Goal: Transaction & Acquisition: Obtain resource

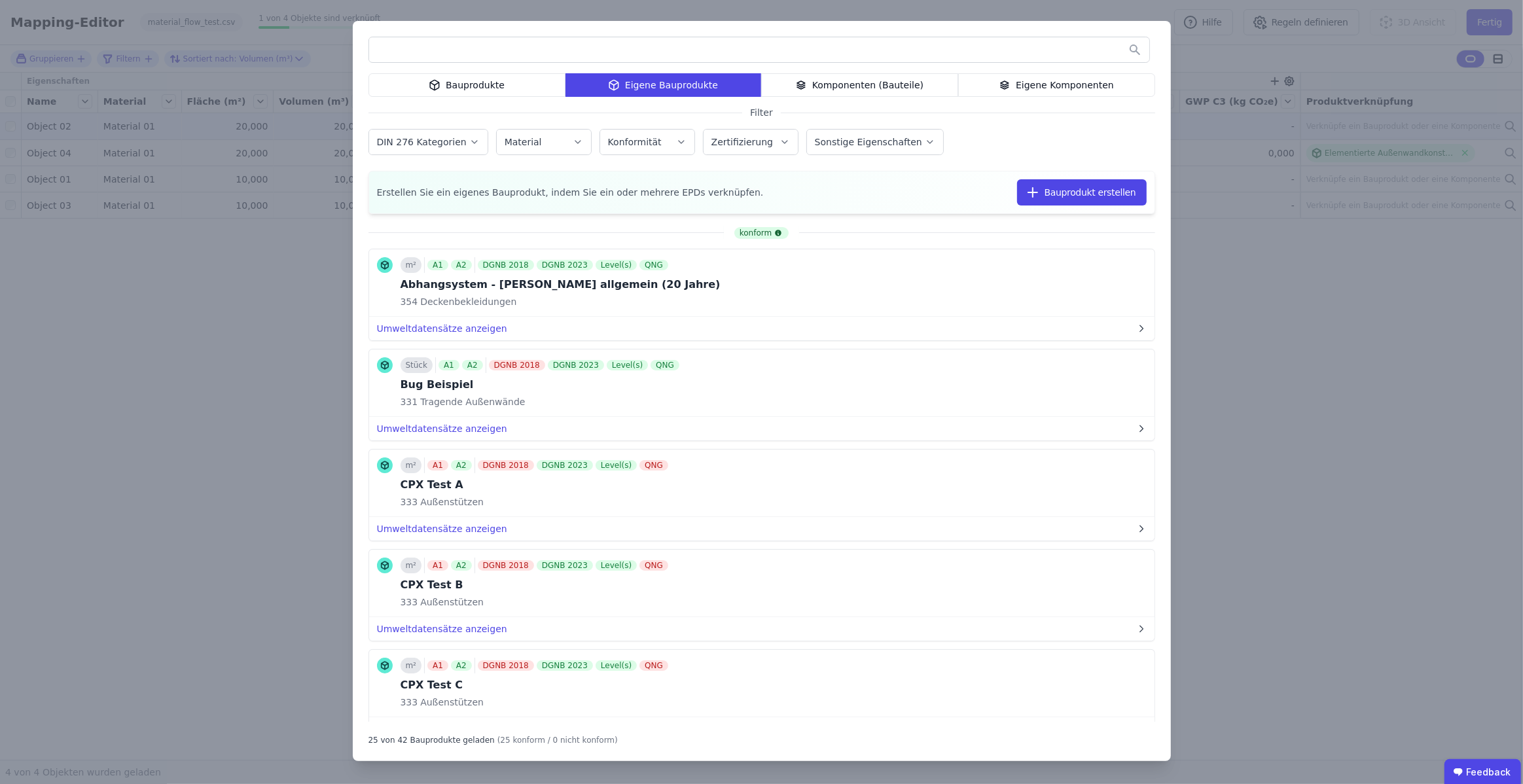
click at [1303, 412] on div "Bauprodukte Eigene Bauprodukte Komponenten (Bauteile) Eigene Komponenten Filter…" at bounding box center [762, 392] width 1523 height 784
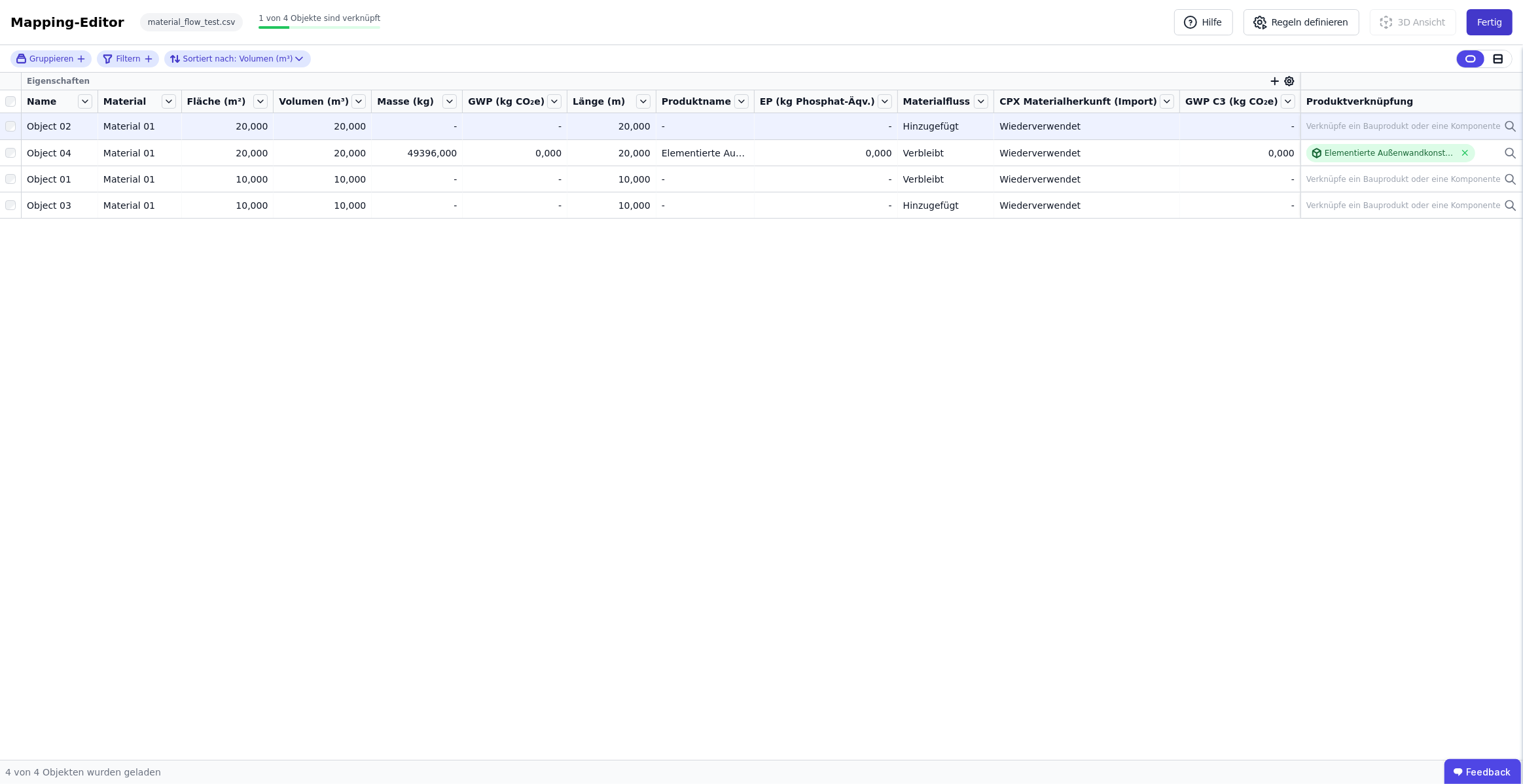
click at [1492, 24] on button "Fertig" at bounding box center [1489, 22] width 46 height 26
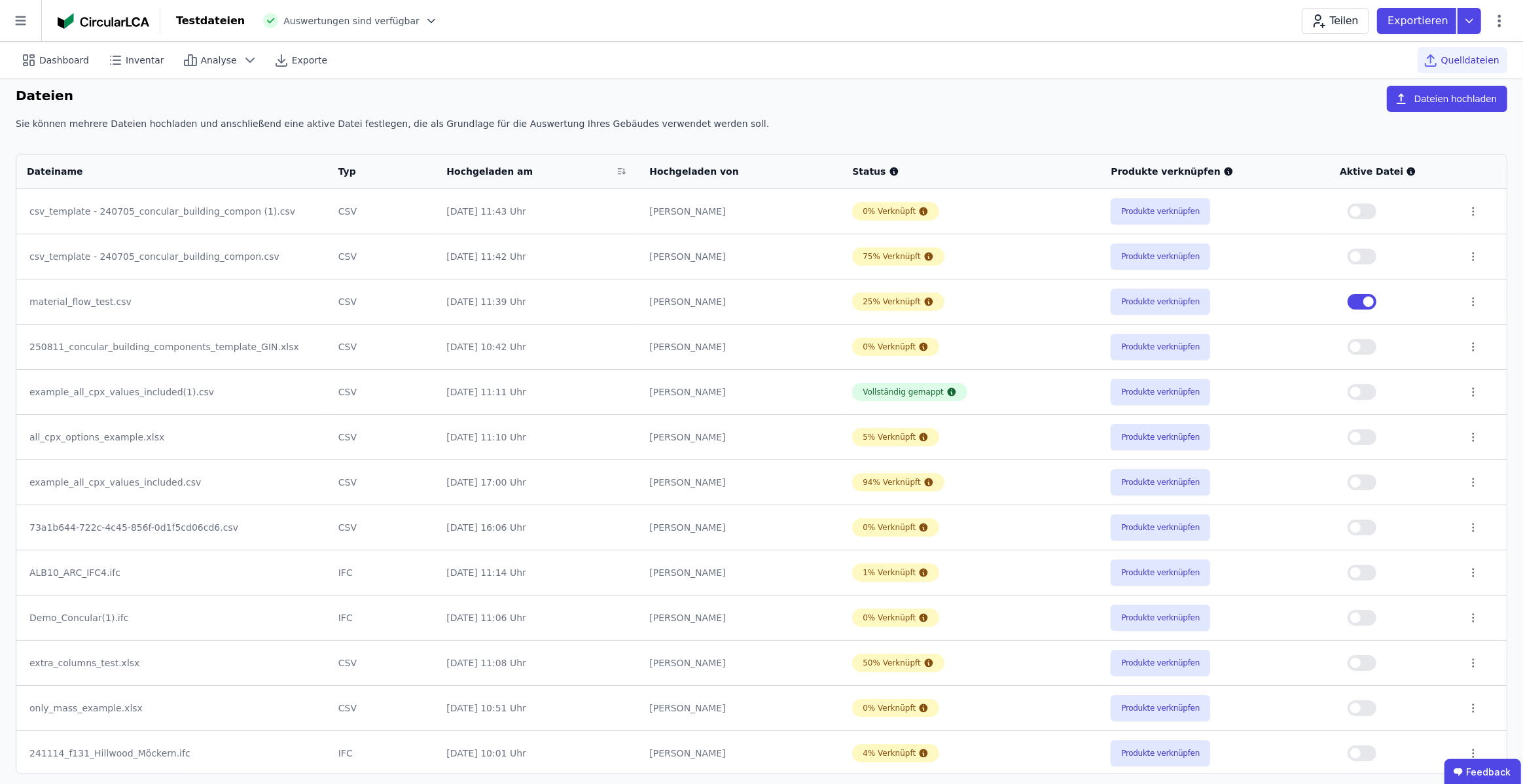
scroll to position [9, 0]
click at [65, 59] on span "Dashboard" at bounding box center [64, 59] width 50 height 13
select select "*"
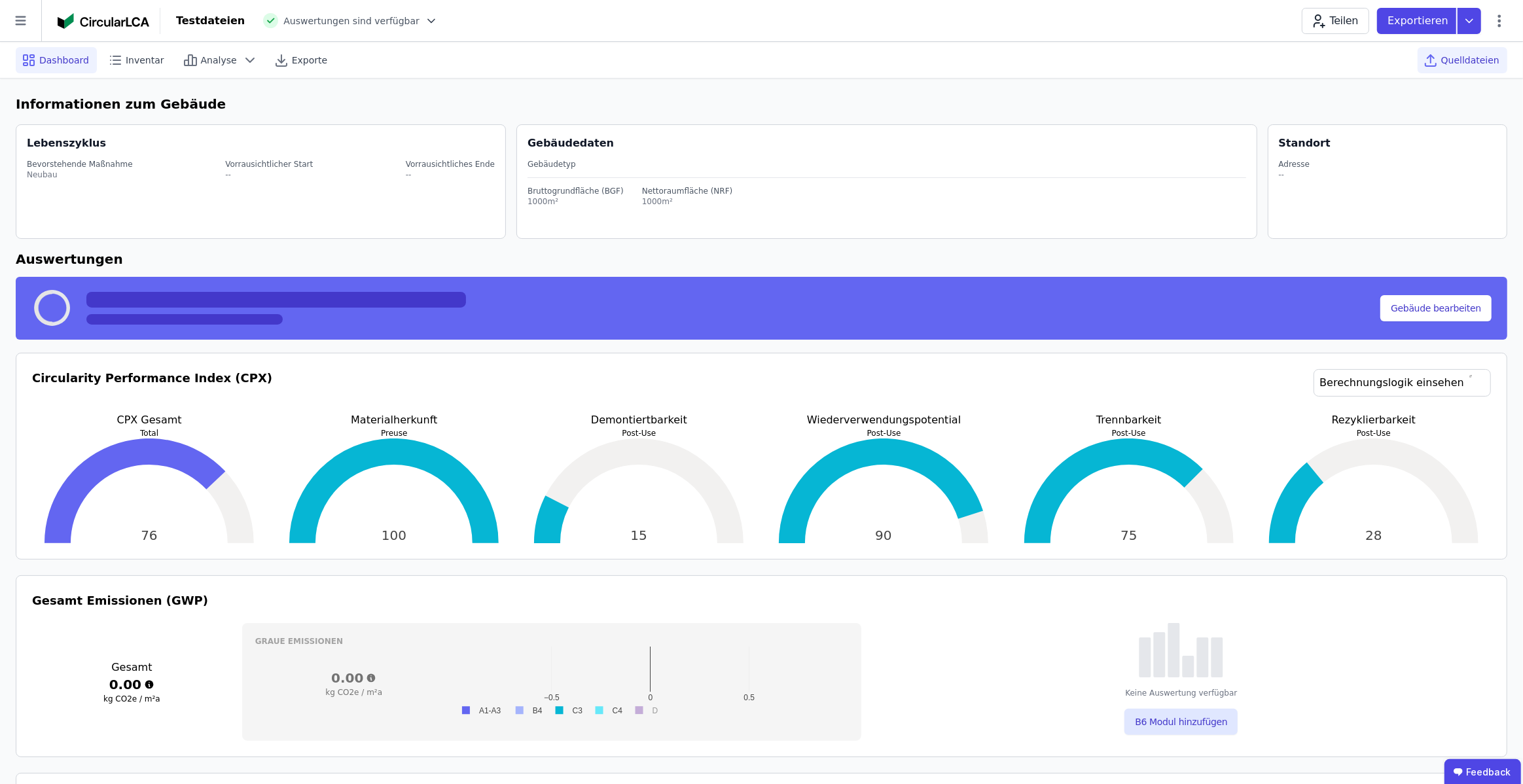
click at [1456, 61] on span "Quelldateien" at bounding box center [1470, 59] width 59 height 13
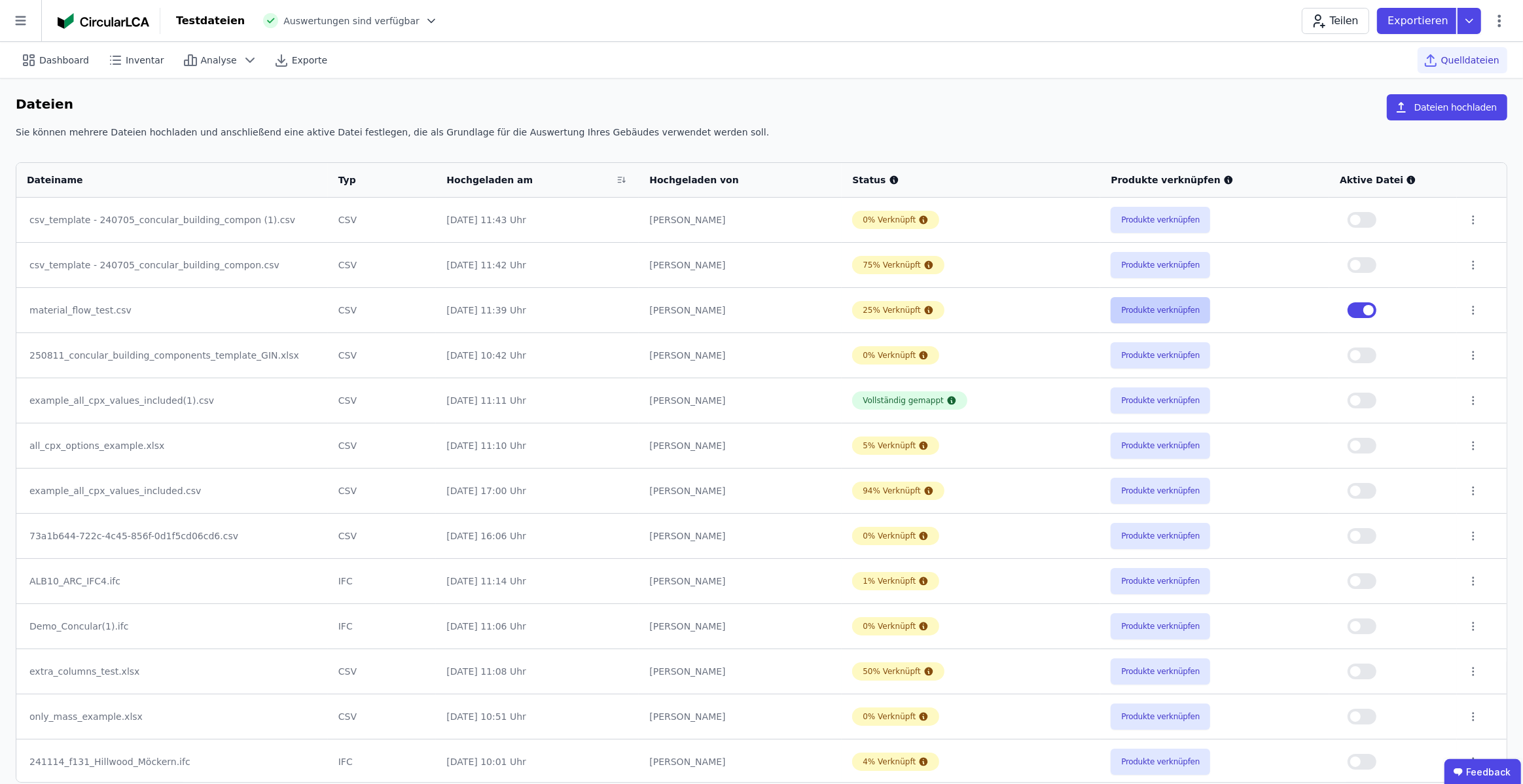
click at [1116, 299] on button "Produkte verknüpfen" at bounding box center [1160, 310] width 99 height 26
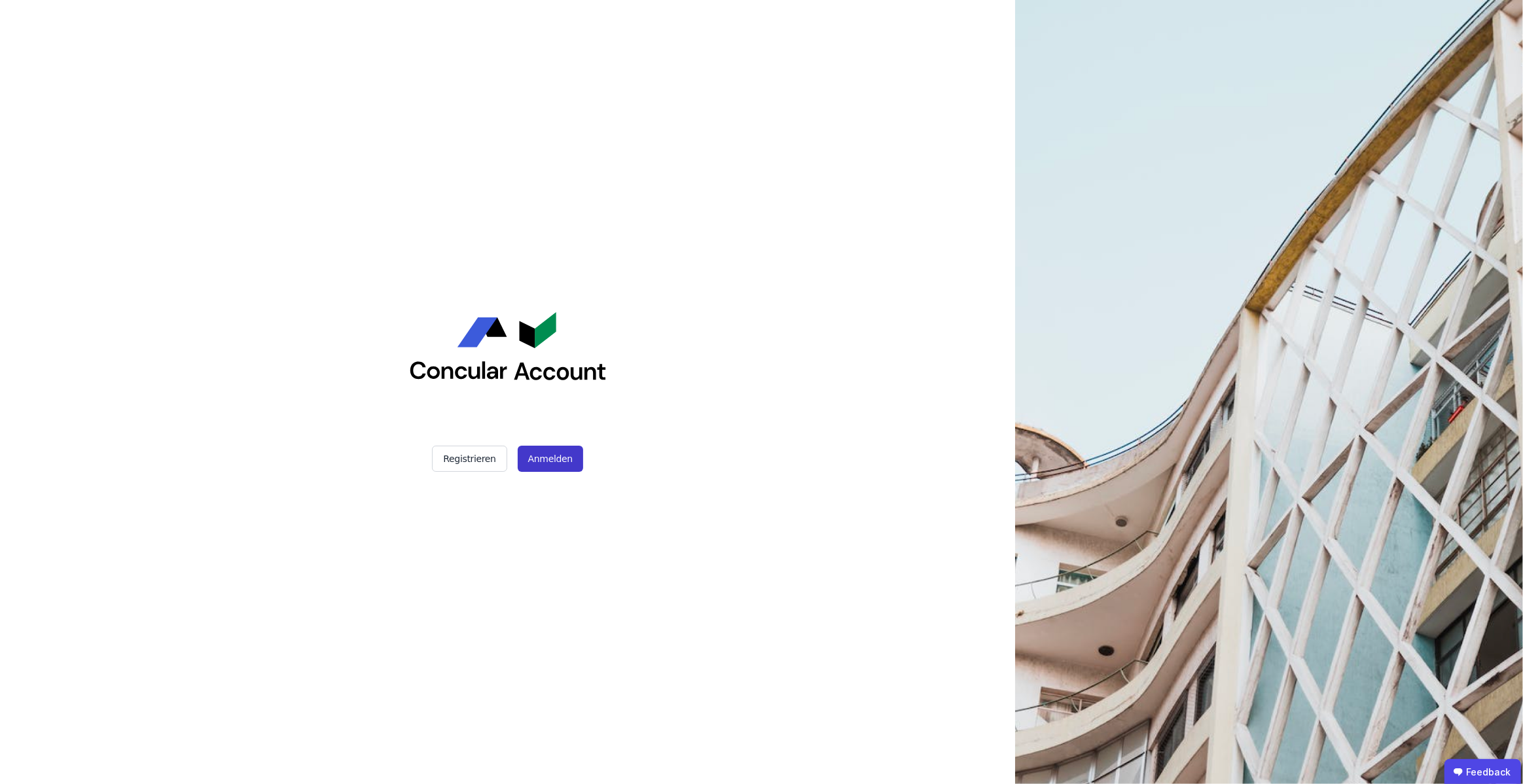
click at [559, 454] on button "Anmelden" at bounding box center [550, 459] width 65 height 26
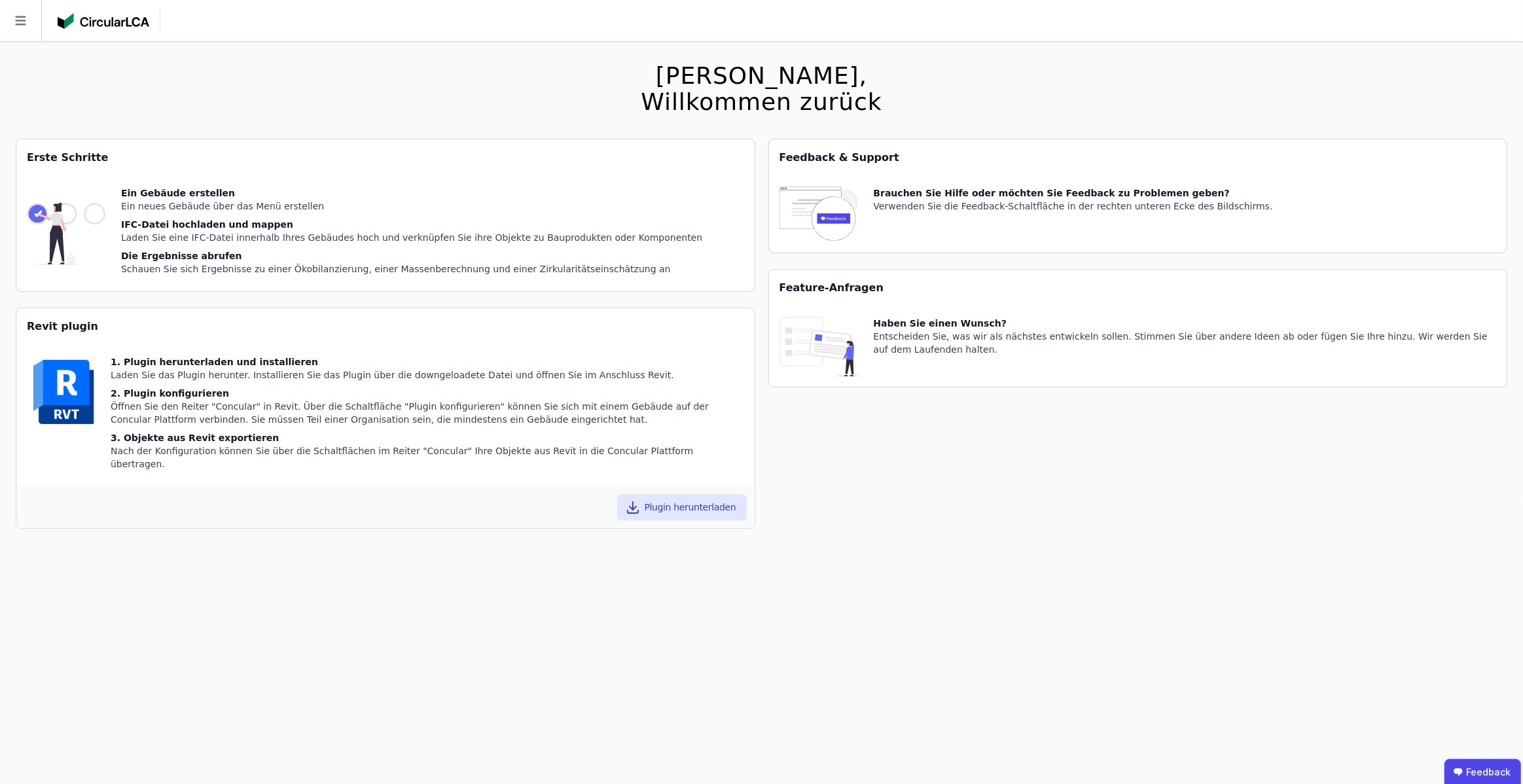
click at [28, 30] on icon at bounding box center [20, 20] width 41 height 41
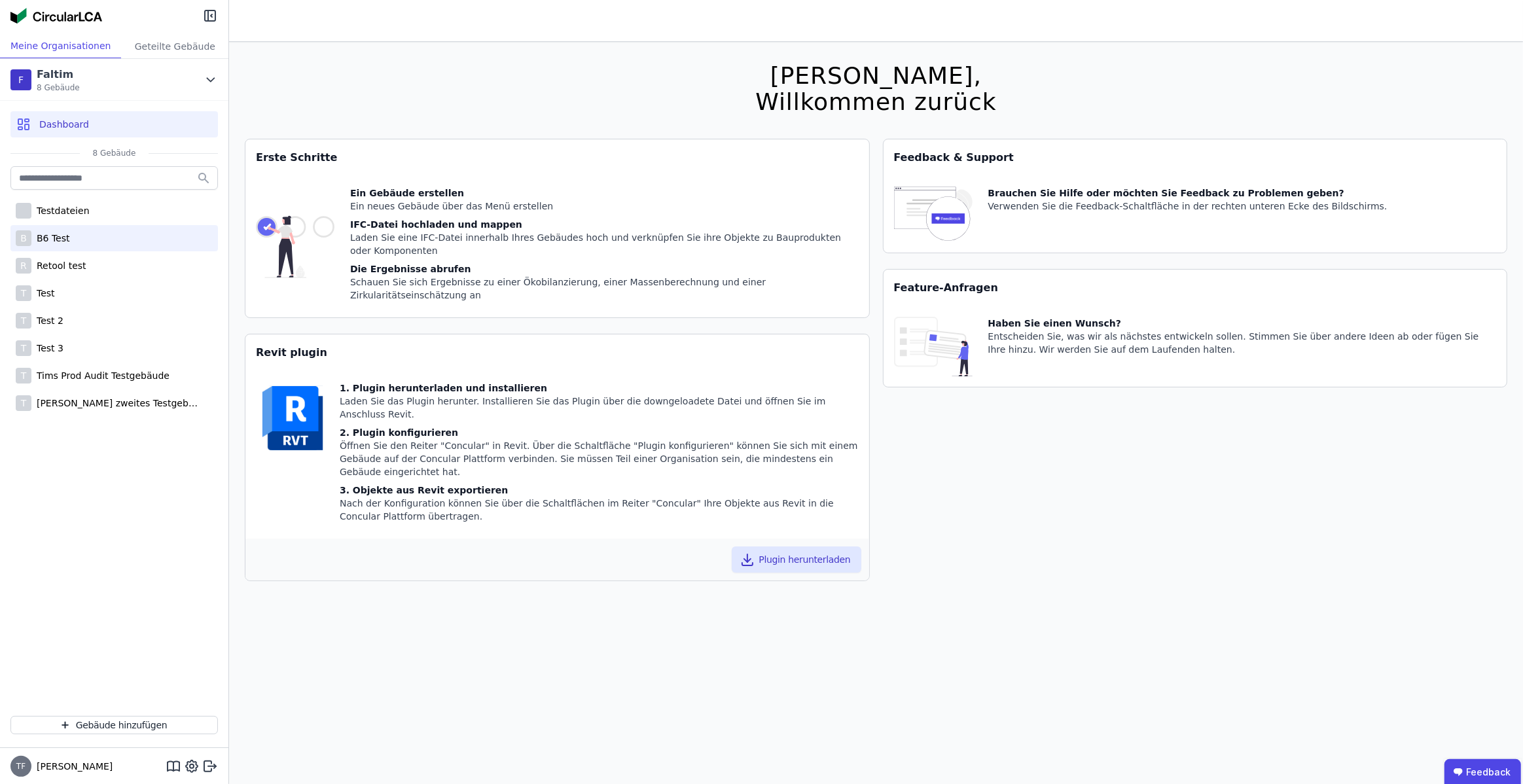
click at [79, 246] on div "B B6 Test" at bounding box center [114, 238] width 207 height 26
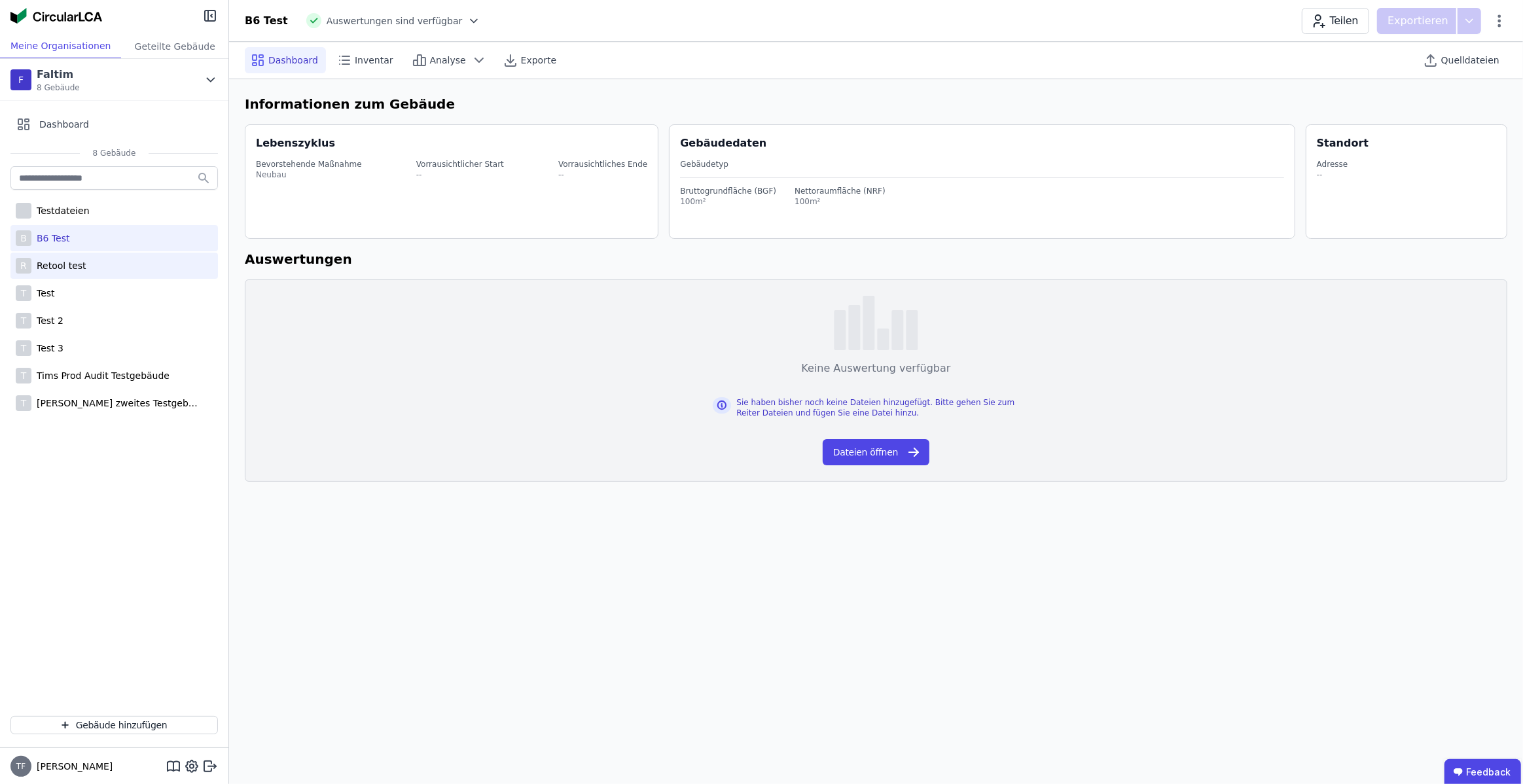
click at [70, 273] on div "R Retool test" at bounding box center [114, 265] width 207 height 26
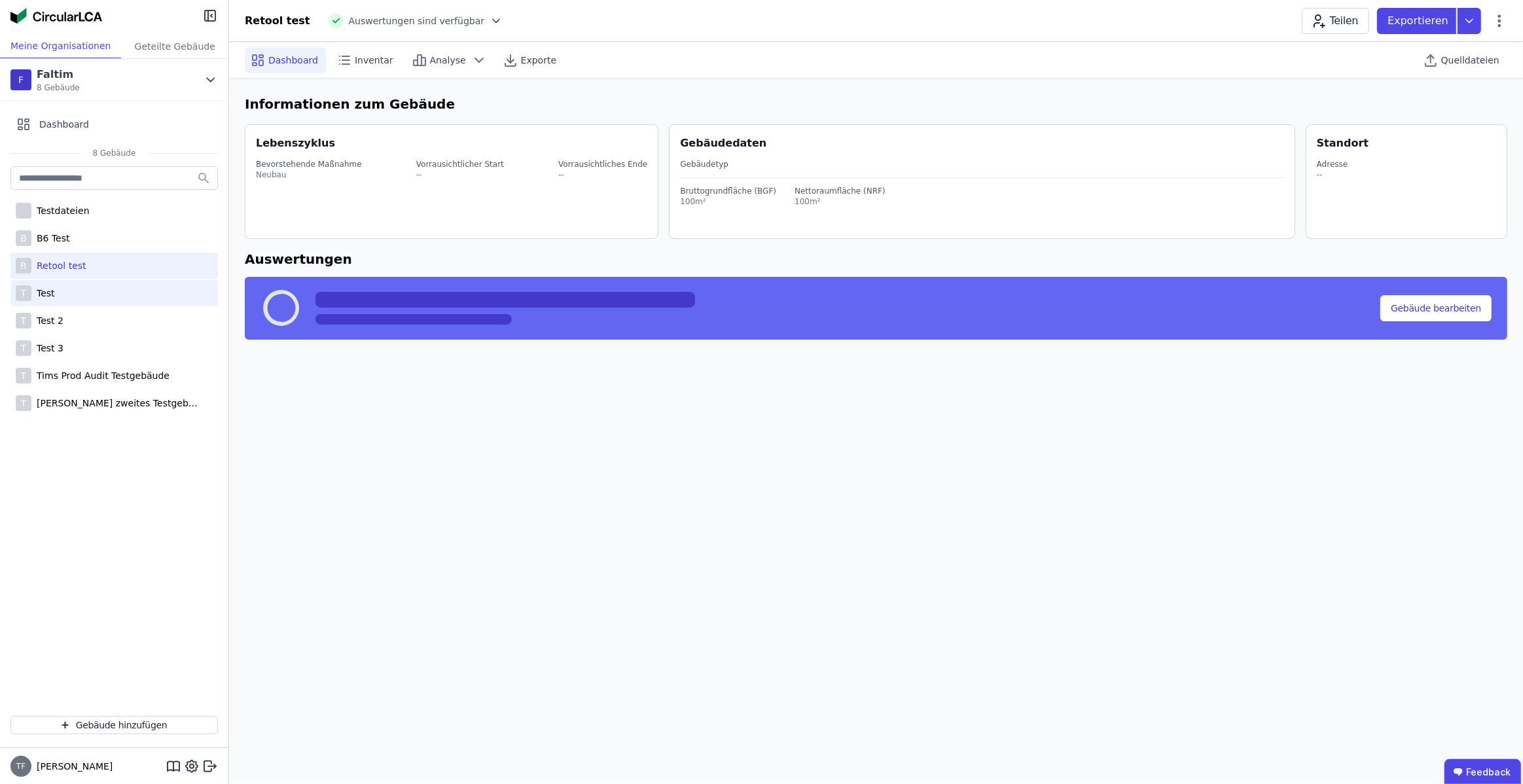
select select "*"
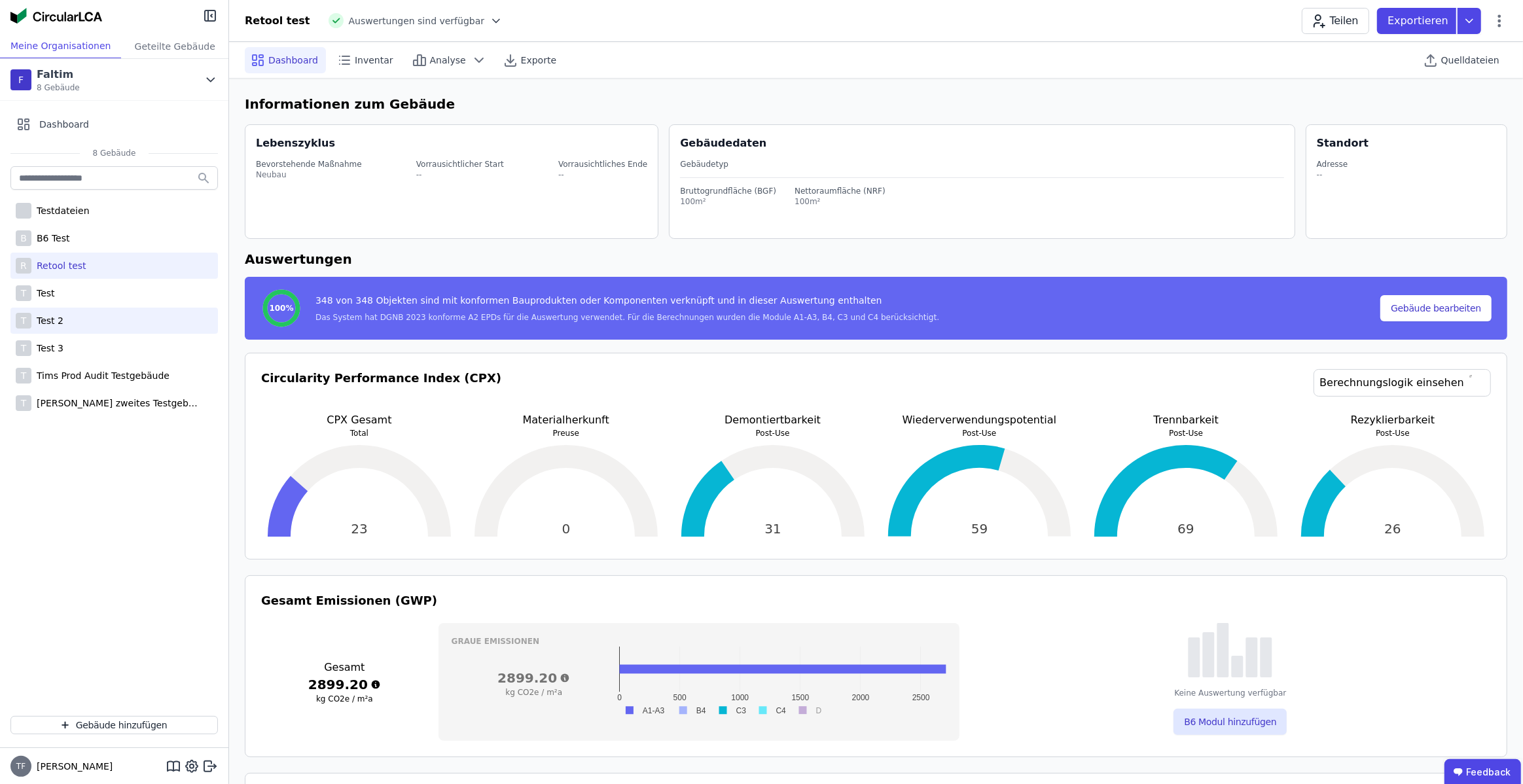
click at [57, 312] on div "T Test 2" at bounding box center [114, 321] width 207 height 26
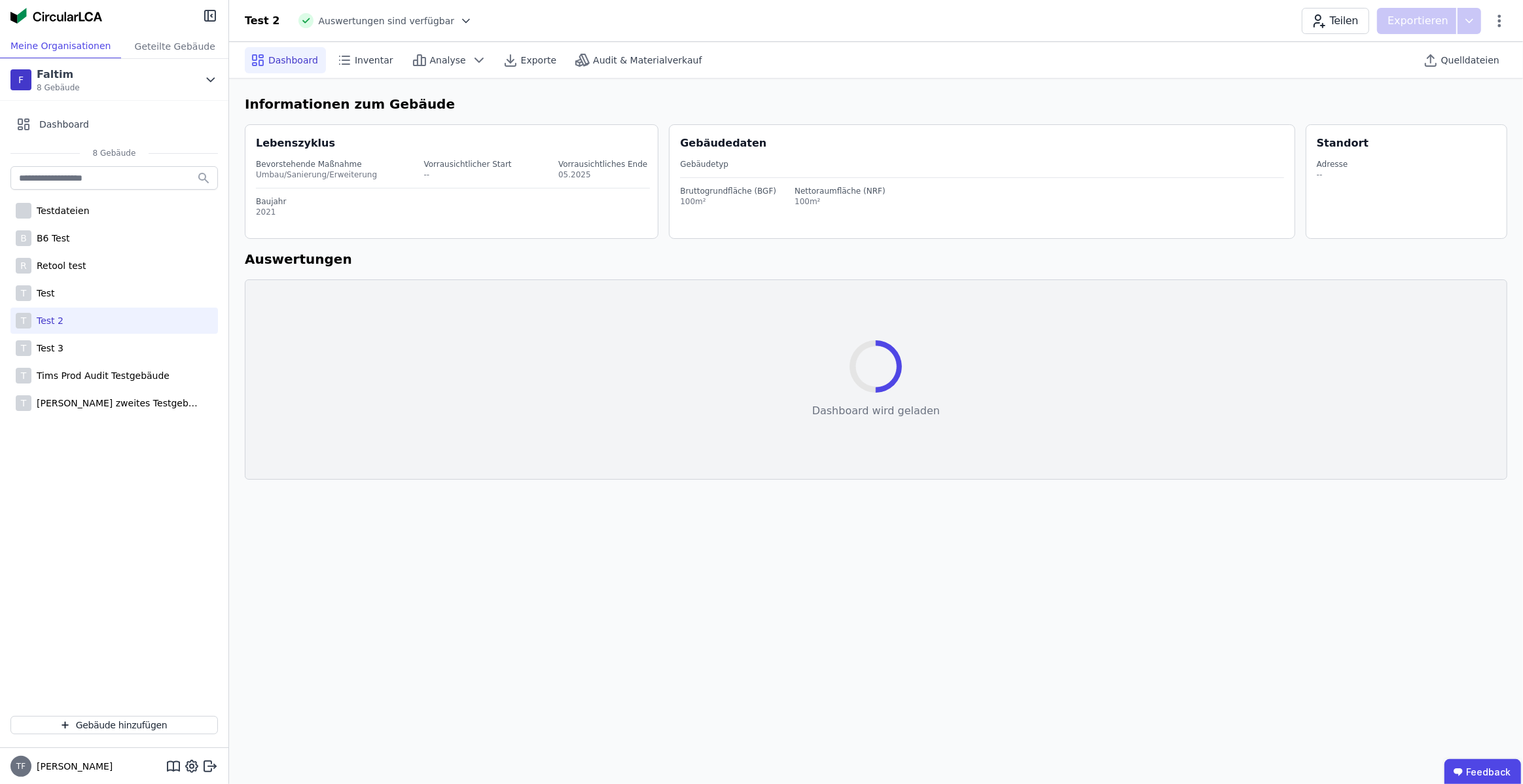
select select "*"
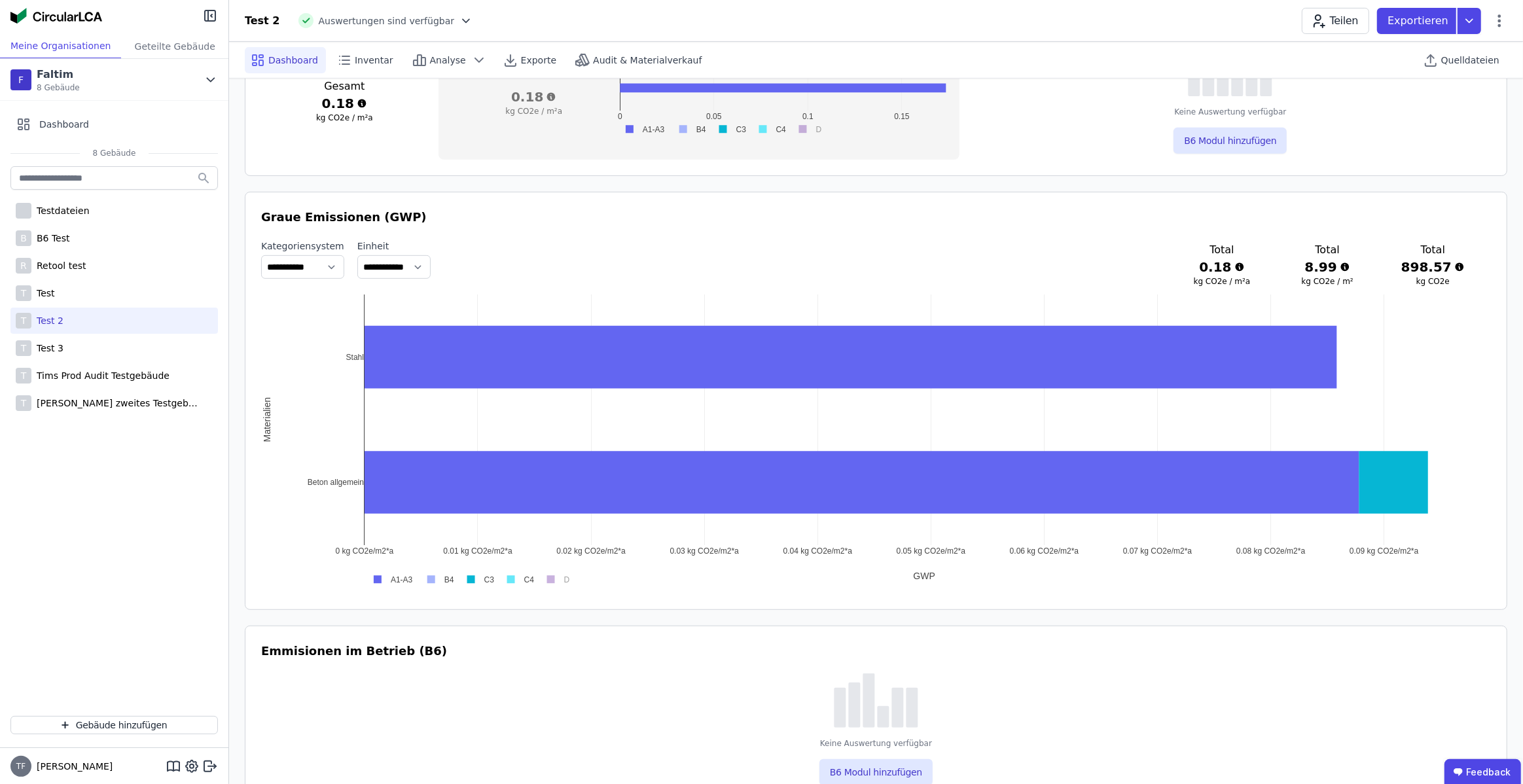
scroll to position [584, 0]
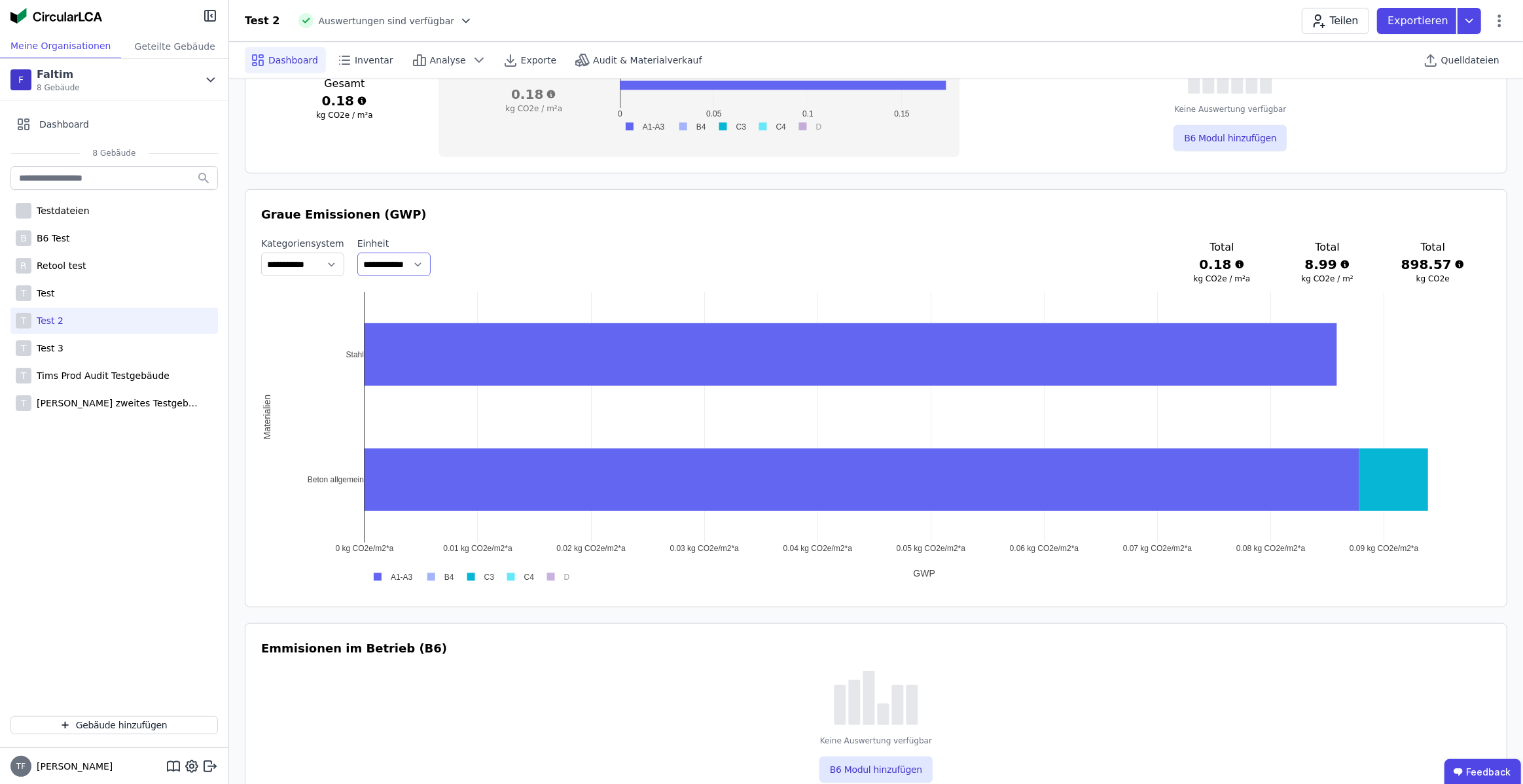
click at [431, 259] on select "**********" at bounding box center [394, 264] width 74 height 23
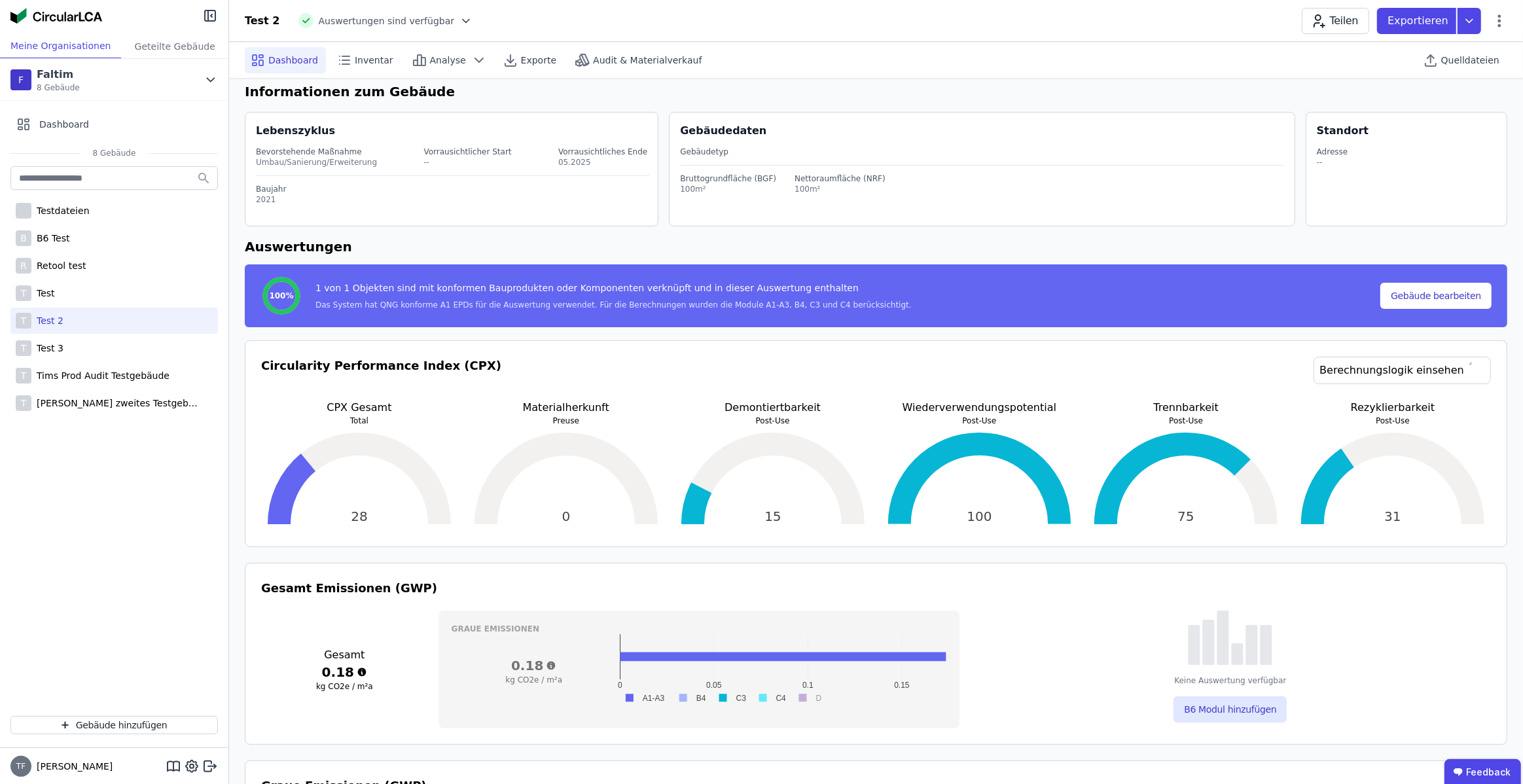
scroll to position [10, 0]
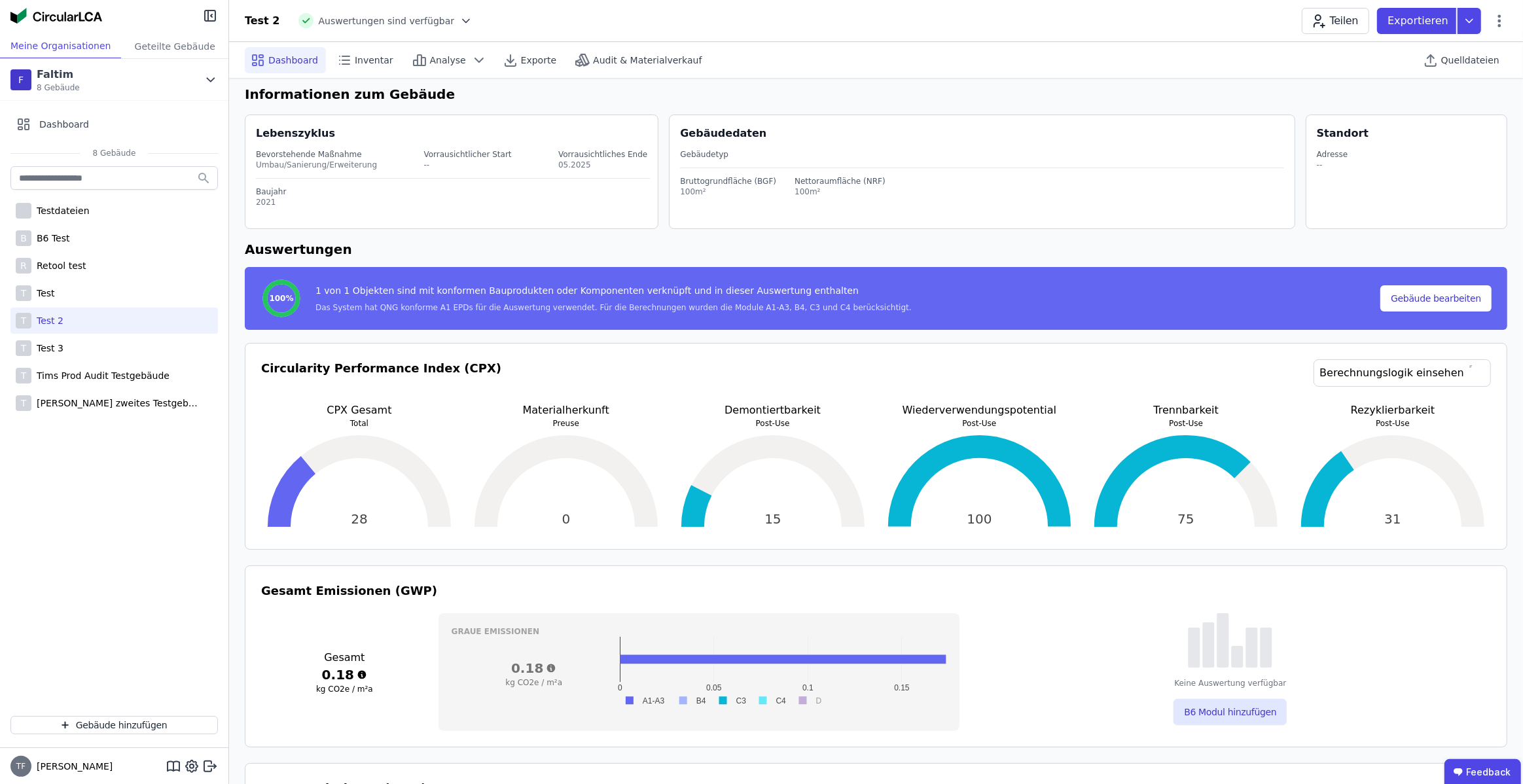
click at [460, 17] on icon at bounding box center [466, 20] width 13 height 13
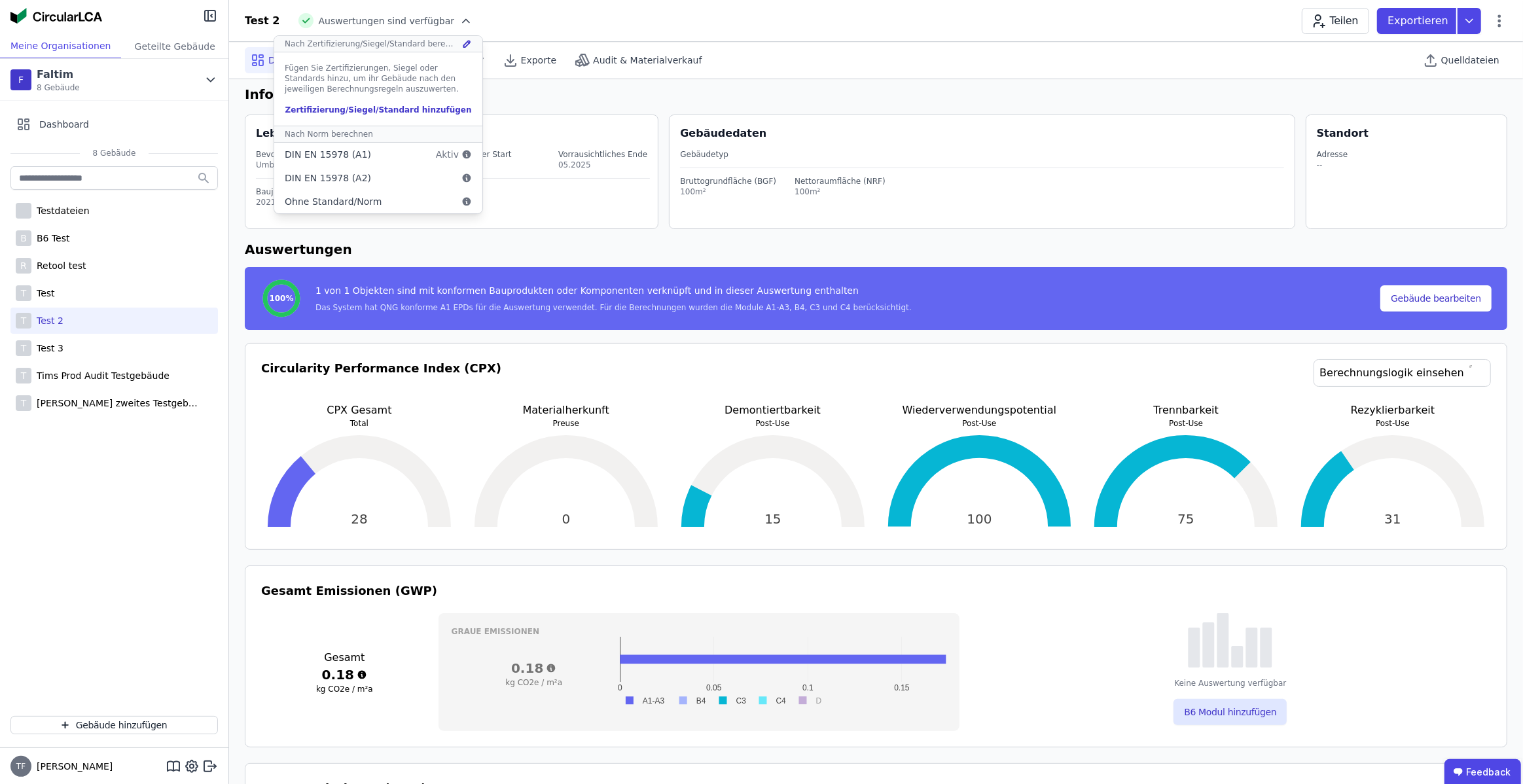
click at [565, 14] on div "Test 2 Auswertungen sind verfügbar Nach Zertifizierung/Siegel/Standard berechne…" at bounding box center [876, 20] width 1294 height 26
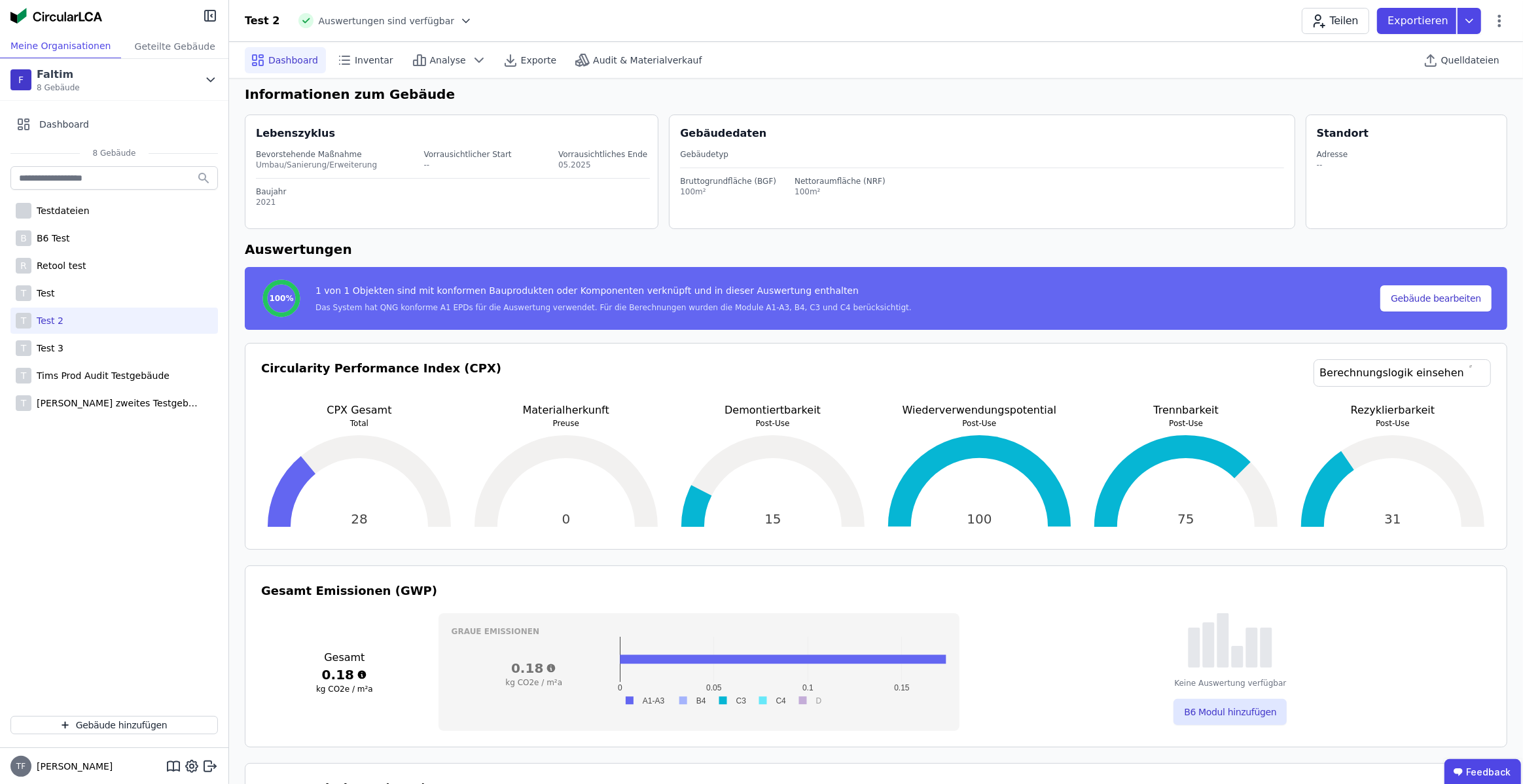
click at [460, 20] on icon at bounding box center [466, 20] width 13 height 13
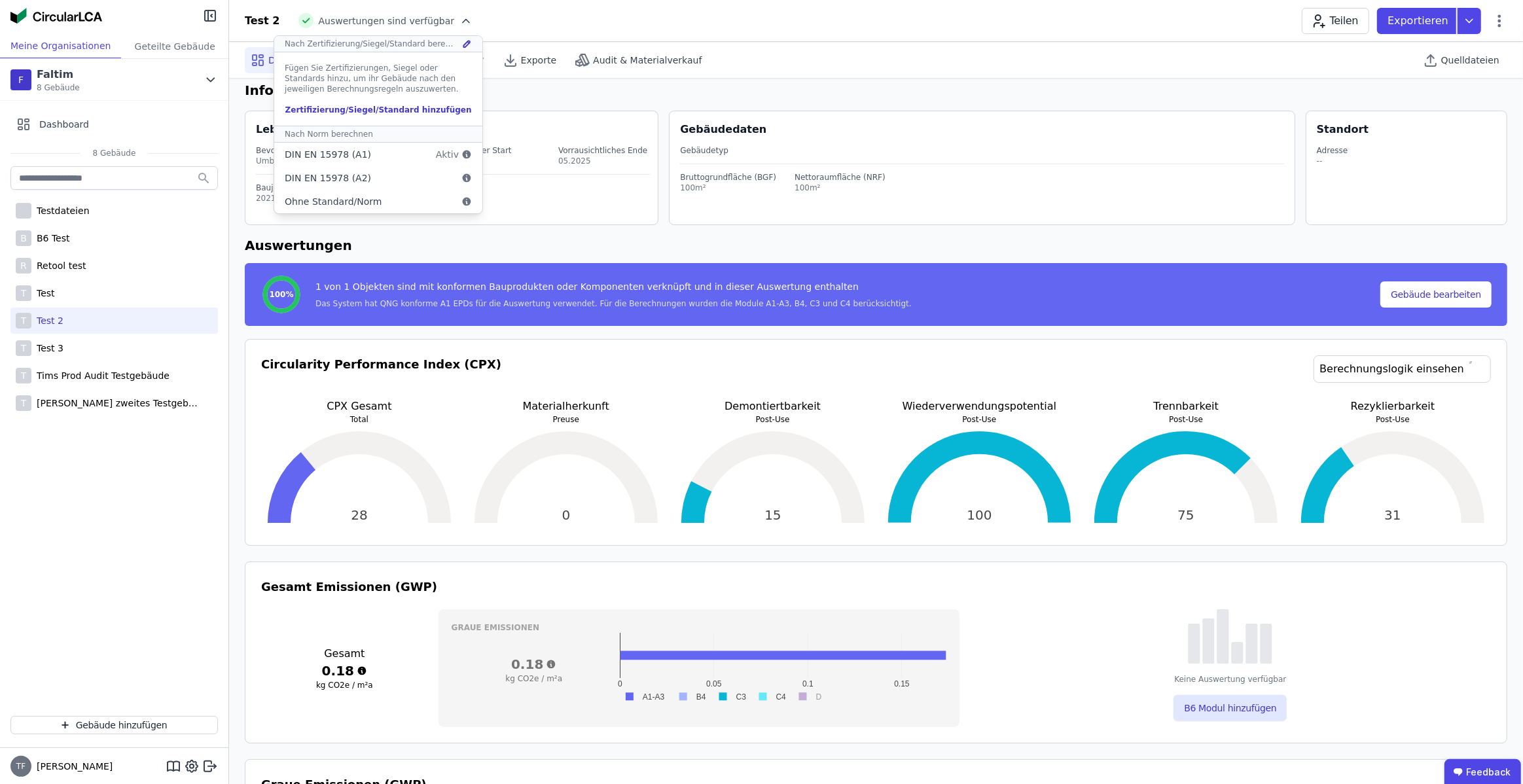
click at [523, 26] on div "Test 2 Auswertungen sind verfügbar Nach Zertifizierung/Siegel/Standard berechne…" at bounding box center [876, 20] width 1294 height 26
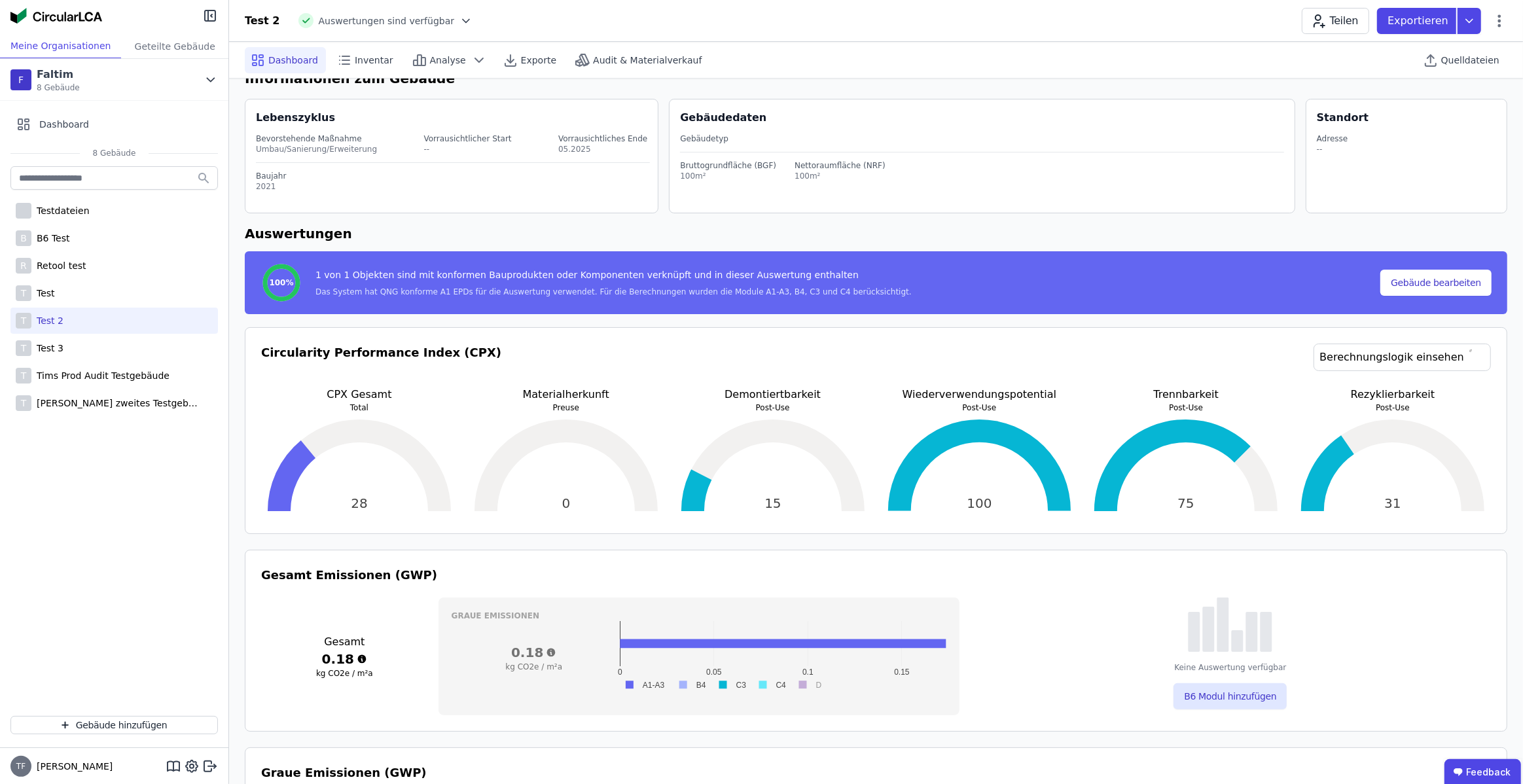
scroll to position [23, 0]
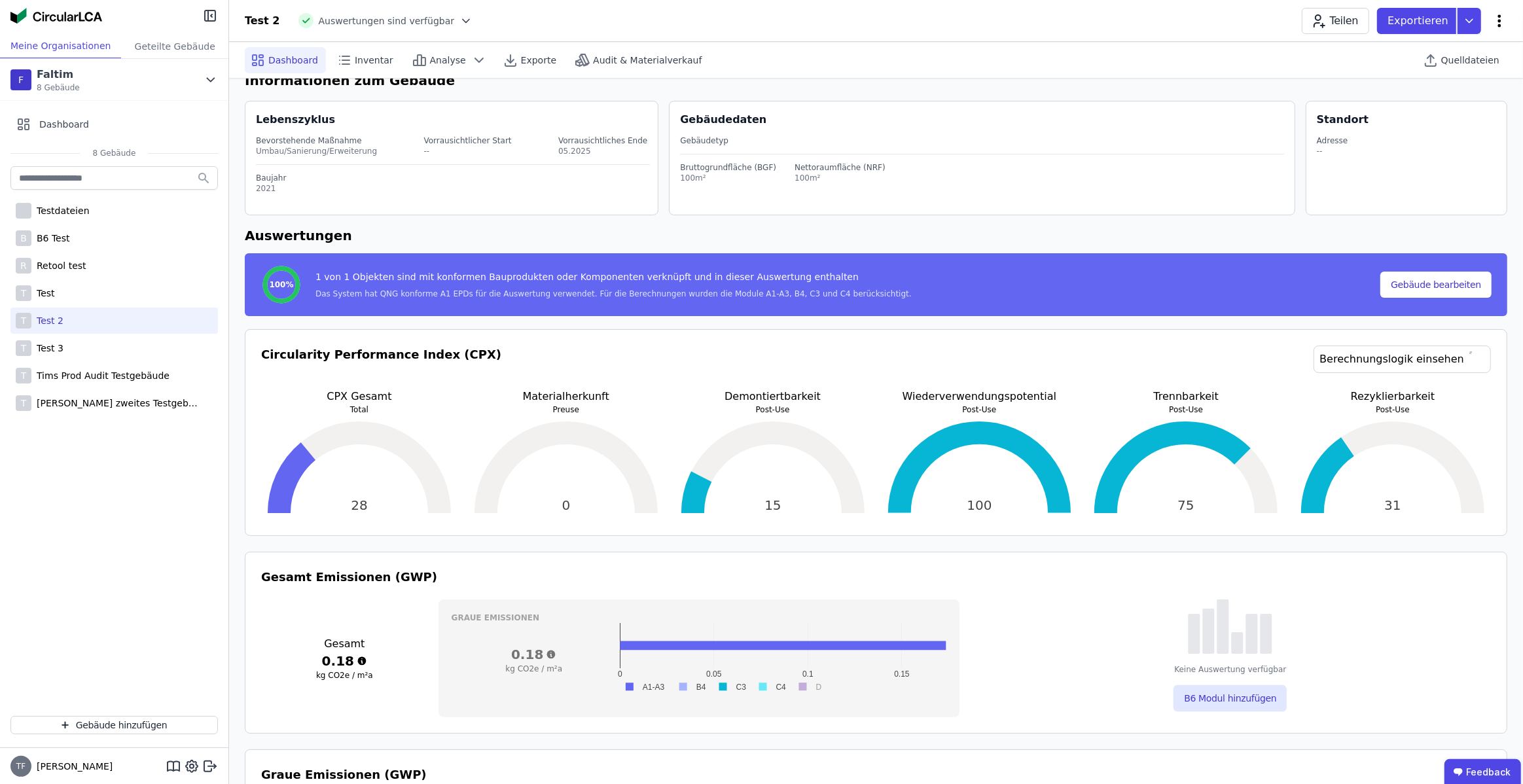
click at [1497, 23] on icon at bounding box center [1500, 20] width 16 height 16
click at [1440, 49] on span "Gebäude bearbeiten" at bounding box center [1438, 51] width 95 height 13
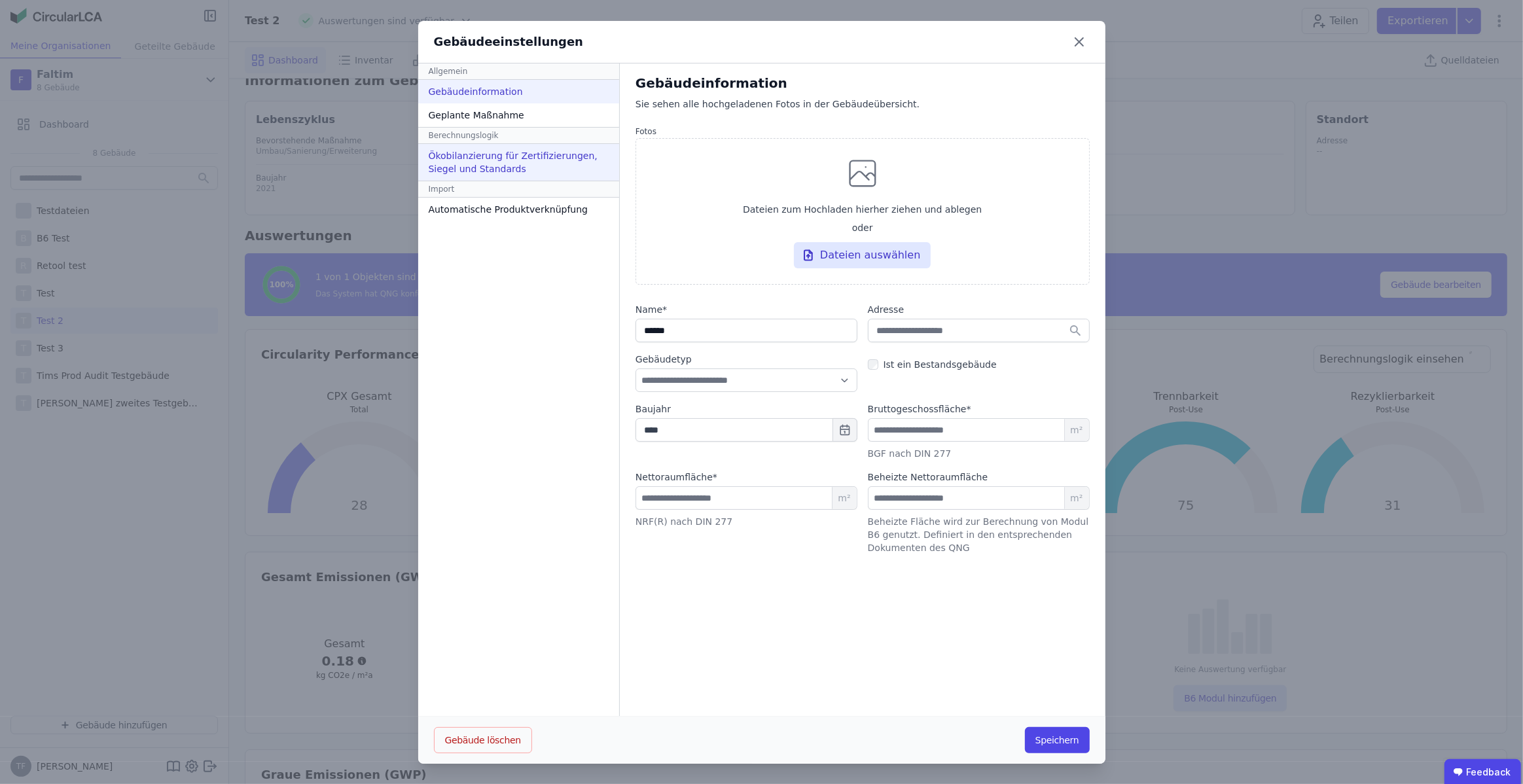
click at [505, 150] on div "Ökobilanzierung für Zertifizierungen, Siegel und Standards" at bounding box center [519, 162] width 201 height 37
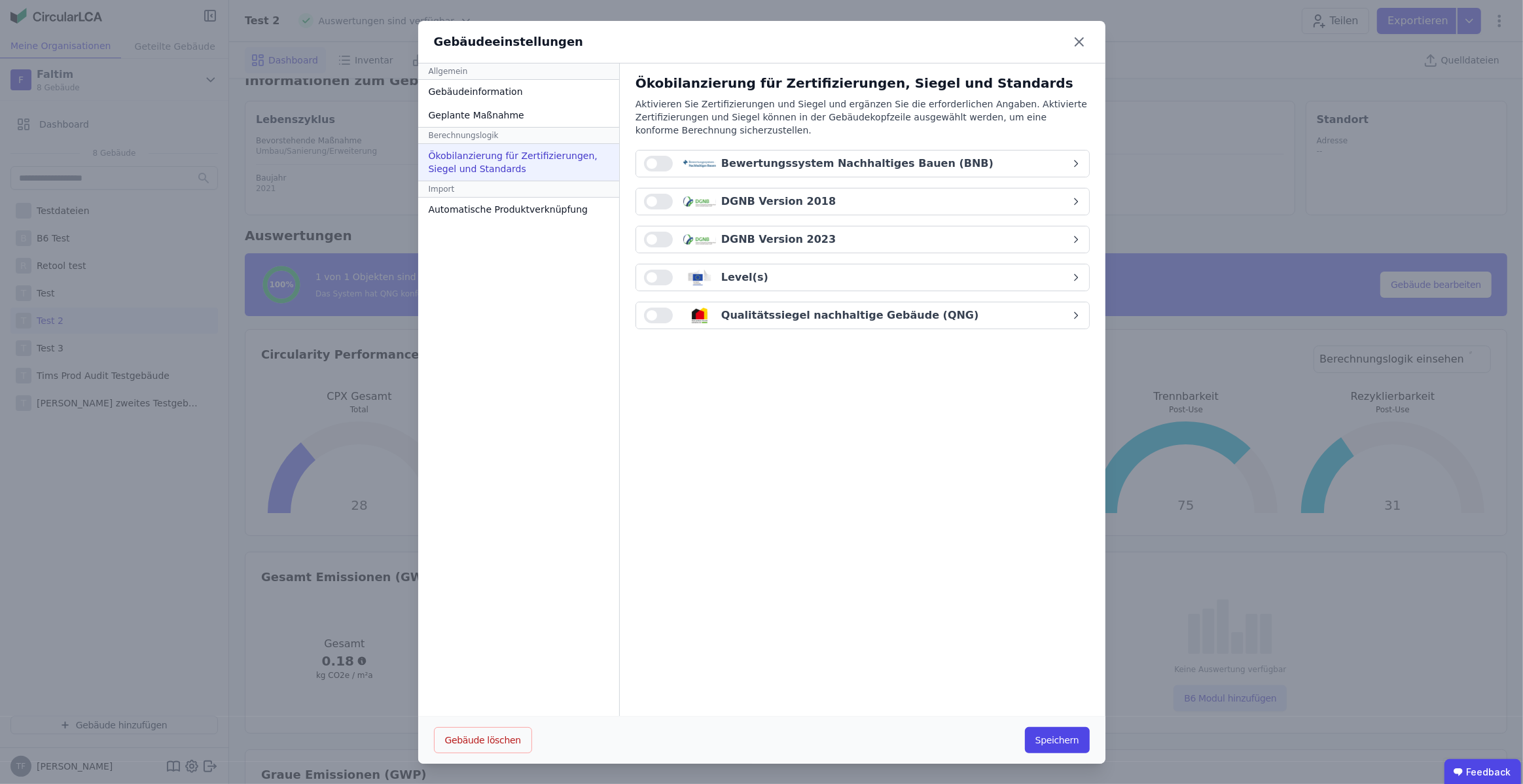
click at [1080, 41] on icon at bounding box center [1079, 42] width 8 height 8
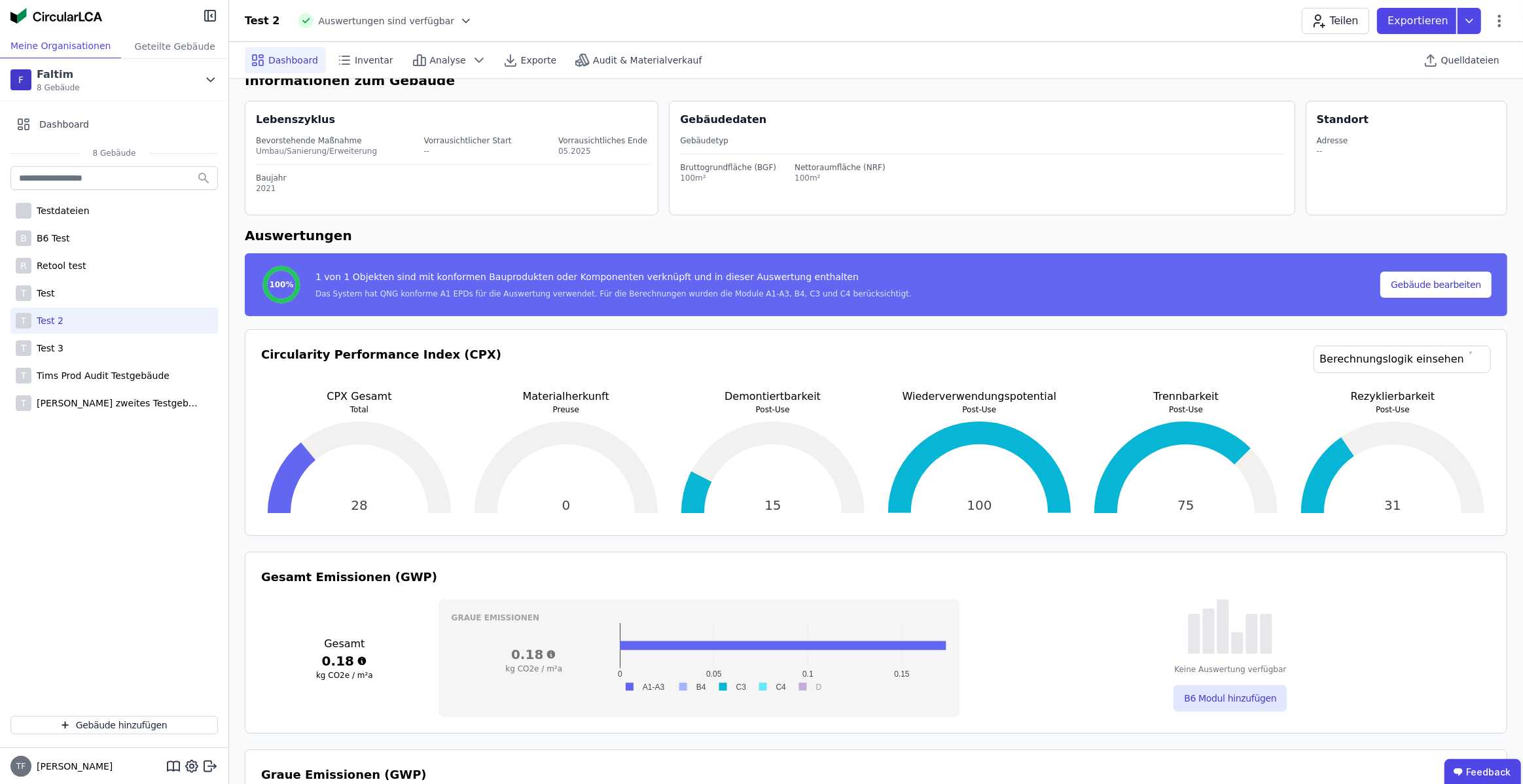
click at [432, 23] on span "Auswertungen sind verfügbar" at bounding box center [386, 20] width 136 height 13
click at [460, 25] on icon at bounding box center [466, 20] width 13 height 13
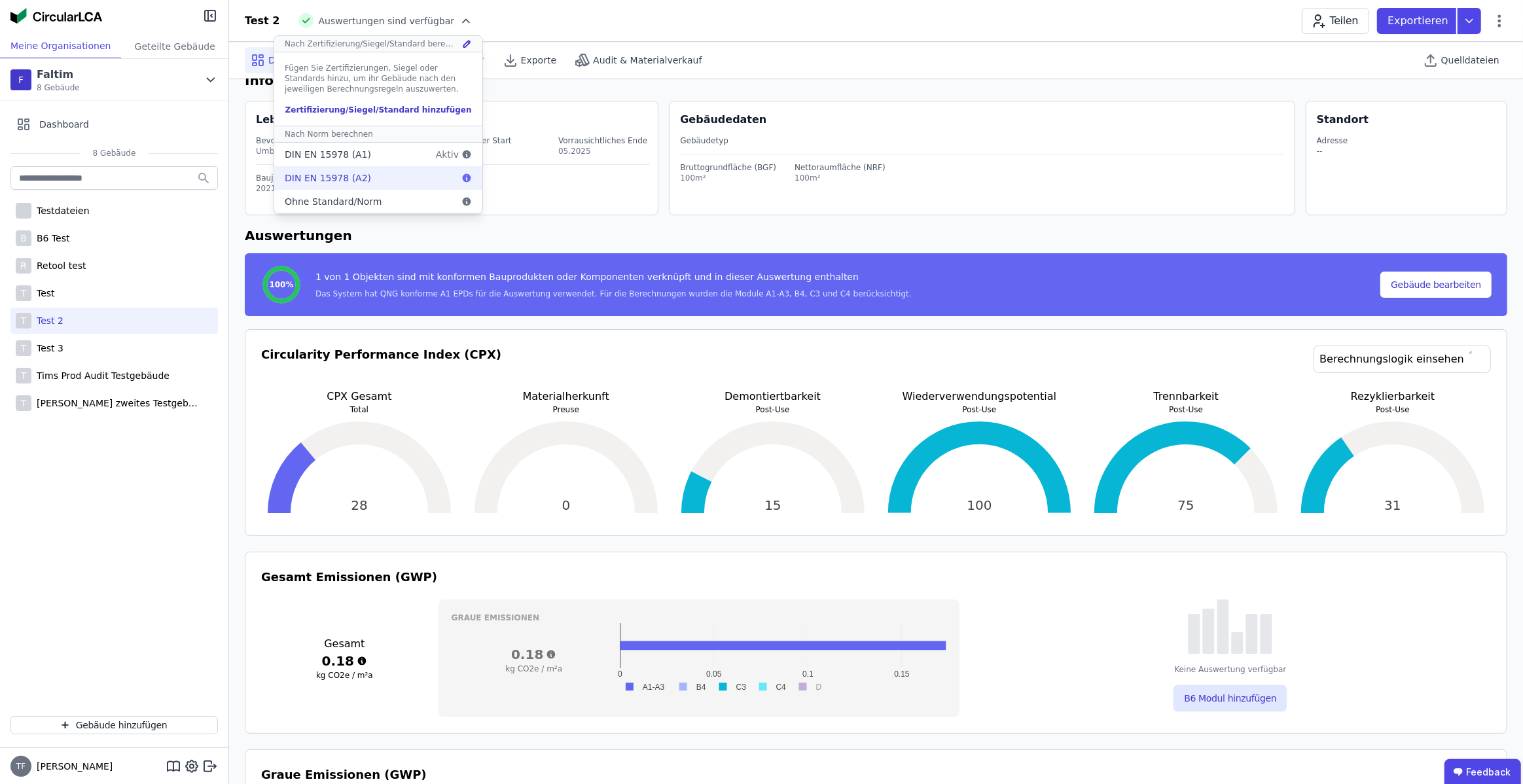
click at [357, 176] on div "DIN EN 15978 (A2)" at bounding box center [378, 177] width 208 height 23
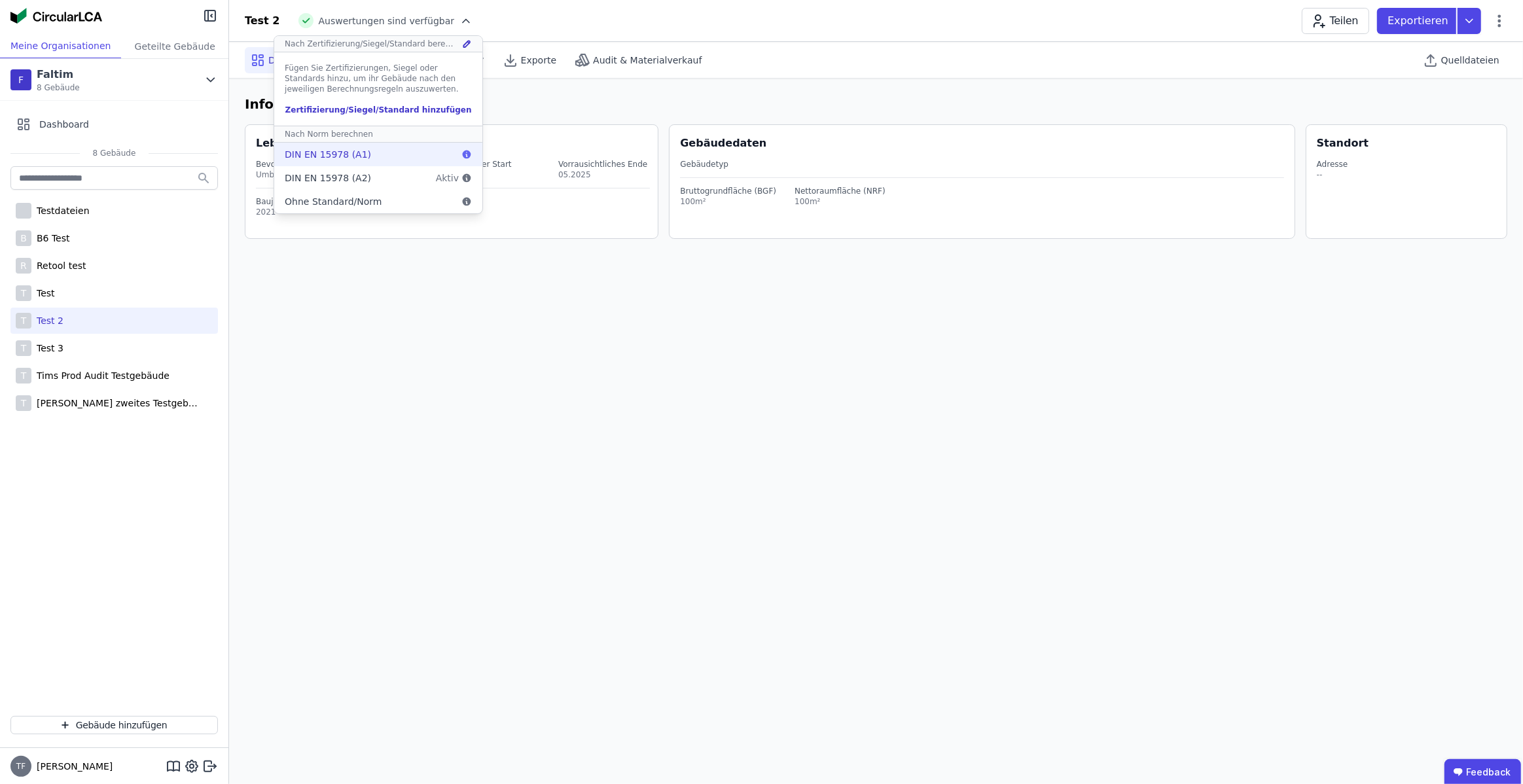
scroll to position [0, 0]
select select "*"
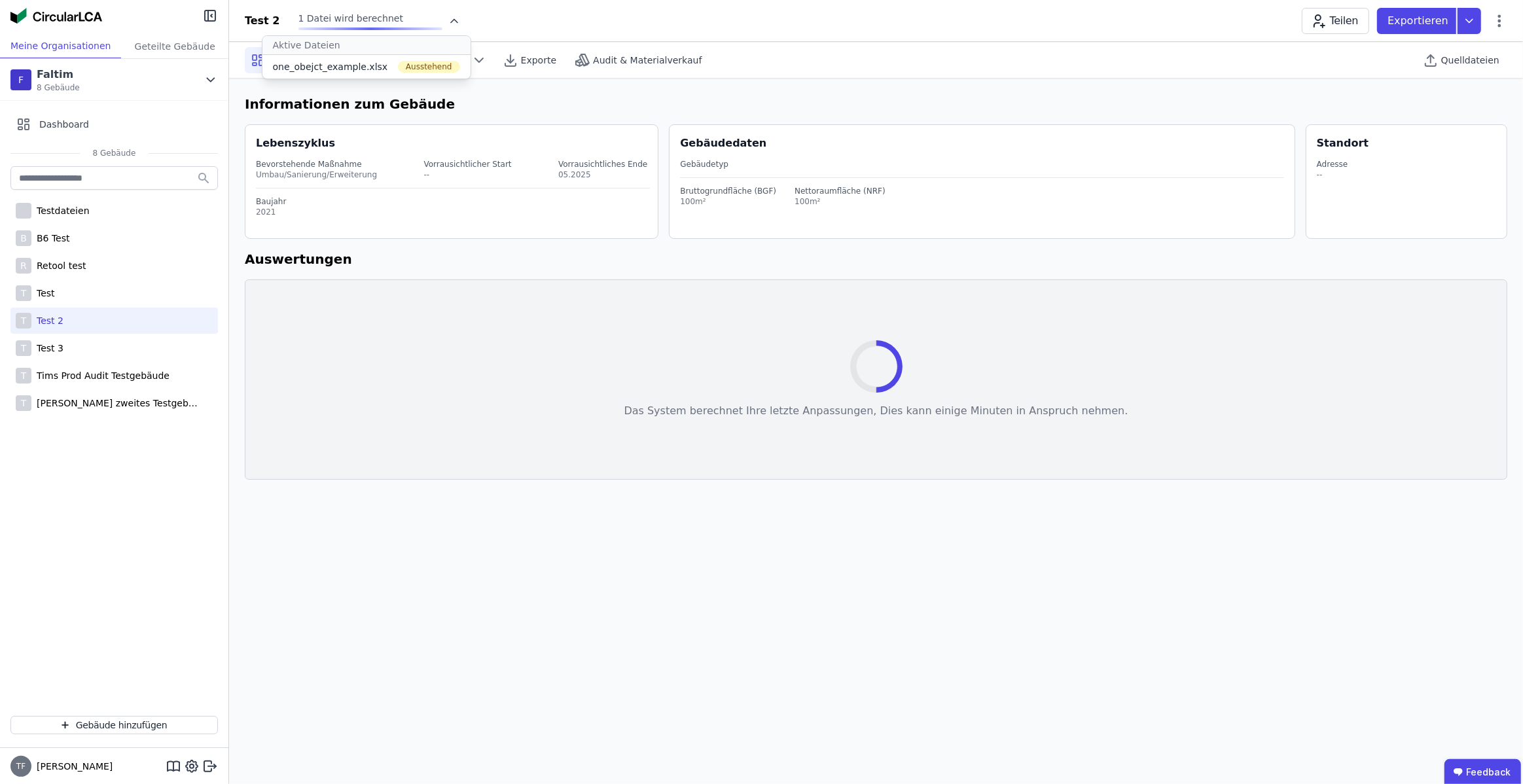
select select "*"
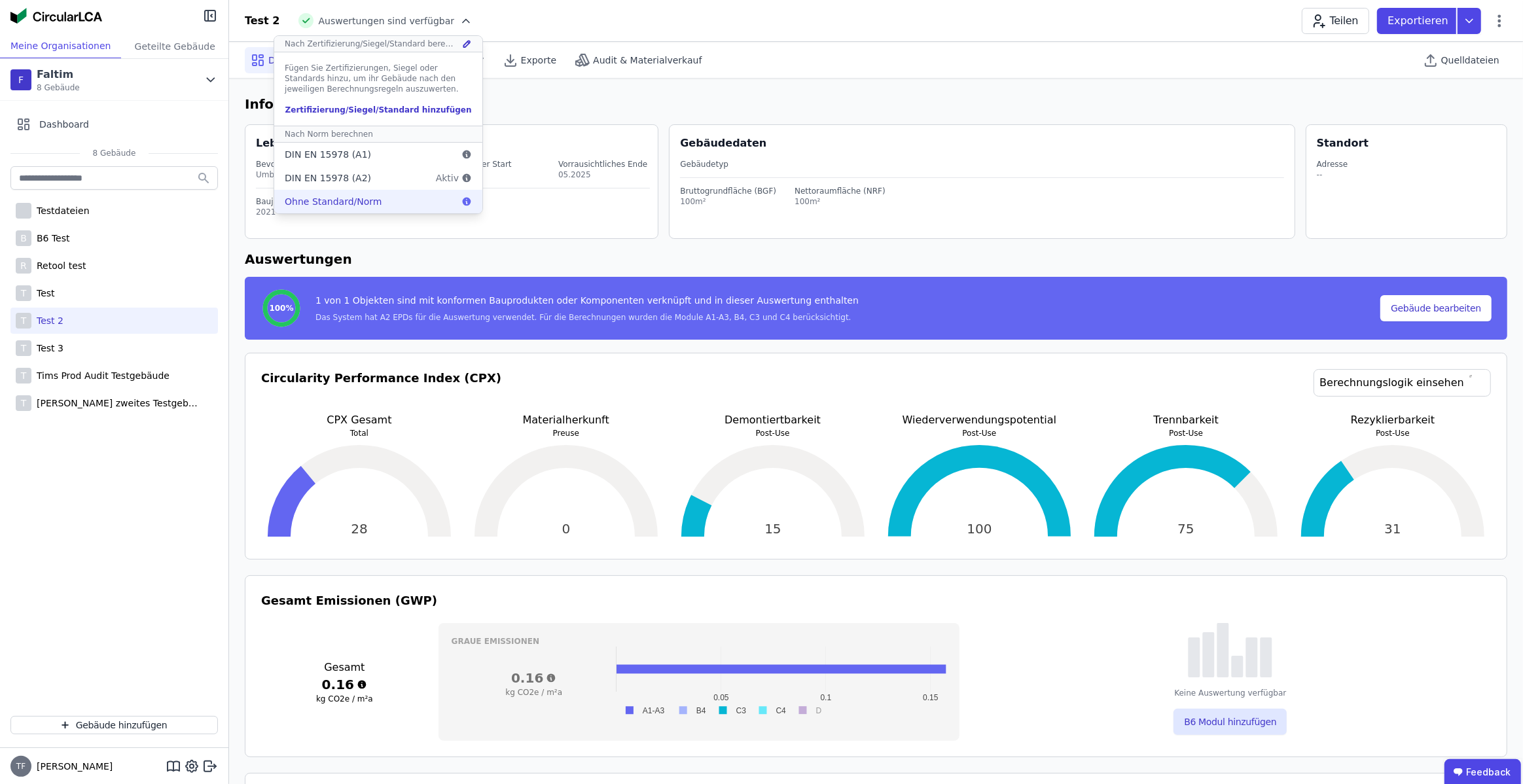
click at [366, 210] on div "Ohne Standard/Norm" at bounding box center [378, 201] width 208 height 23
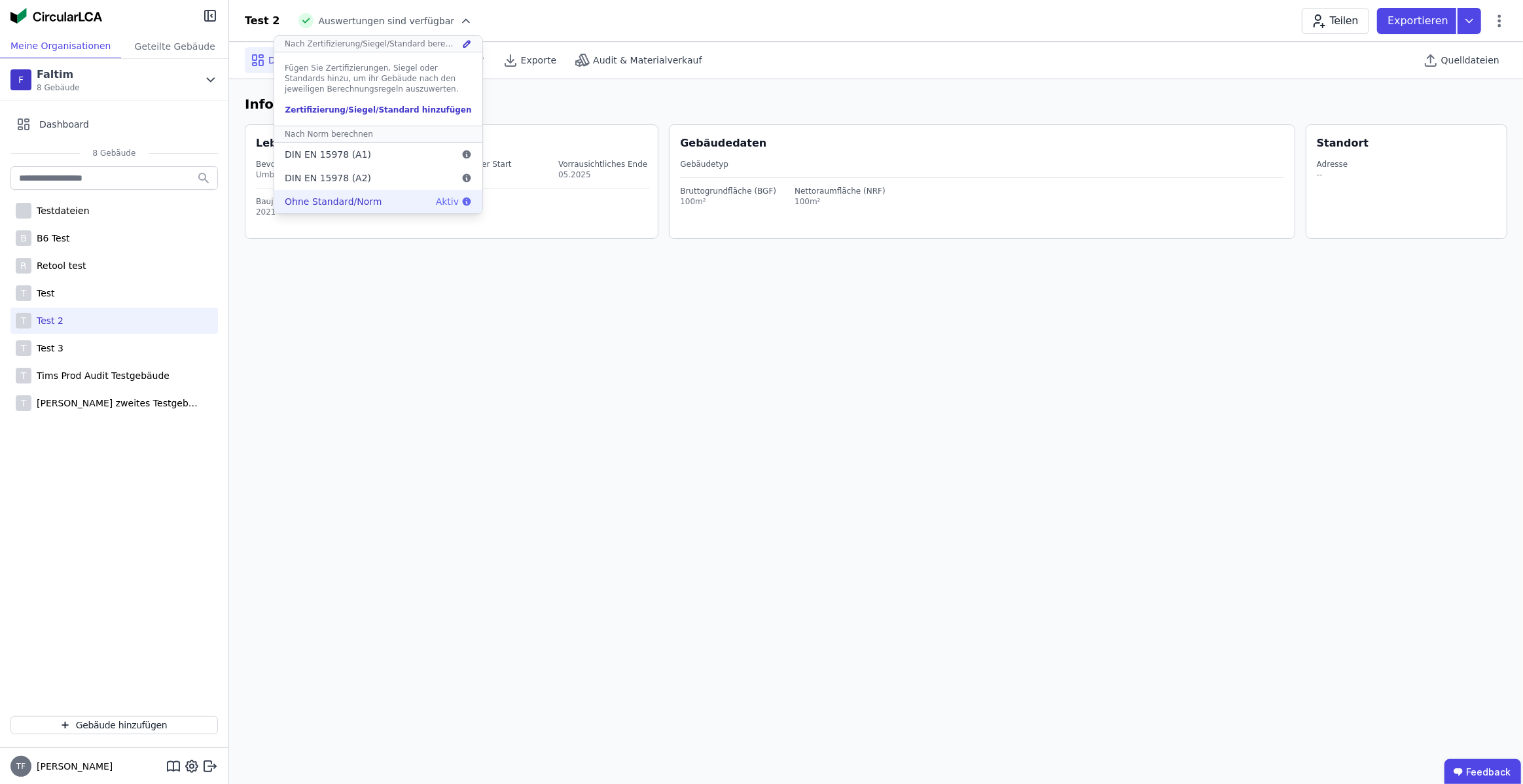
select select "*"
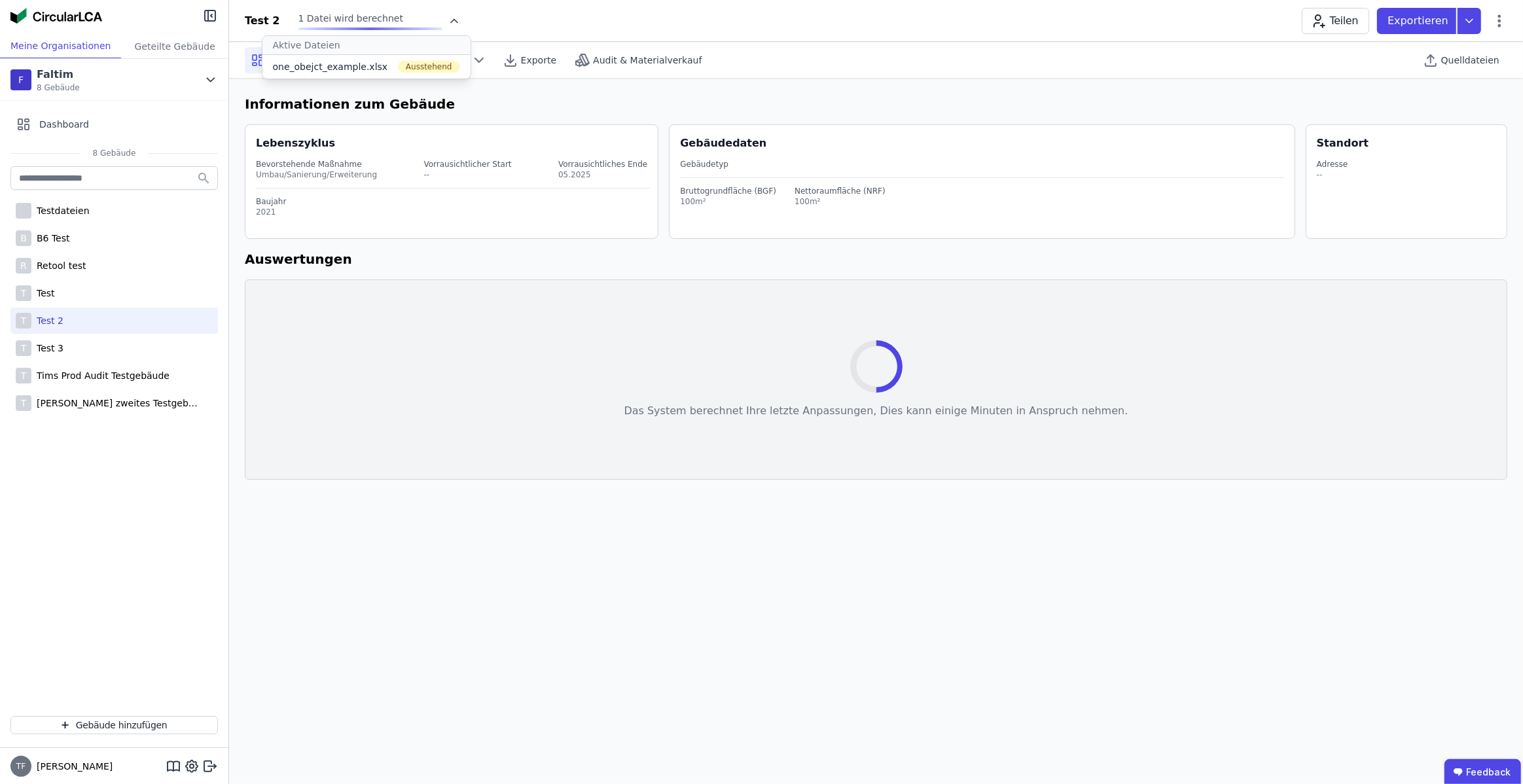
select select "*"
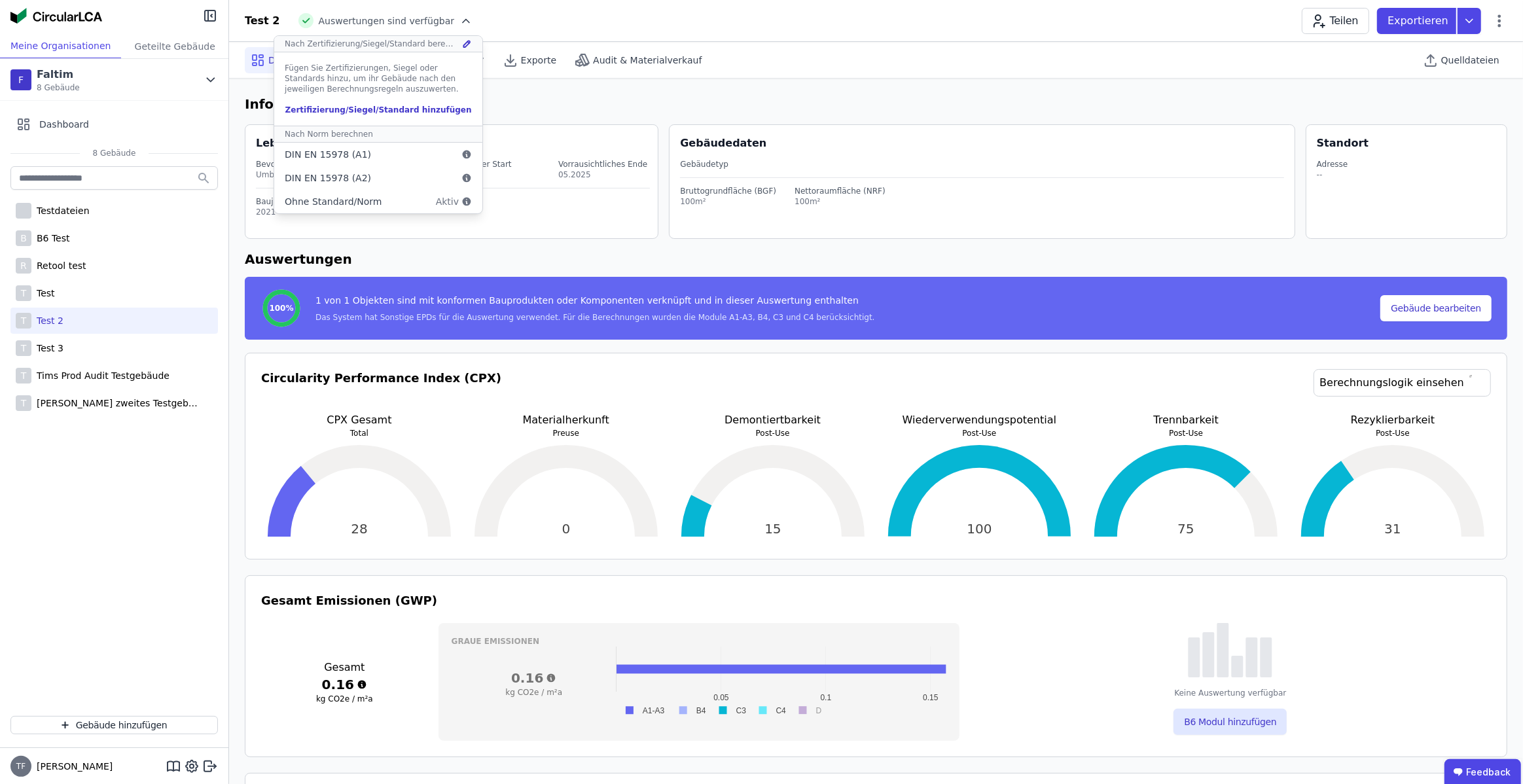
click at [514, 255] on h6 "Auswertungen" at bounding box center [876, 259] width 1262 height 20
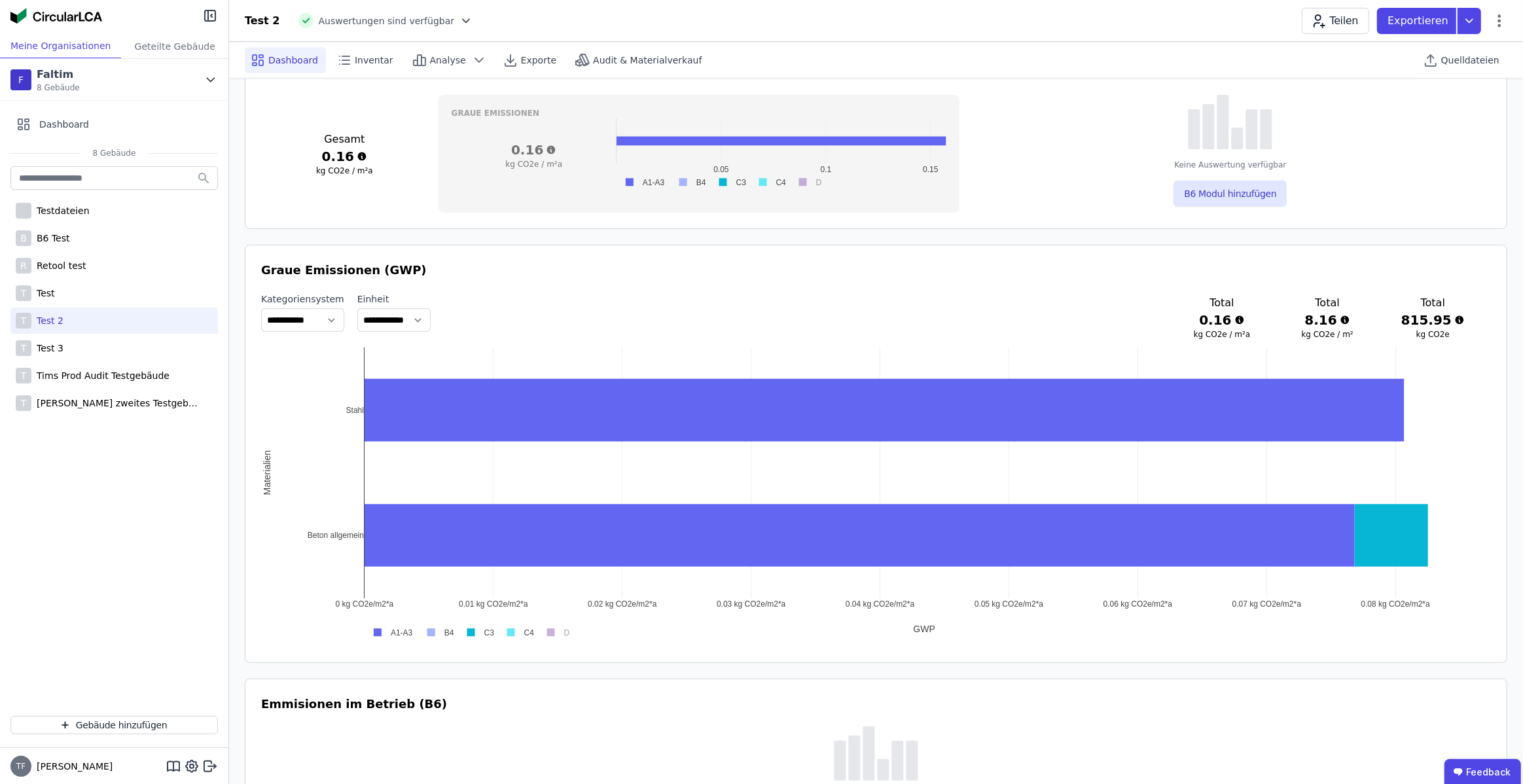
scroll to position [487, 0]
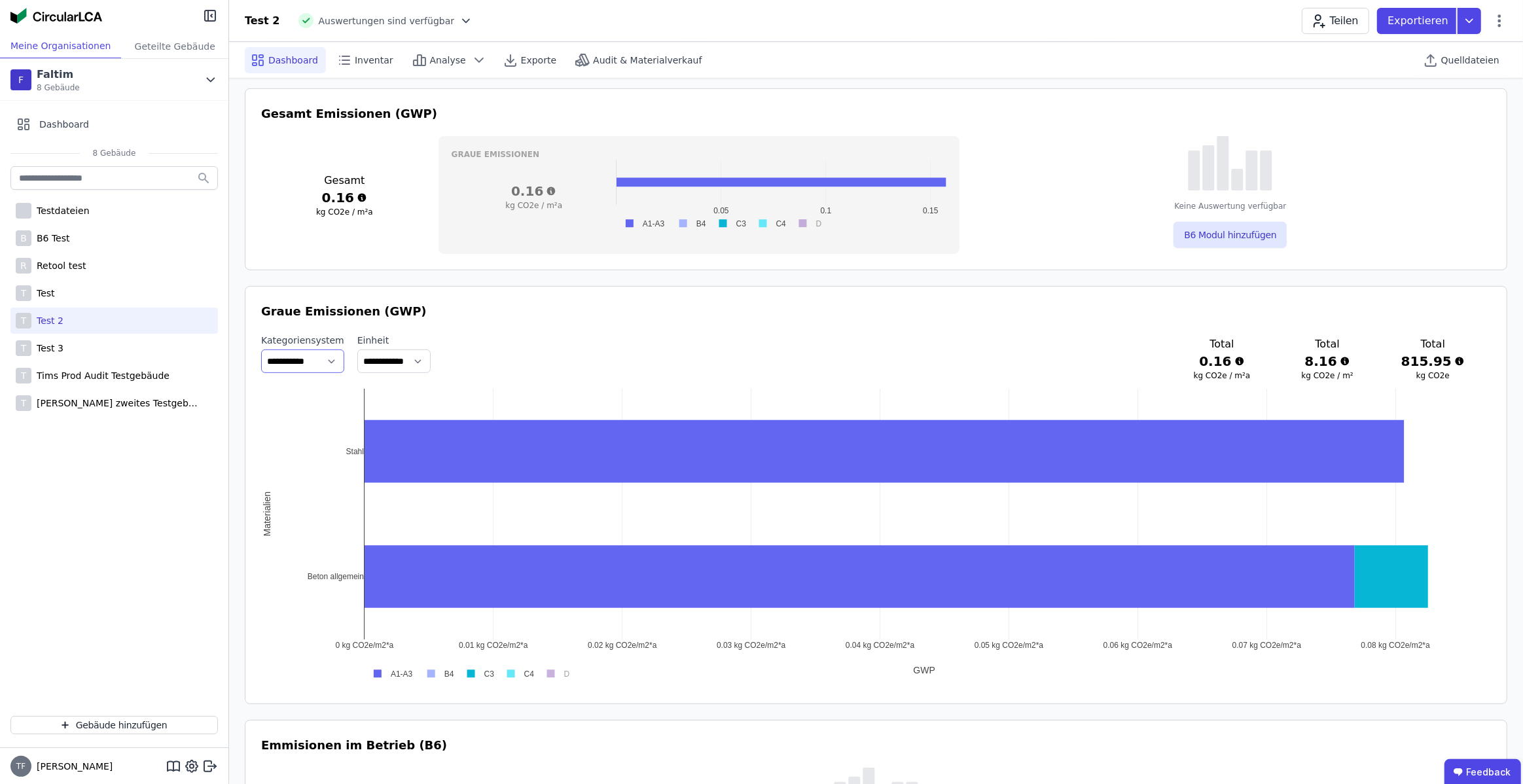
click at [324, 354] on select "**********" at bounding box center [303, 360] width 83 height 23
click at [261, 349] on select "**********" at bounding box center [303, 360] width 83 height 23
click at [411, 365] on select "**********" at bounding box center [394, 360] width 74 height 23
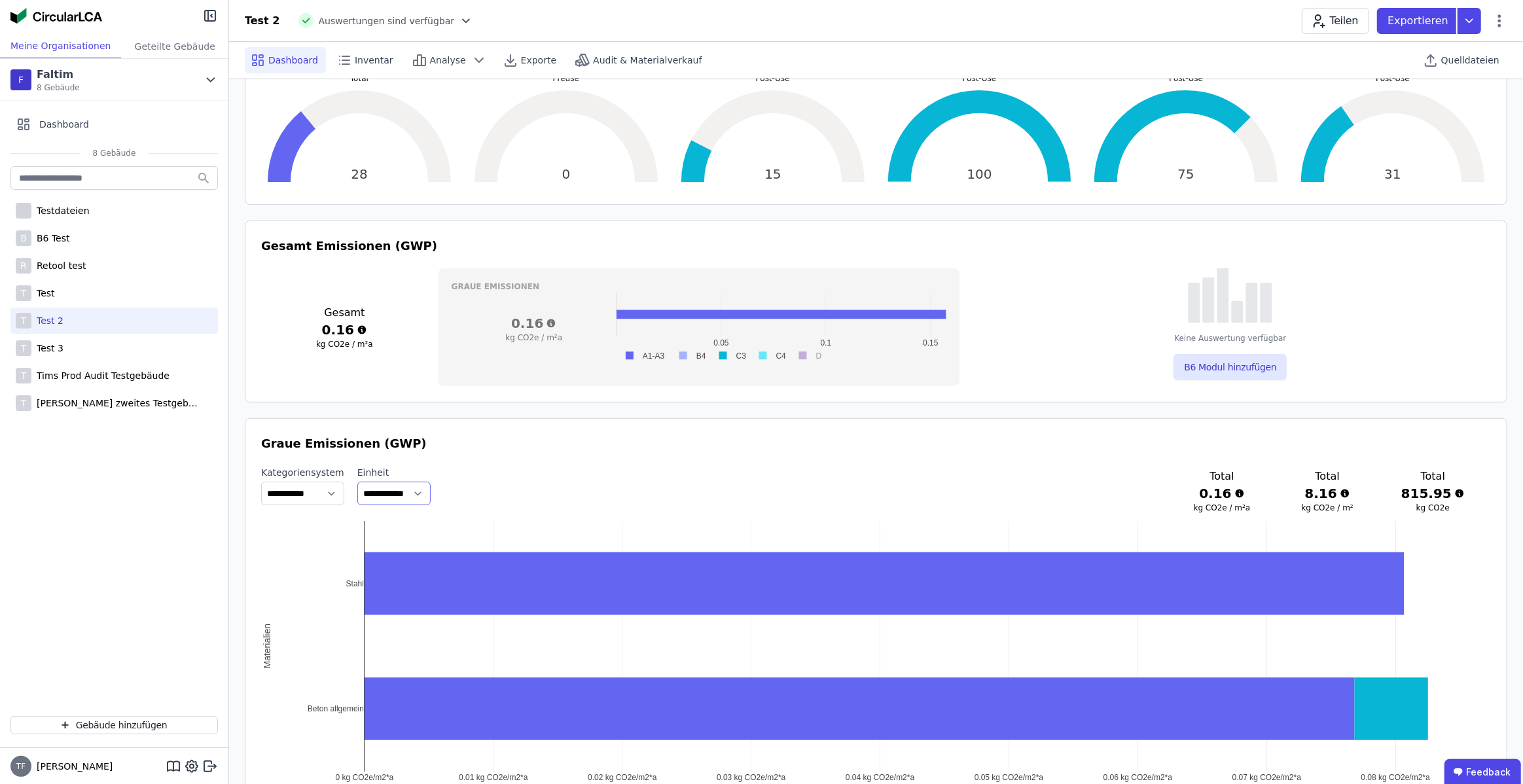
scroll to position [0, 0]
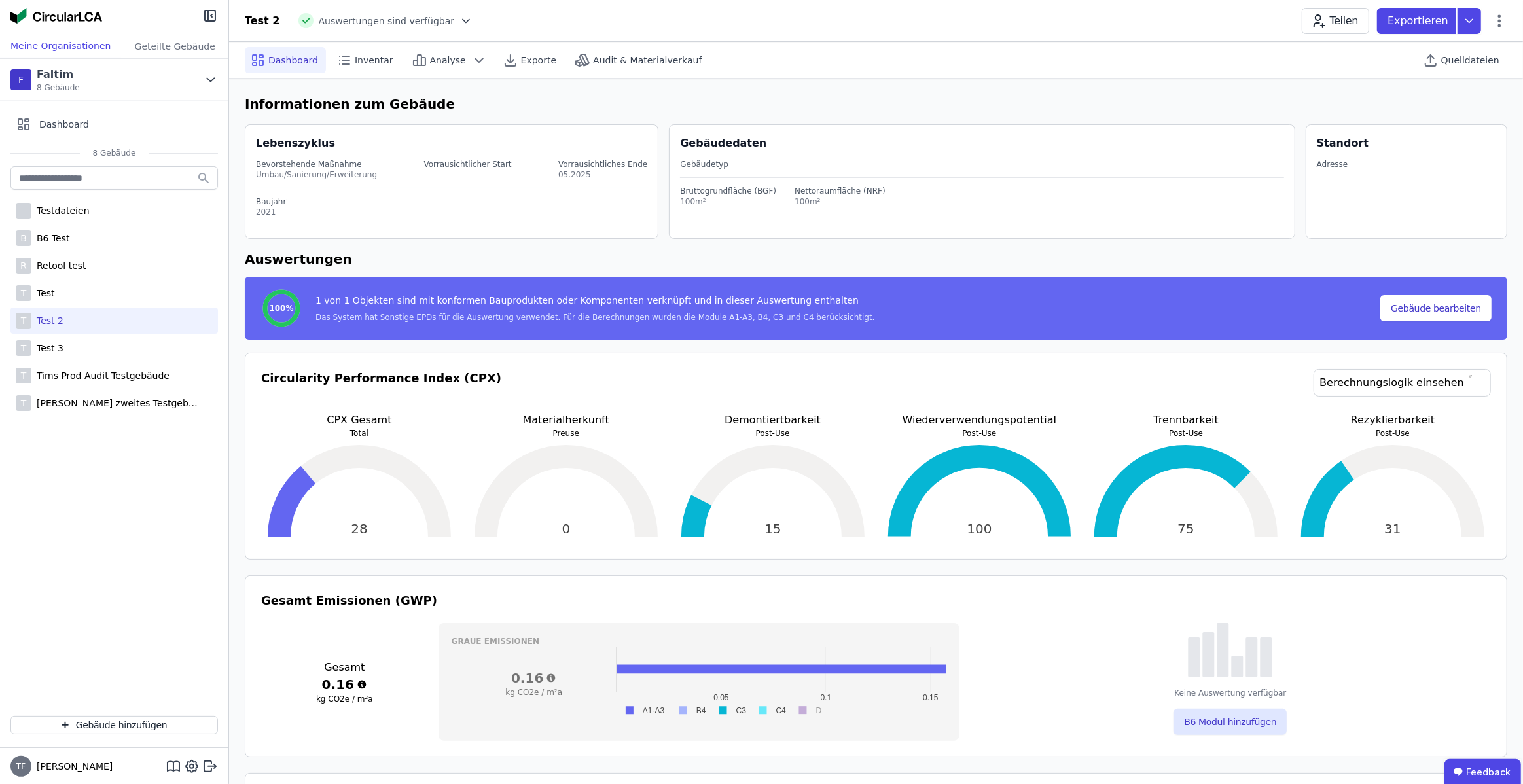
click at [463, 21] on icon at bounding box center [466, 20] width 7 height 3
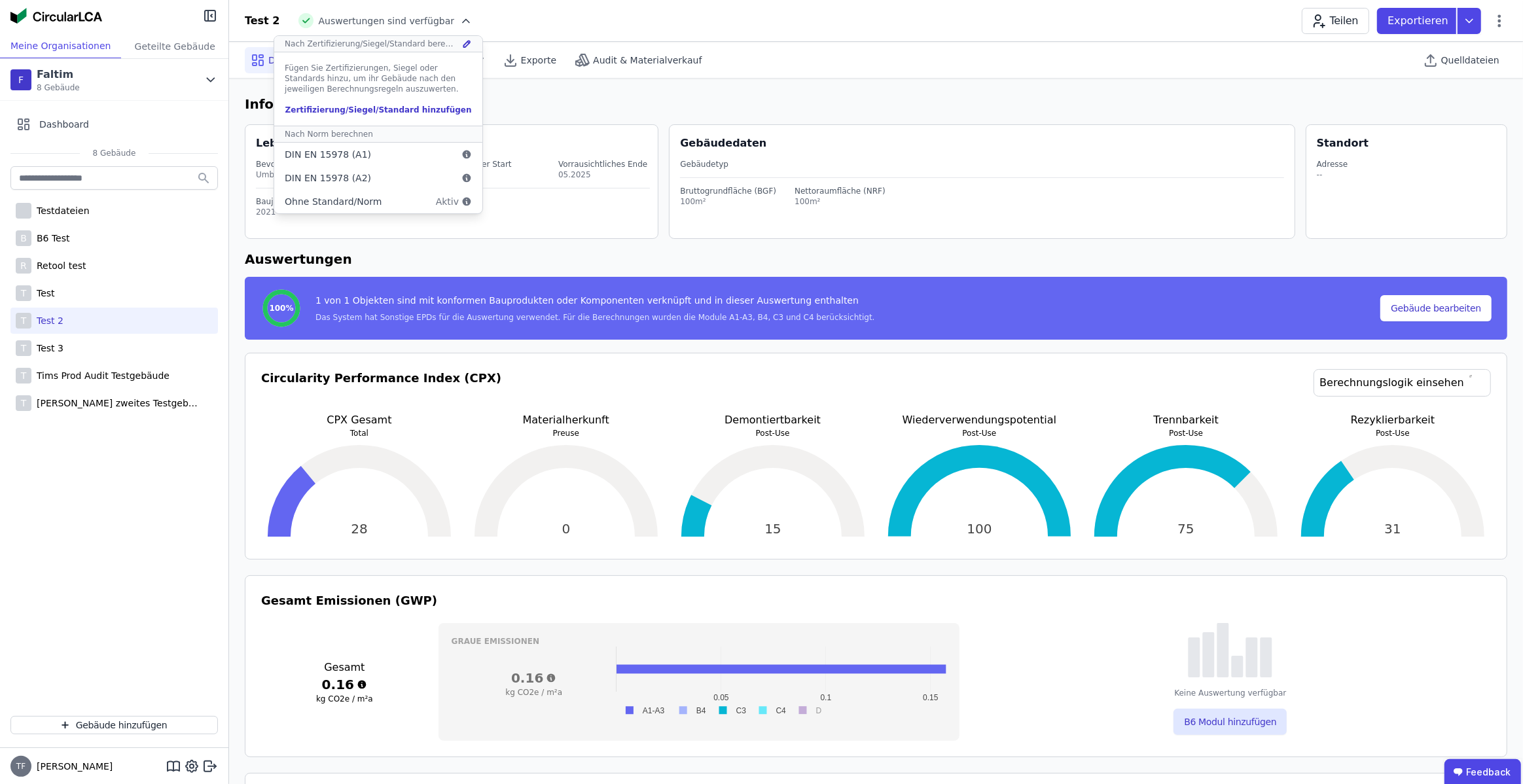
click at [462, 44] on icon at bounding box center [466, 44] width 10 height 11
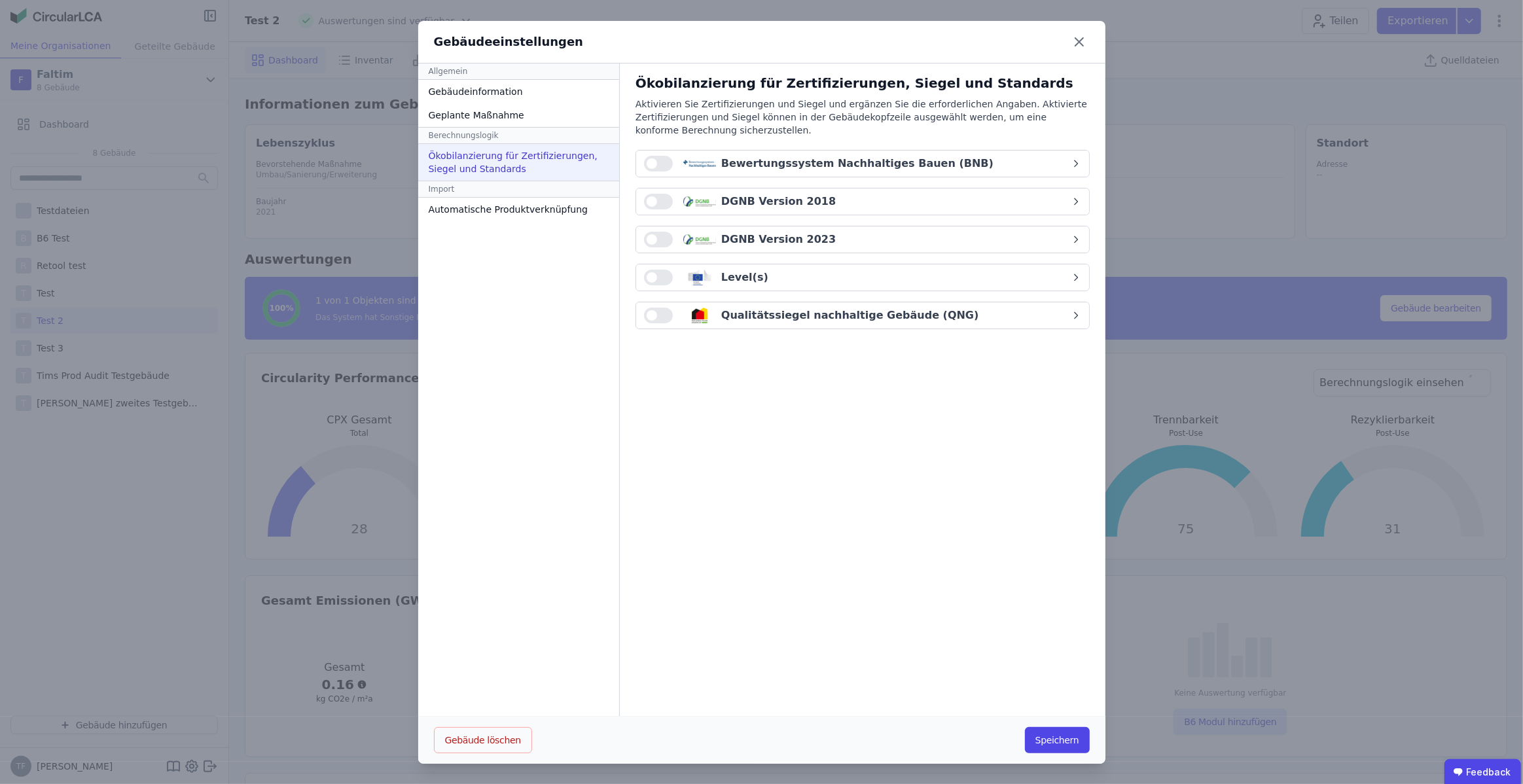
click at [647, 166] on span "button" at bounding box center [652, 164] width 11 height 11
click at [653, 165] on button "button" at bounding box center [659, 163] width 29 height 16
click at [684, 162] on img "button" at bounding box center [700, 163] width 33 height 16
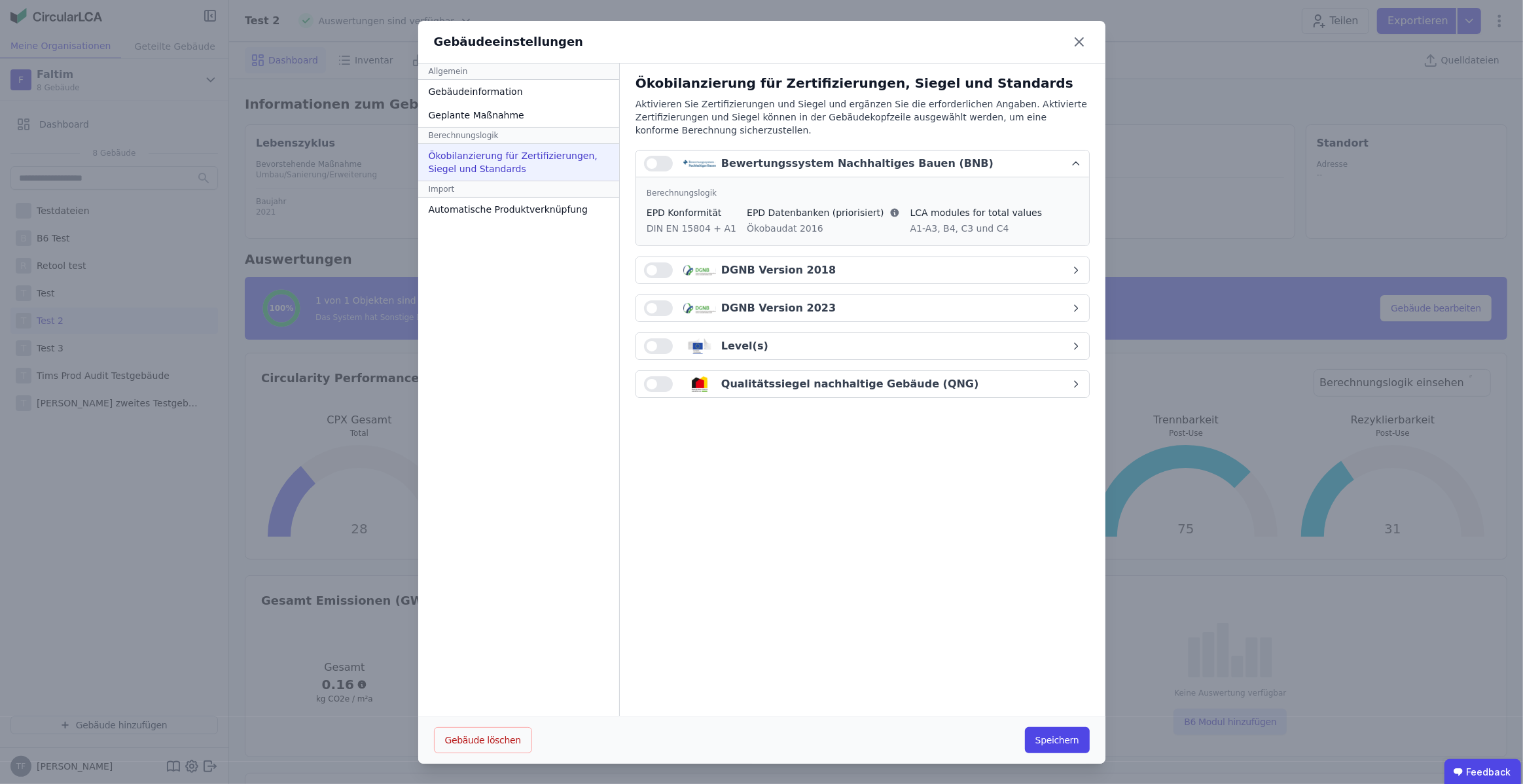
click at [685, 162] on img "button" at bounding box center [700, 163] width 33 height 16
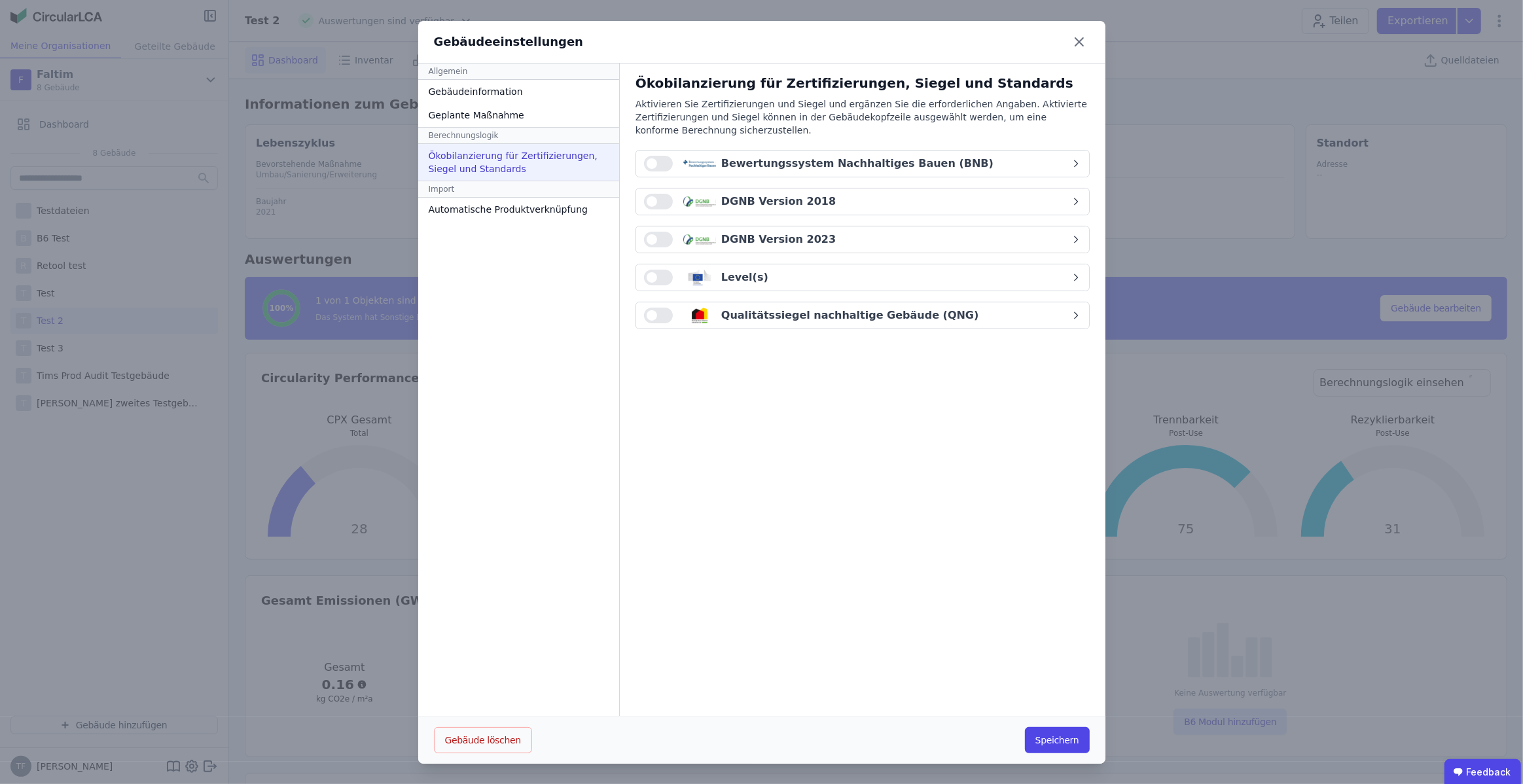
click at [684, 186] on div "Ökobilanzierung für Zertifizierungen, Siegel und Standards Aktivieren Sie Zerti…" at bounding box center [862, 207] width 454 height 266
click at [686, 200] on img "button" at bounding box center [700, 201] width 33 height 16
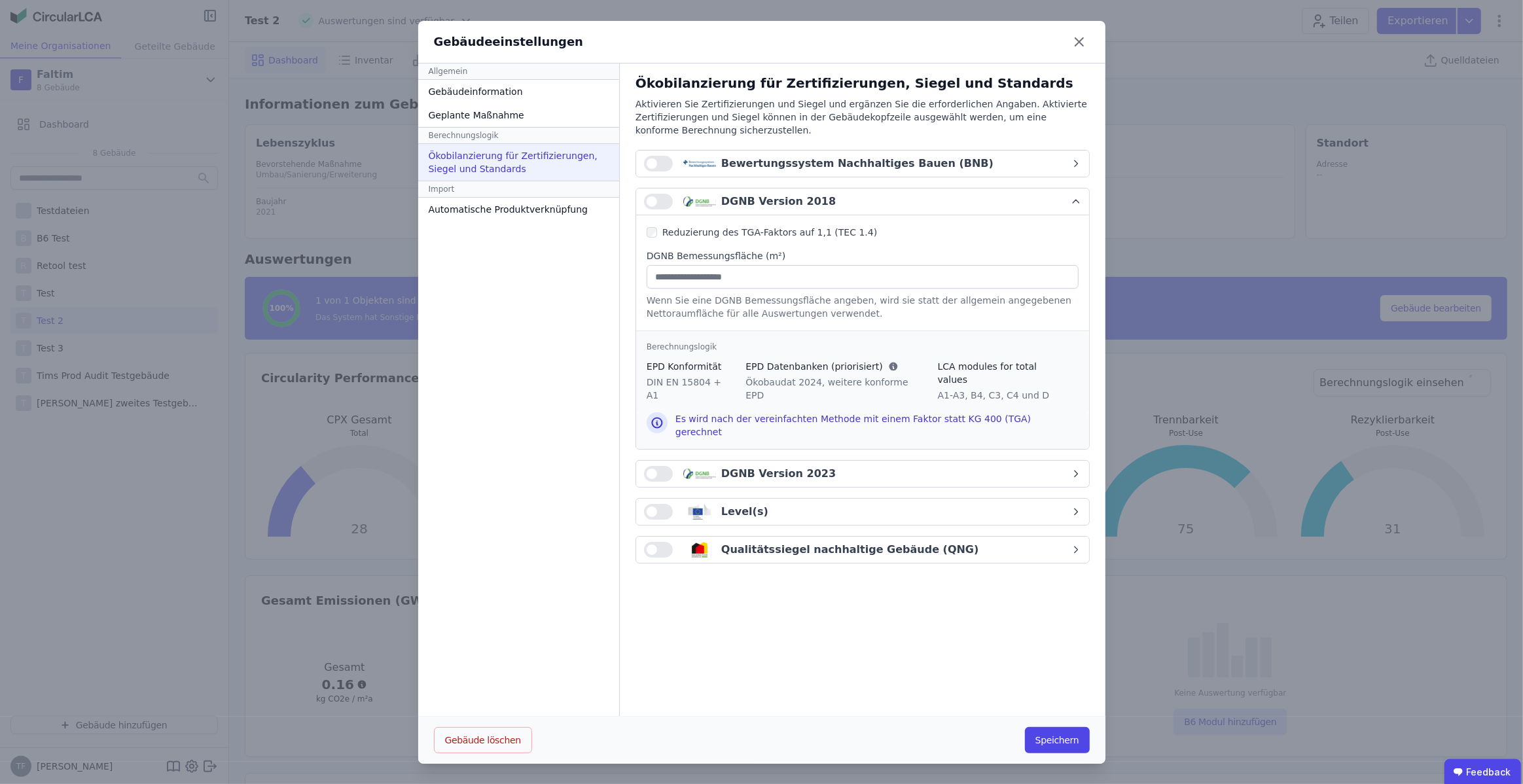
click at [661, 161] on button "button" at bounding box center [659, 163] width 29 height 16
click at [661, 162] on span "button" at bounding box center [665, 164] width 11 height 11
click at [700, 466] on img "button" at bounding box center [700, 474] width 33 height 16
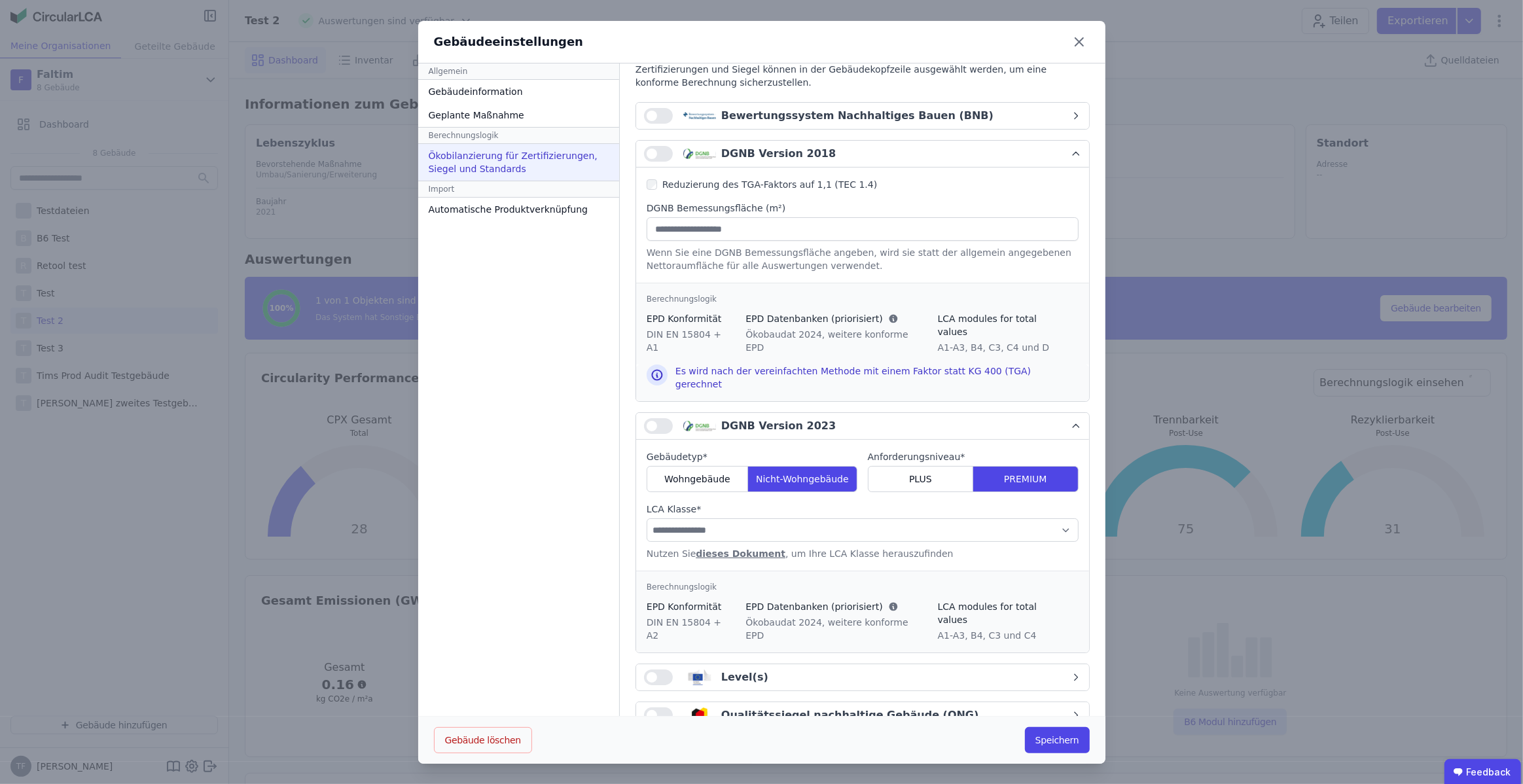
click at [722, 670] on div "Level(s)" at bounding box center [745, 677] width 47 height 16
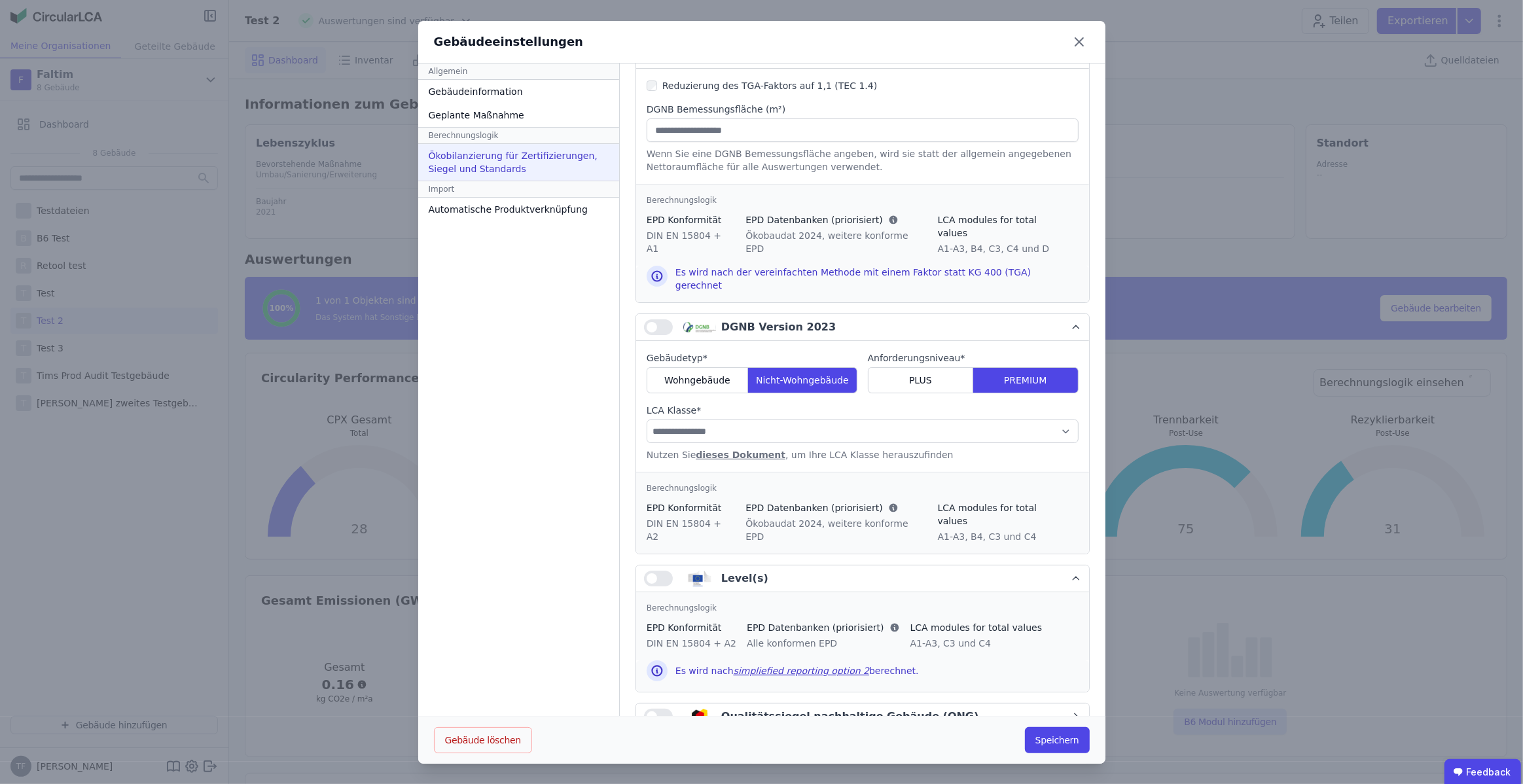
scroll to position [148, 0]
click at [732, 707] on div "Qualitätssiegel nachhaltige Gebäude (QNG)" at bounding box center [850, 715] width 258 height 16
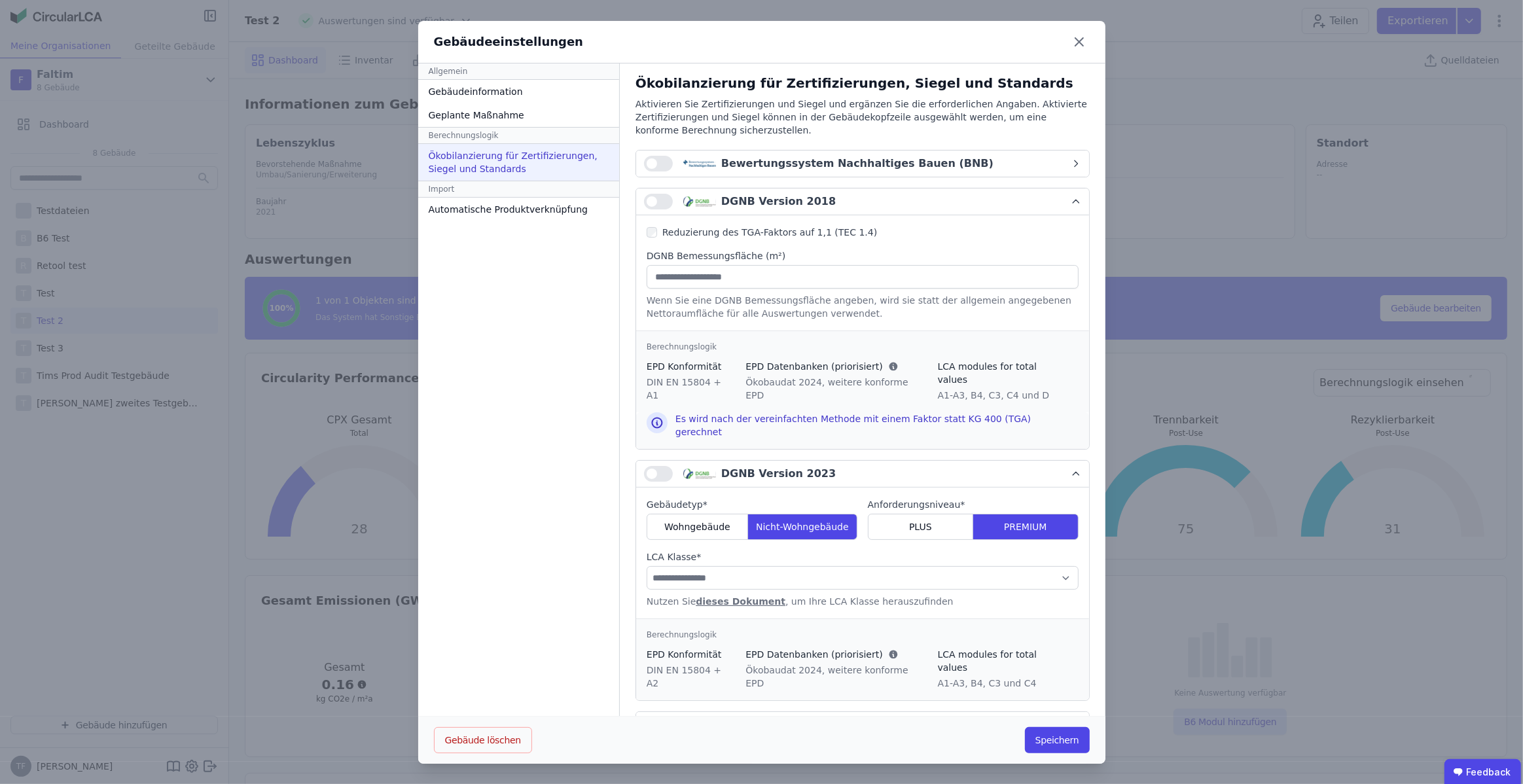
scroll to position [0, 0]
click at [1078, 201] on icon "button" at bounding box center [1076, 201] width 11 height 11
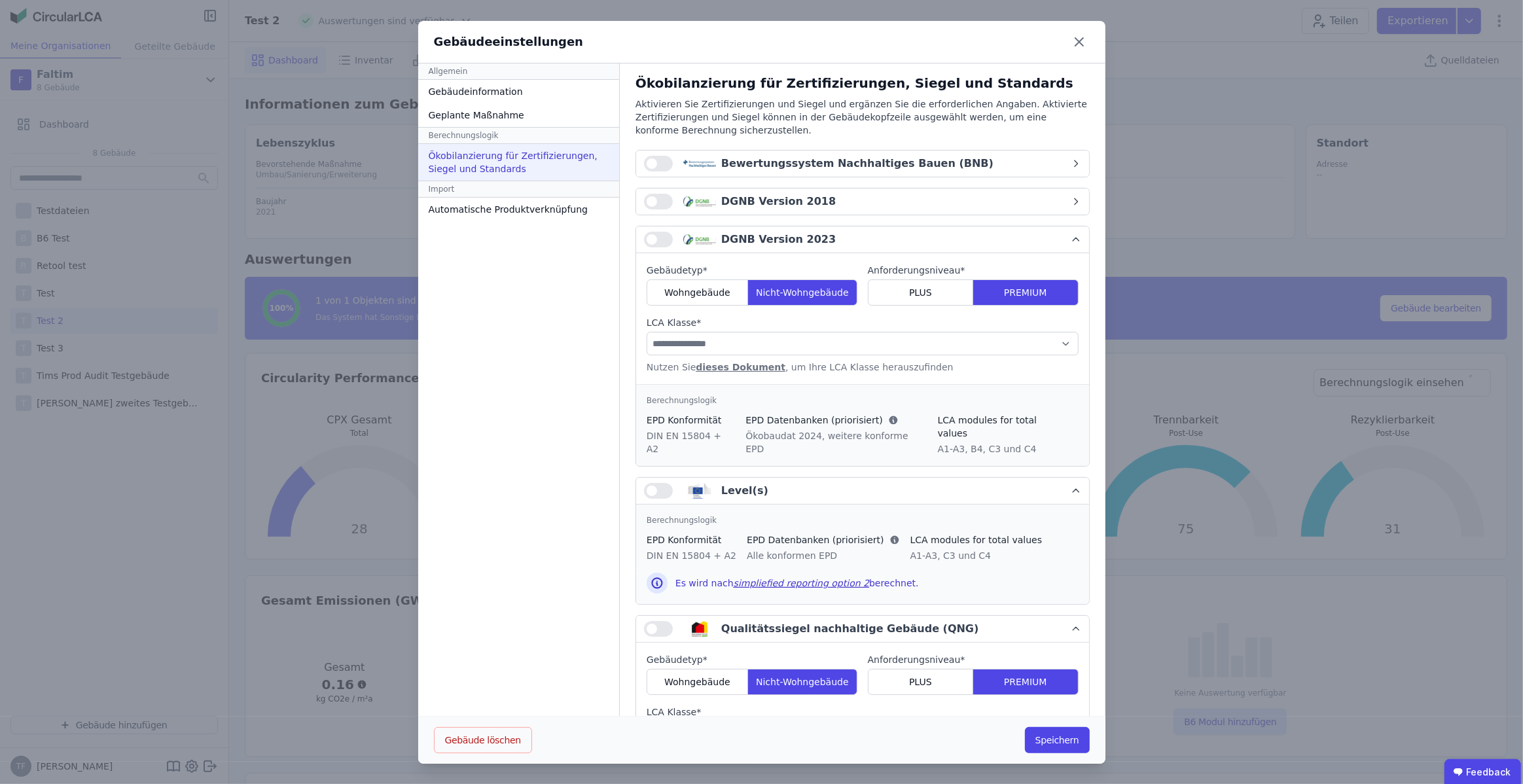
click at [1075, 240] on icon "button" at bounding box center [1076, 240] width 11 height 11
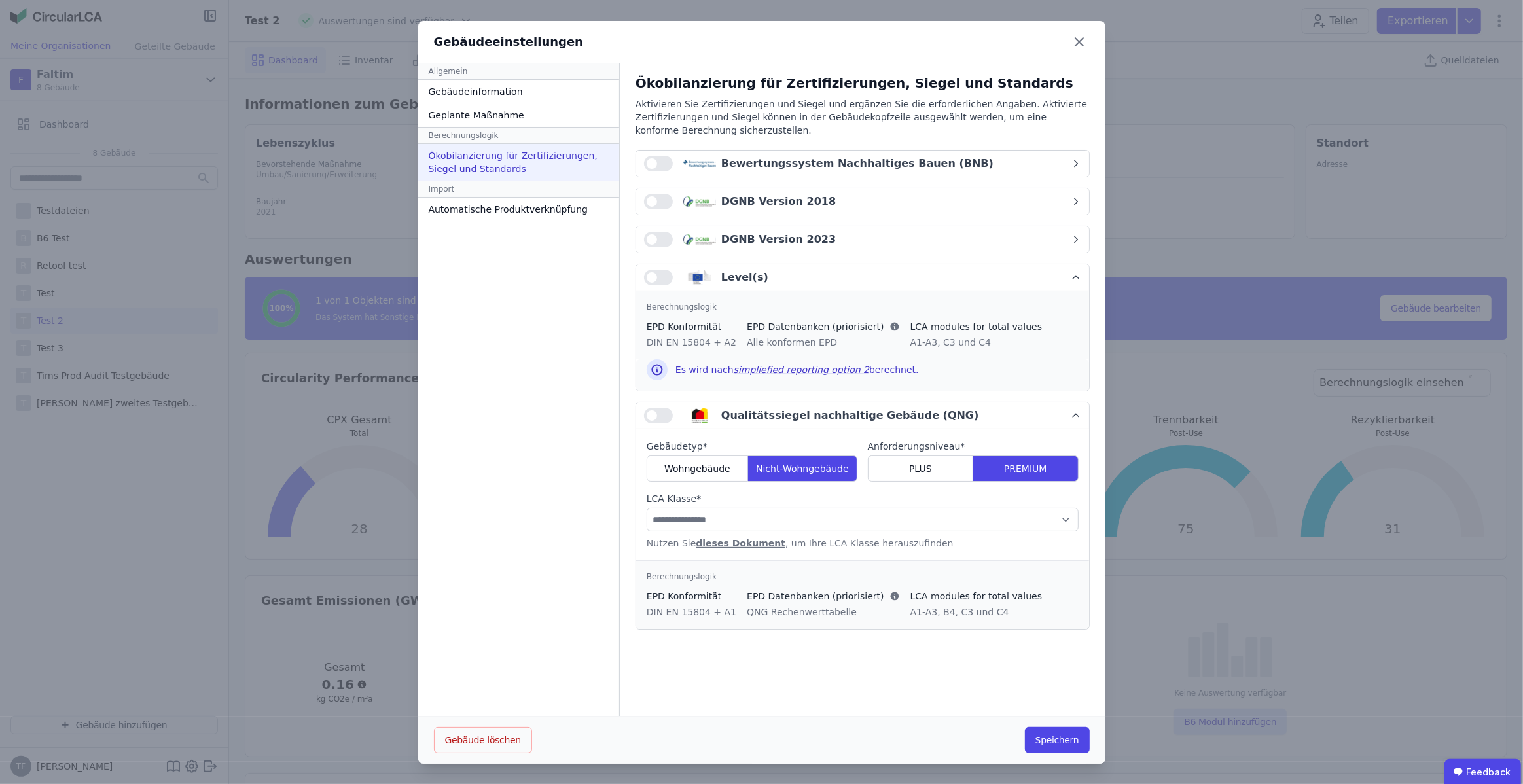
click at [1074, 278] on icon "button" at bounding box center [1076, 278] width 11 height 11
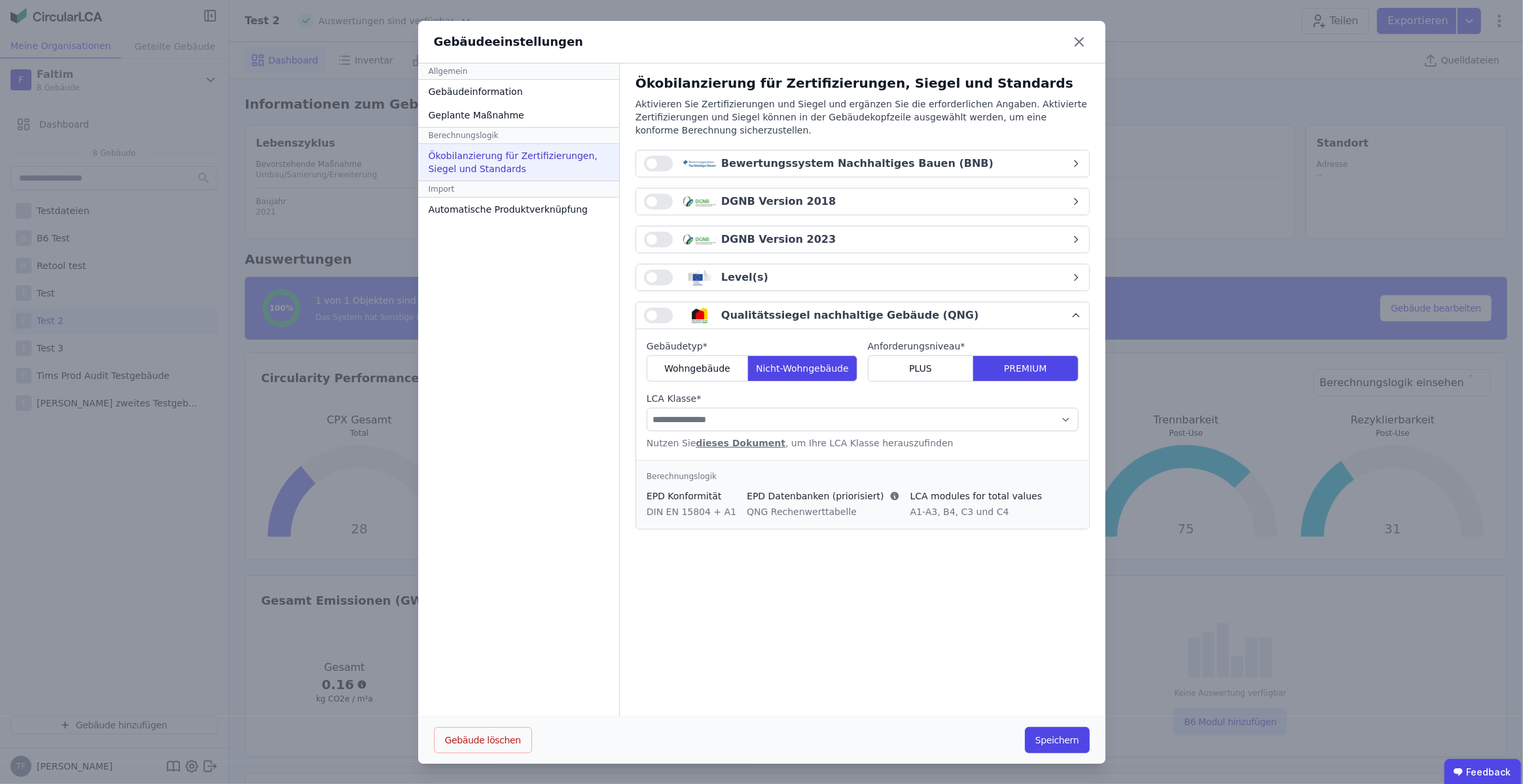
click at [994, 314] on div "Qualitätssiegel nachhaltige Gebäude (QNG)" at bounding box center [858, 315] width 427 height 16
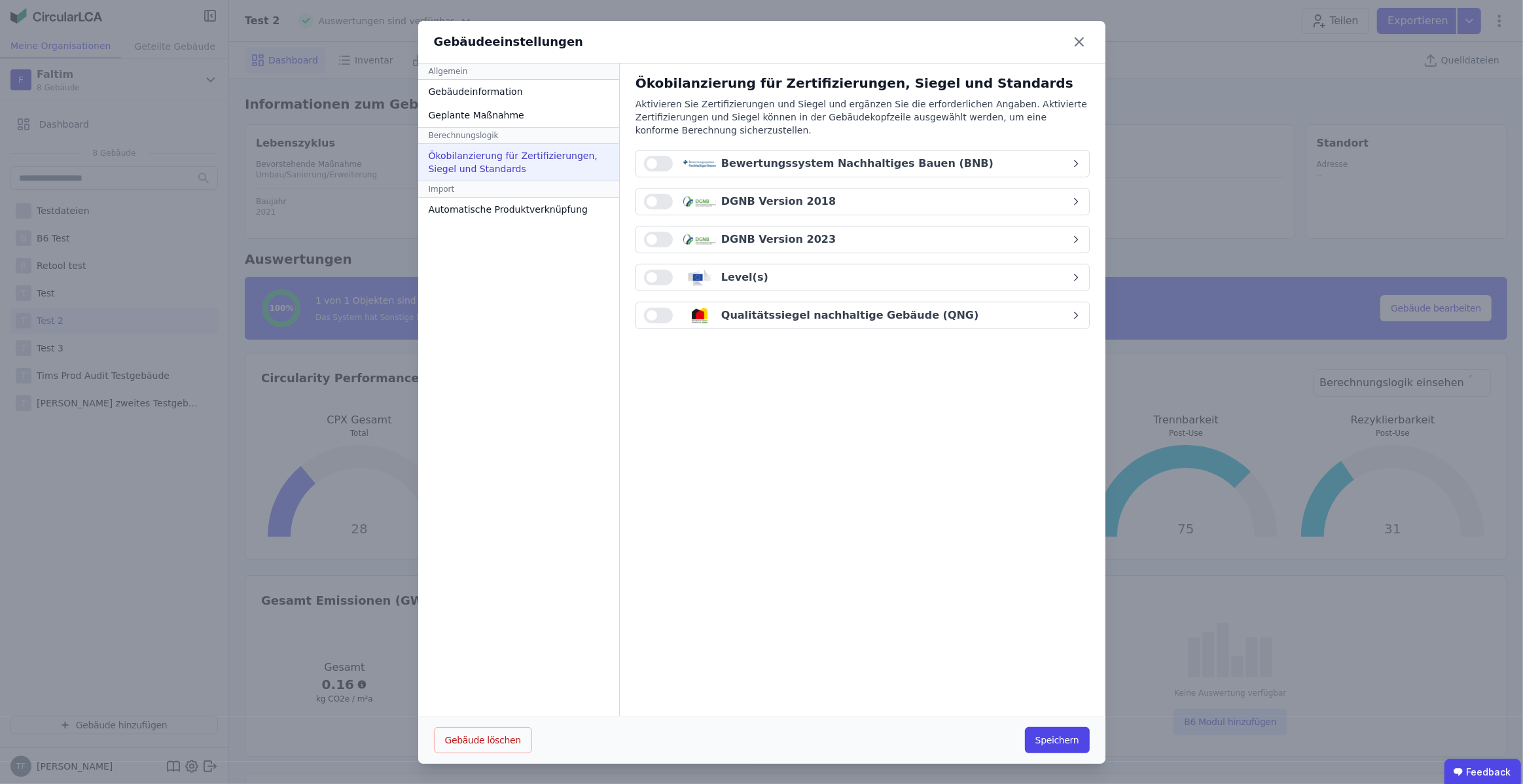
click at [897, 315] on div "Qualitätssiegel nachhaltige Gebäude (QNG)" at bounding box center [850, 315] width 258 height 16
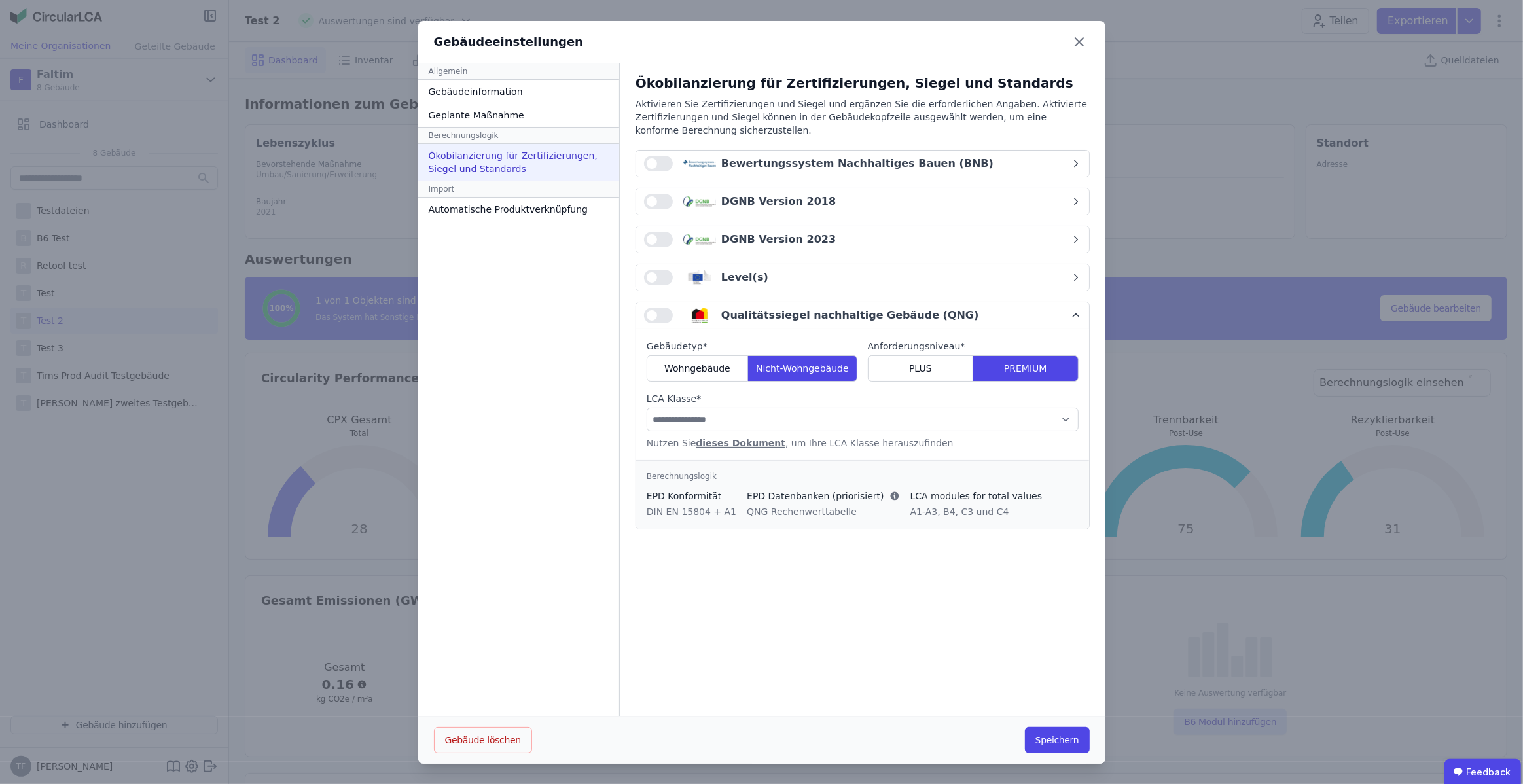
click at [897, 315] on div "Qualitätssiegel nachhaltige Gebäude (QNG)" at bounding box center [850, 315] width 258 height 16
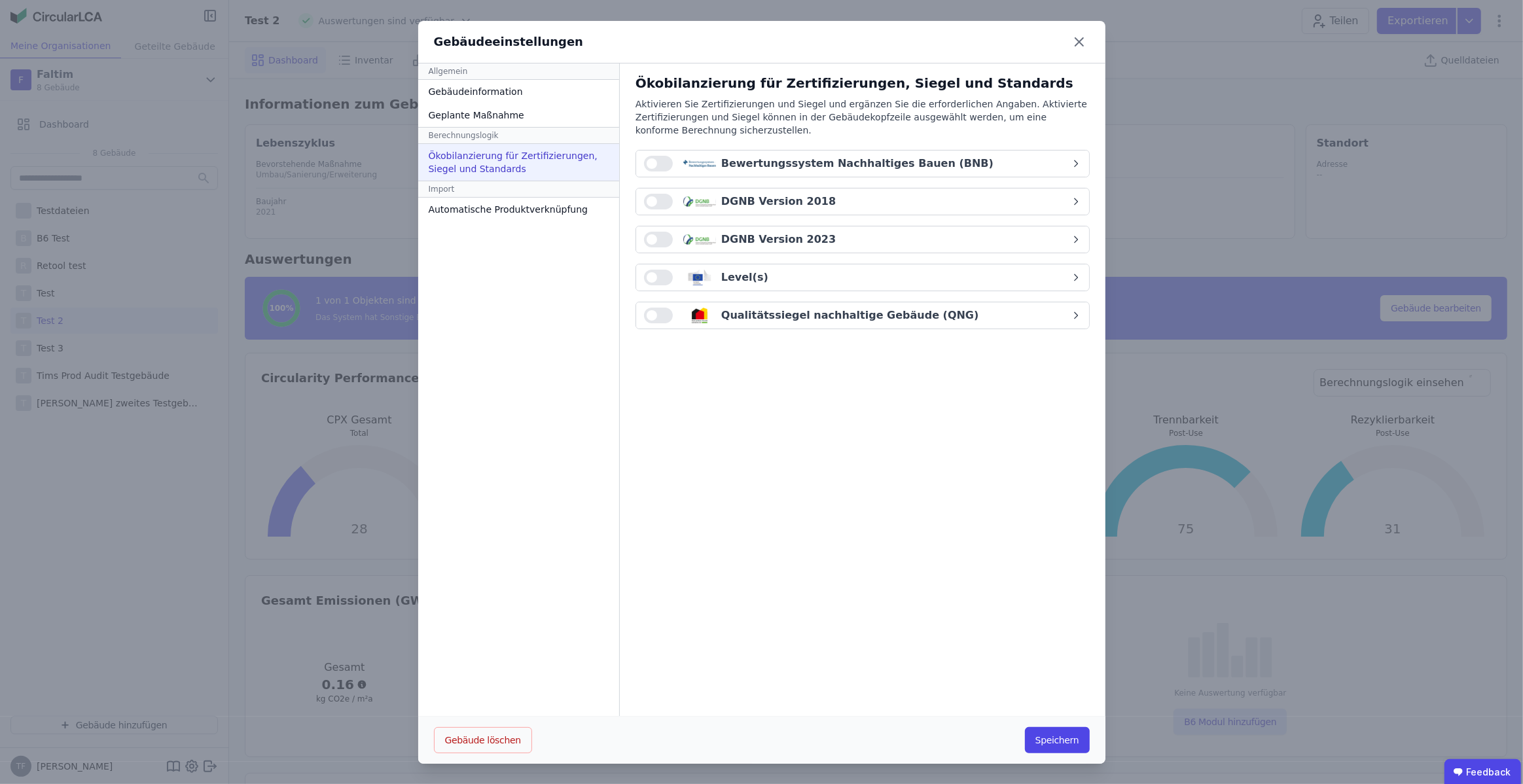
click at [946, 318] on div "Qualitätssiegel nachhaltige Gebäude (QNG)" at bounding box center [858, 315] width 427 height 16
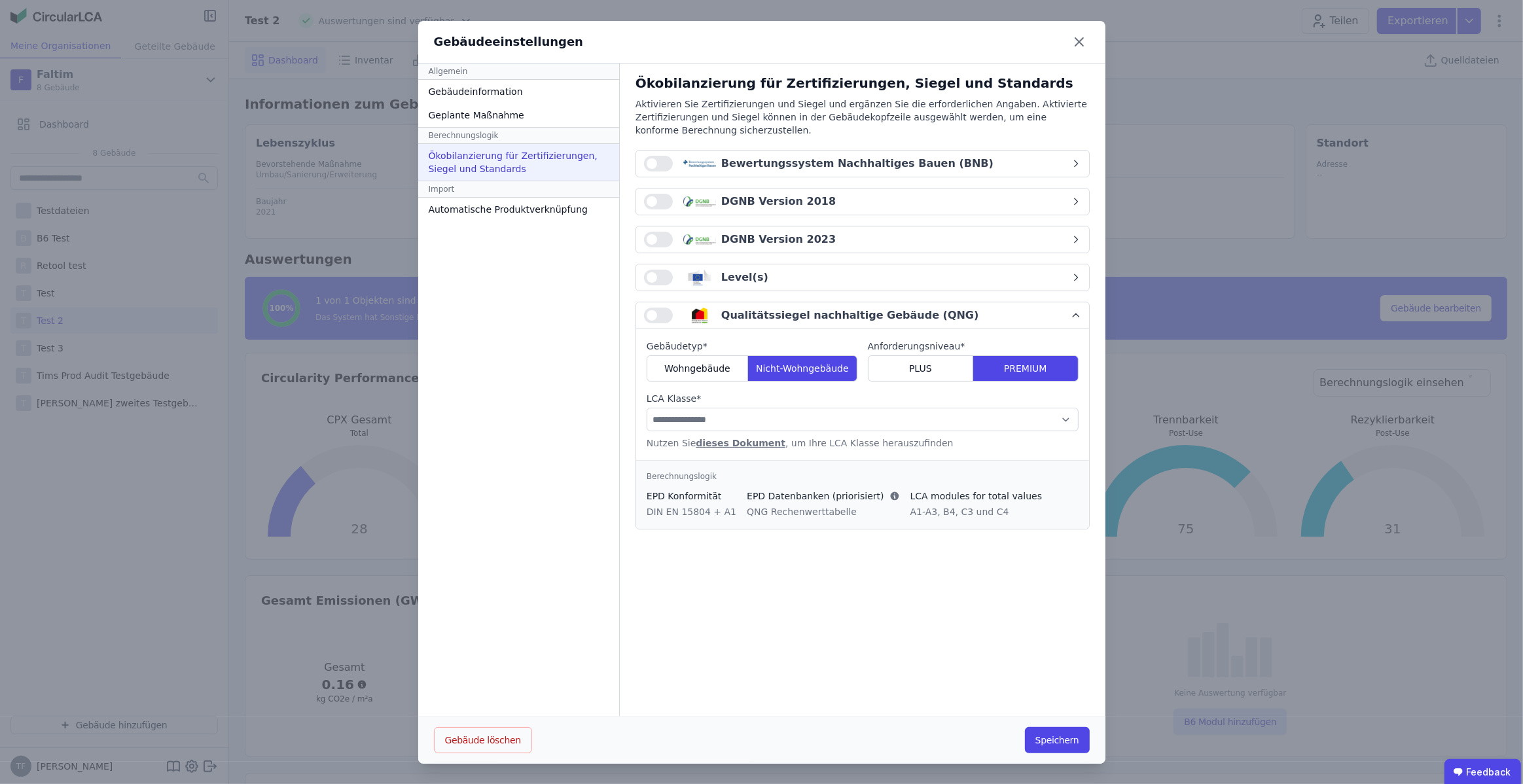
click at [945, 318] on div "Qualitätssiegel nachhaltige Gebäude (QNG)" at bounding box center [858, 315] width 427 height 16
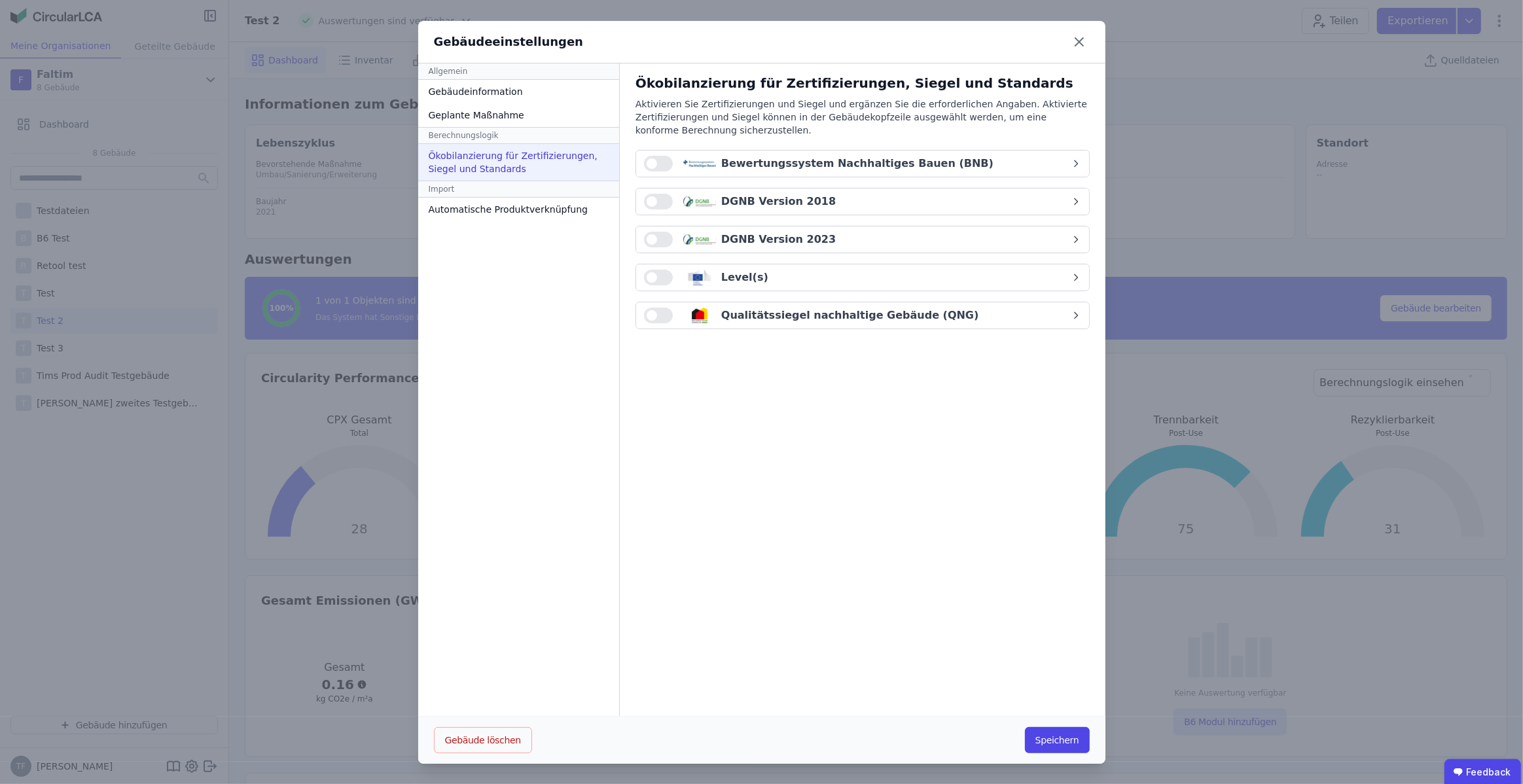
click at [907, 313] on div "Qualitätssiegel nachhaltige Gebäude (QNG)" at bounding box center [850, 315] width 258 height 16
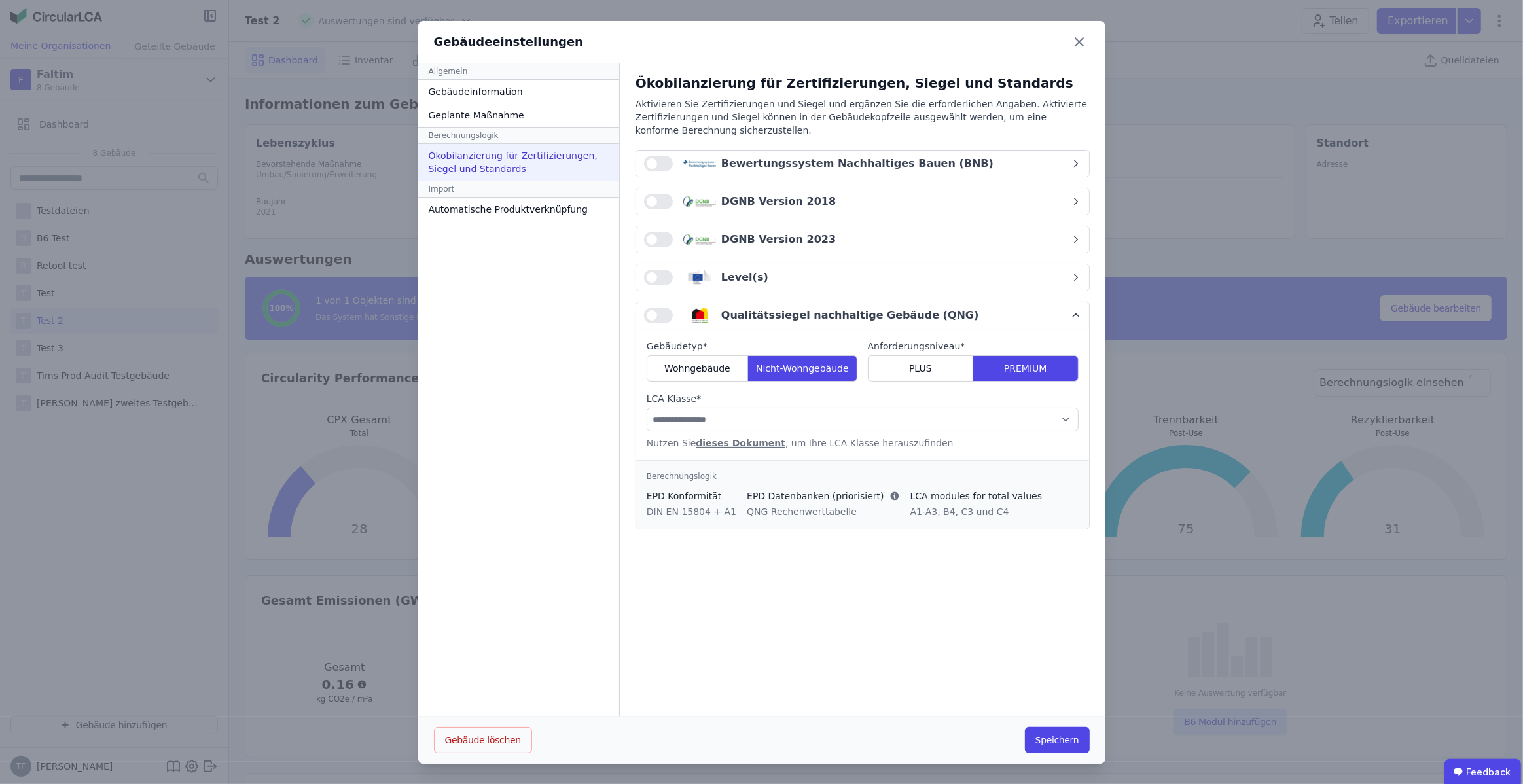
click at [907, 313] on div "Qualitätssiegel nachhaltige Gebäude (QNG)" at bounding box center [850, 315] width 258 height 16
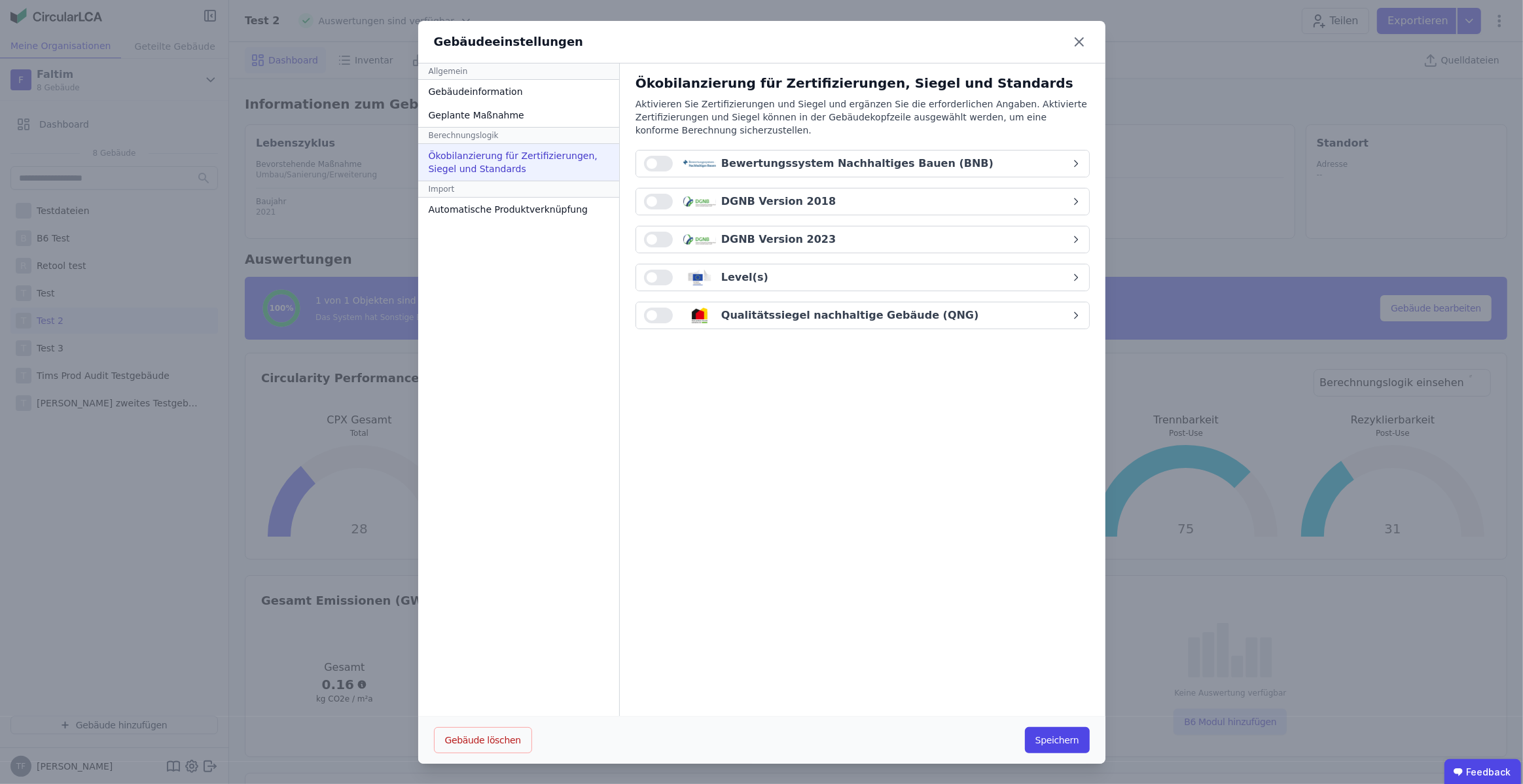
click at [906, 312] on div "Qualitätssiegel nachhaltige Gebäude (QNG)" at bounding box center [850, 315] width 258 height 16
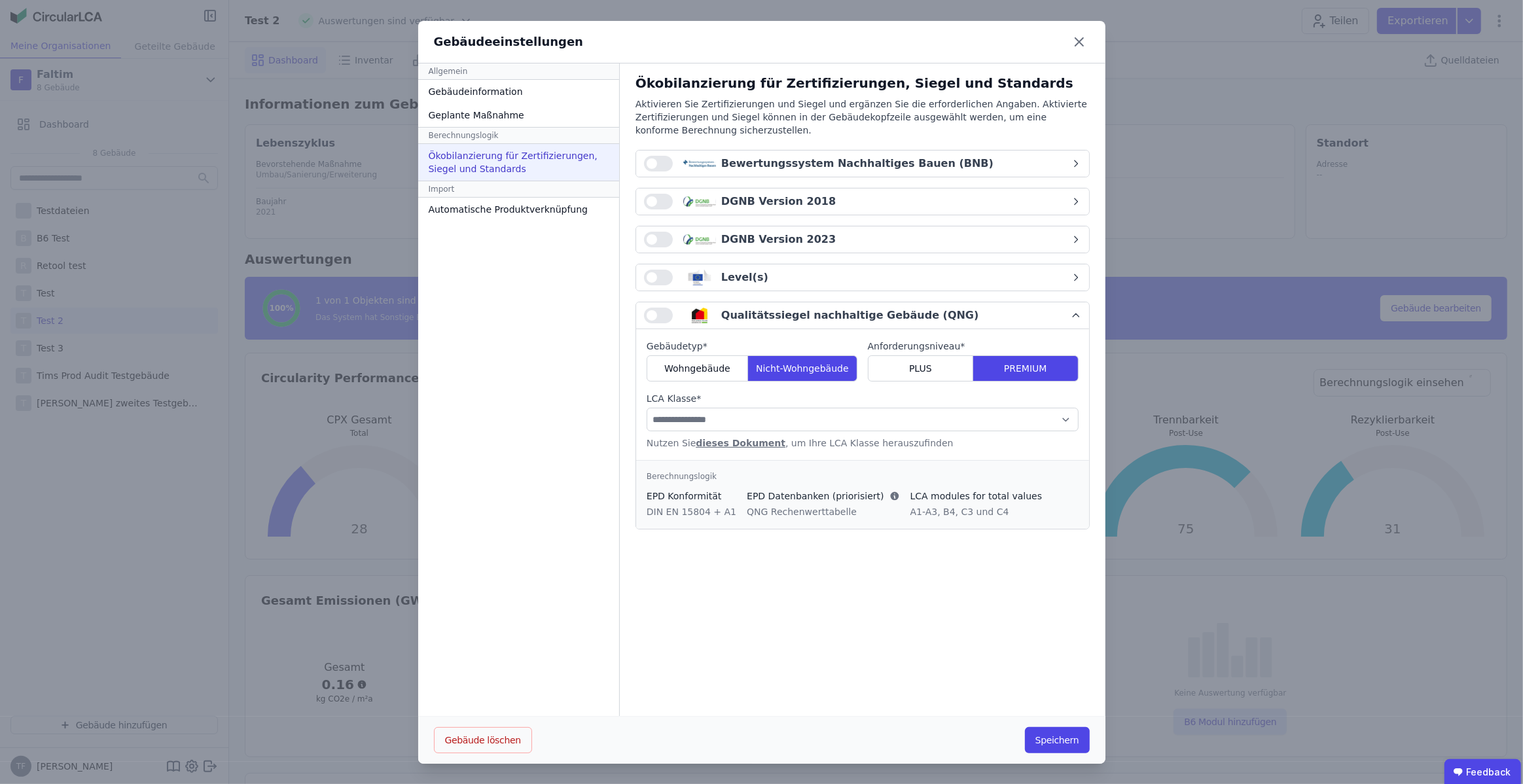
click at [907, 312] on div "Qualitätssiegel nachhaltige Gebäude (QNG)" at bounding box center [850, 315] width 258 height 16
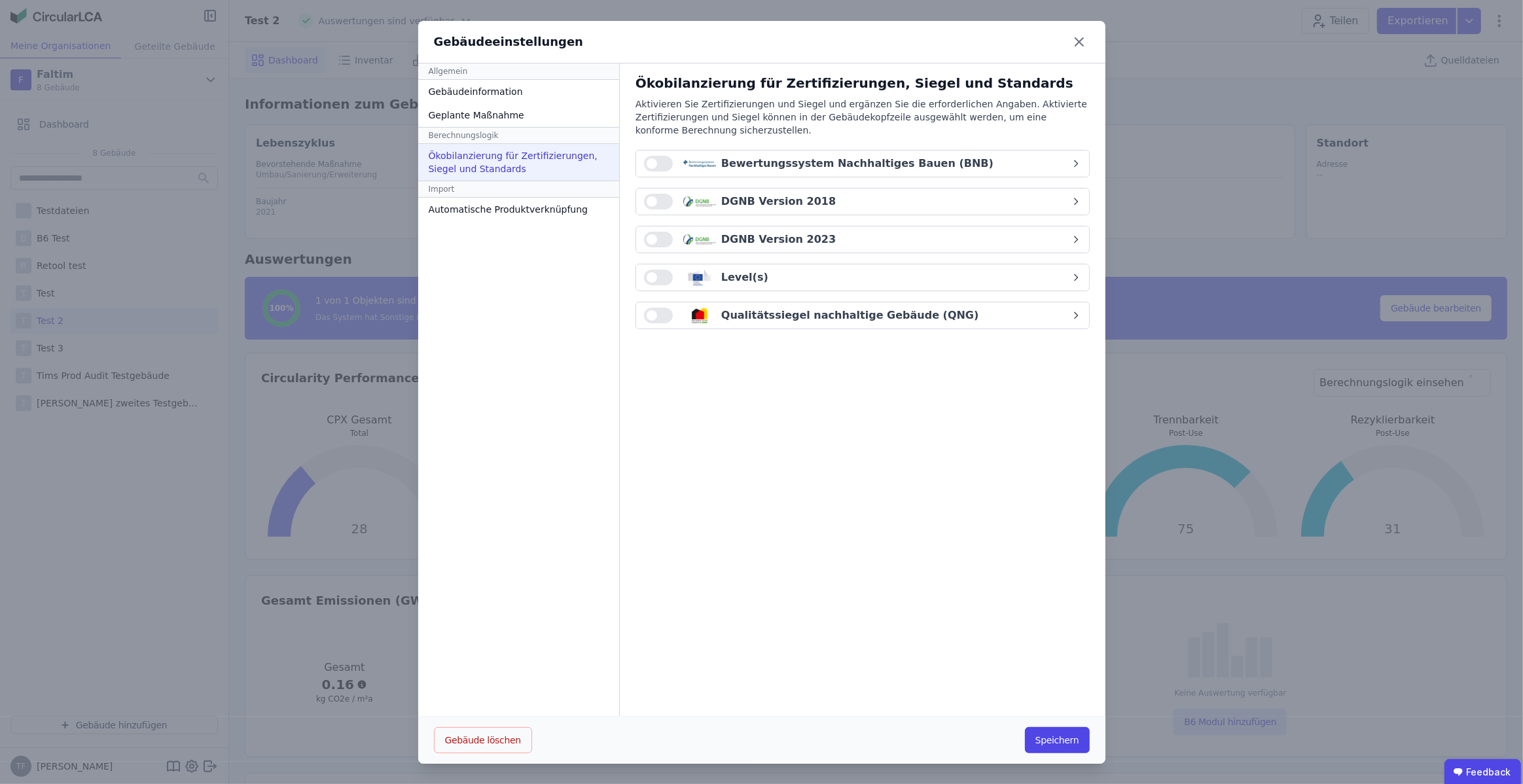
click at [907, 312] on div "Qualitätssiegel nachhaltige Gebäude (QNG)" at bounding box center [850, 315] width 258 height 16
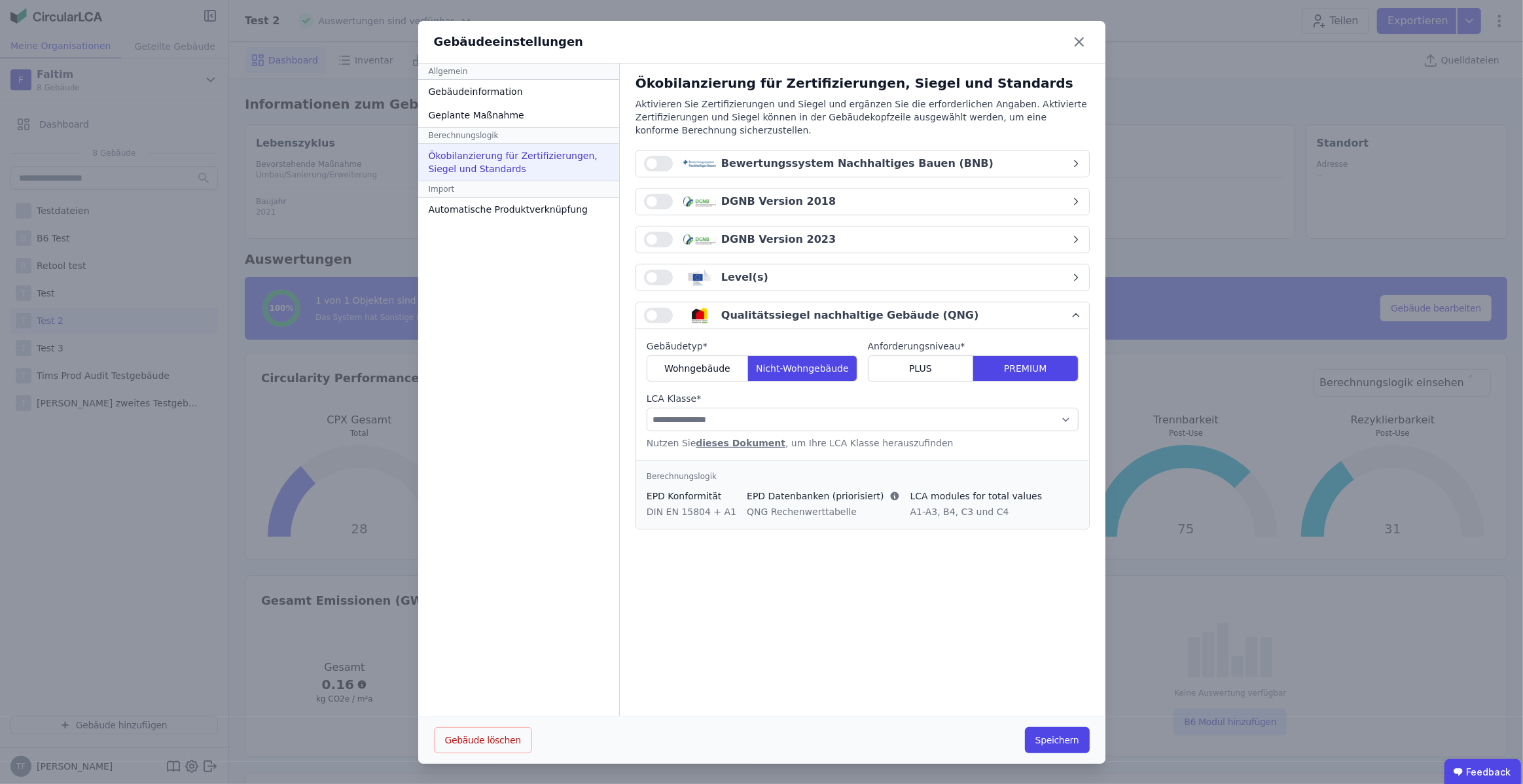
click at [907, 312] on div "Qualitätssiegel nachhaltige Gebäude (QNG)" at bounding box center [850, 315] width 258 height 16
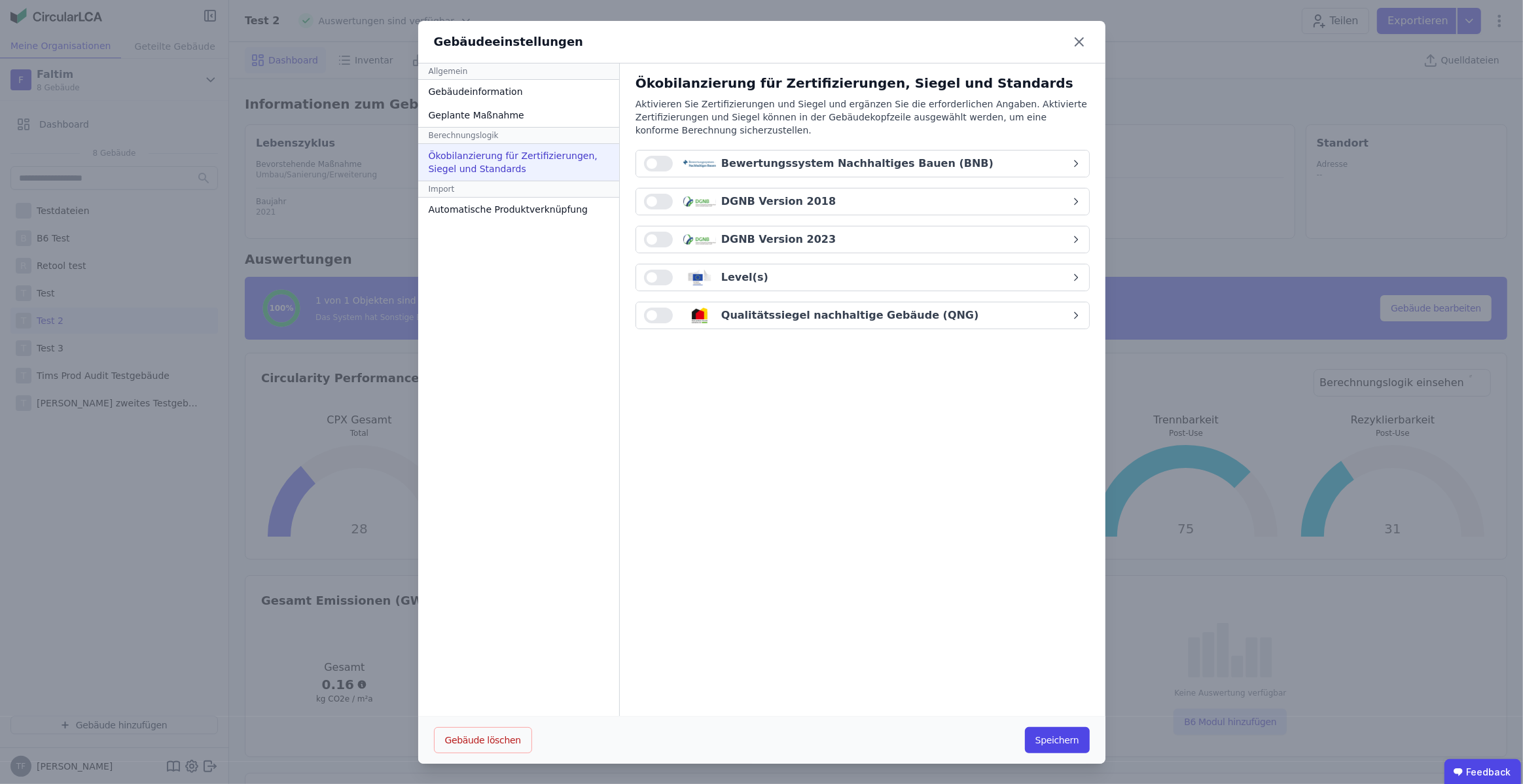
click at [907, 312] on div "Qualitätssiegel nachhaltige Gebäude (QNG)" at bounding box center [850, 315] width 258 height 16
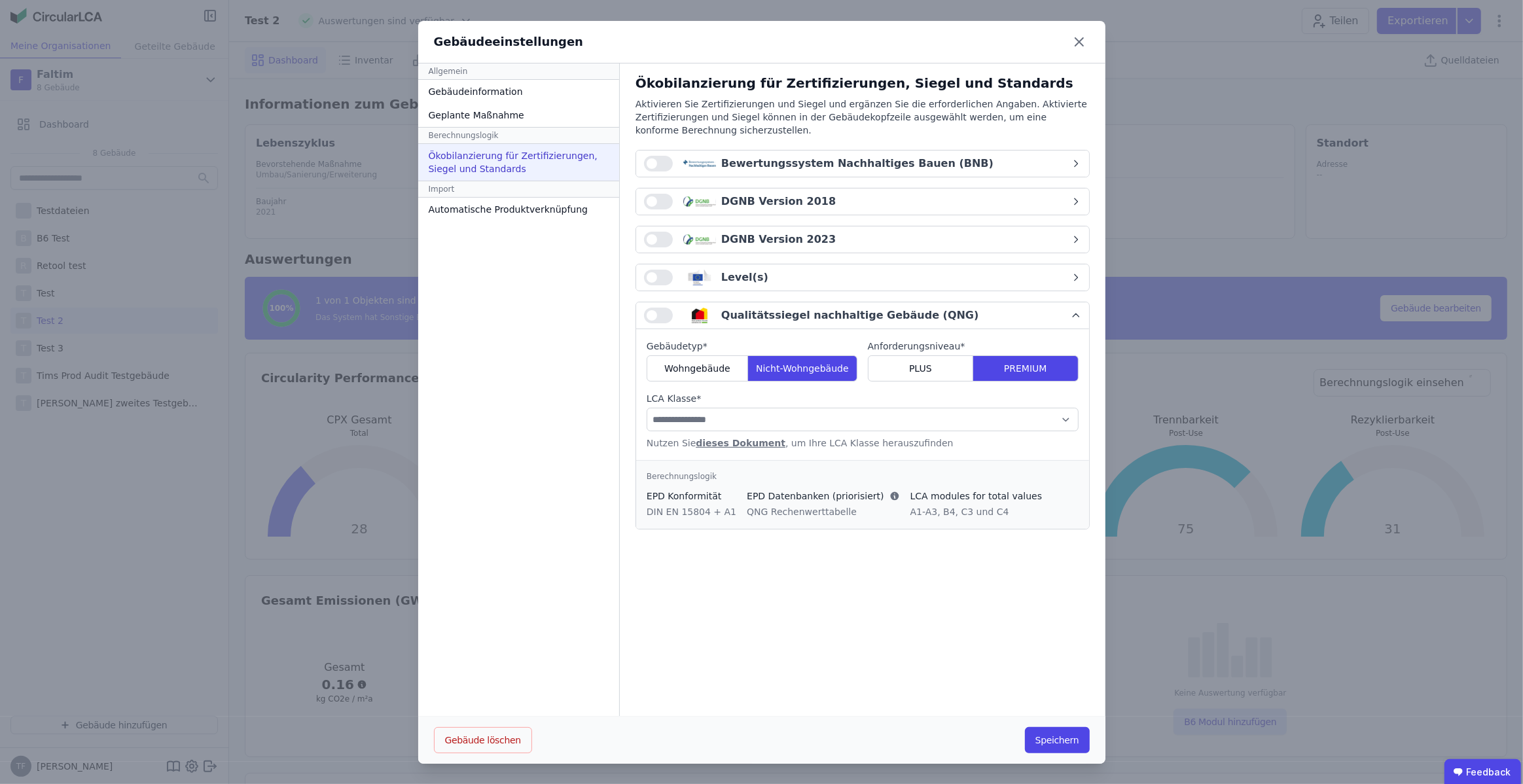
click at [907, 312] on div "Qualitätssiegel nachhaltige Gebäude (QNG)" at bounding box center [850, 315] width 258 height 16
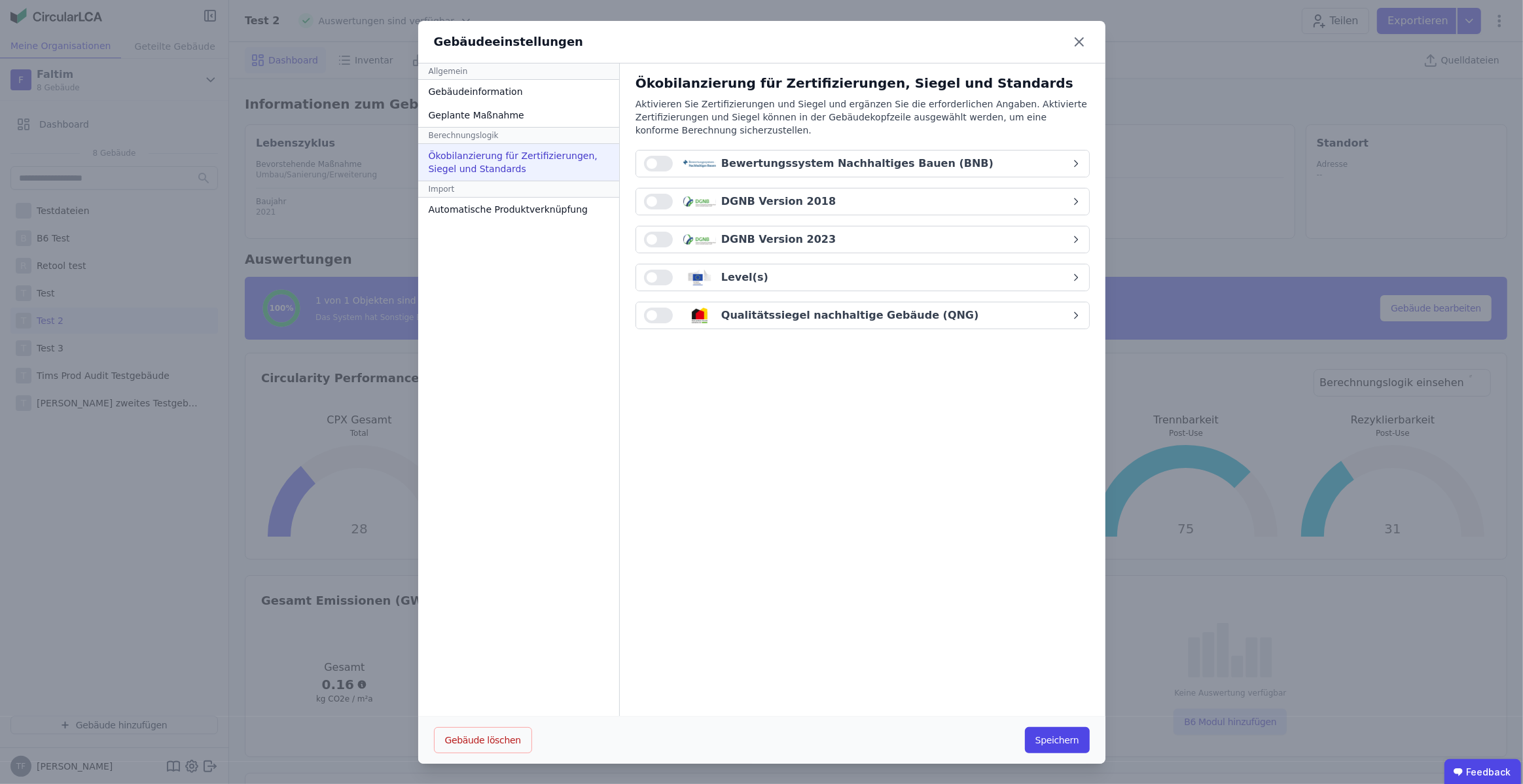
click at [653, 240] on button "button" at bounding box center [659, 240] width 29 height 16
click at [660, 240] on span "button" at bounding box center [665, 240] width 11 height 11
click at [1073, 38] on icon at bounding box center [1079, 42] width 21 height 21
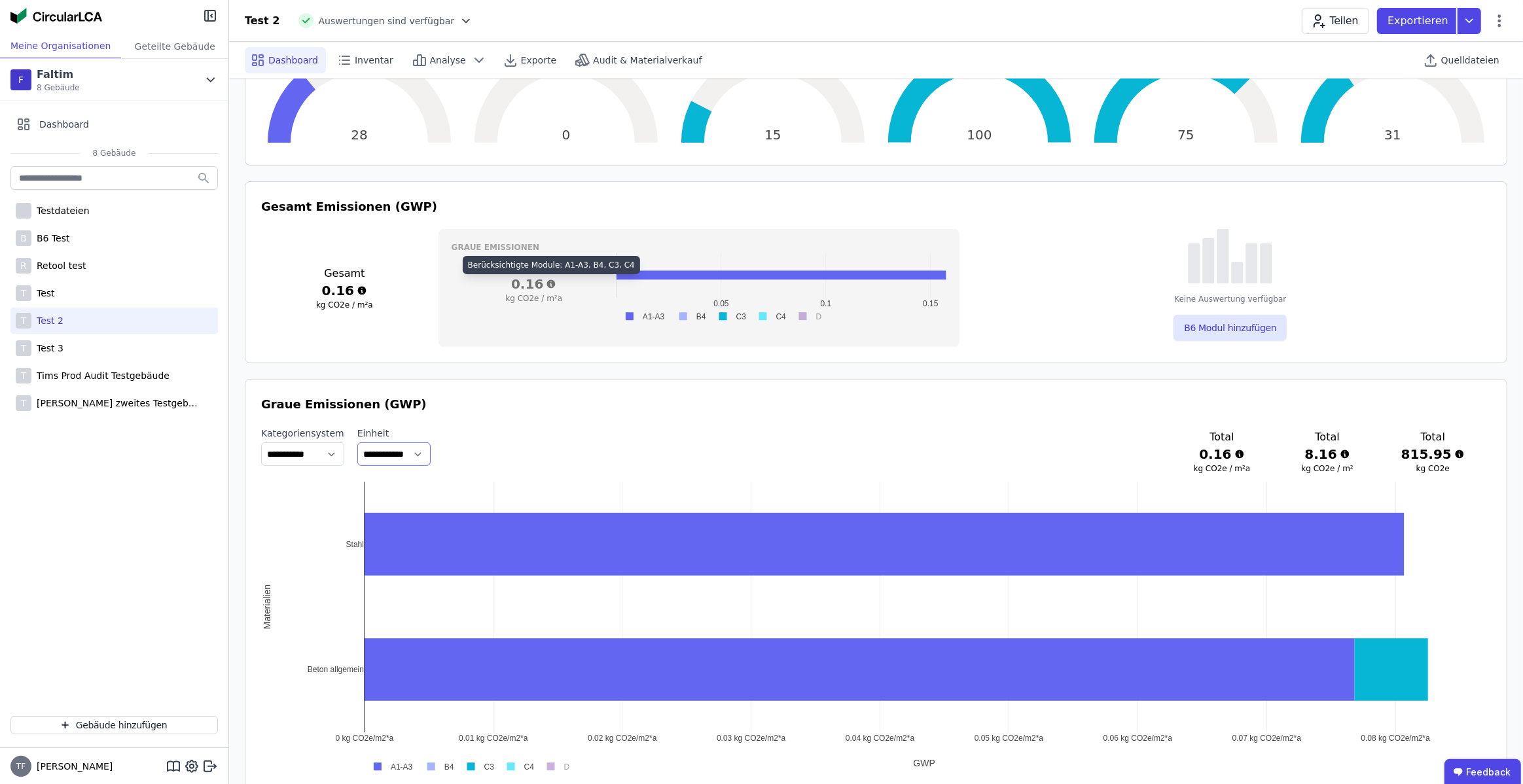
scroll to position [399, 0]
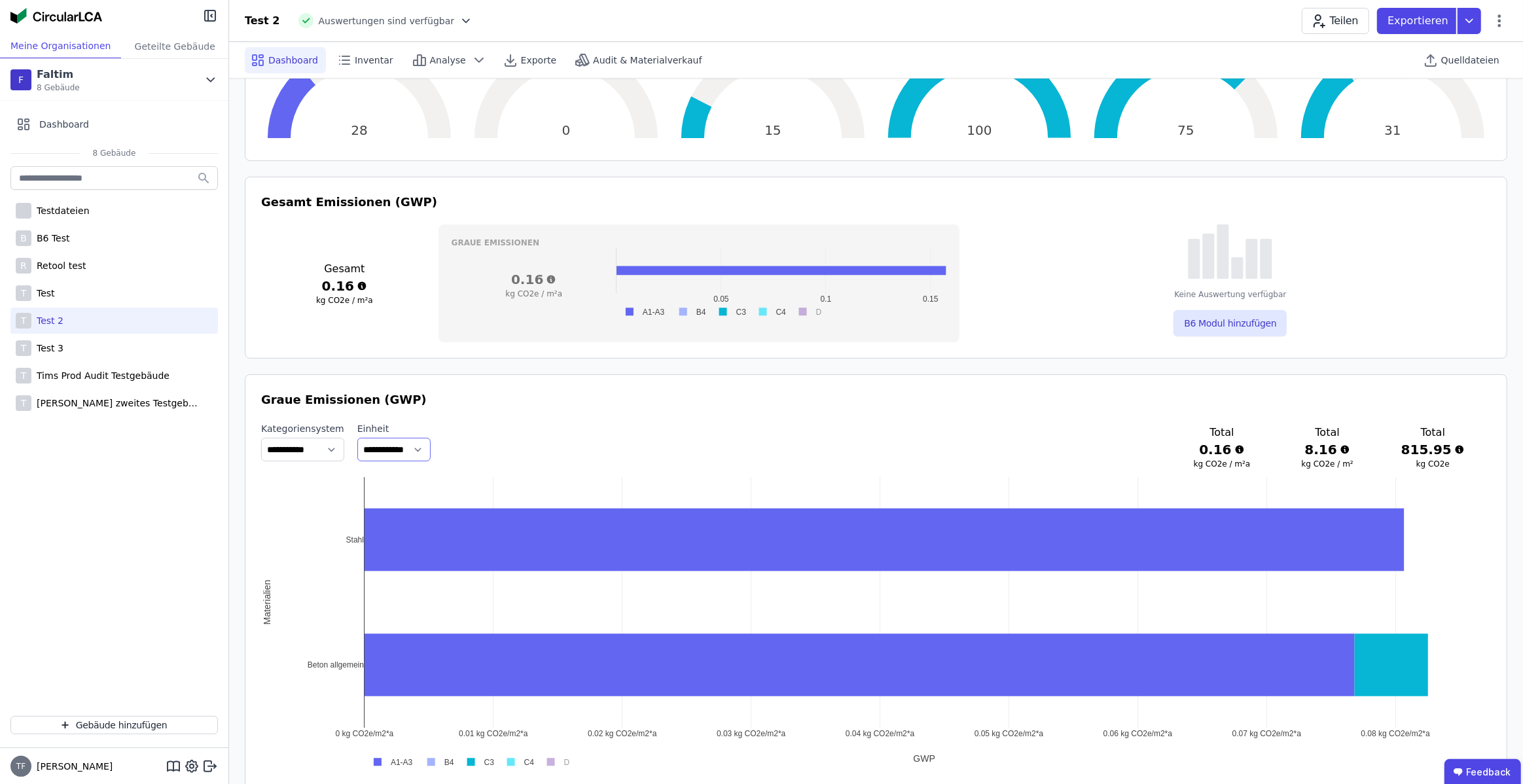
click at [431, 450] on select "**********" at bounding box center [394, 449] width 74 height 23
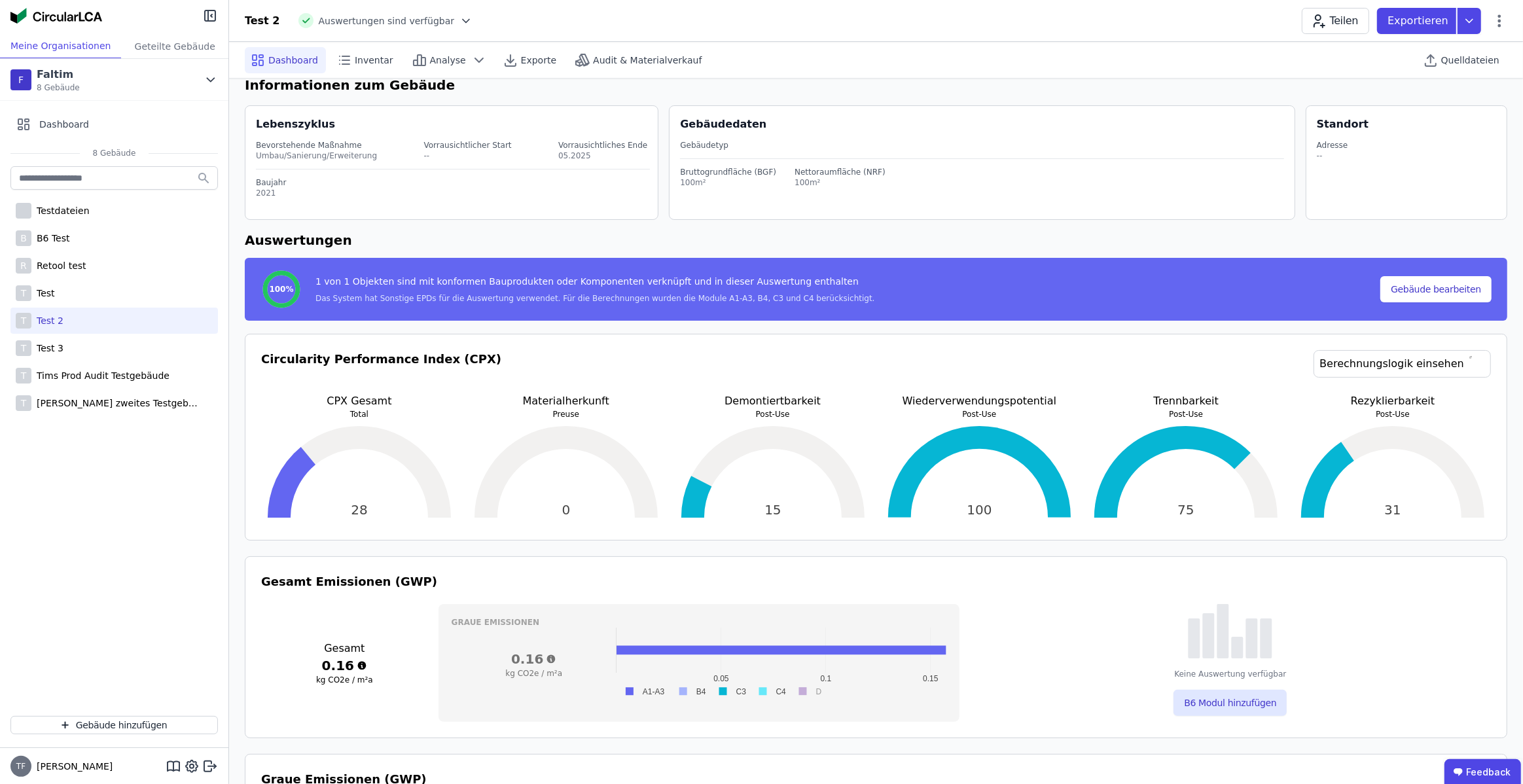
scroll to position [13, 0]
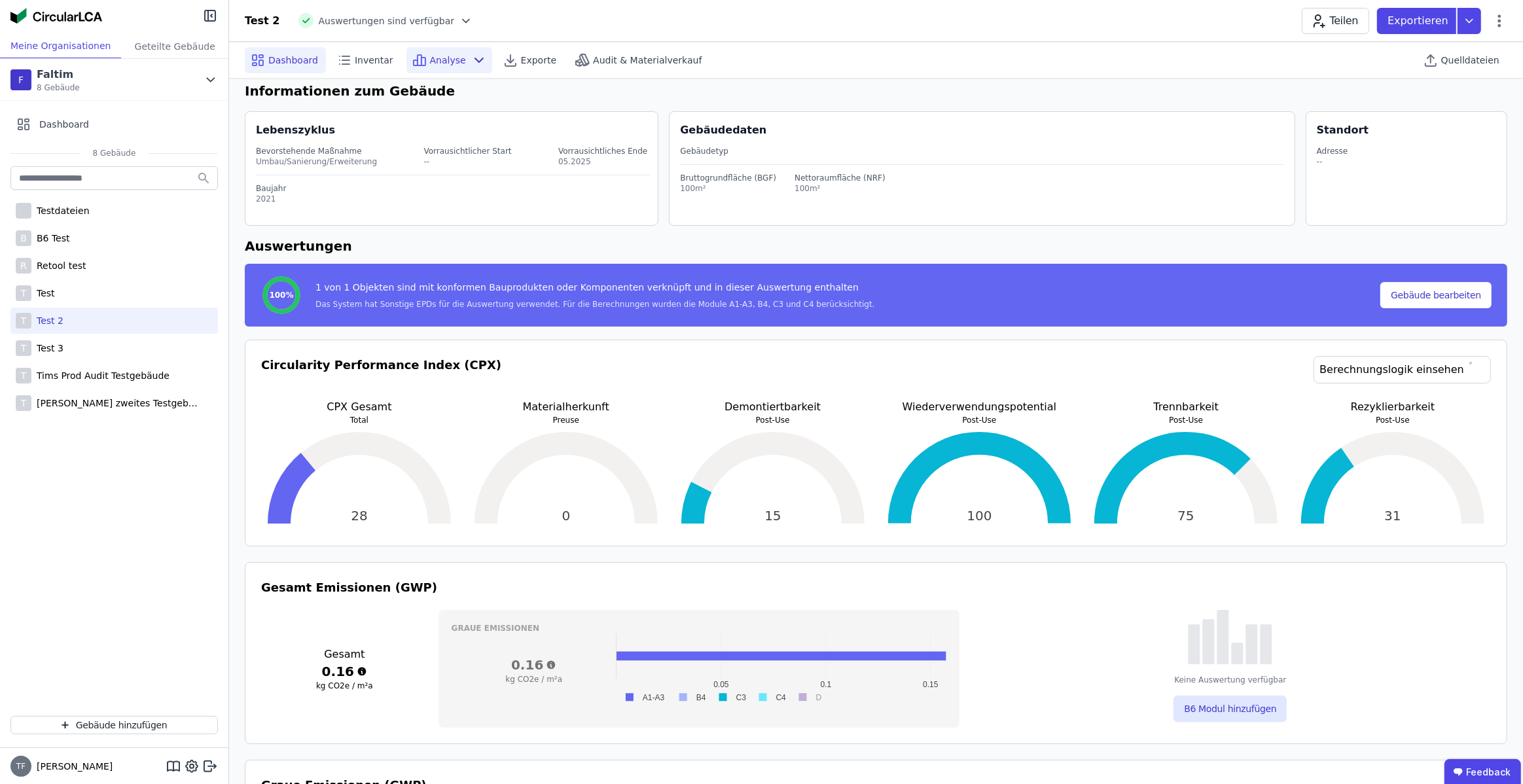
click at [462, 64] on div "Analyse" at bounding box center [449, 60] width 86 height 26
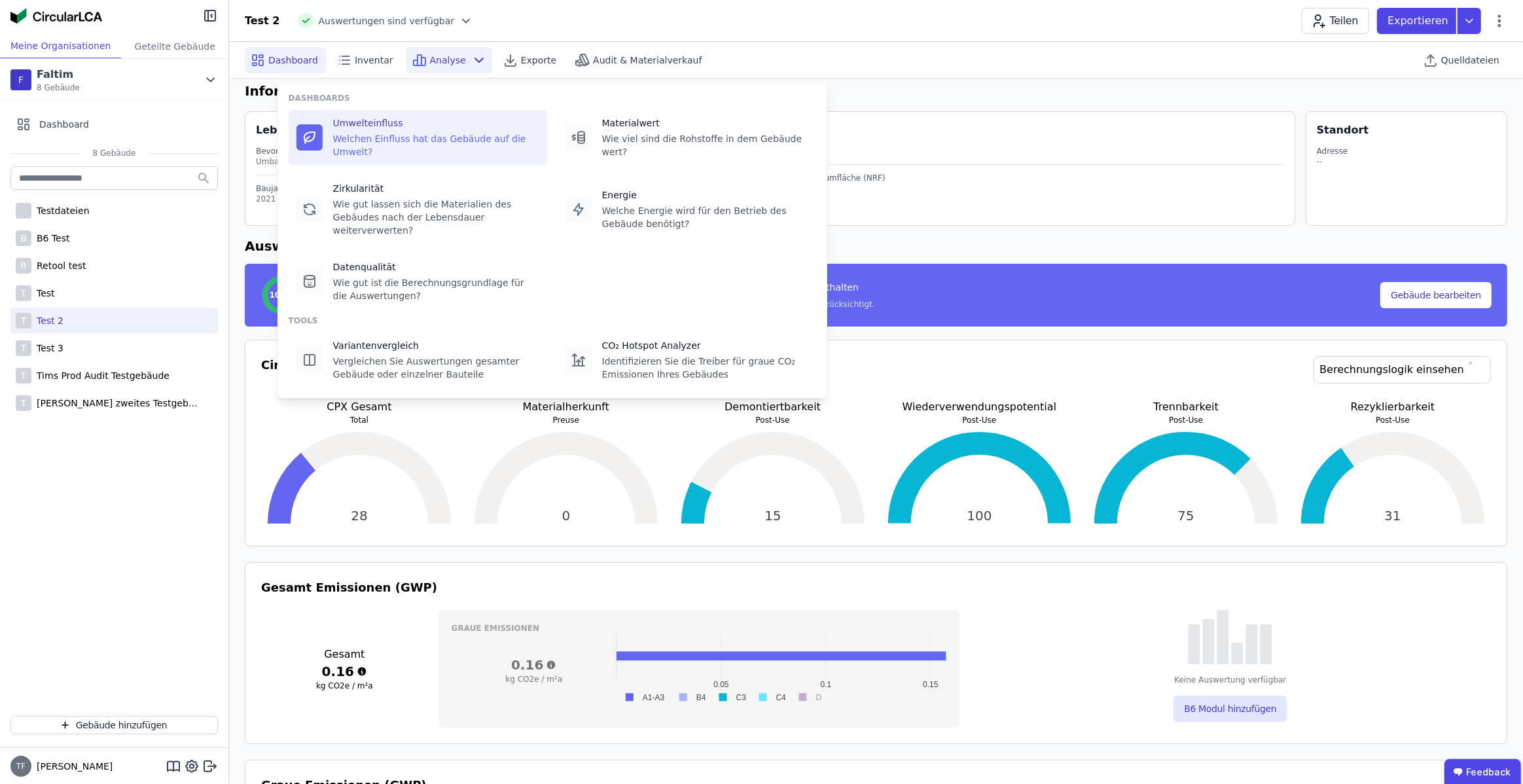
click at [430, 135] on div "Welchen Einfluss hat das Gebäude auf die Umwelt?" at bounding box center [436, 145] width 207 height 26
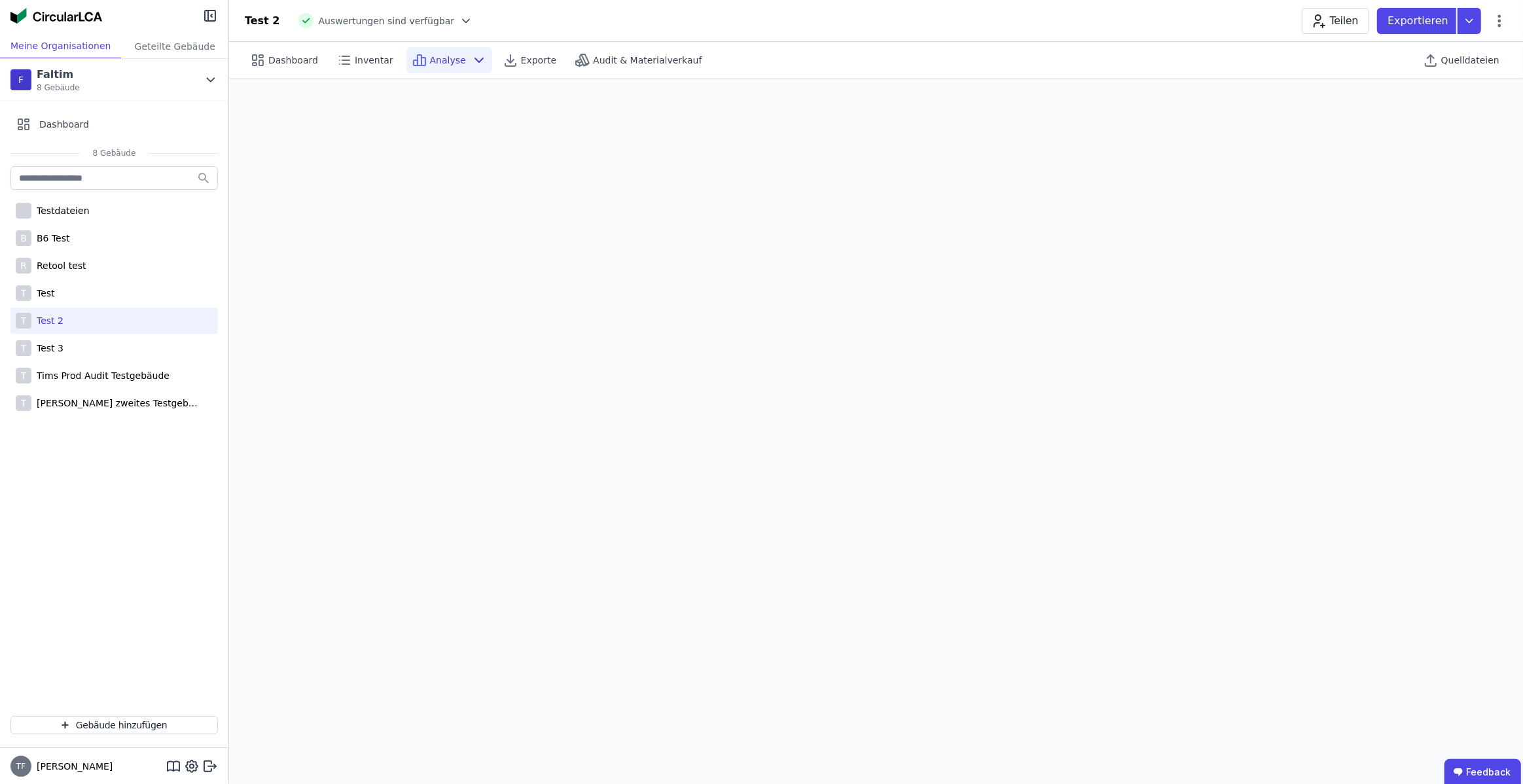
click at [472, 53] on icon at bounding box center [479, 60] width 16 height 16
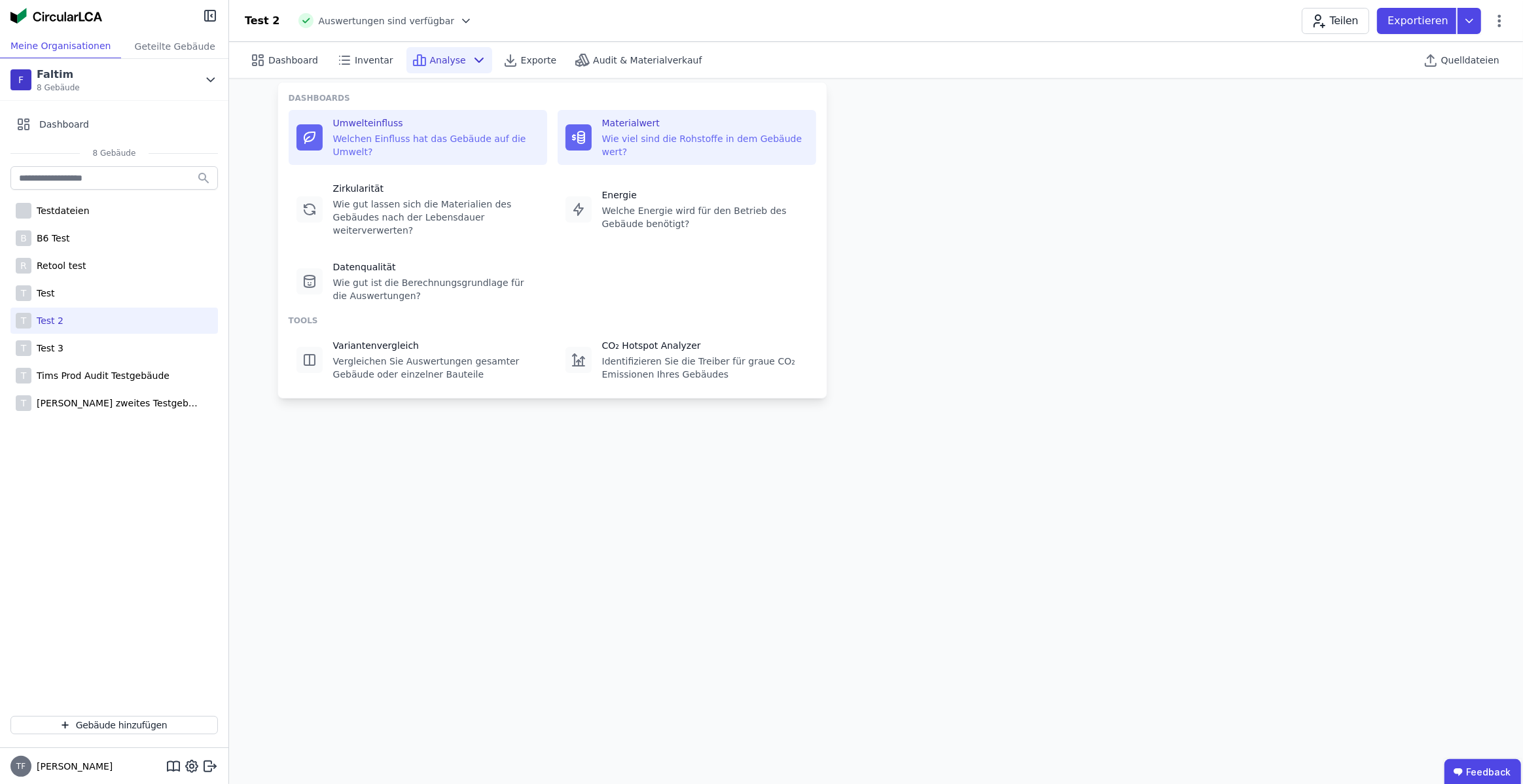
click at [618, 126] on div "Materialwert" at bounding box center [705, 122] width 207 height 13
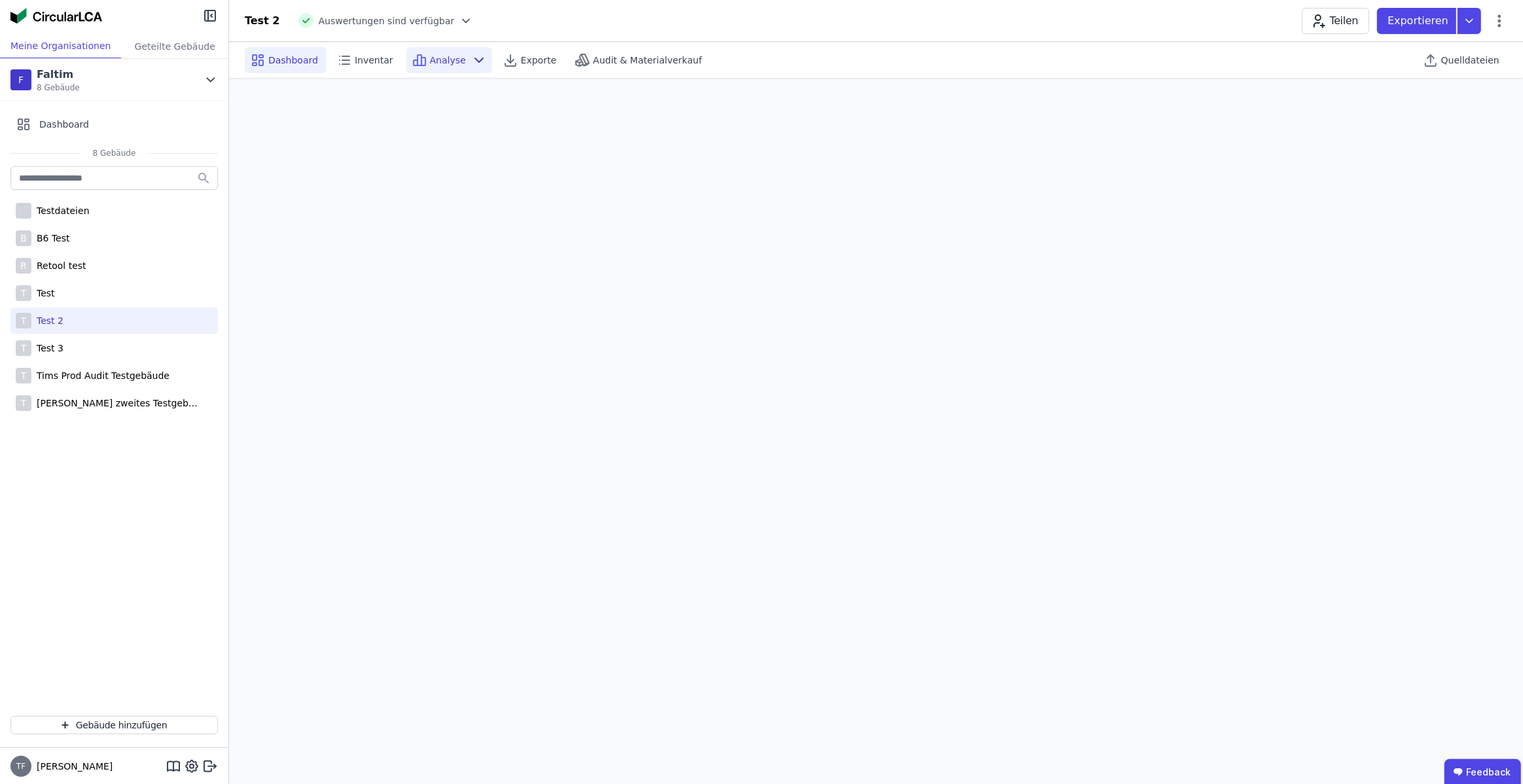
click at [285, 60] on span "Dashboard" at bounding box center [293, 59] width 50 height 13
select select "*"
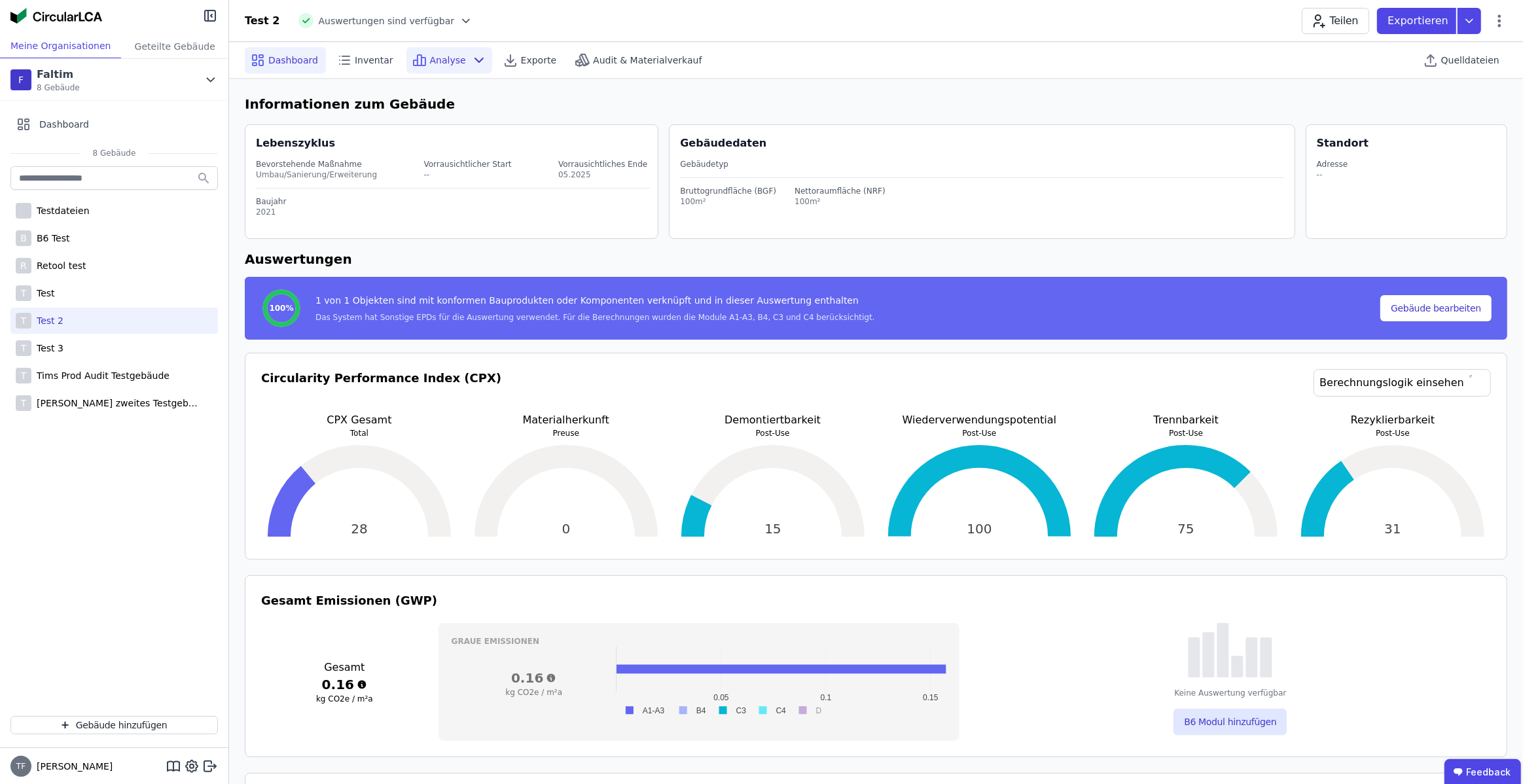
click at [441, 55] on span "Analyse" at bounding box center [448, 59] width 36 height 13
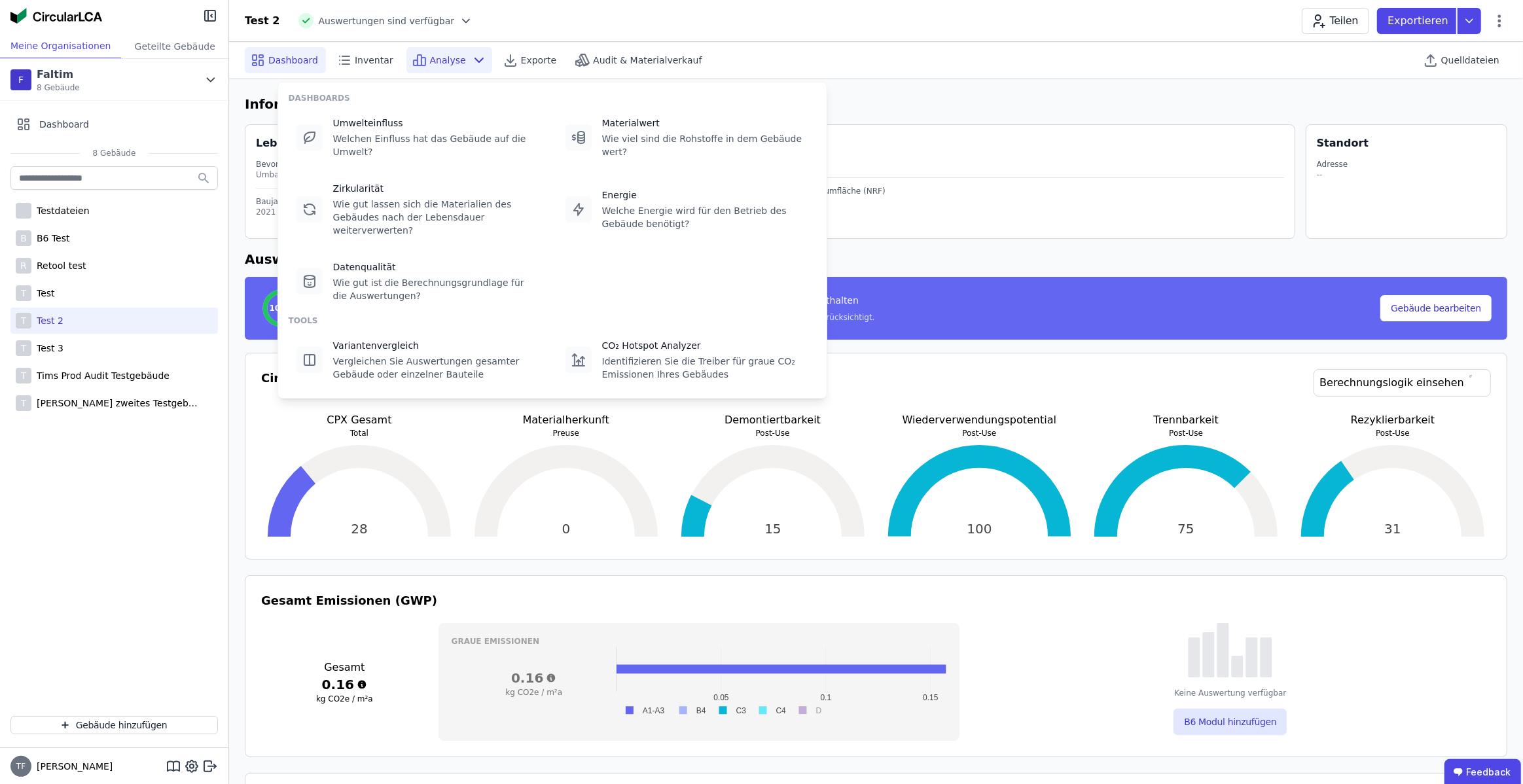
click at [441, 56] on span "Analyse" at bounding box center [448, 59] width 36 height 13
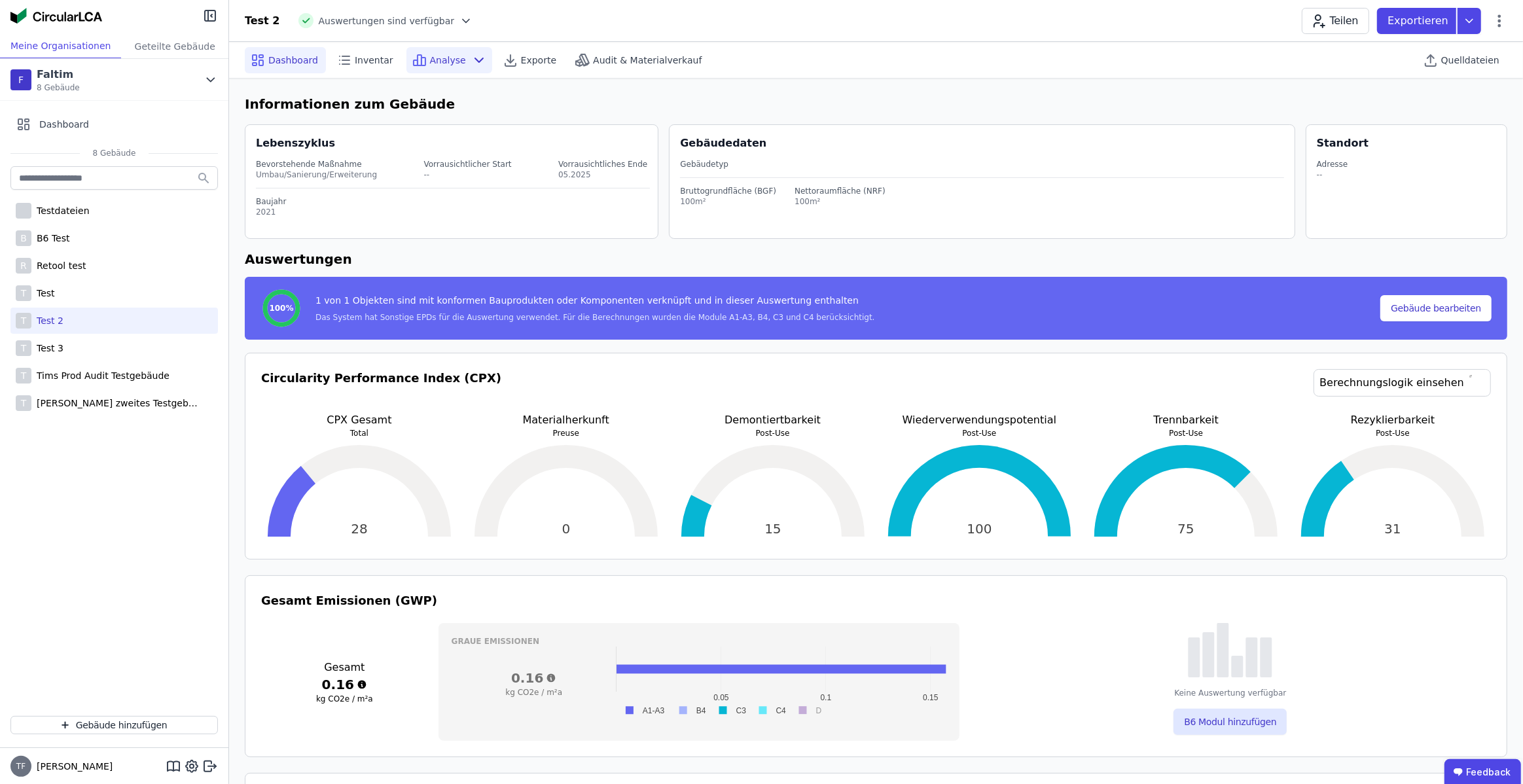
click at [441, 56] on span "Analyse" at bounding box center [448, 59] width 36 height 13
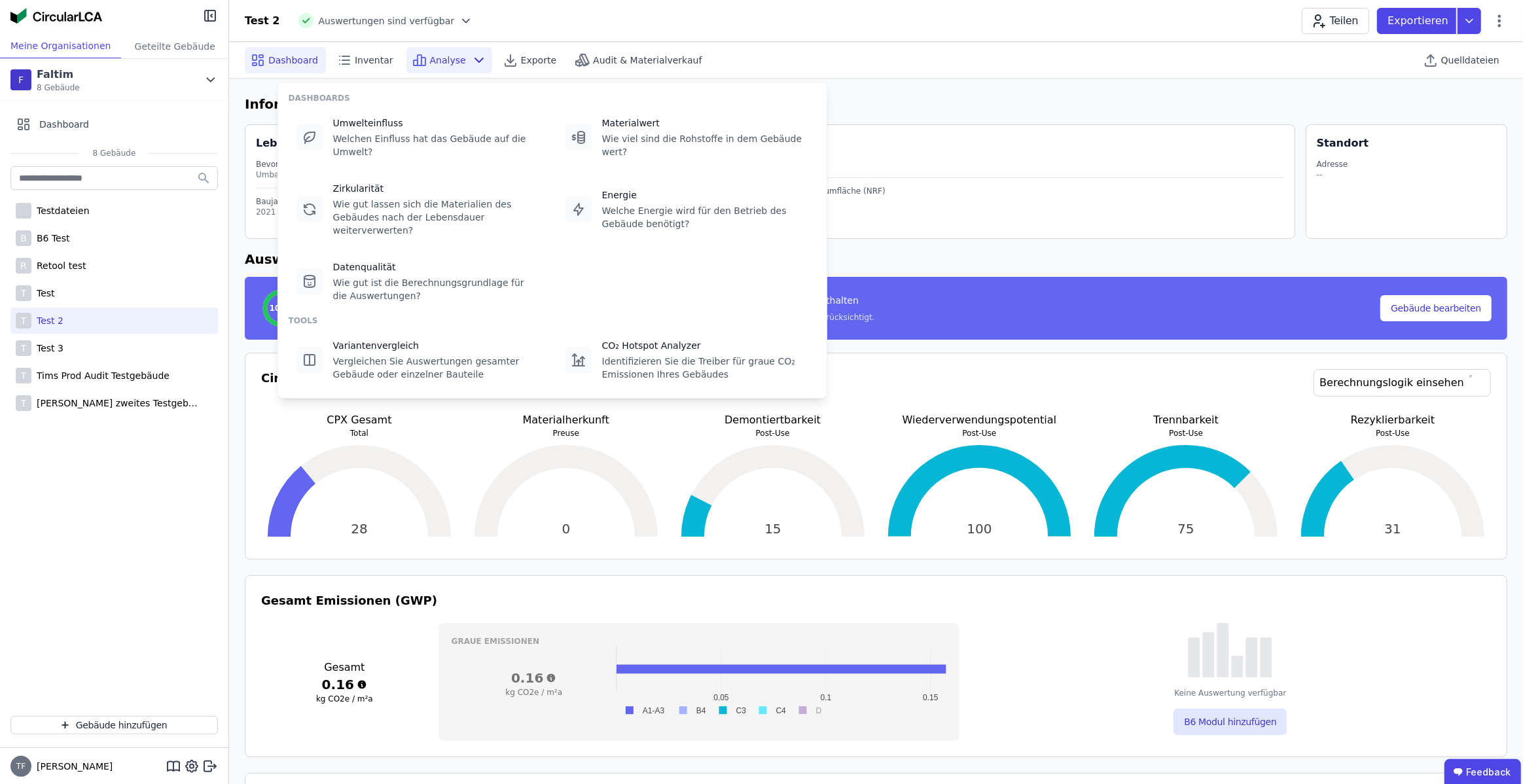
click at [441, 56] on span "Analyse" at bounding box center [448, 59] width 36 height 13
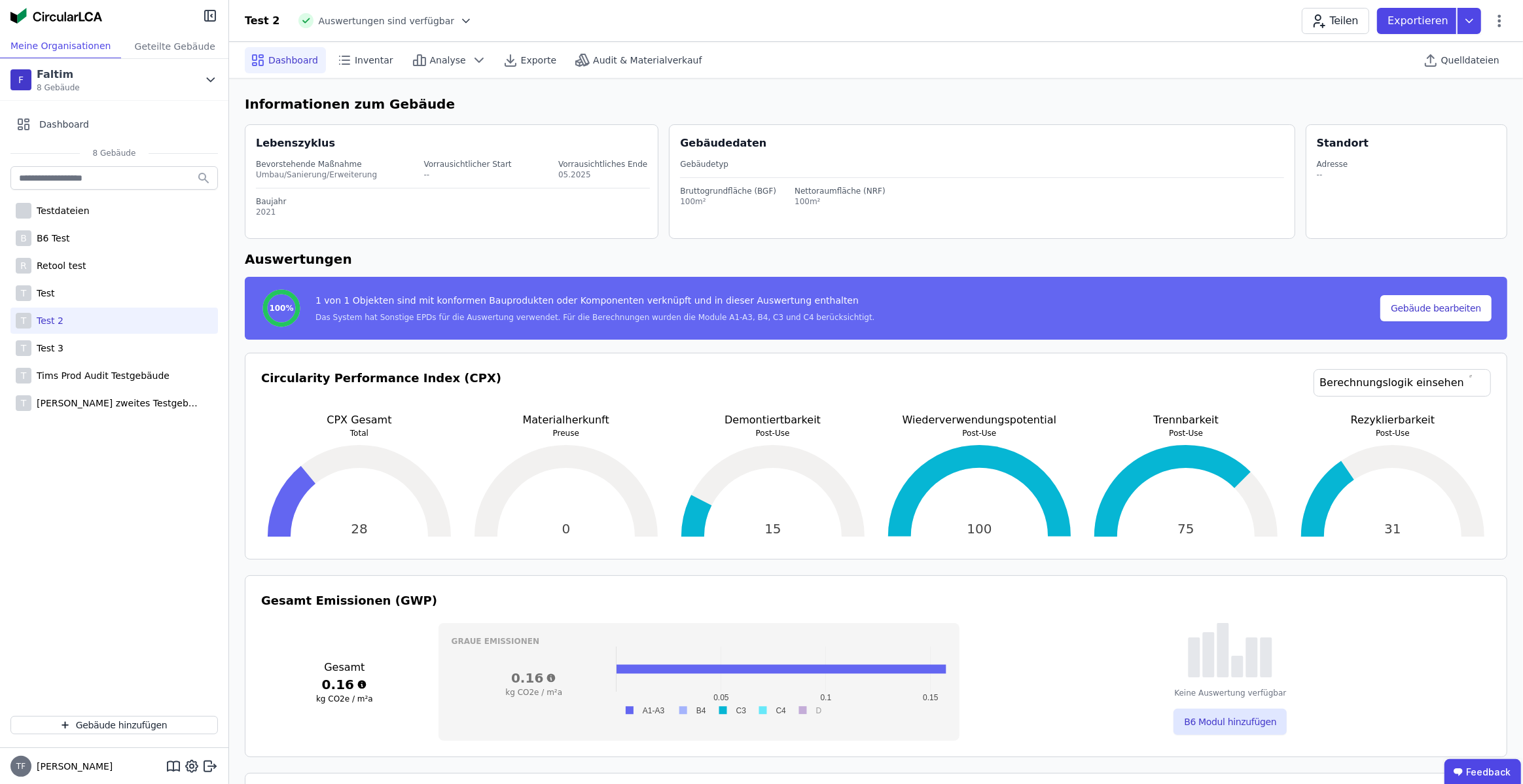
click at [460, 23] on icon at bounding box center [466, 20] width 13 height 13
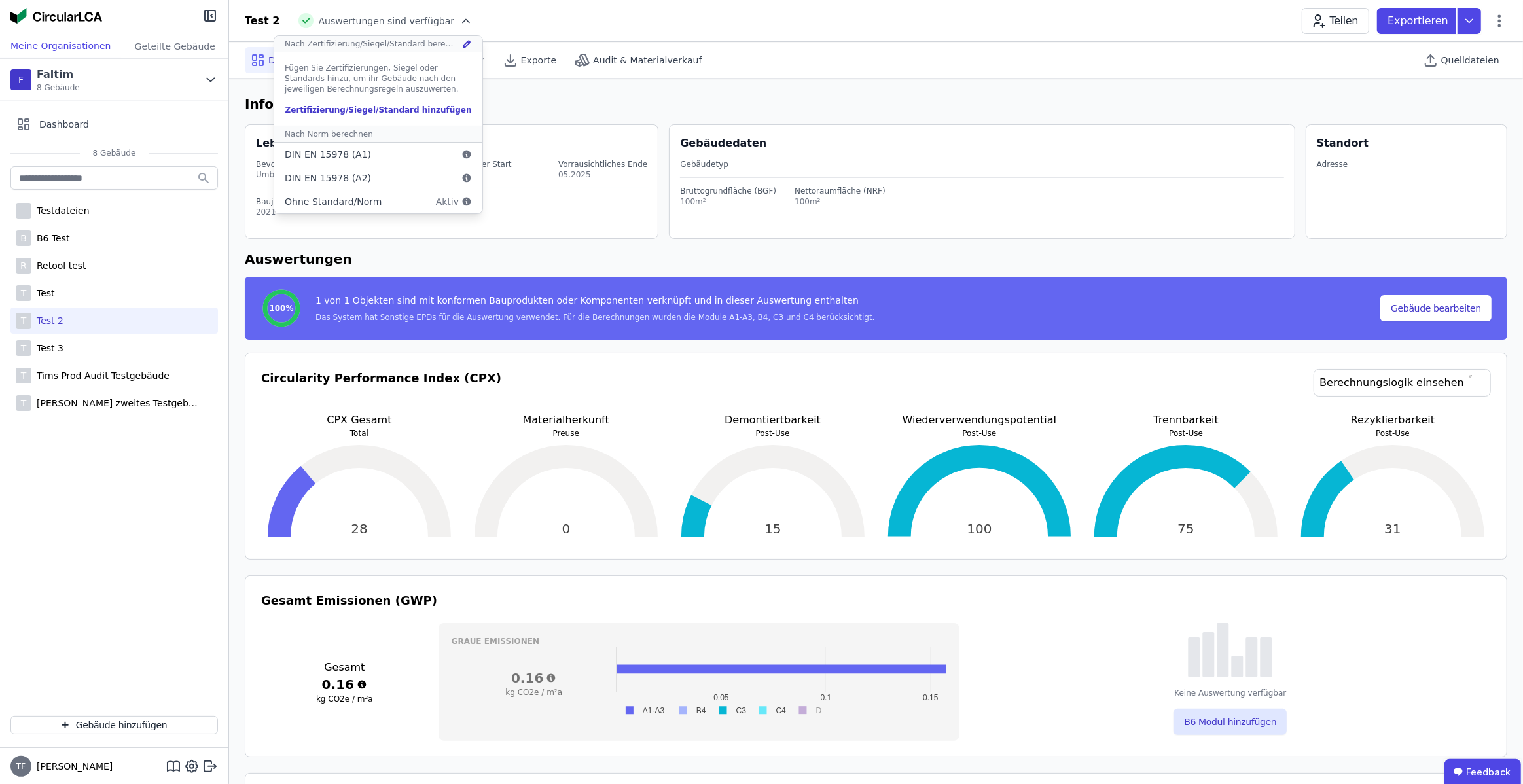
click at [460, 17] on icon at bounding box center [466, 20] width 13 height 13
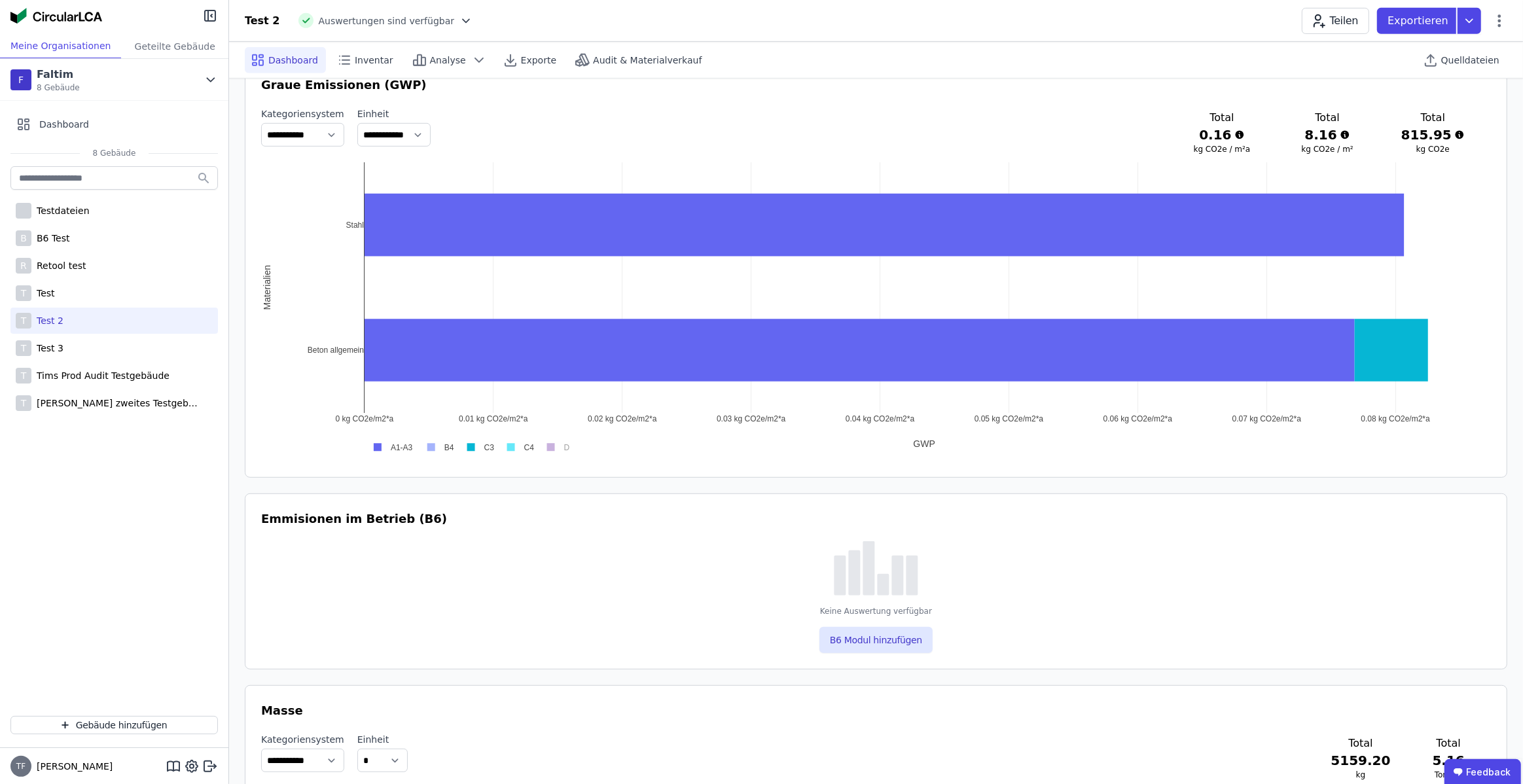
scroll to position [695, 0]
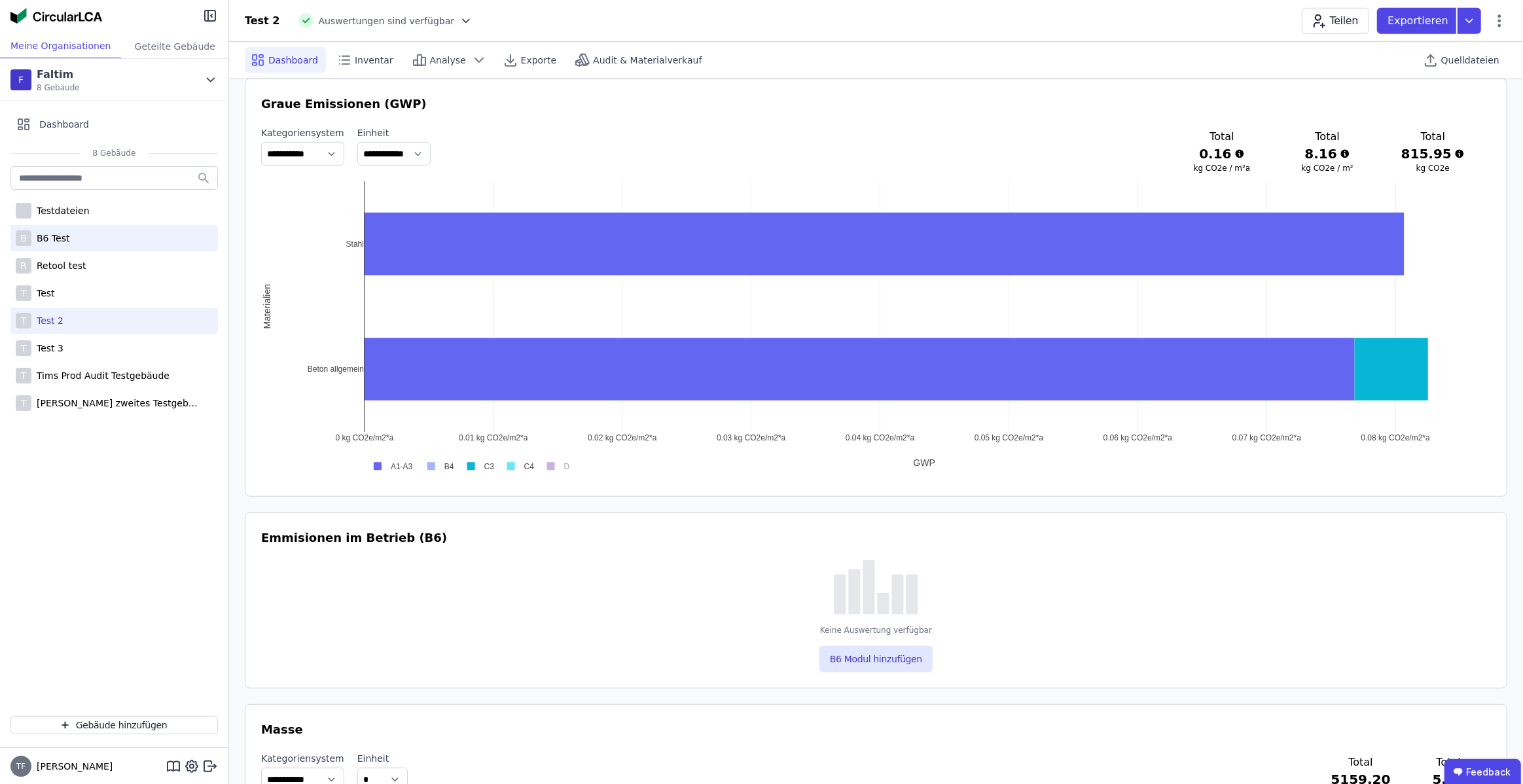
click at [82, 233] on div "B B6 Test" at bounding box center [114, 238] width 207 height 26
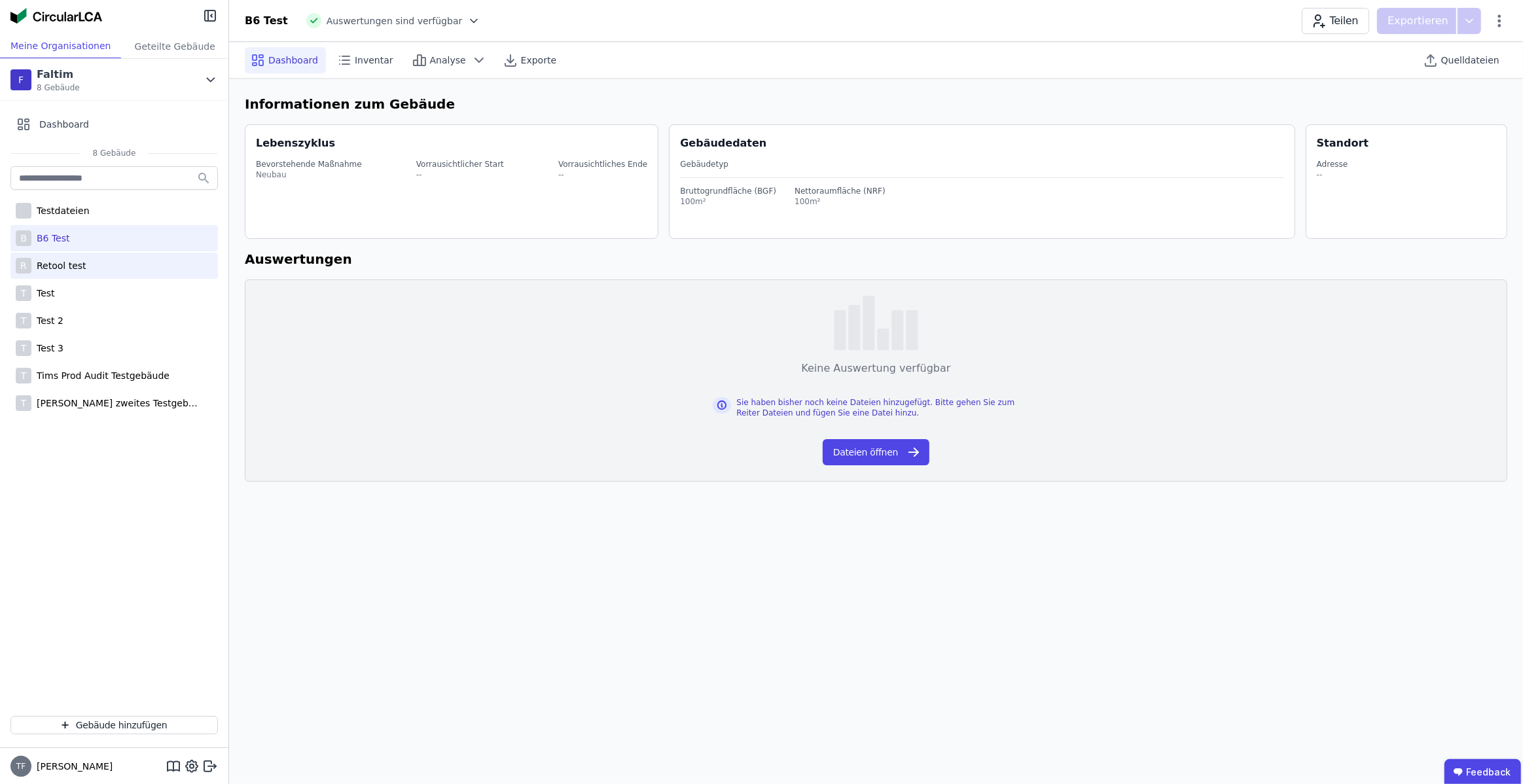
click at [98, 263] on div "R Retool test" at bounding box center [114, 265] width 207 height 26
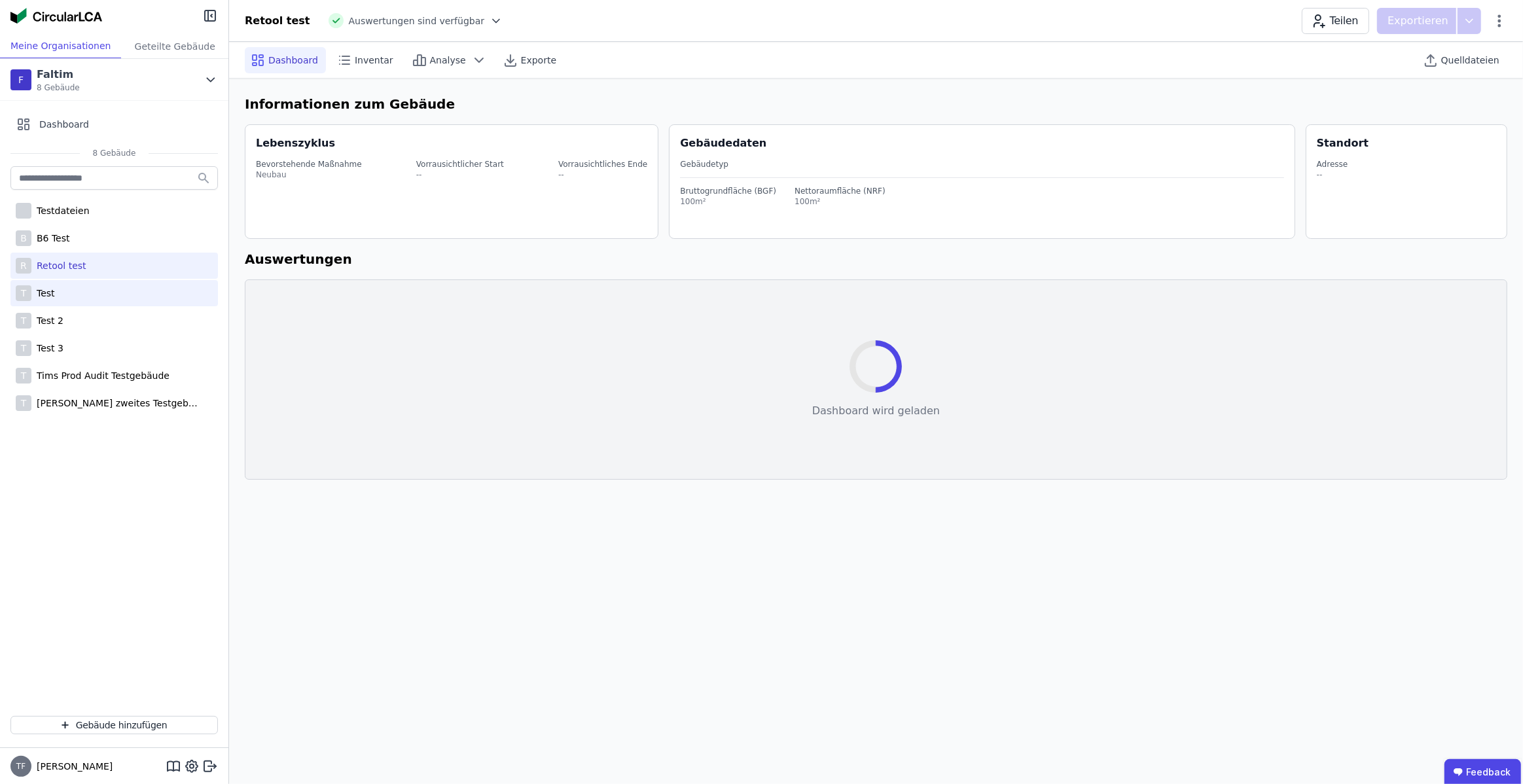
select select "*"
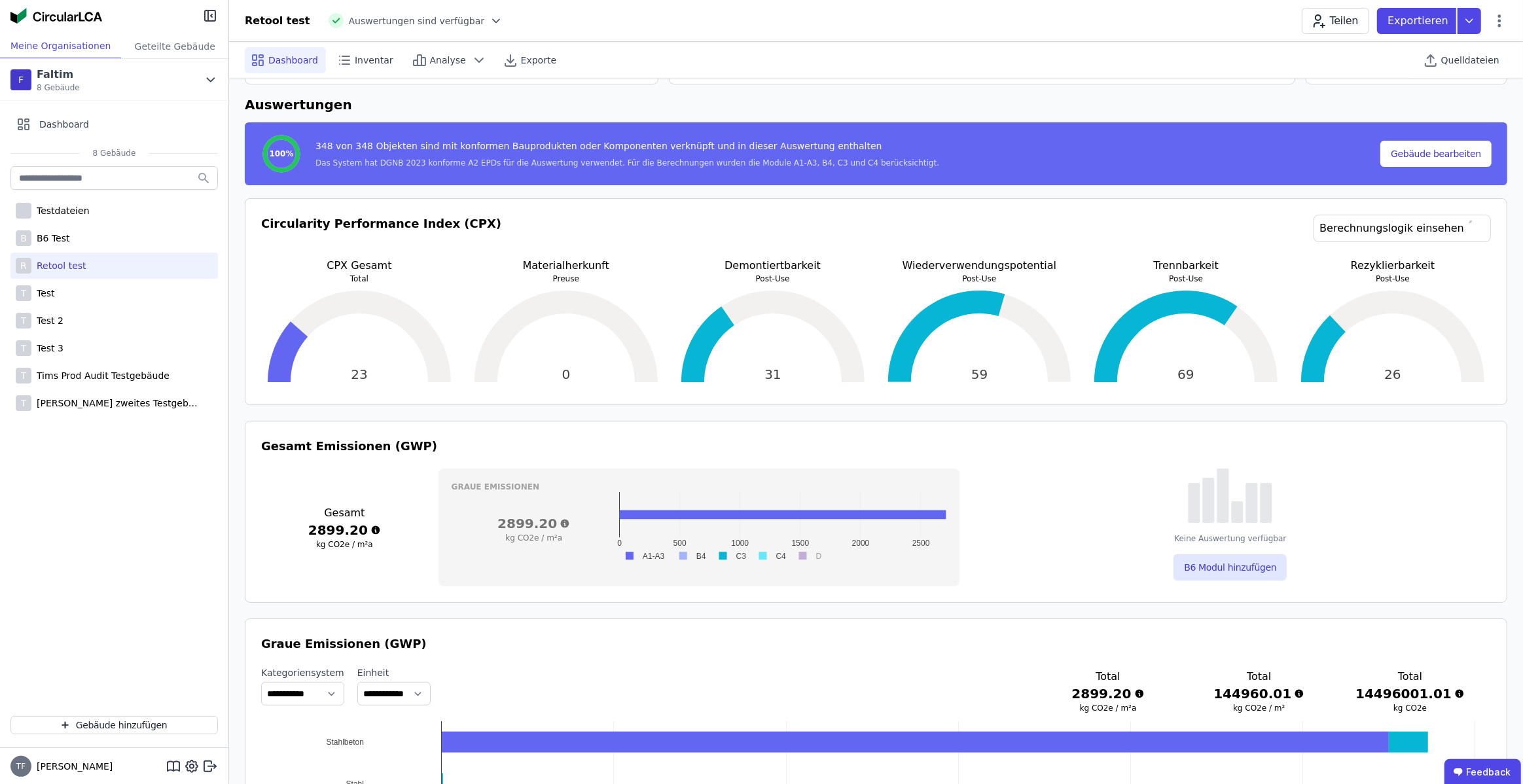
scroll to position [372, 0]
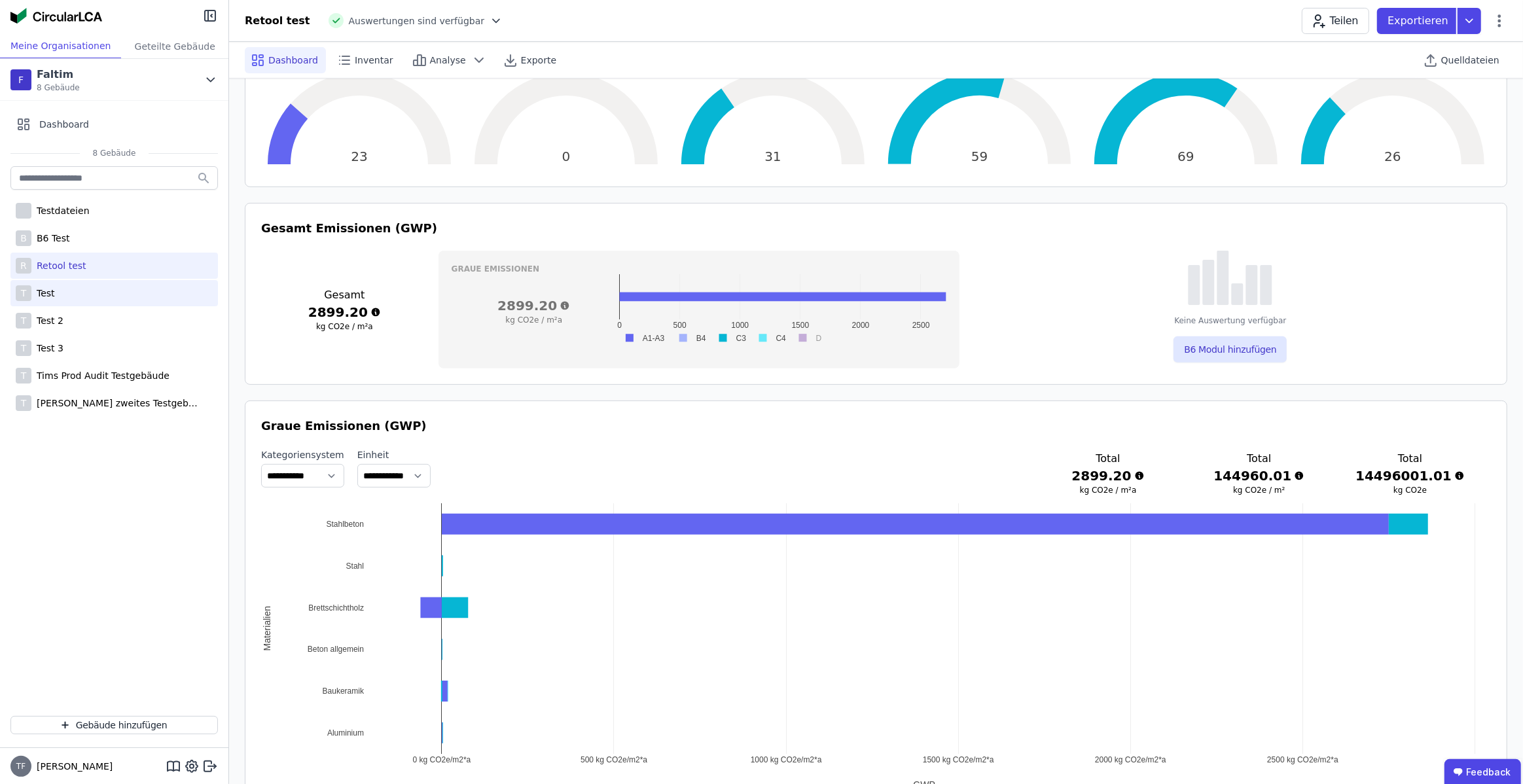
click at [127, 303] on div "T Test" at bounding box center [114, 293] width 207 height 26
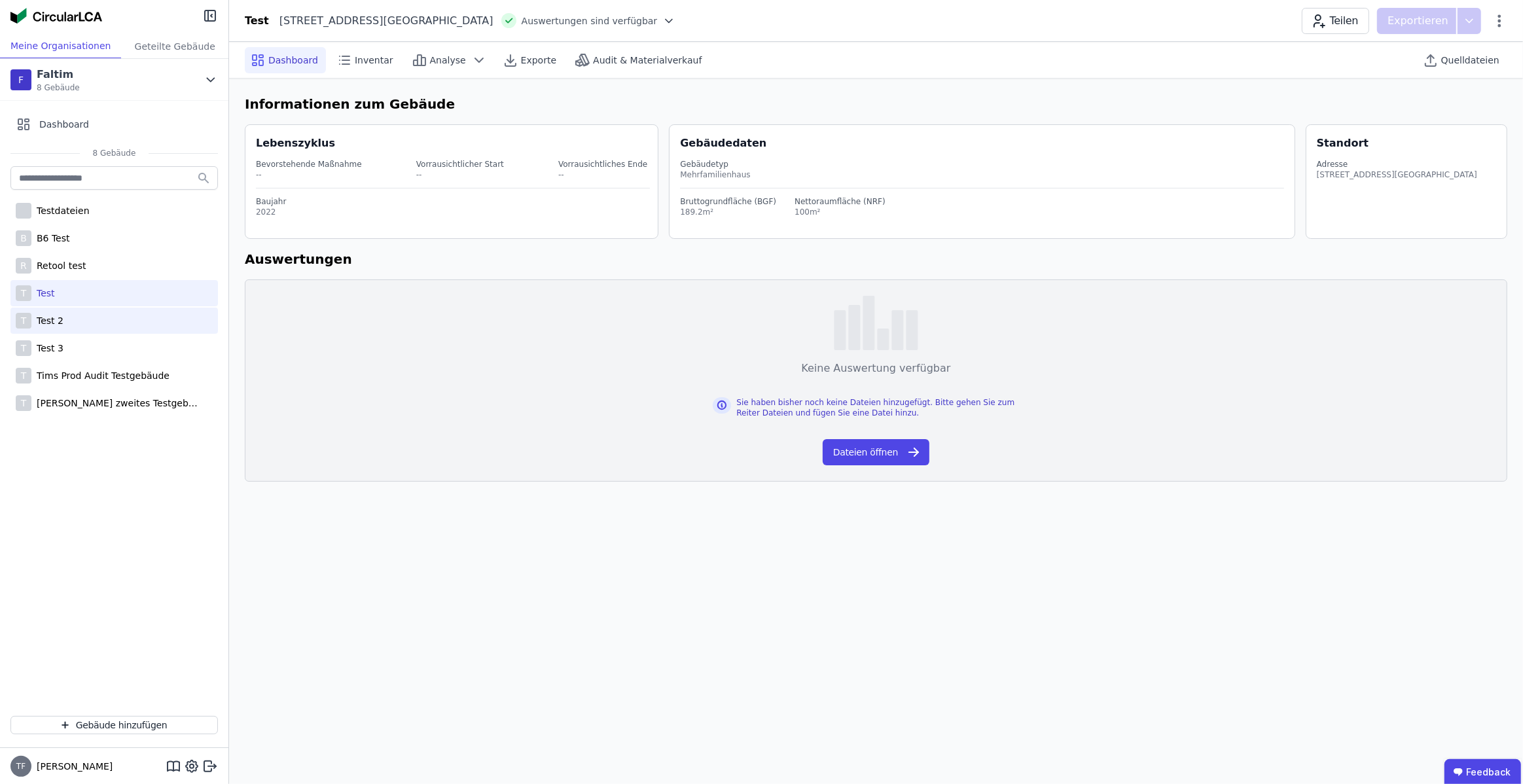
click at [53, 315] on div "Test 2" at bounding box center [47, 320] width 32 height 13
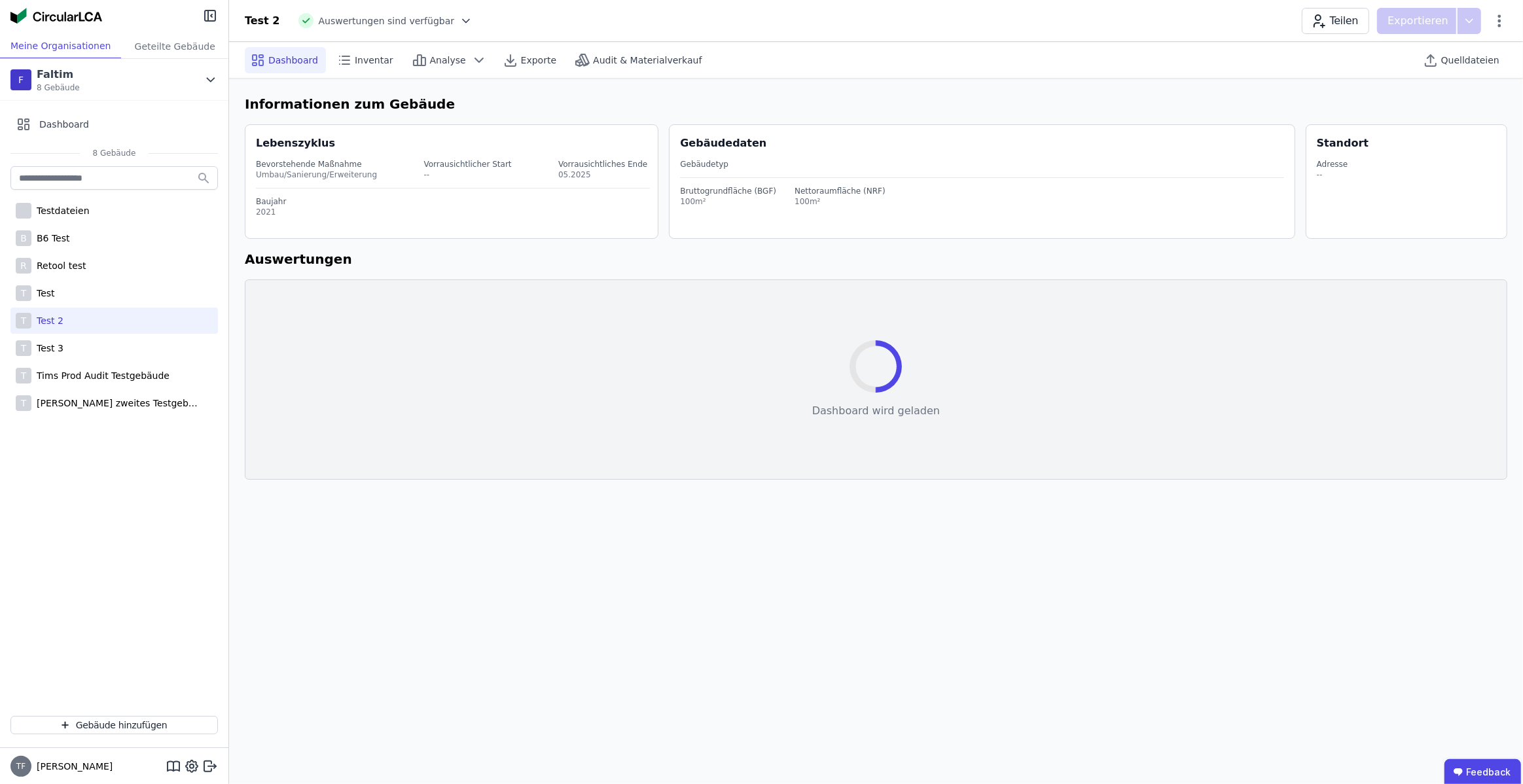
select select "*"
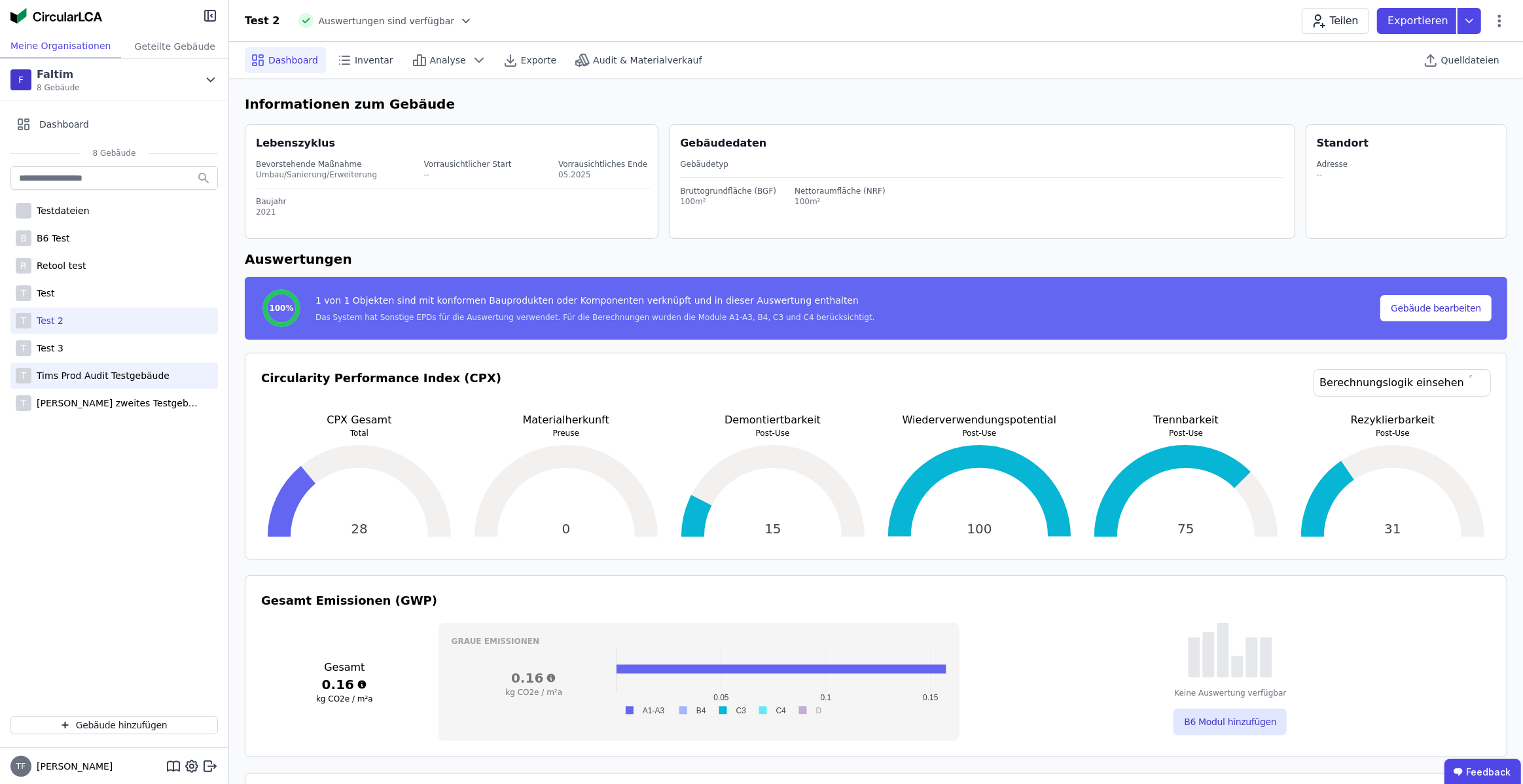
click at [95, 363] on div "T Tims Prod Audit Testgebäude" at bounding box center [114, 375] width 207 height 26
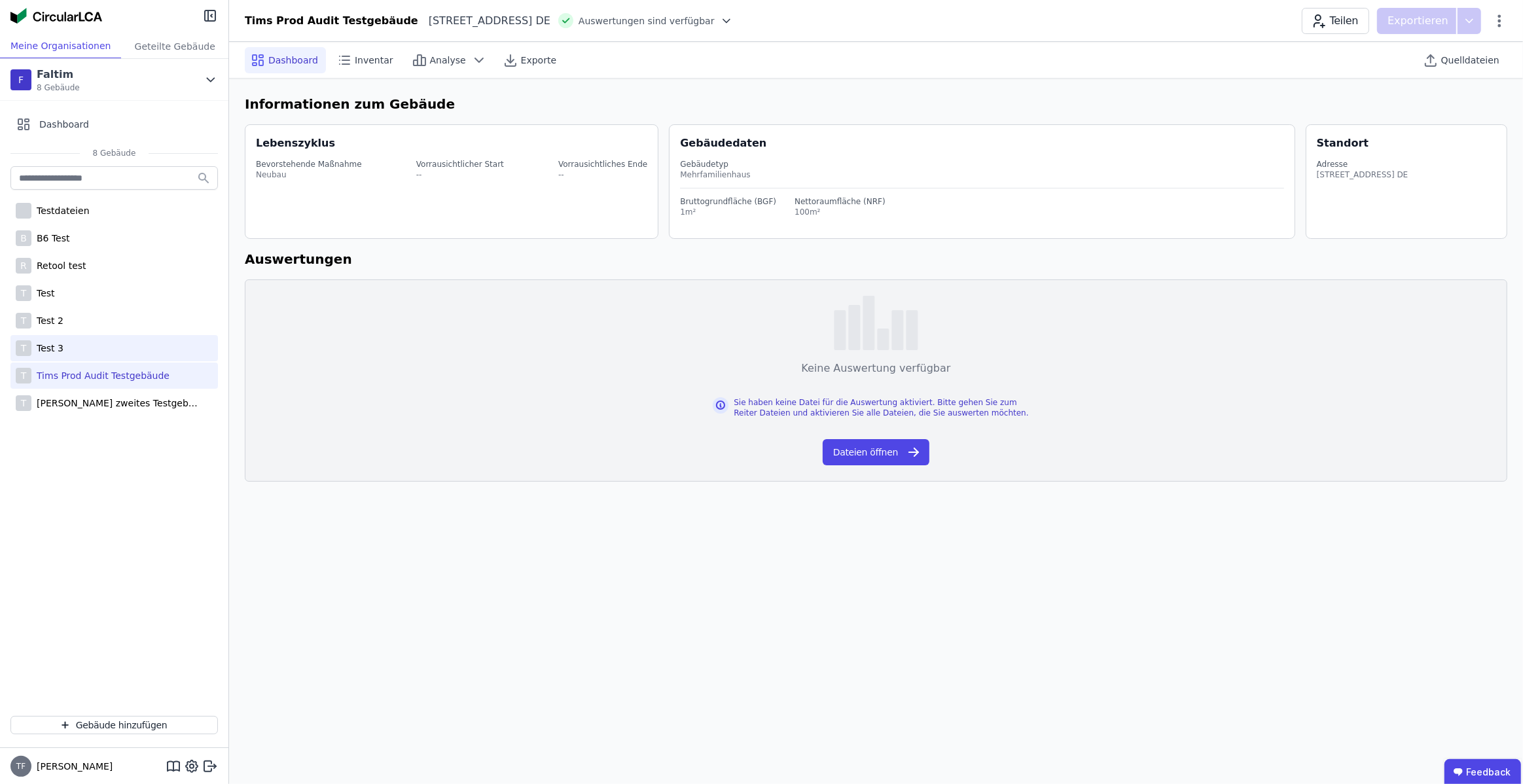
click at [92, 347] on div "T Test 3" at bounding box center [114, 348] width 207 height 26
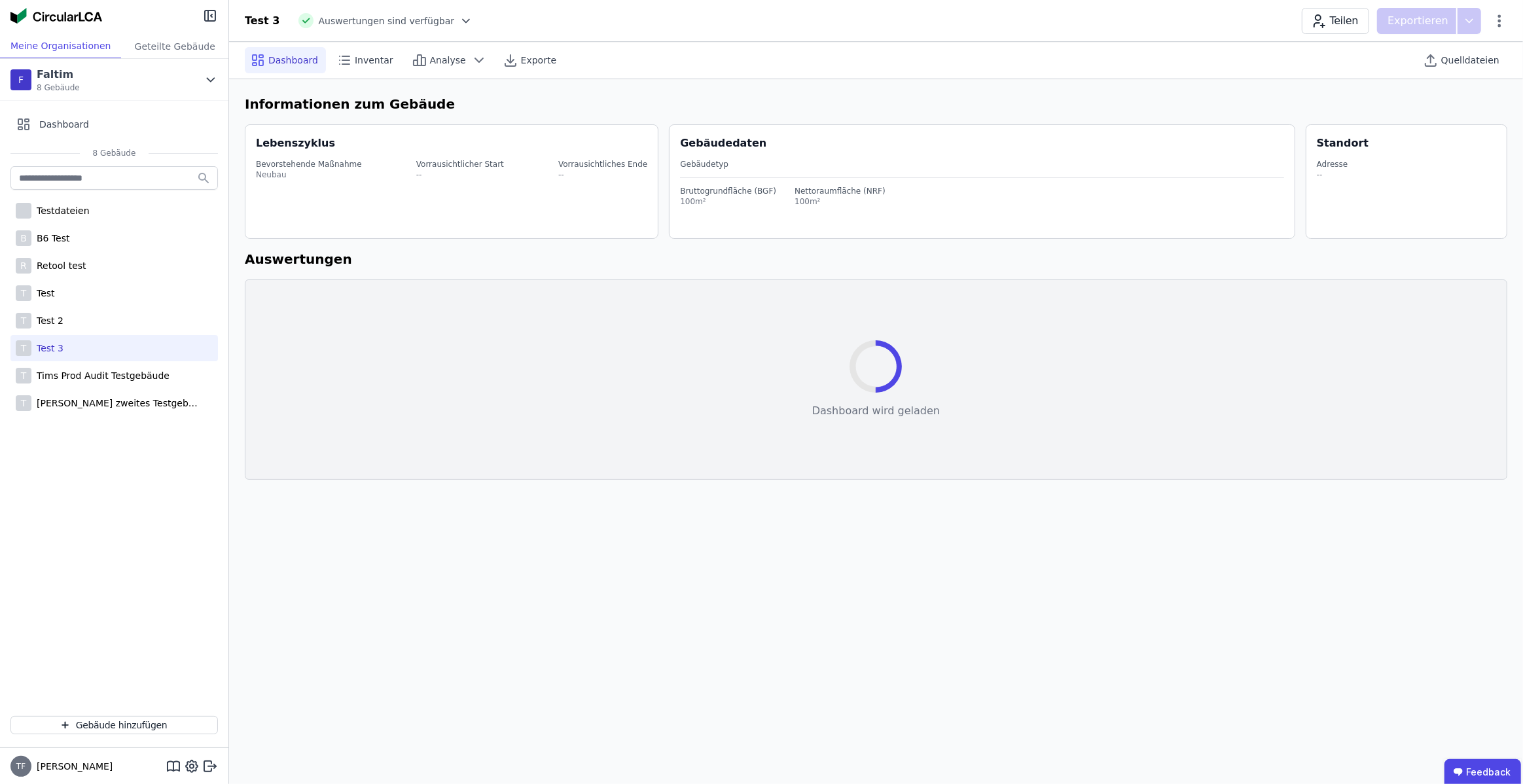
select select "*"
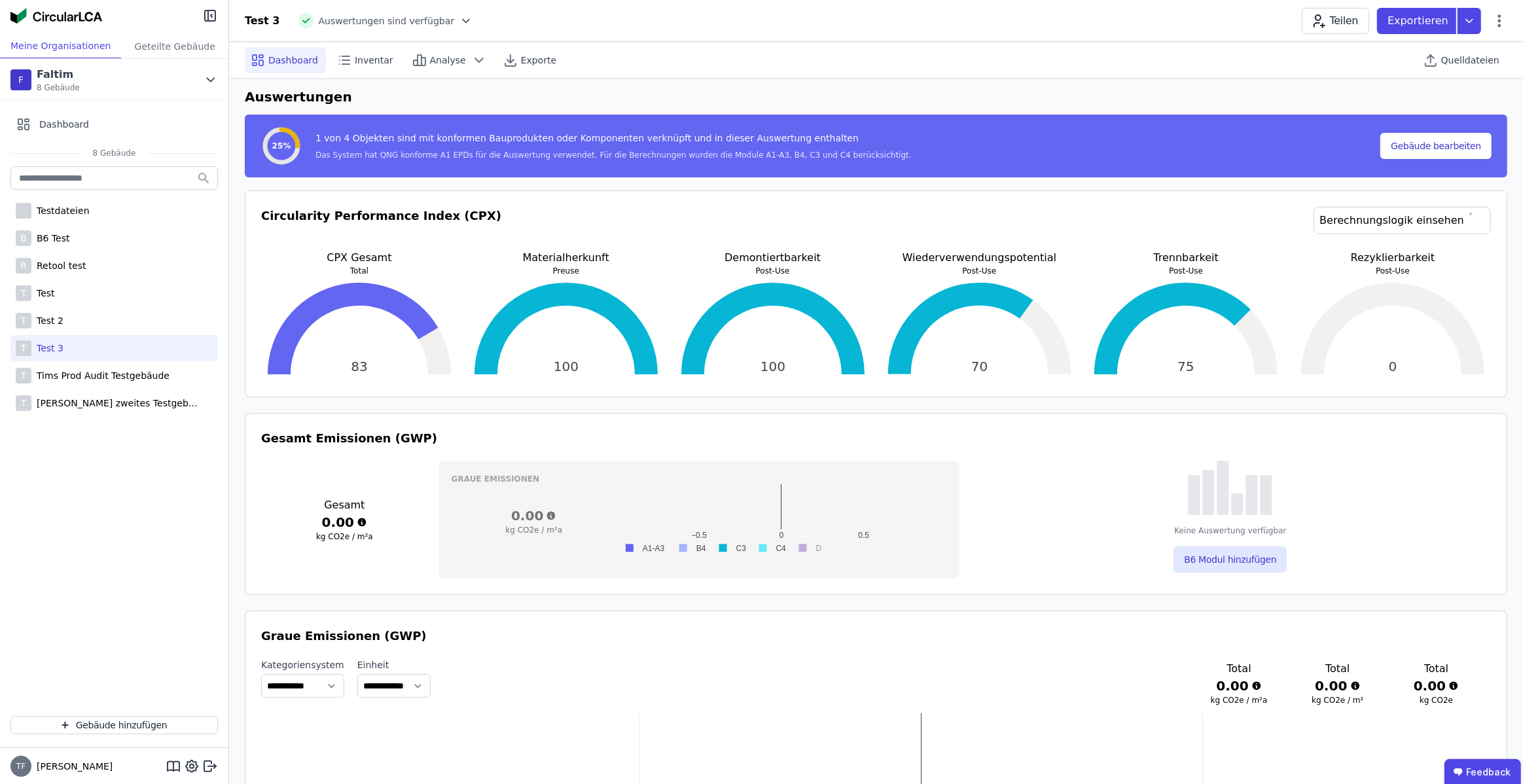
scroll to position [160, 0]
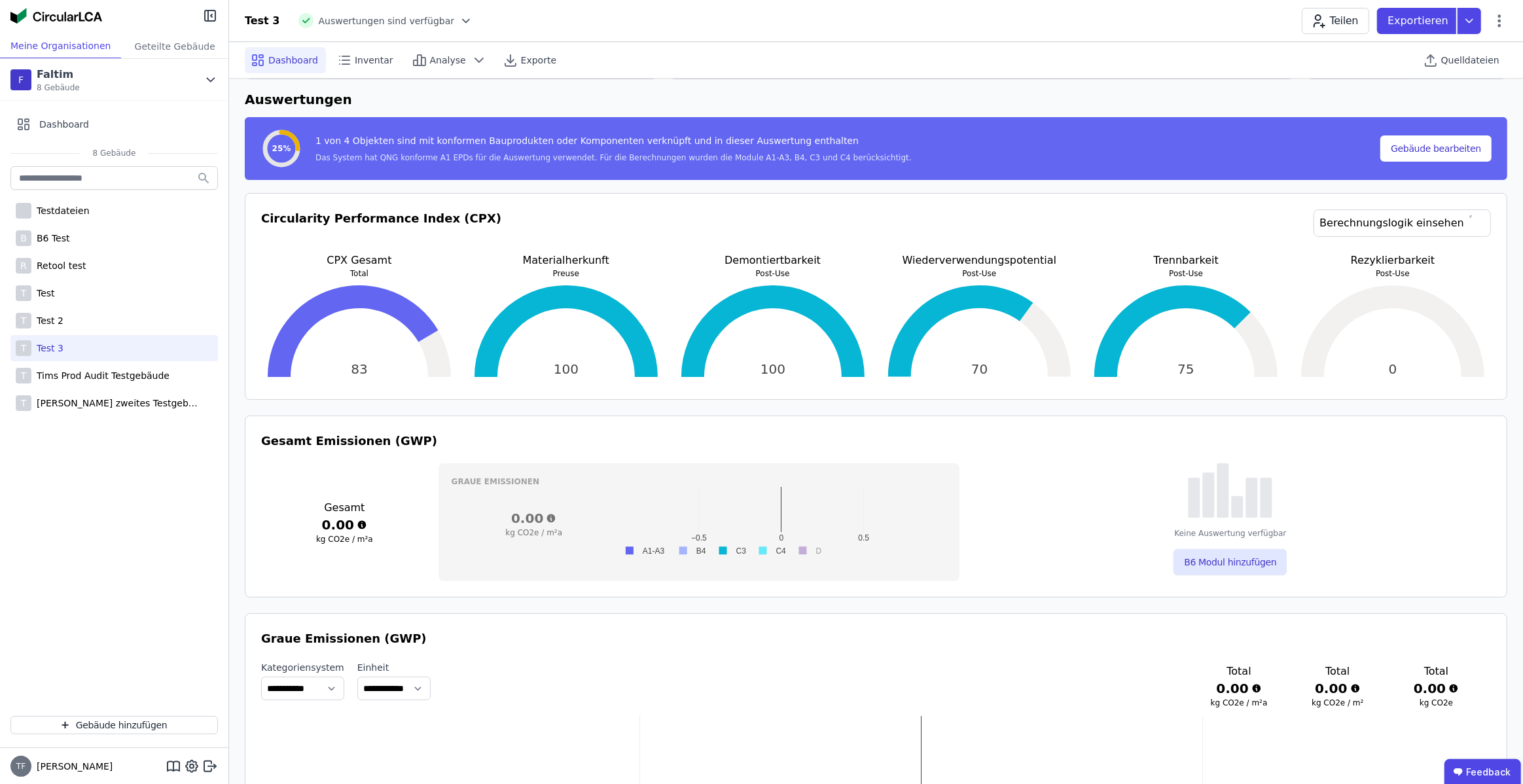
click at [87, 357] on div "T Test 3" at bounding box center [114, 348] width 207 height 26
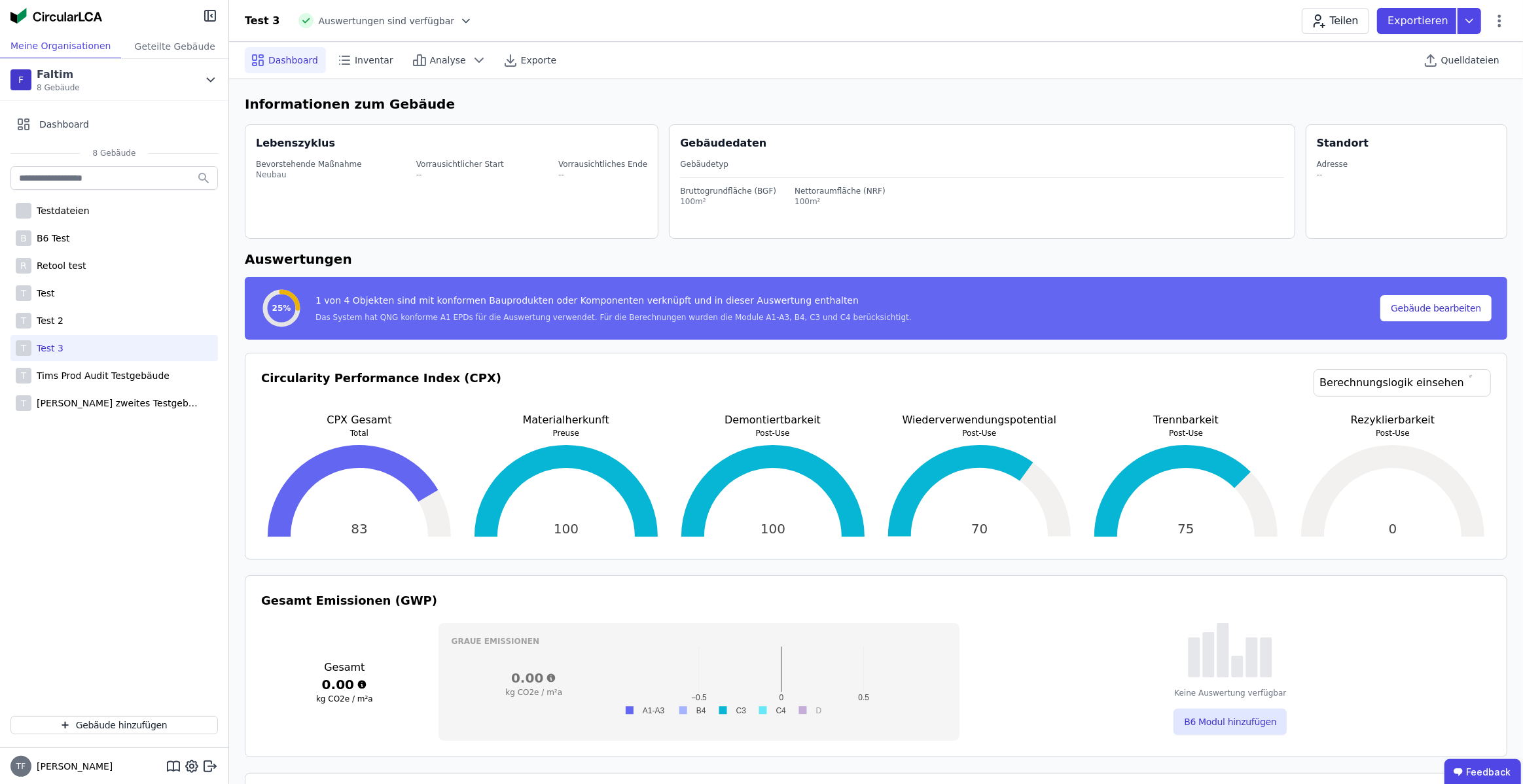
select select "*"
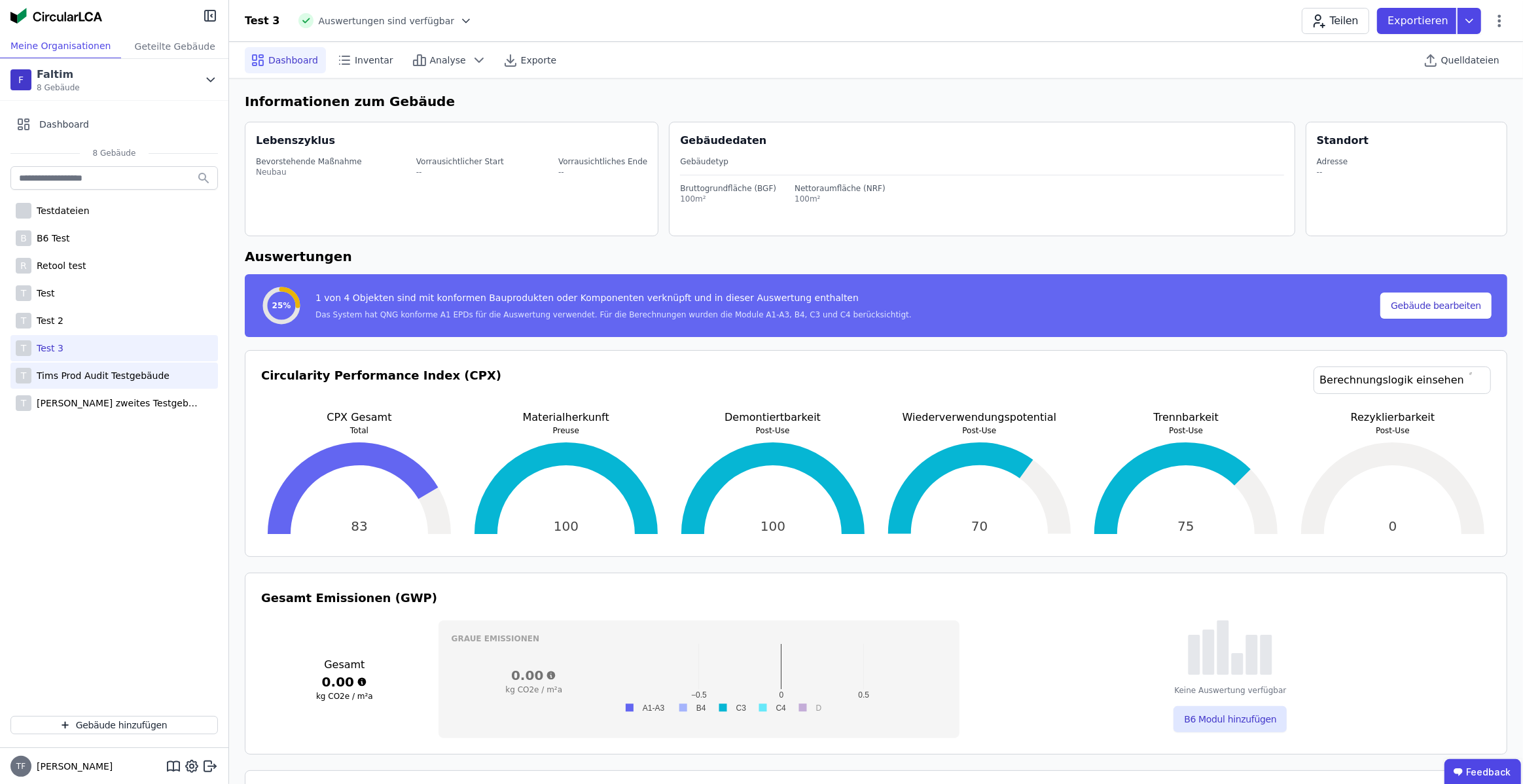
click at [89, 382] on div "T Tims Prod Audit Testgebäude" at bounding box center [114, 375] width 207 height 26
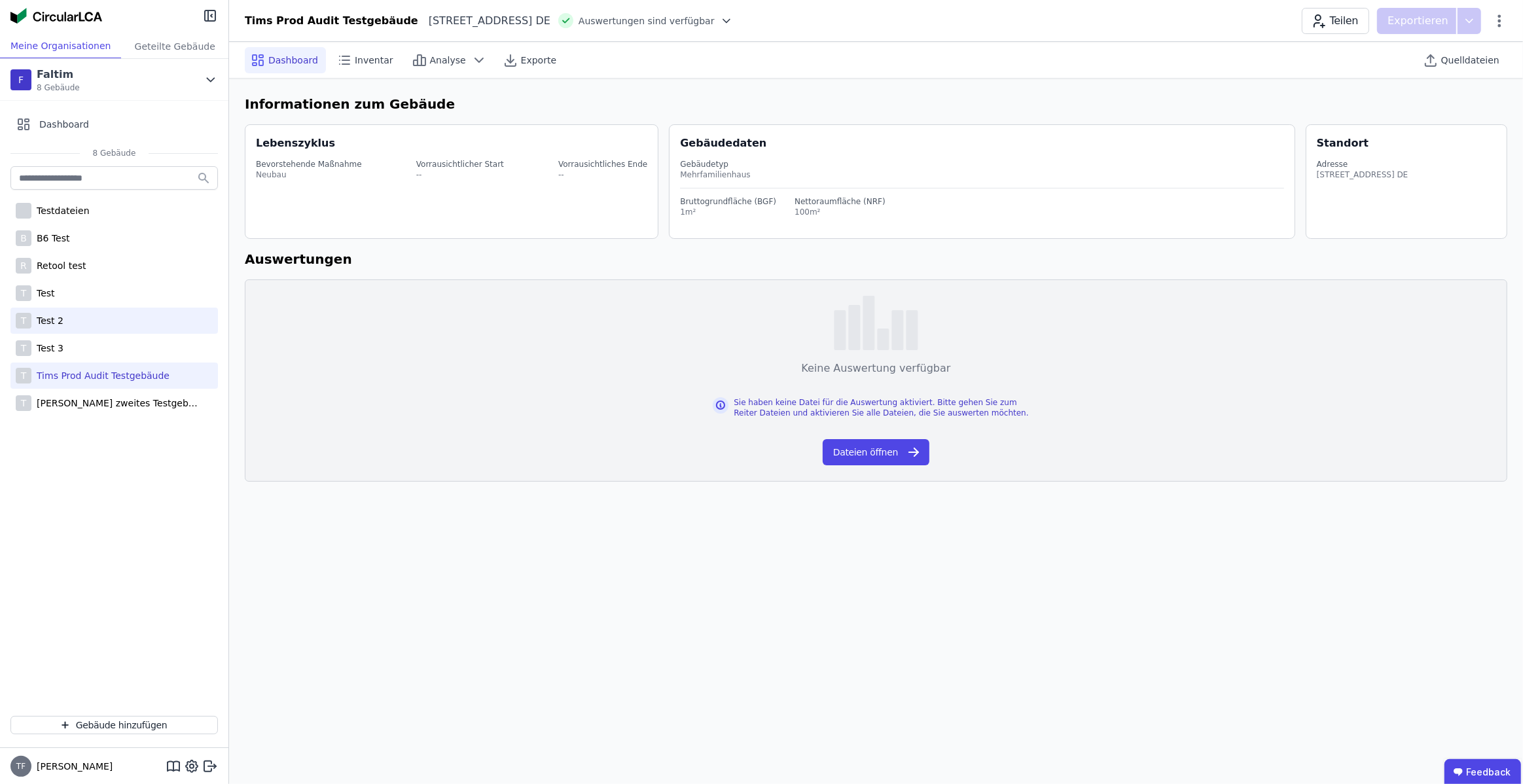
click at [57, 321] on div "Test 2" at bounding box center [47, 320] width 32 height 13
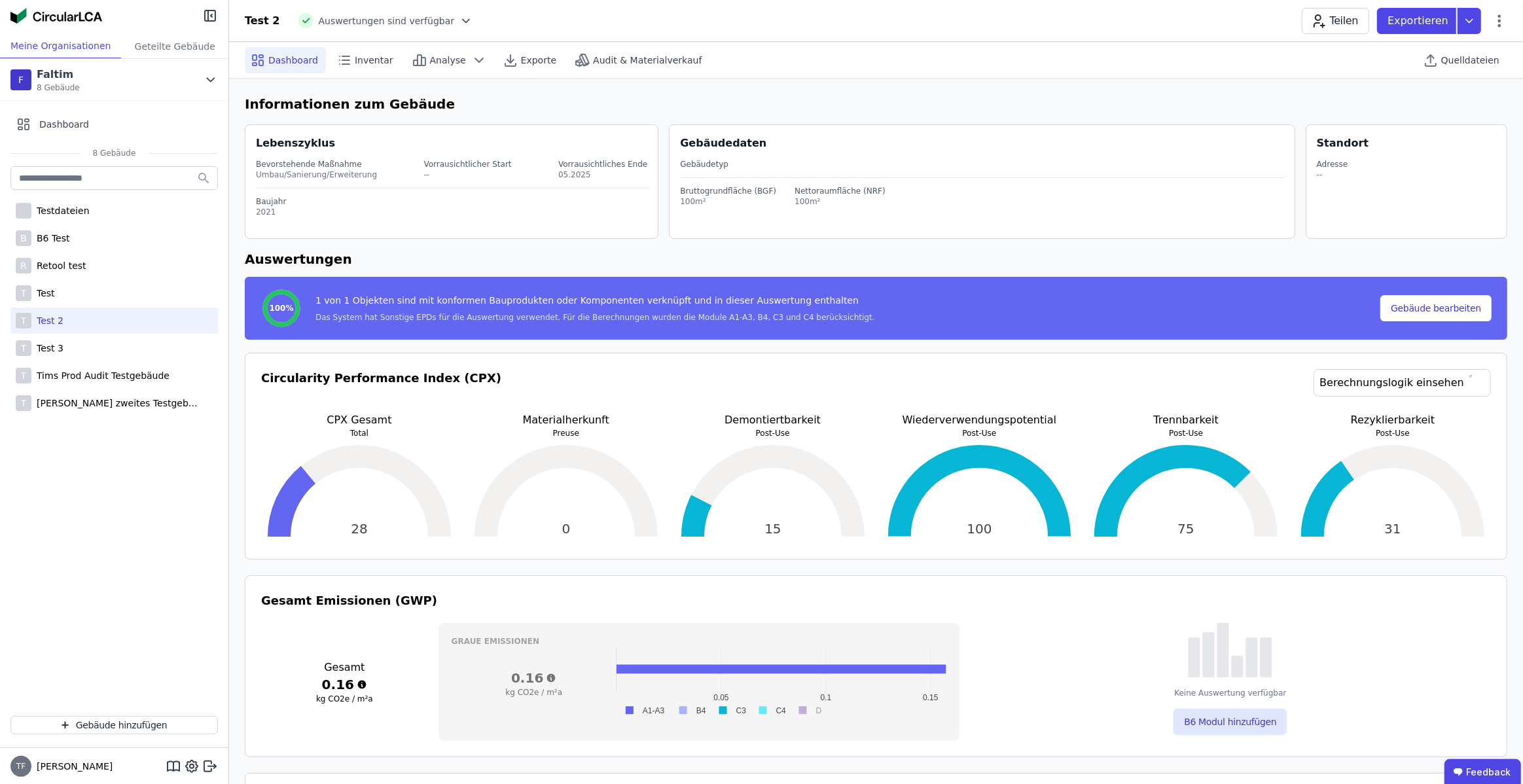
scroll to position [11, 0]
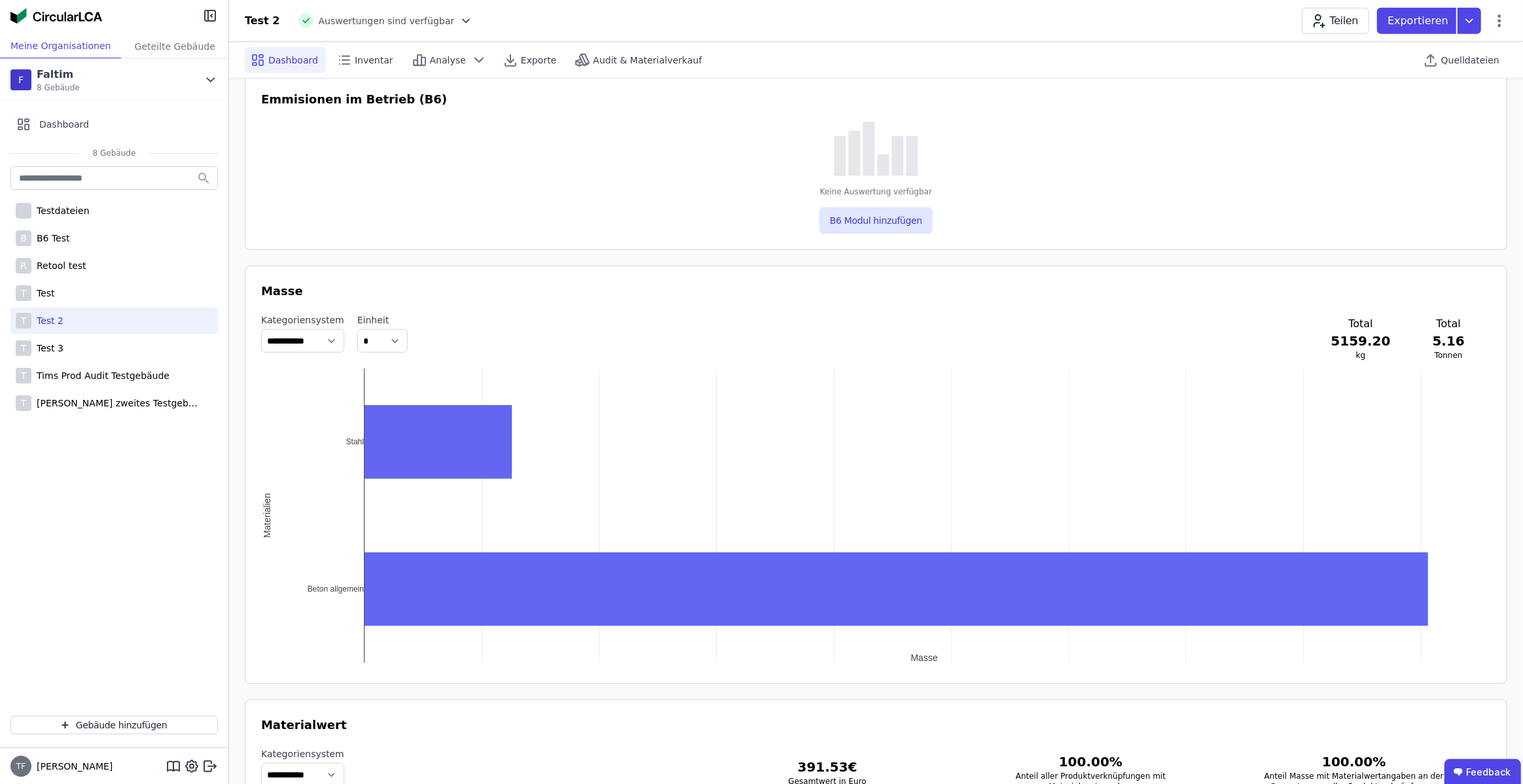
scroll to position [1280, 0]
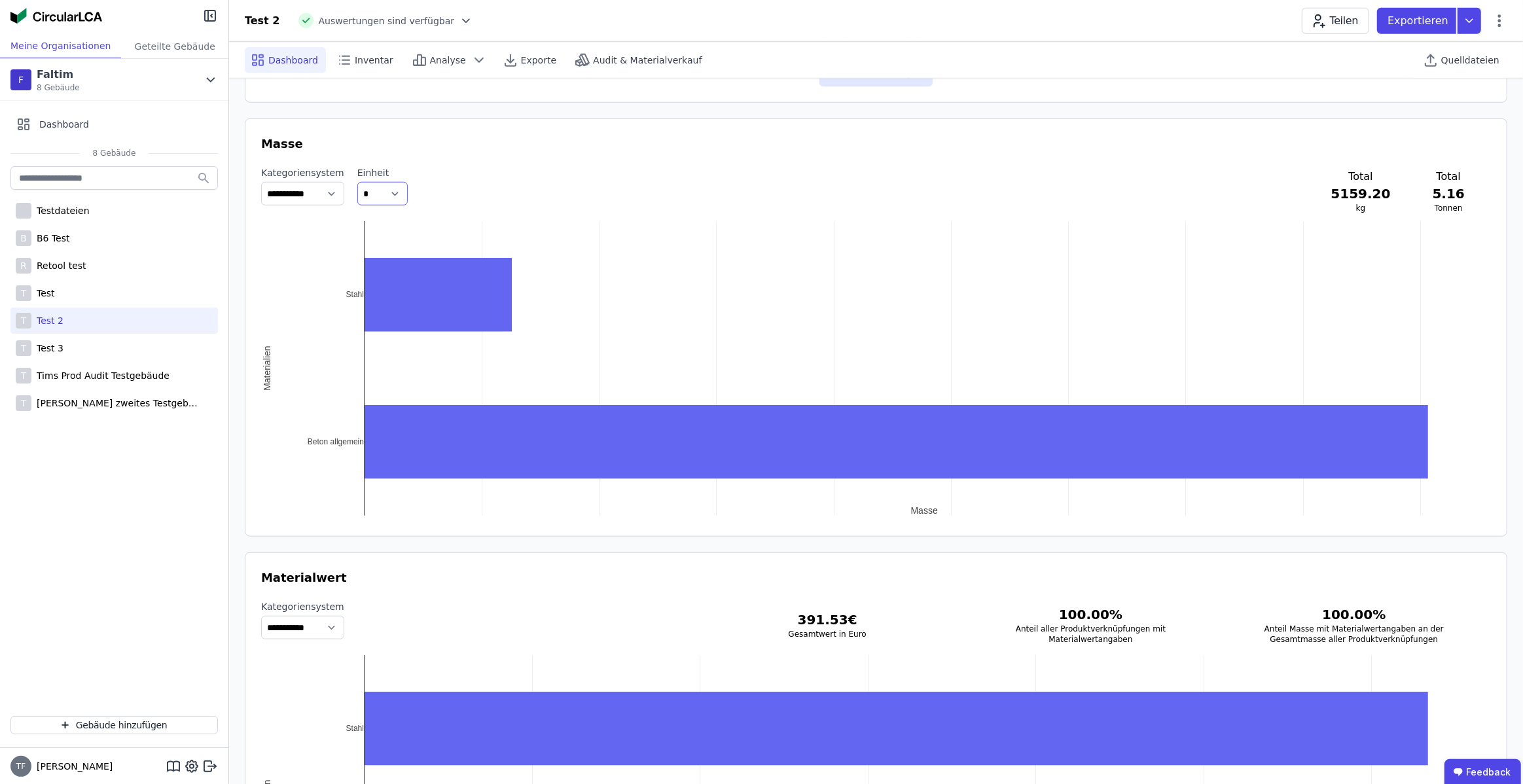
click at [408, 182] on select "** ***** *" at bounding box center [382, 193] width 50 height 23
select select "*****"
click at [361, 182] on select "** ***** *" at bounding box center [382, 193] width 50 height 23
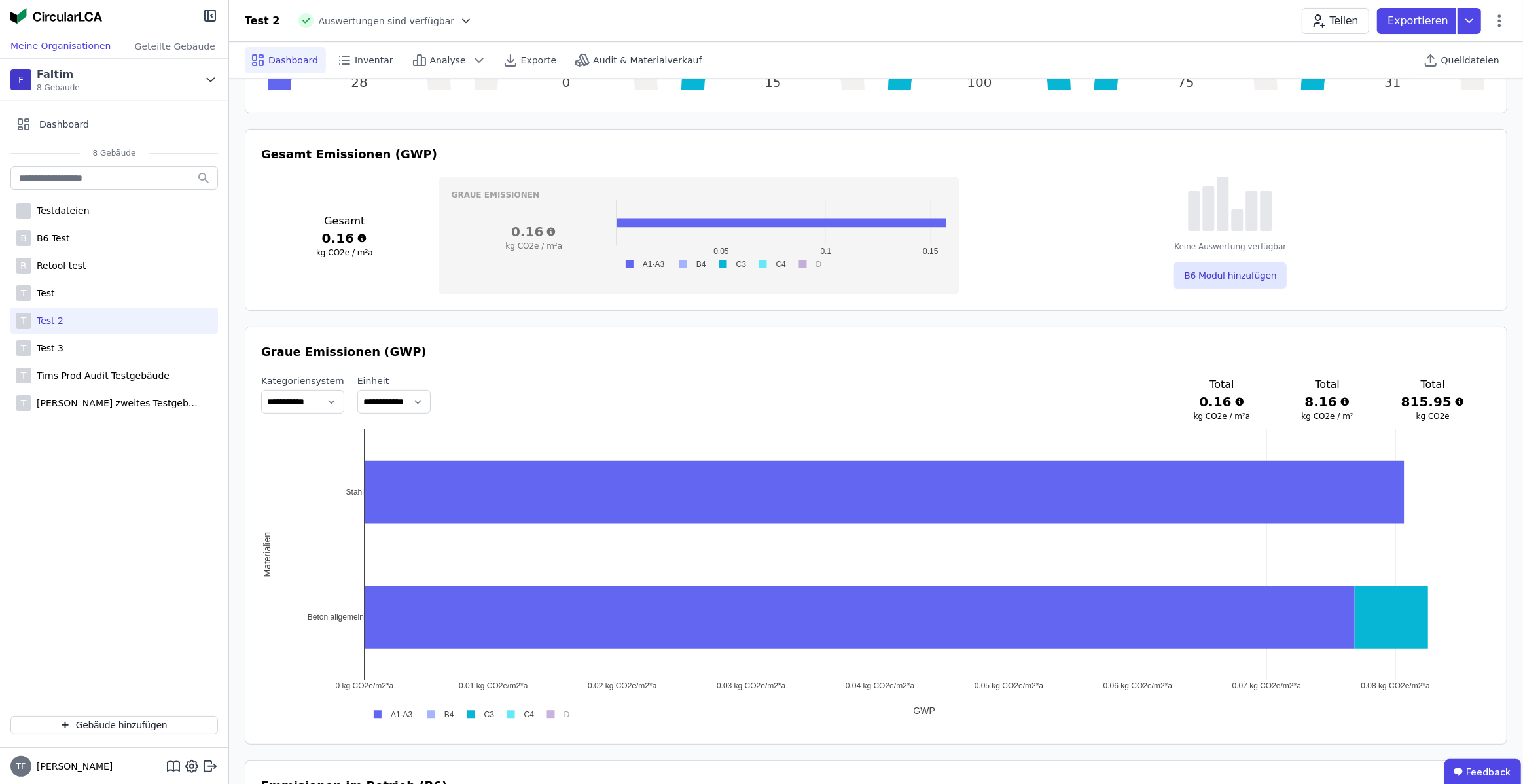
scroll to position [450, 0]
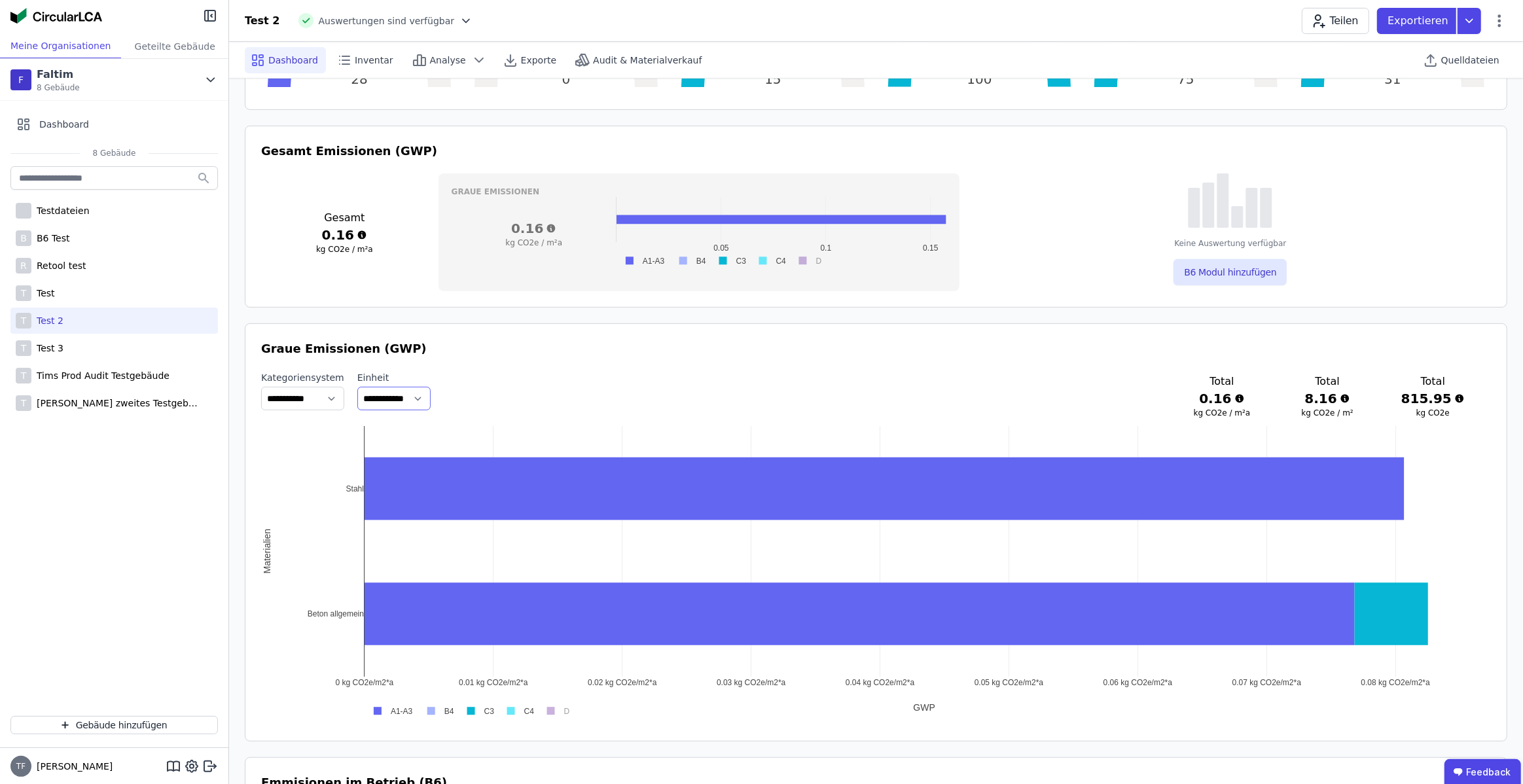
click at [431, 400] on select "**********" at bounding box center [394, 398] width 74 height 23
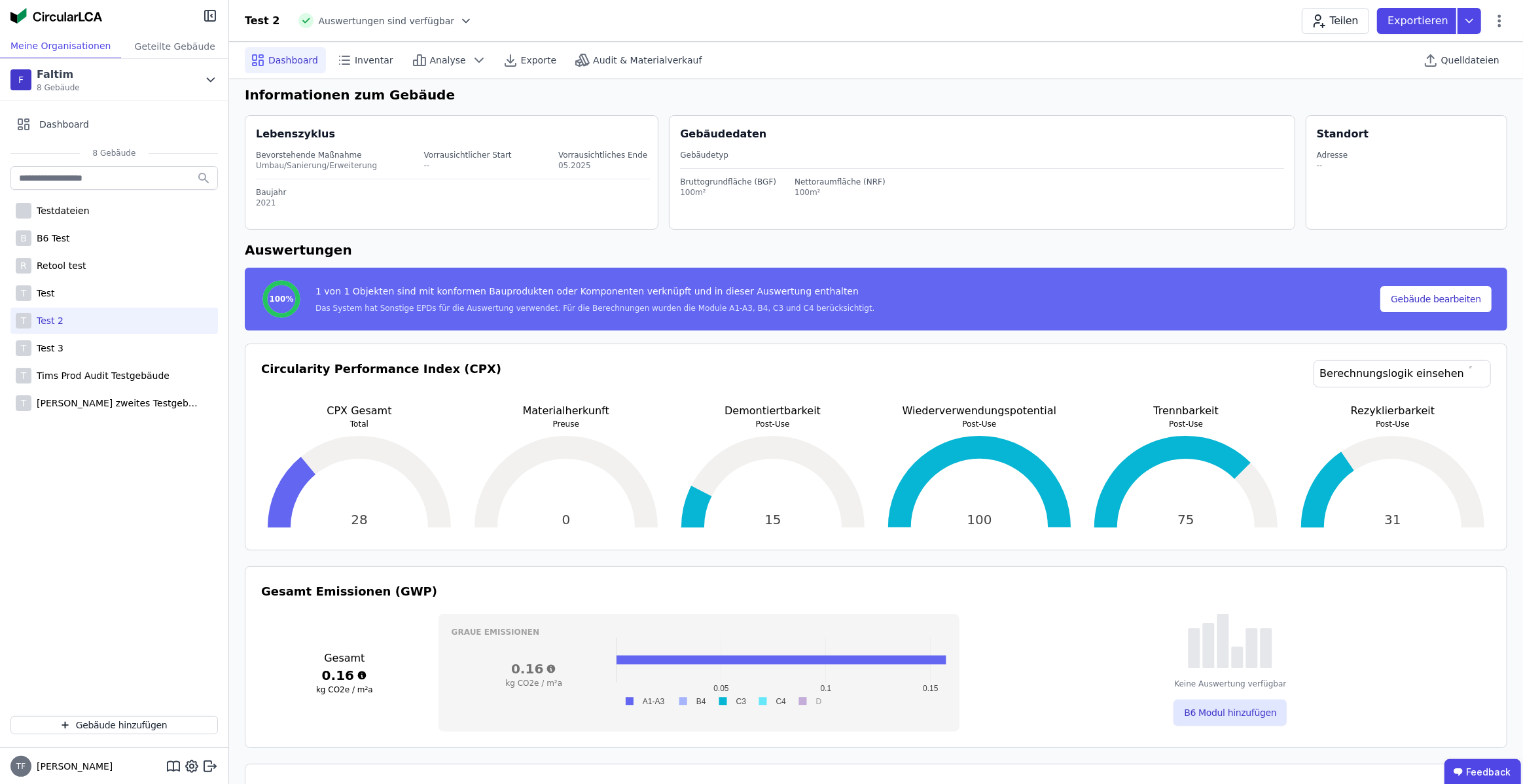
scroll to position [0, 0]
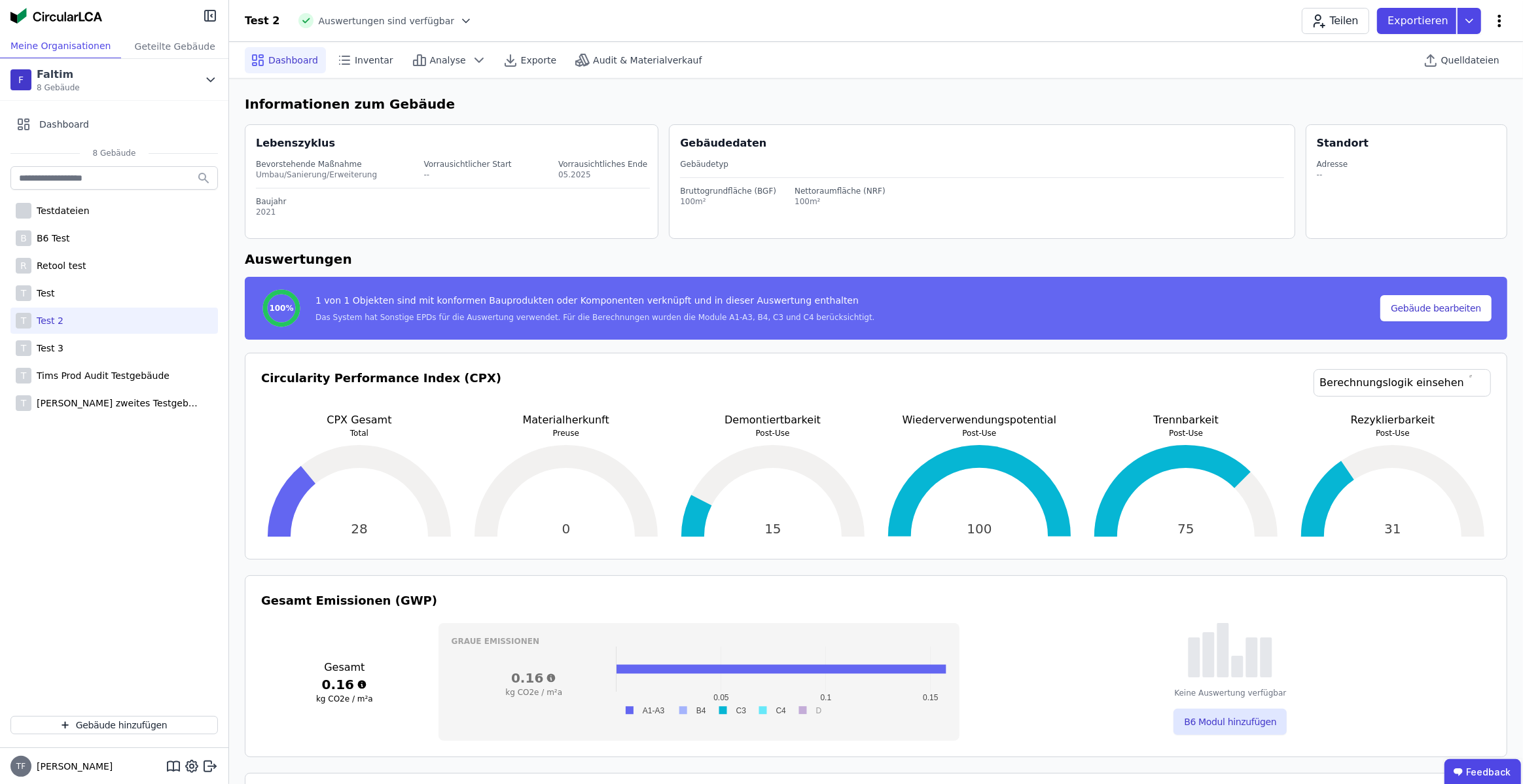
click at [1500, 27] on icon at bounding box center [1500, 20] width 16 height 16
click at [1457, 53] on span "Gebäude bearbeiten" at bounding box center [1438, 51] width 95 height 13
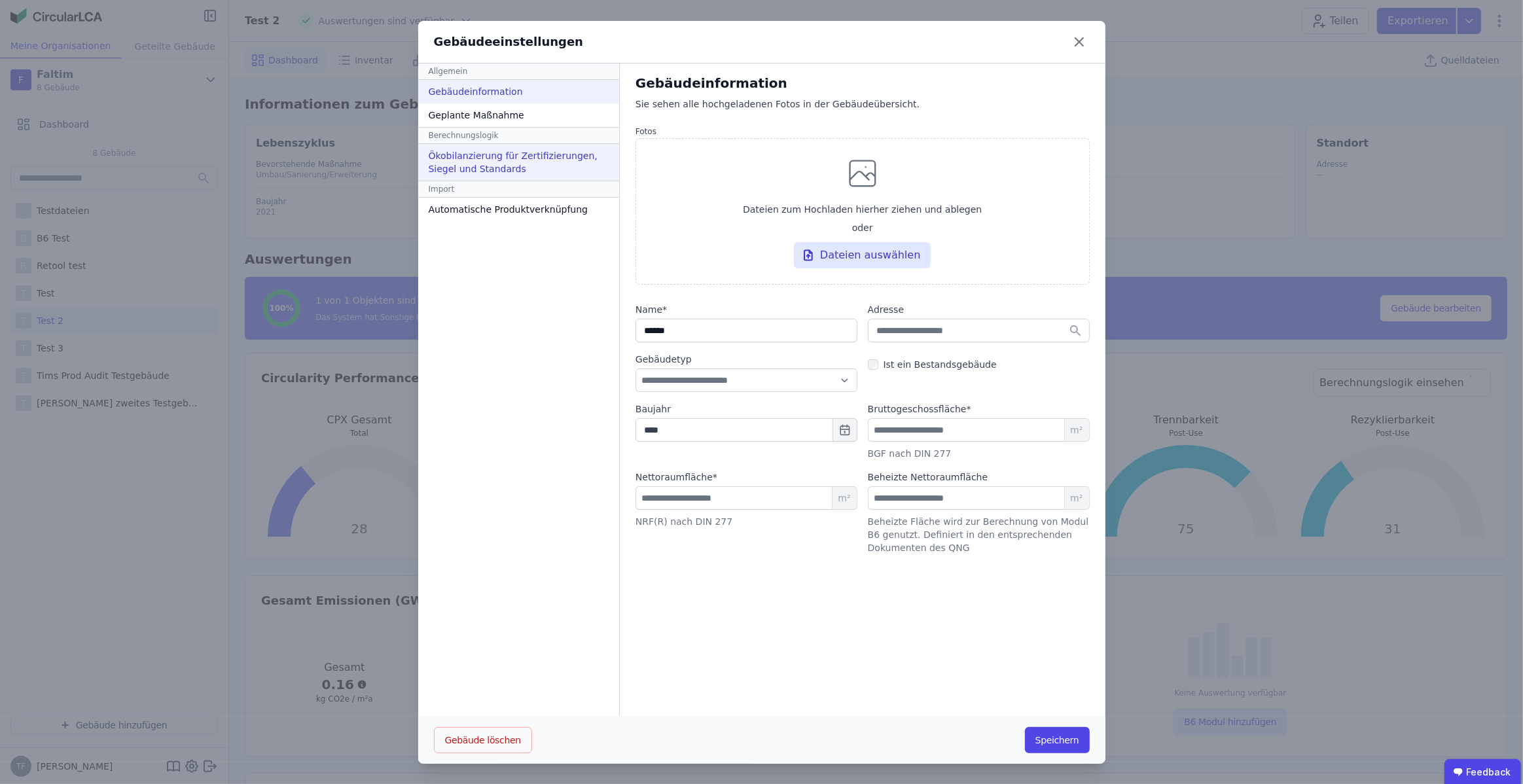
click at [528, 160] on div "Ökobilanzierung für Zertifizierungen, Siegel und Standards" at bounding box center [519, 162] width 201 height 37
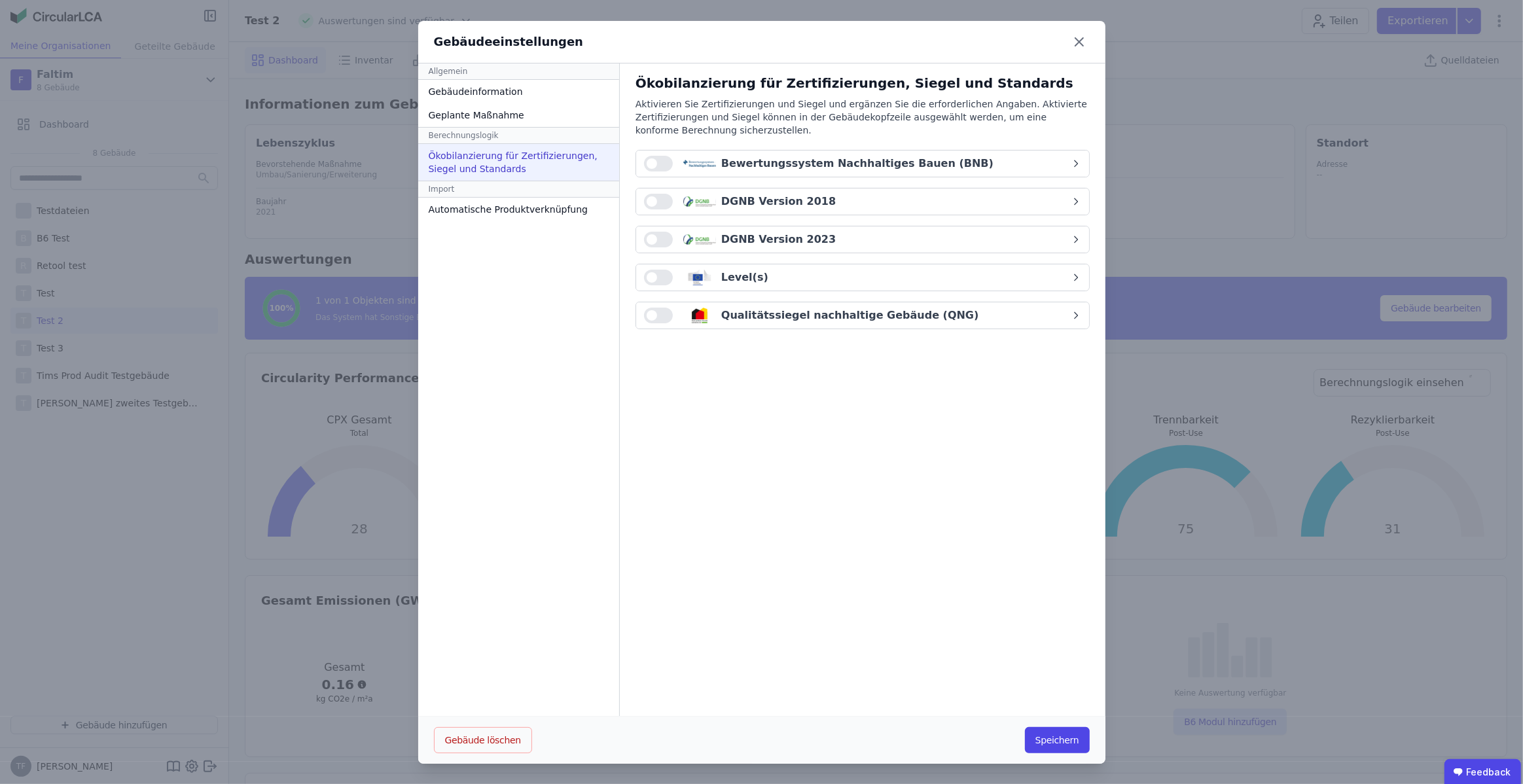
click at [824, 203] on div "DGNB Version 2018" at bounding box center [858, 201] width 427 height 16
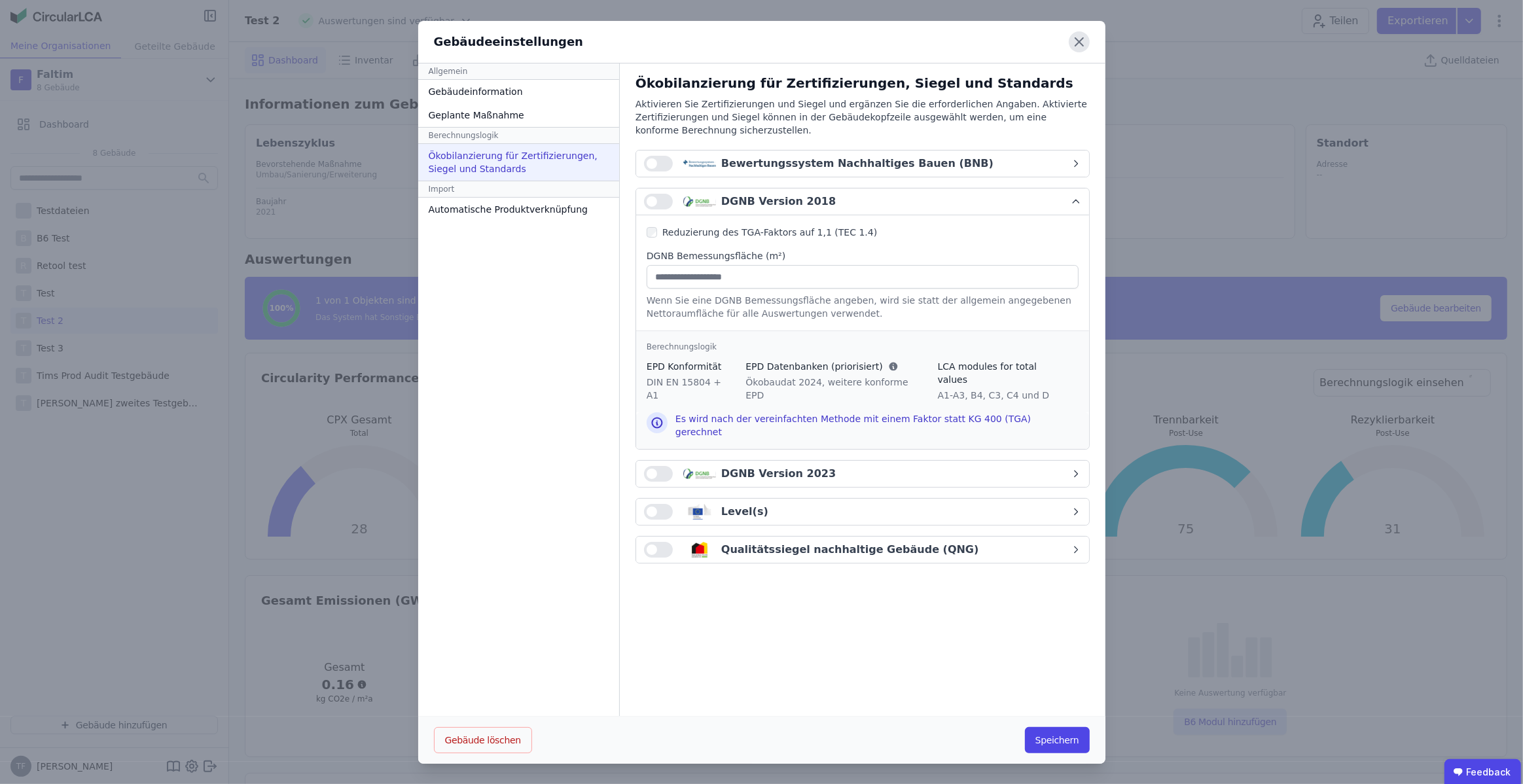
click at [1081, 38] on icon at bounding box center [1079, 42] width 8 height 8
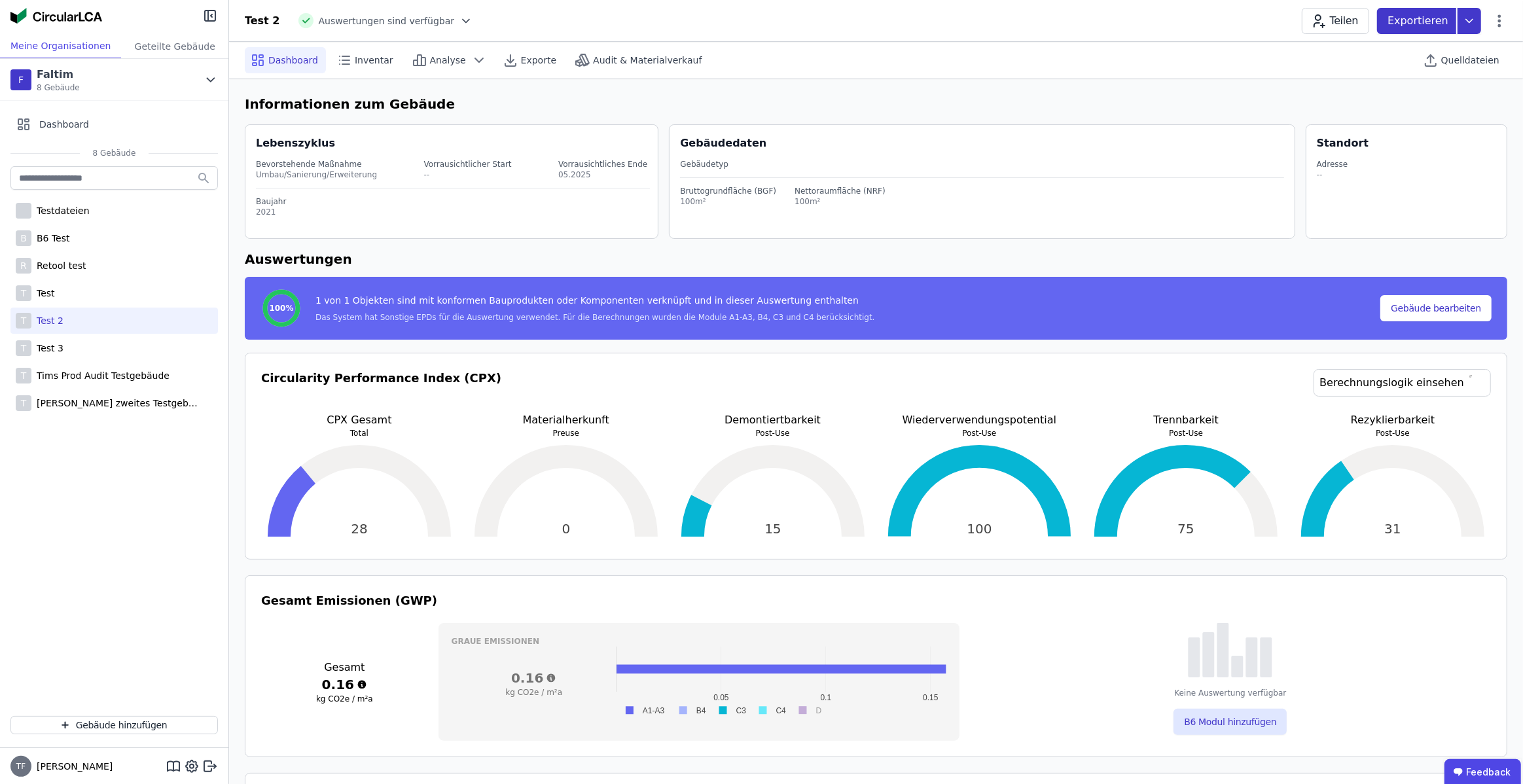
click at [1466, 22] on icon at bounding box center [1469, 20] width 23 height 26
drag, startPoint x: 1117, startPoint y: 21, endPoint x: 1025, endPoint y: 14, distance: 92.3
click at [1111, 20] on div "Test 2 Auswertungen sind verfügbar Teilen Exportieren DGNB Gebäuderessourcenpas…" at bounding box center [876, 20] width 1294 height 26
click at [444, 56] on span "Analyse" at bounding box center [448, 59] width 36 height 13
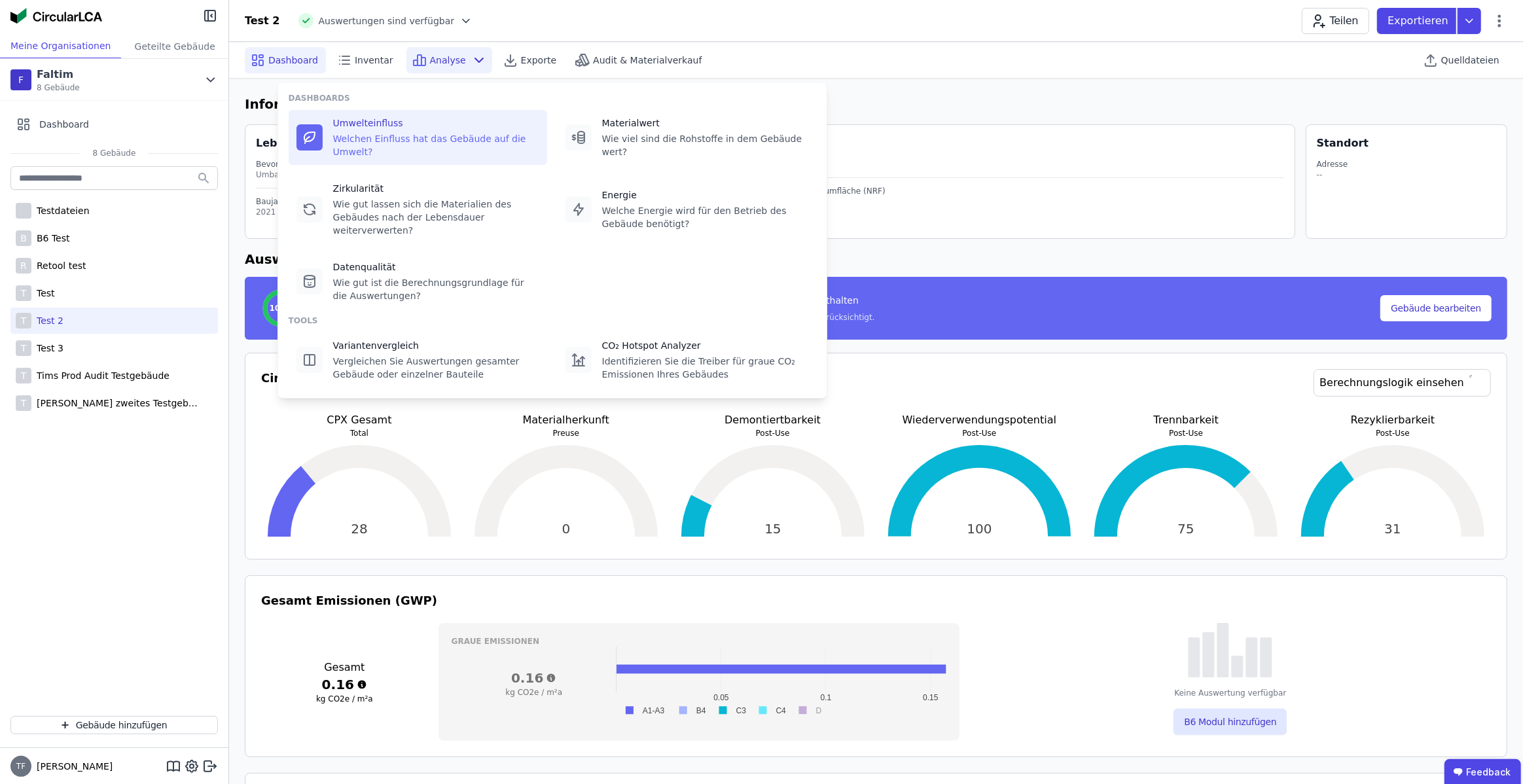
click at [448, 121] on div "Umwelteinfluss" at bounding box center [436, 122] width 207 height 13
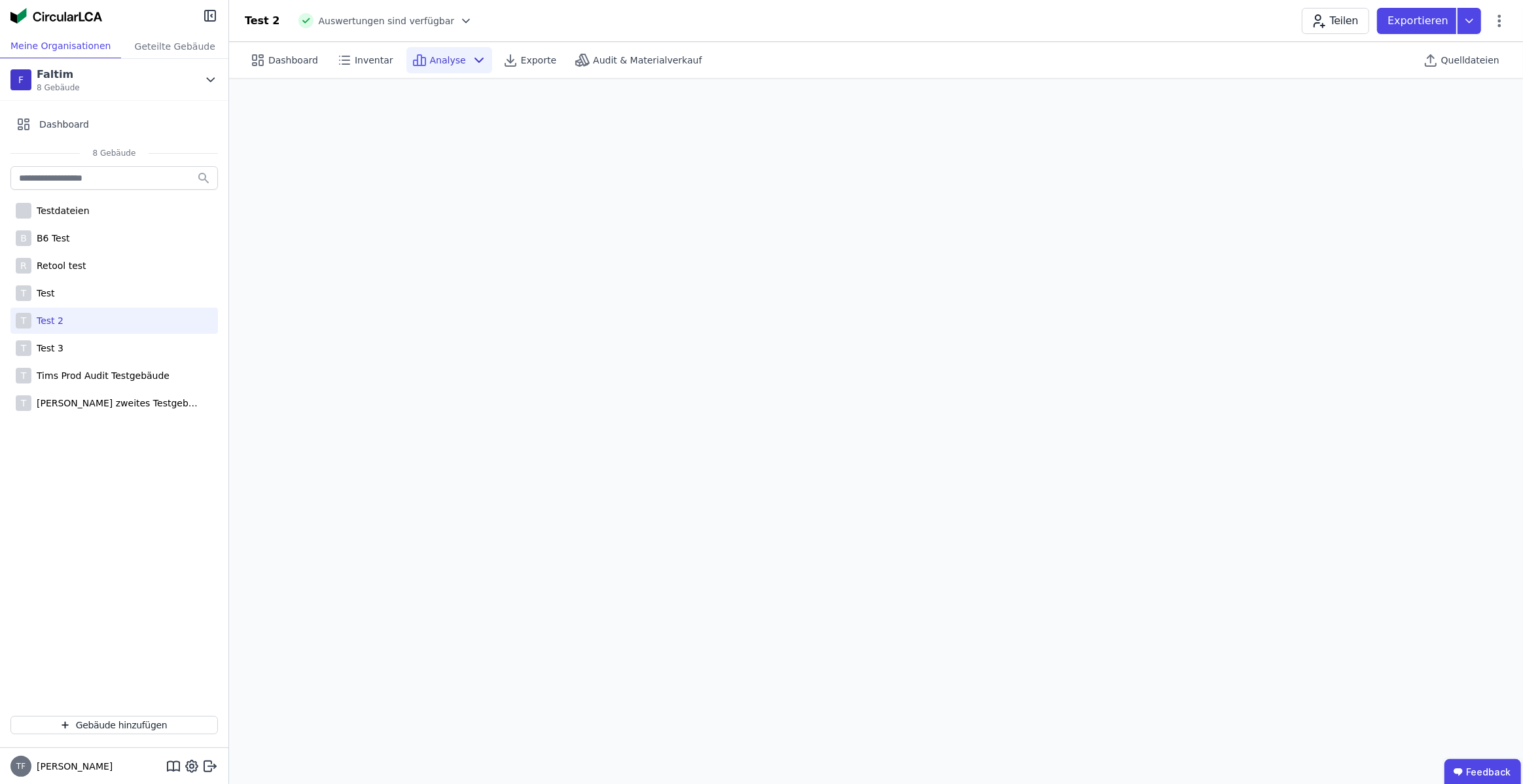
click at [430, 59] on span "Analyse" at bounding box center [448, 59] width 36 height 13
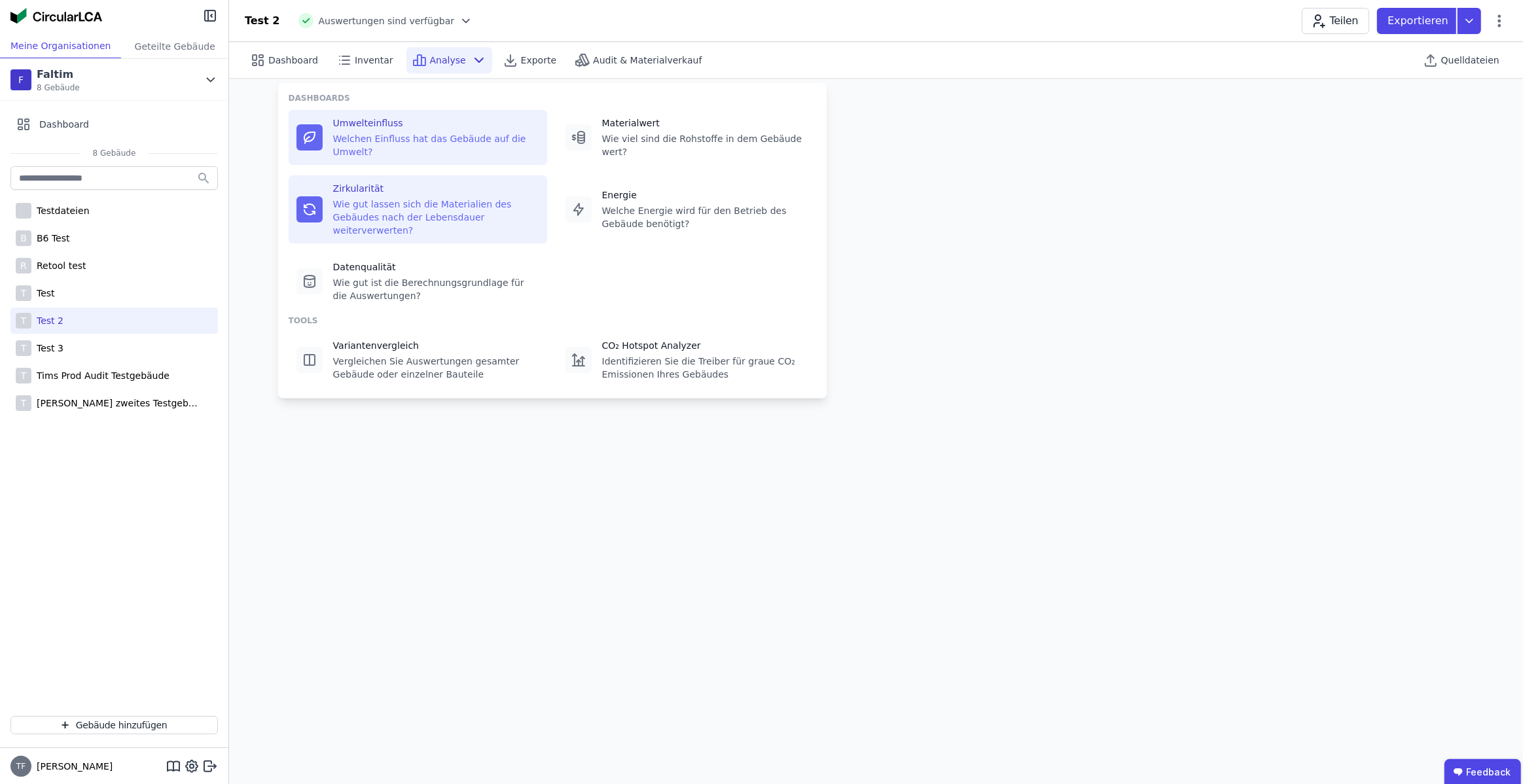
click at [440, 207] on div "Wie gut lassen sich die Materialien des Gebäudes nach der Lebensdauer weiterver…" at bounding box center [436, 217] width 207 height 39
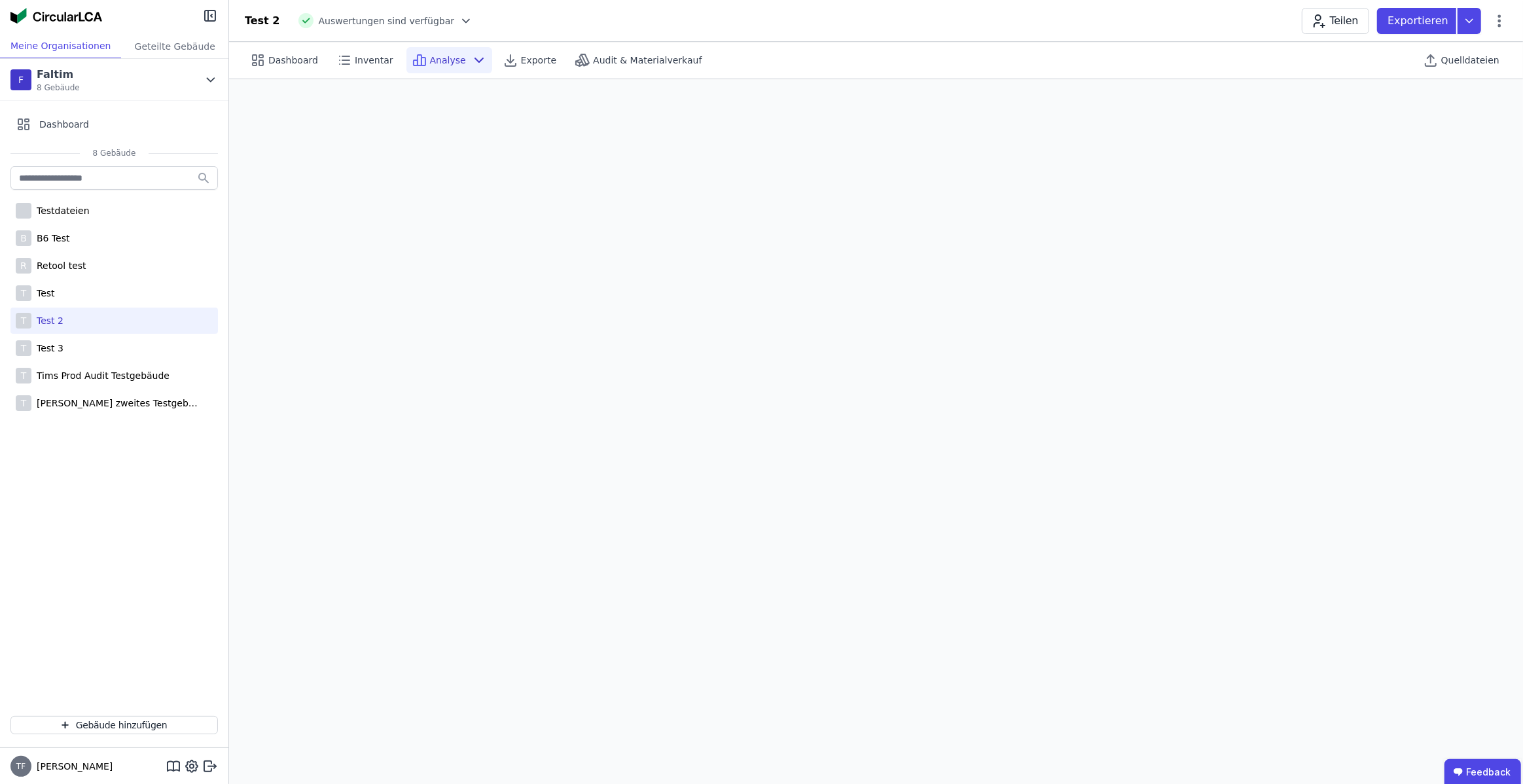
click at [451, 52] on div "Analyse" at bounding box center [449, 60] width 86 height 26
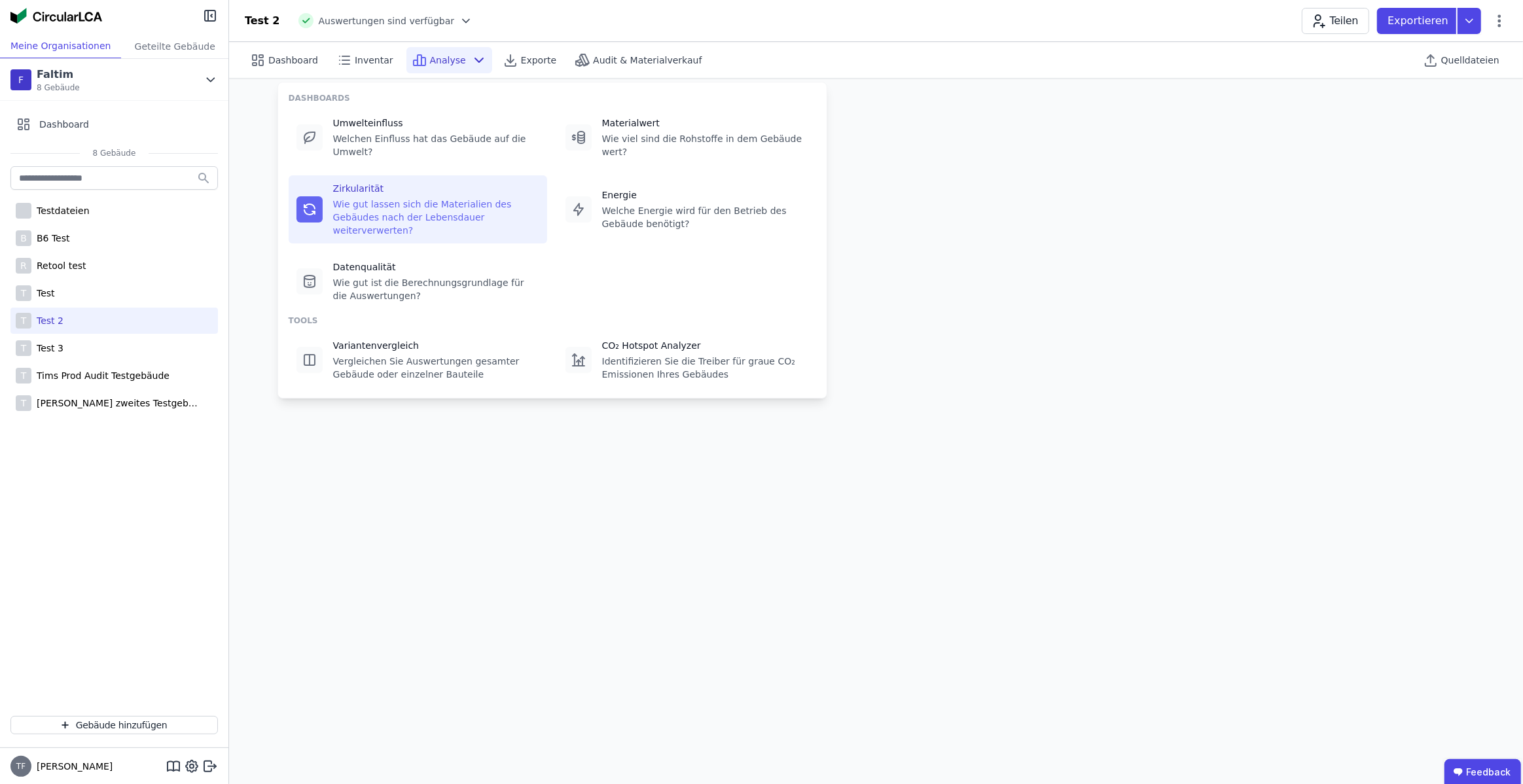
click at [472, 59] on icon at bounding box center [479, 60] width 16 height 16
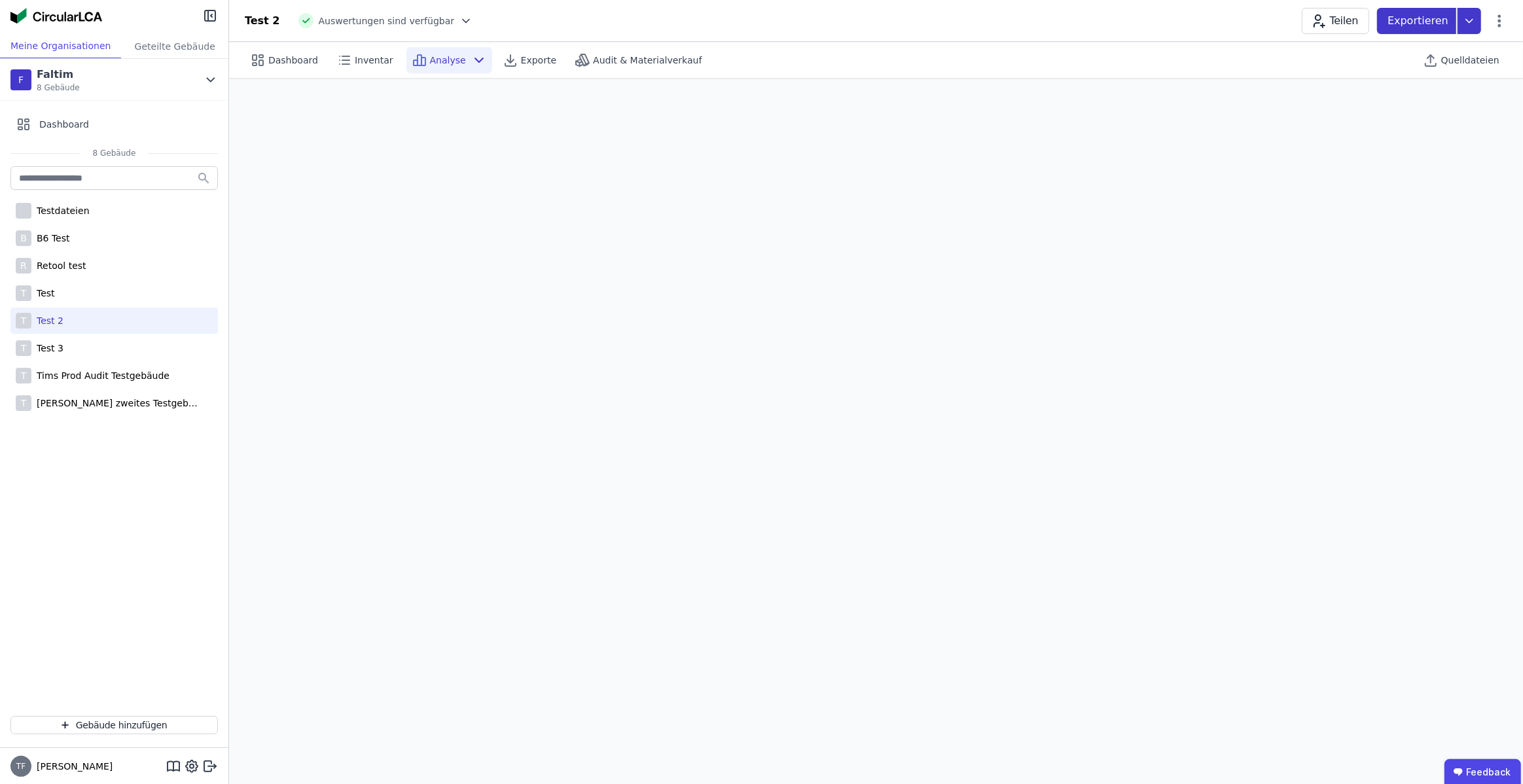
click at [1478, 23] on icon at bounding box center [1469, 20] width 23 height 26
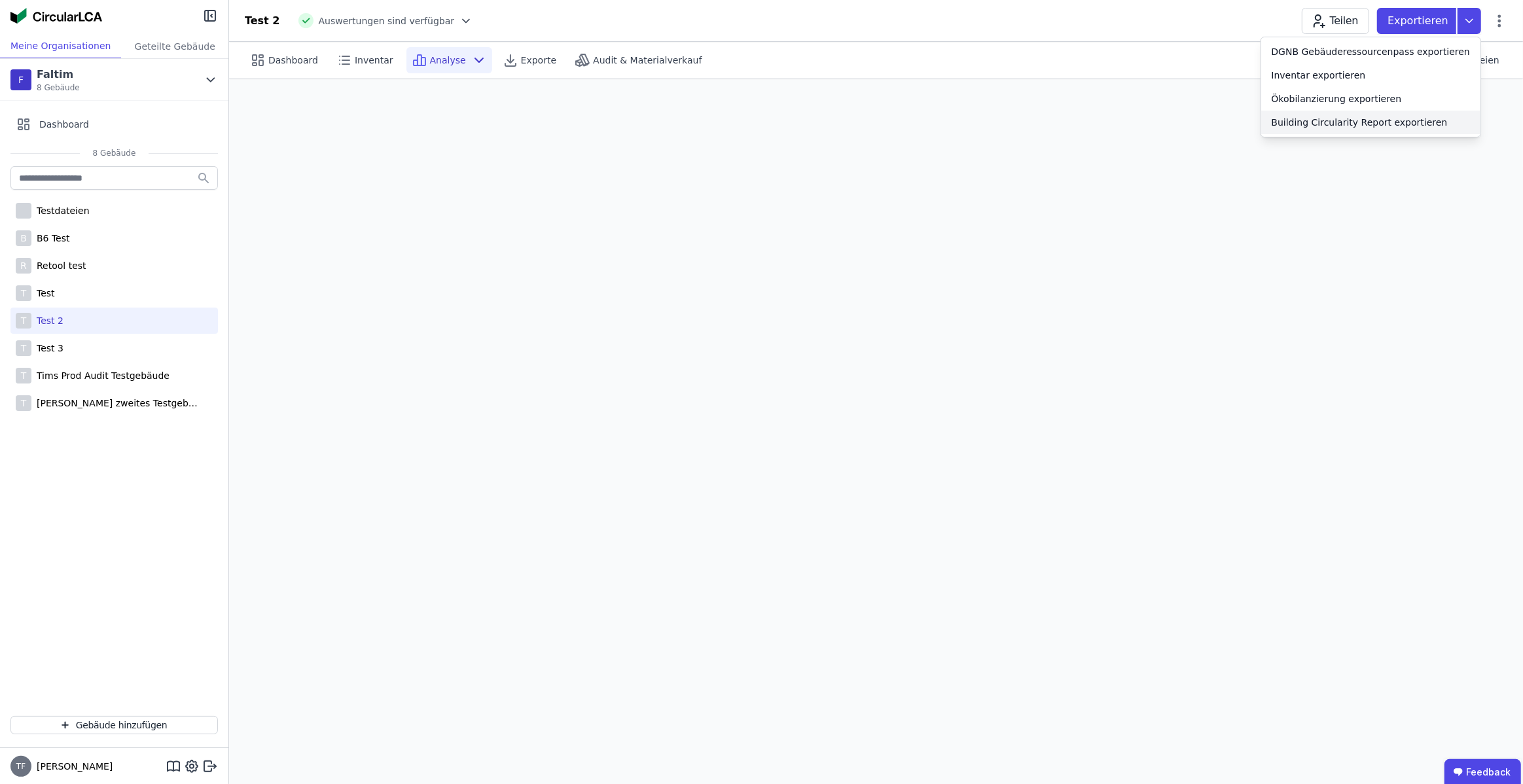
click at [1354, 117] on div "Building Circularity Report exportieren" at bounding box center [1360, 122] width 176 height 13
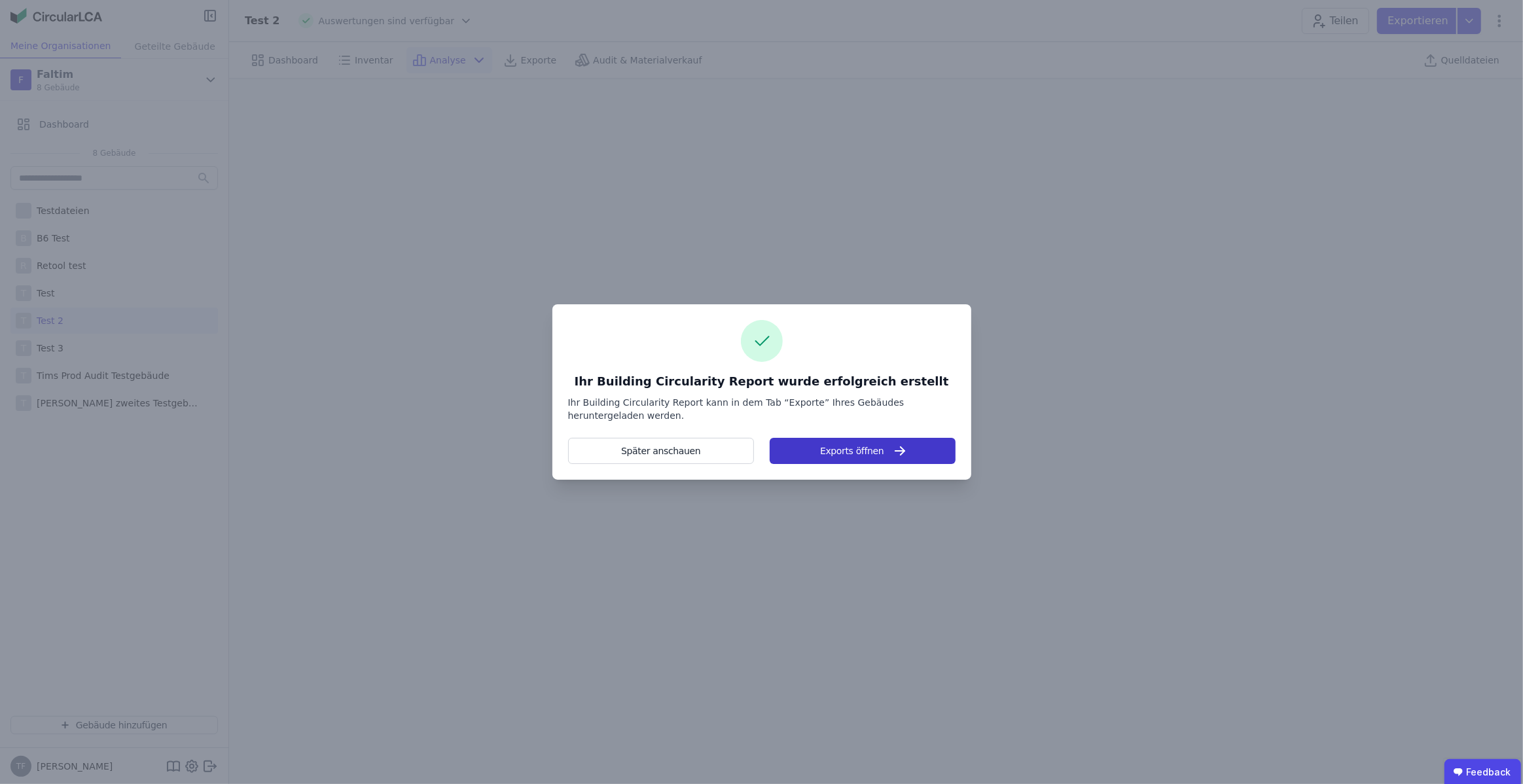
click at [920, 456] on button "Exports öffnen" at bounding box center [862, 451] width 185 height 26
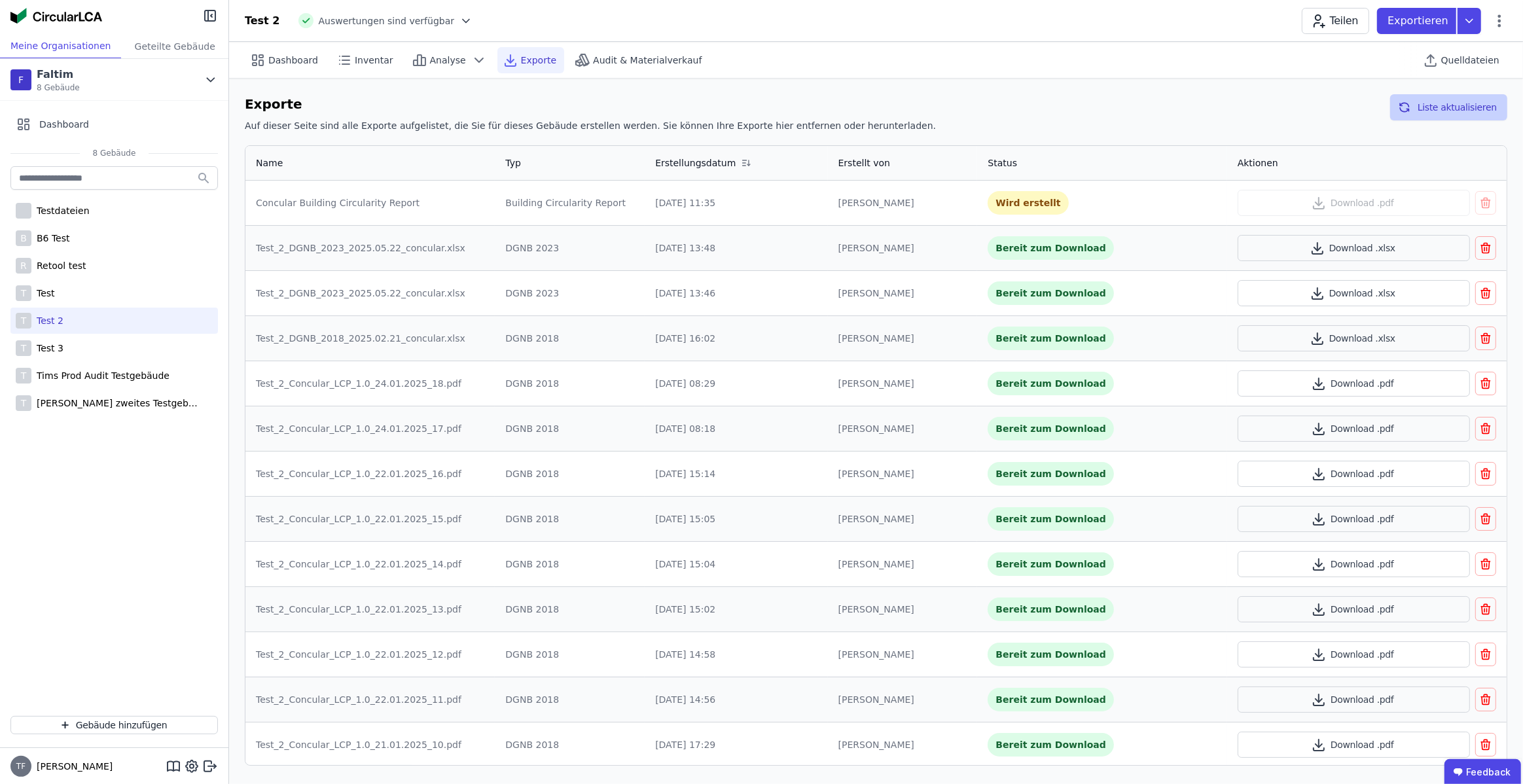
click at [1494, 115] on button "Liste aktualisieren" at bounding box center [1449, 107] width 117 height 26
click at [1370, 200] on button "Download .pdf" at bounding box center [1353, 203] width 232 height 26
click at [1499, 18] on icon at bounding box center [1500, 20] width 16 height 16
click at [1454, 55] on span "Gebäude bearbeiten" at bounding box center [1438, 51] width 95 height 13
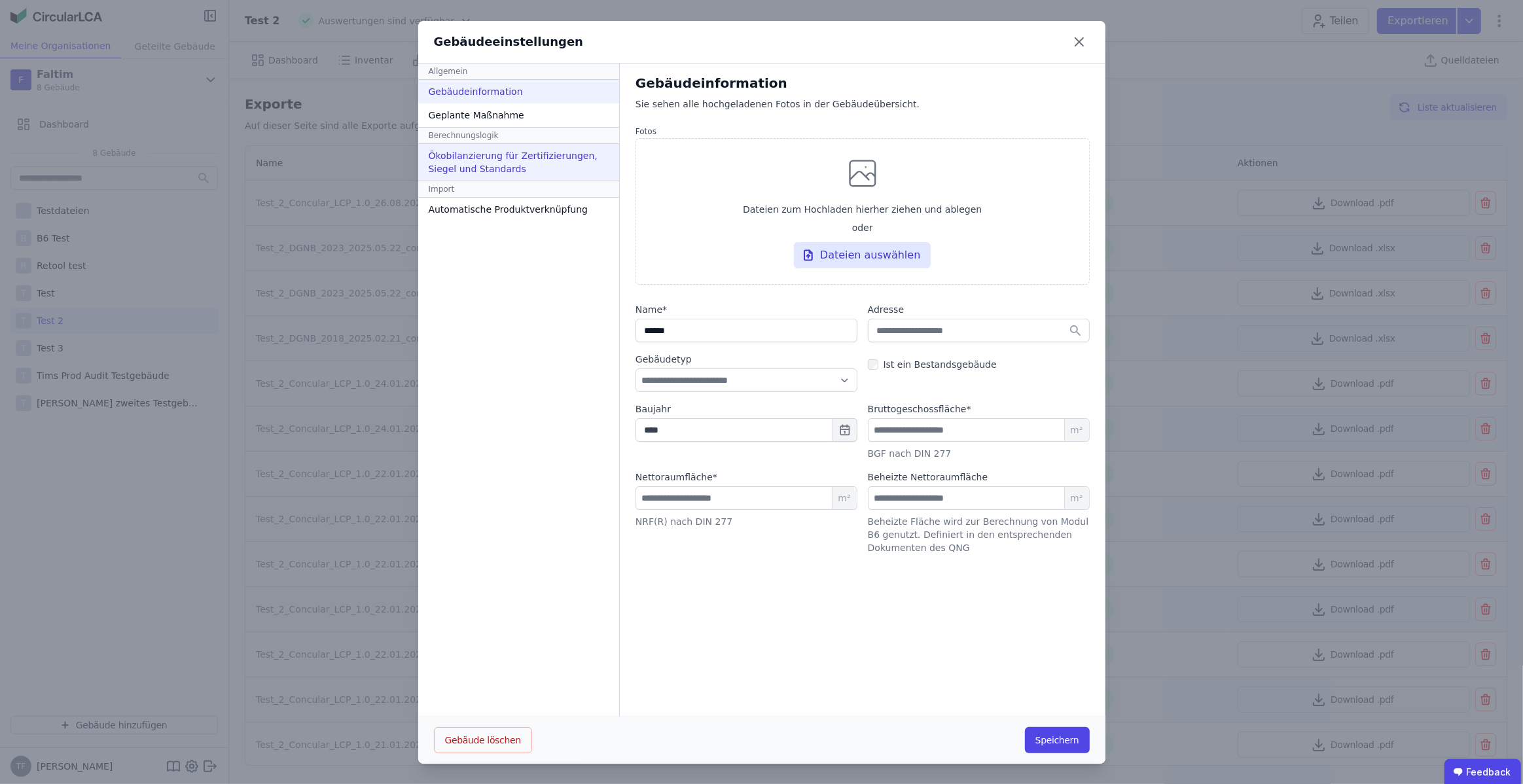
click at [541, 155] on div "Ökobilanzierung für Zertifizierungen, Siegel und Standards" at bounding box center [519, 162] width 201 height 37
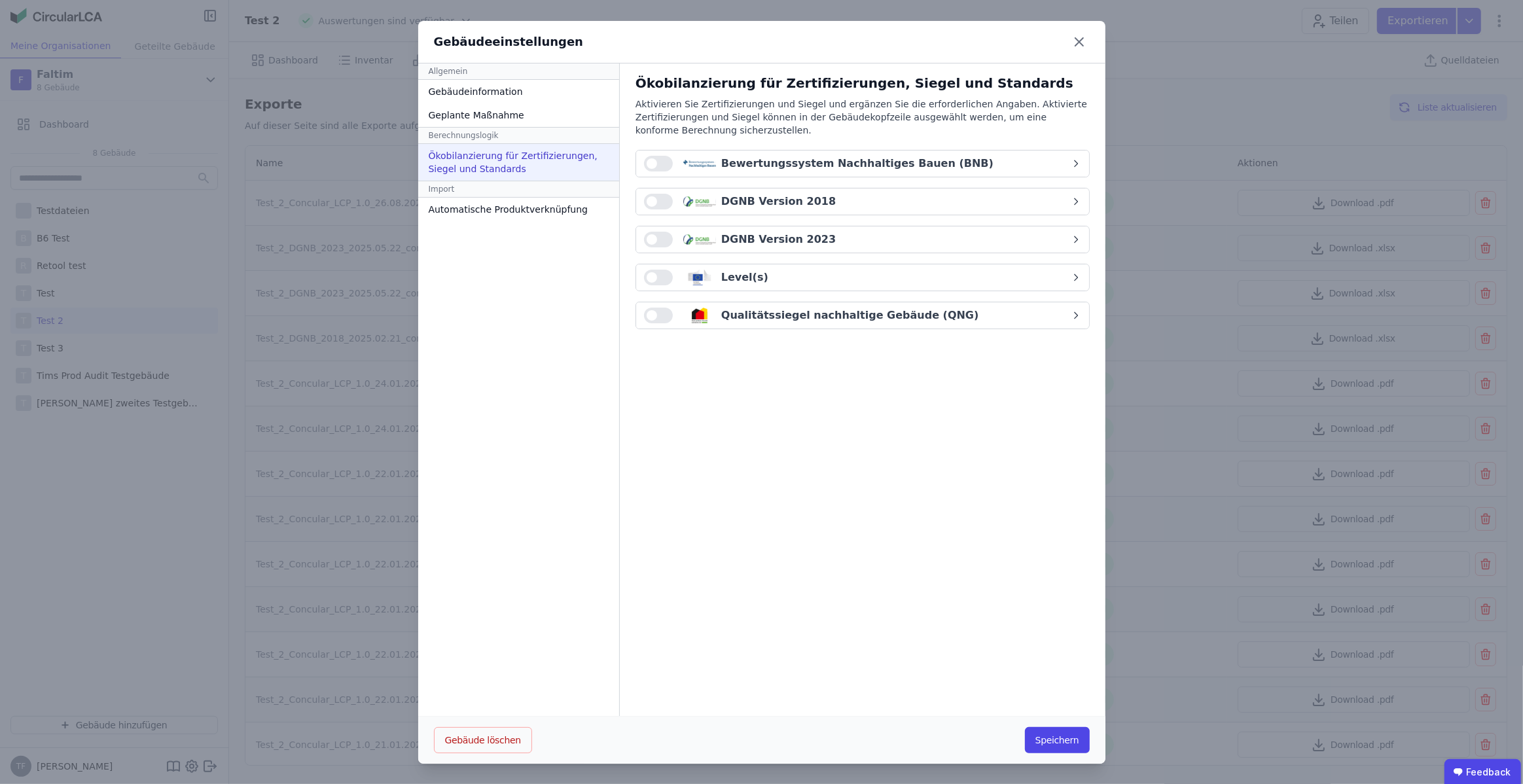
drag, startPoint x: 1079, startPoint y: 43, endPoint x: 767, endPoint y: 32, distance: 312.2
click at [1079, 43] on icon at bounding box center [1079, 42] width 8 height 8
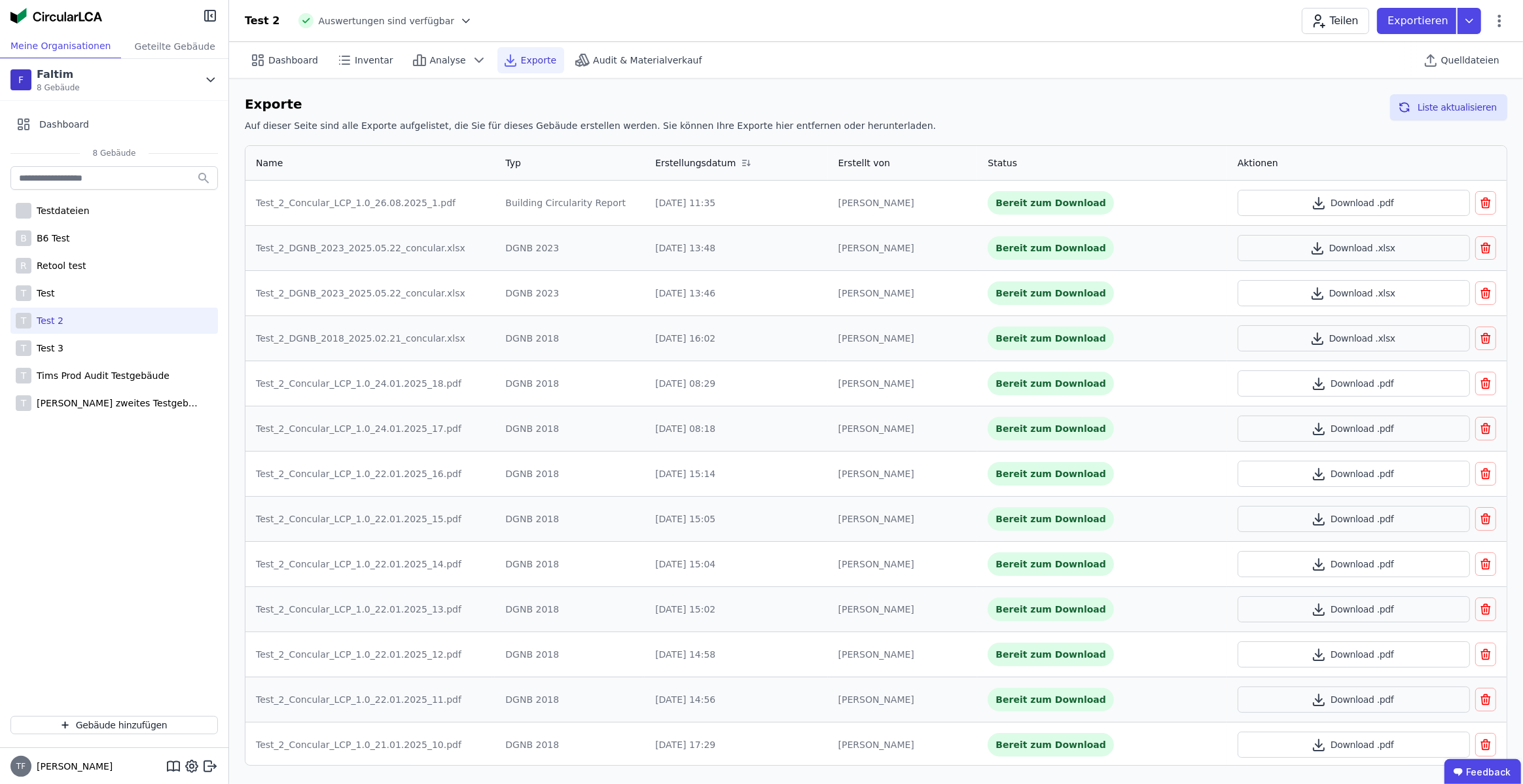
click at [377, 13] on div "Auswertungen sind verfügbar" at bounding box center [376, 20] width 156 height 15
click at [390, 17] on span "Auswertungen sind verfügbar" at bounding box center [386, 20] width 136 height 13
click at [463, 20] on icon at bounding box center [466, 20] width 7 height 3
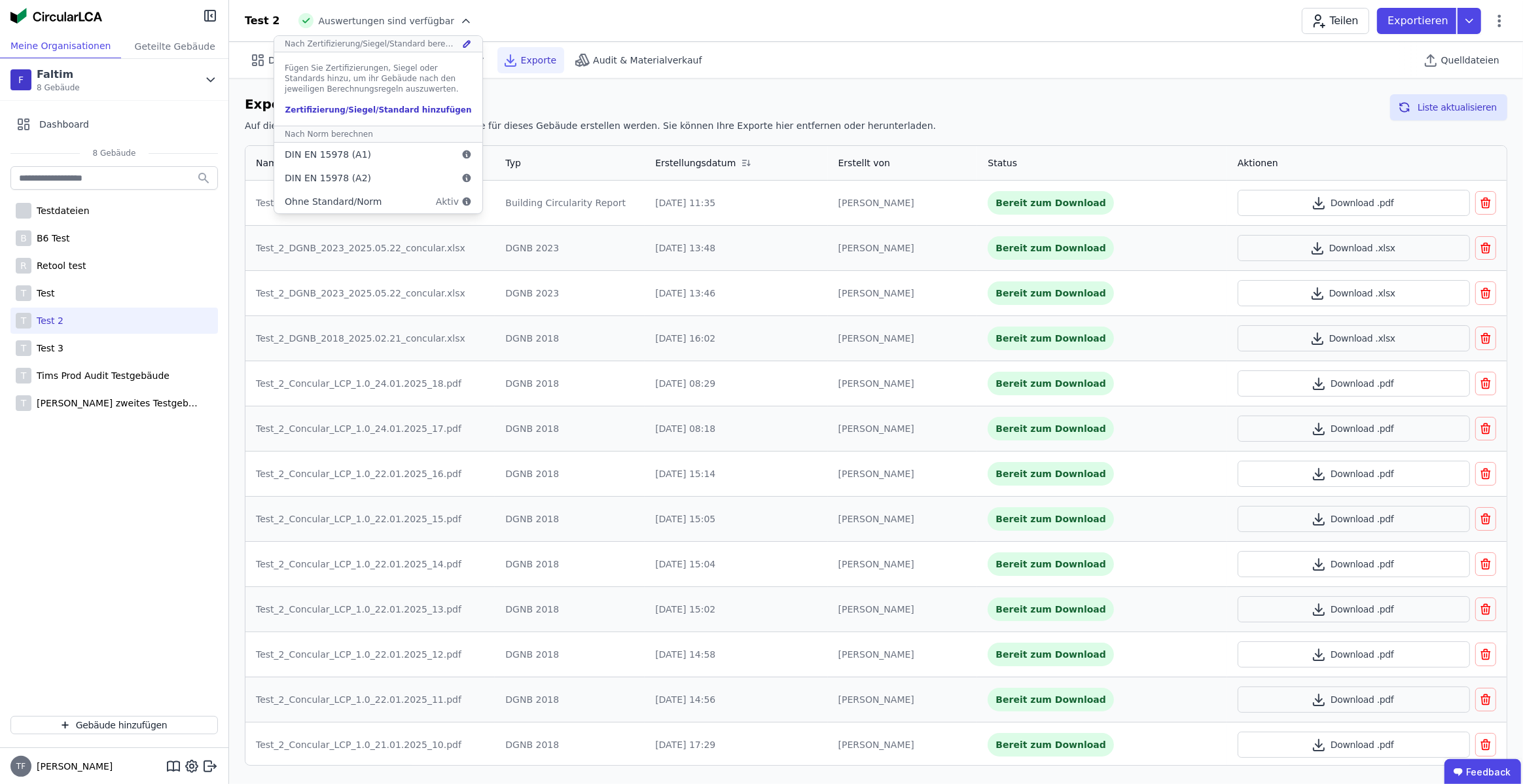
click at [526, 22] on div "Test 2 Auswertungen sind verfügbar Nach Zertifizierung/Siegel/Standard berechne…" at bounding box center [876, 20] width 1294 height 26
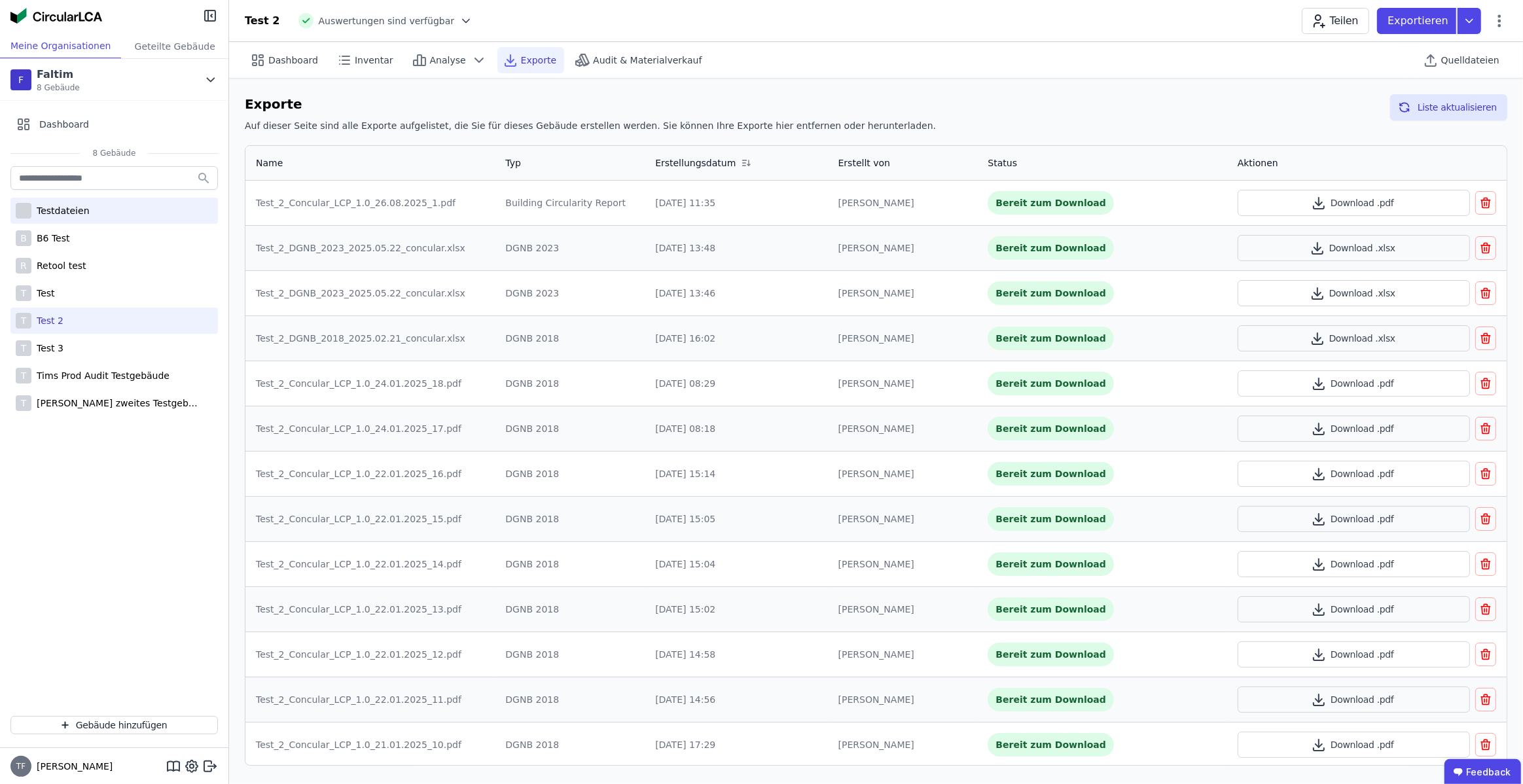
click at [104, 220] on div "Testdateien" at bounding box center [114, 210] width 207 height 26
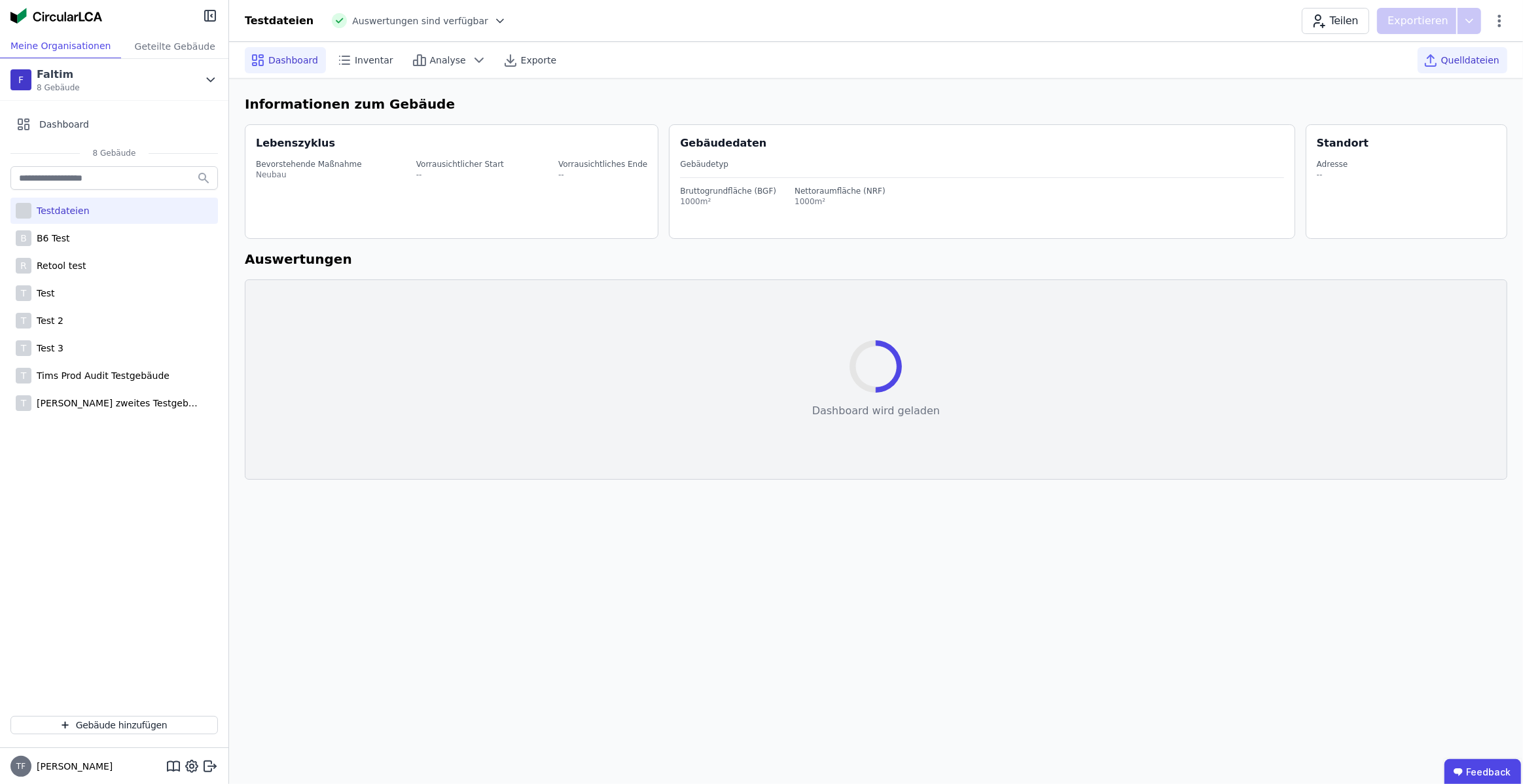
click at [1460, 59] on span "Quelldateien" at bounding box center [1470, 59] width 59 height 13
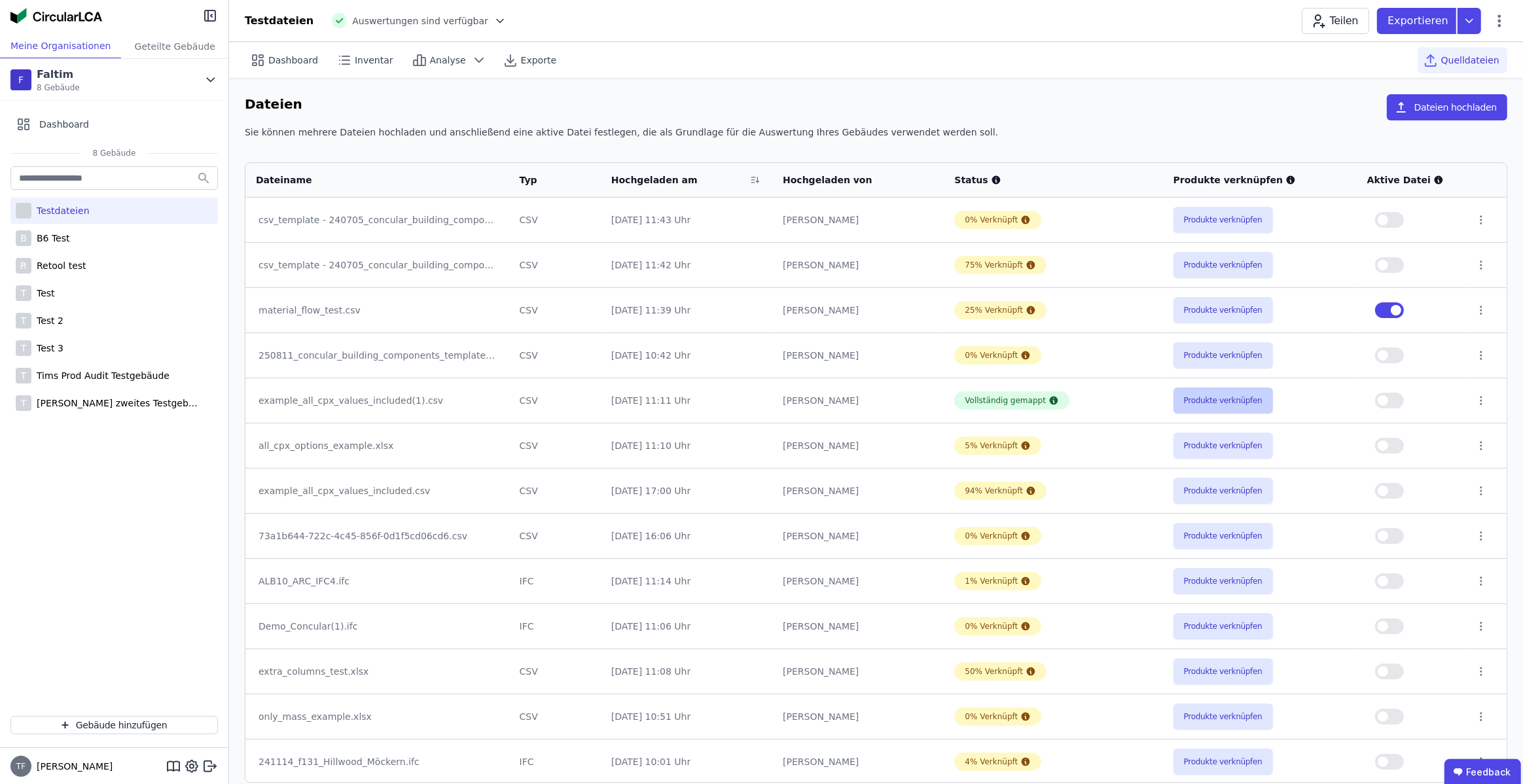
click at [1224, 393] on button "Produkte verknüpfen" at bounding box center [1223, 400] width 99 height 26
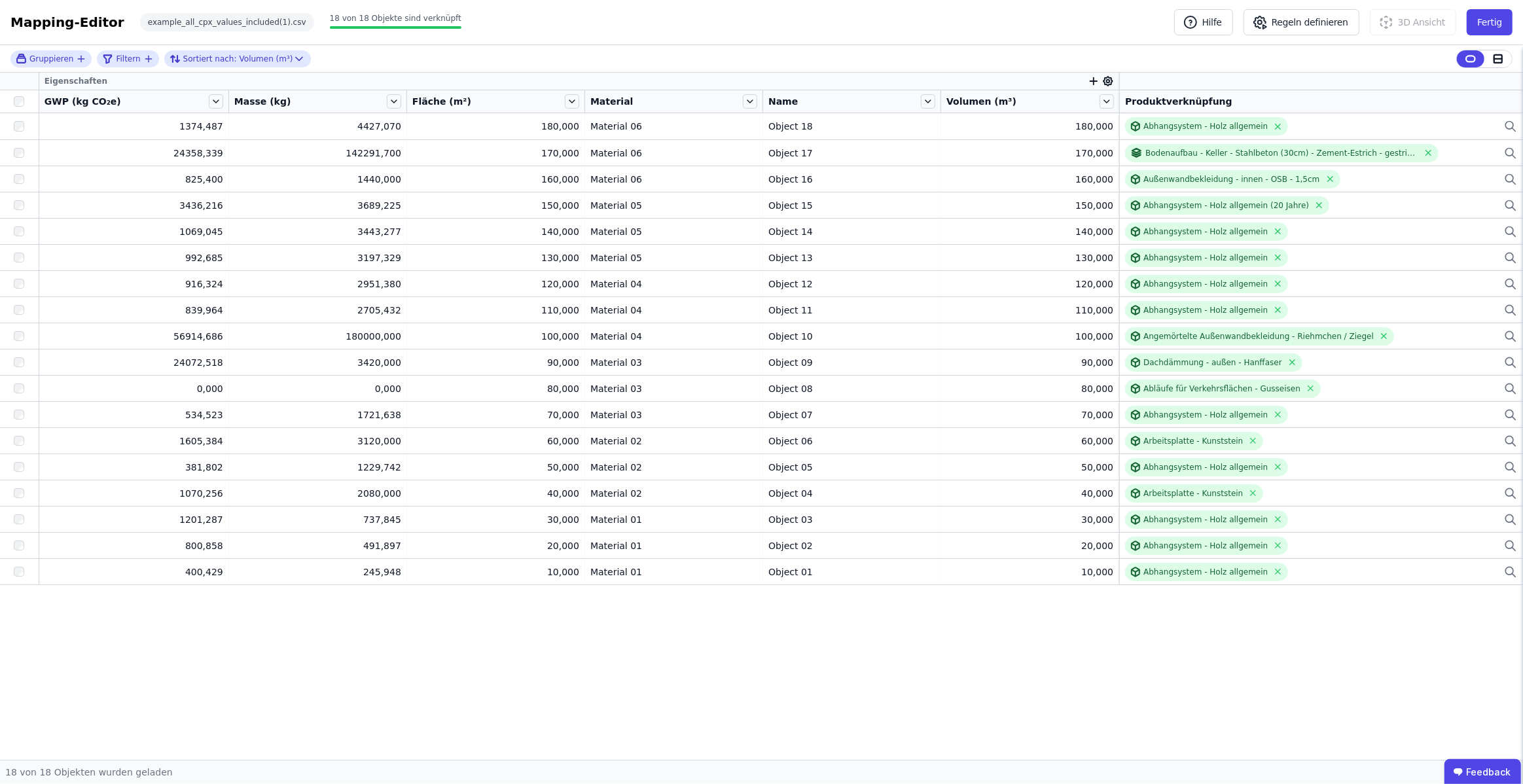
click at [1108, 83] on icon at bounding box center [1108, 81] width 12 height 12
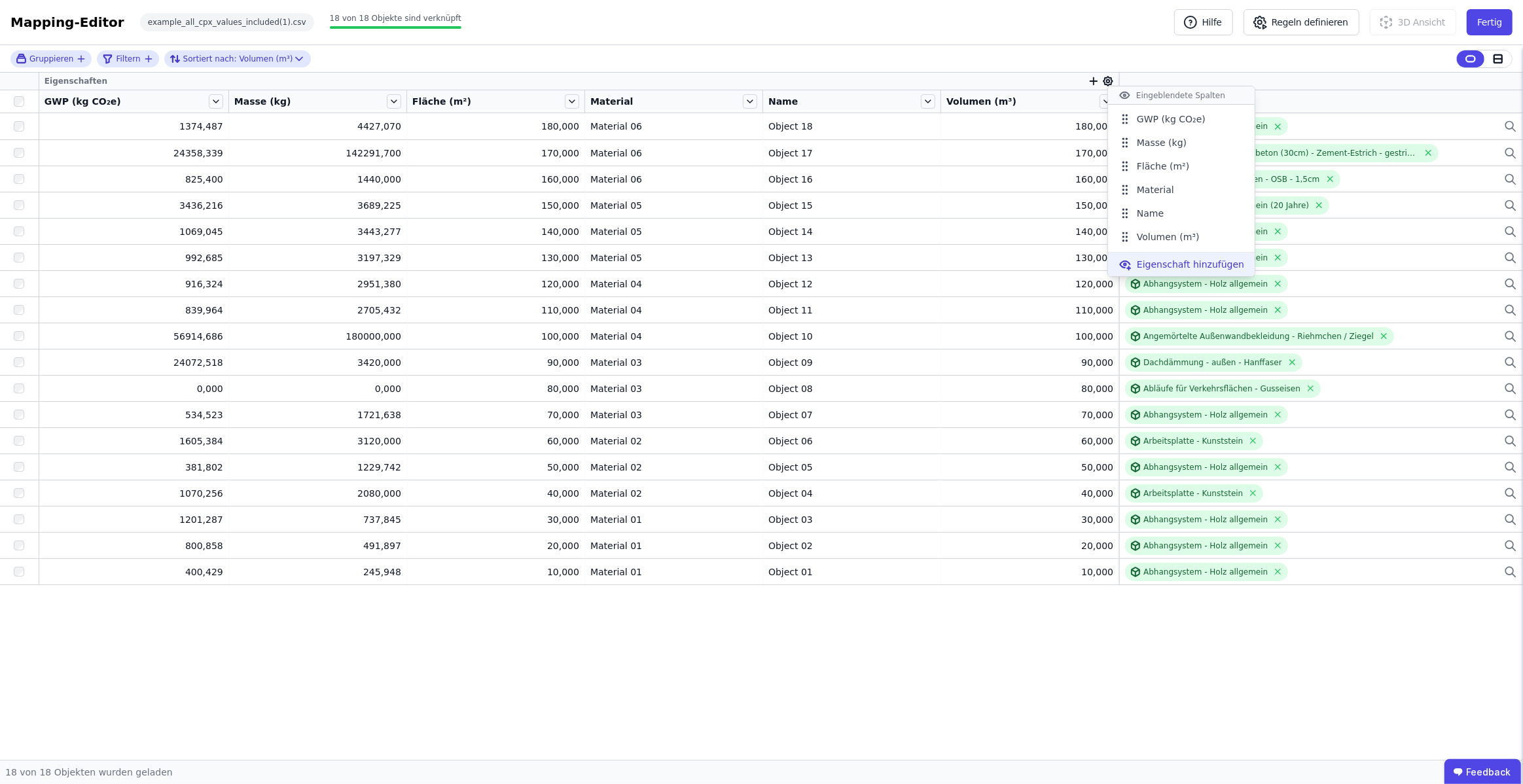
click at [1158, 263] on span "Eigenschaft hinzufügen" at bounding box center [1190, 264] width 107 height 13
click at [1151, 306] on input "text" at bounding box center [1159, 303] width 97 height 23
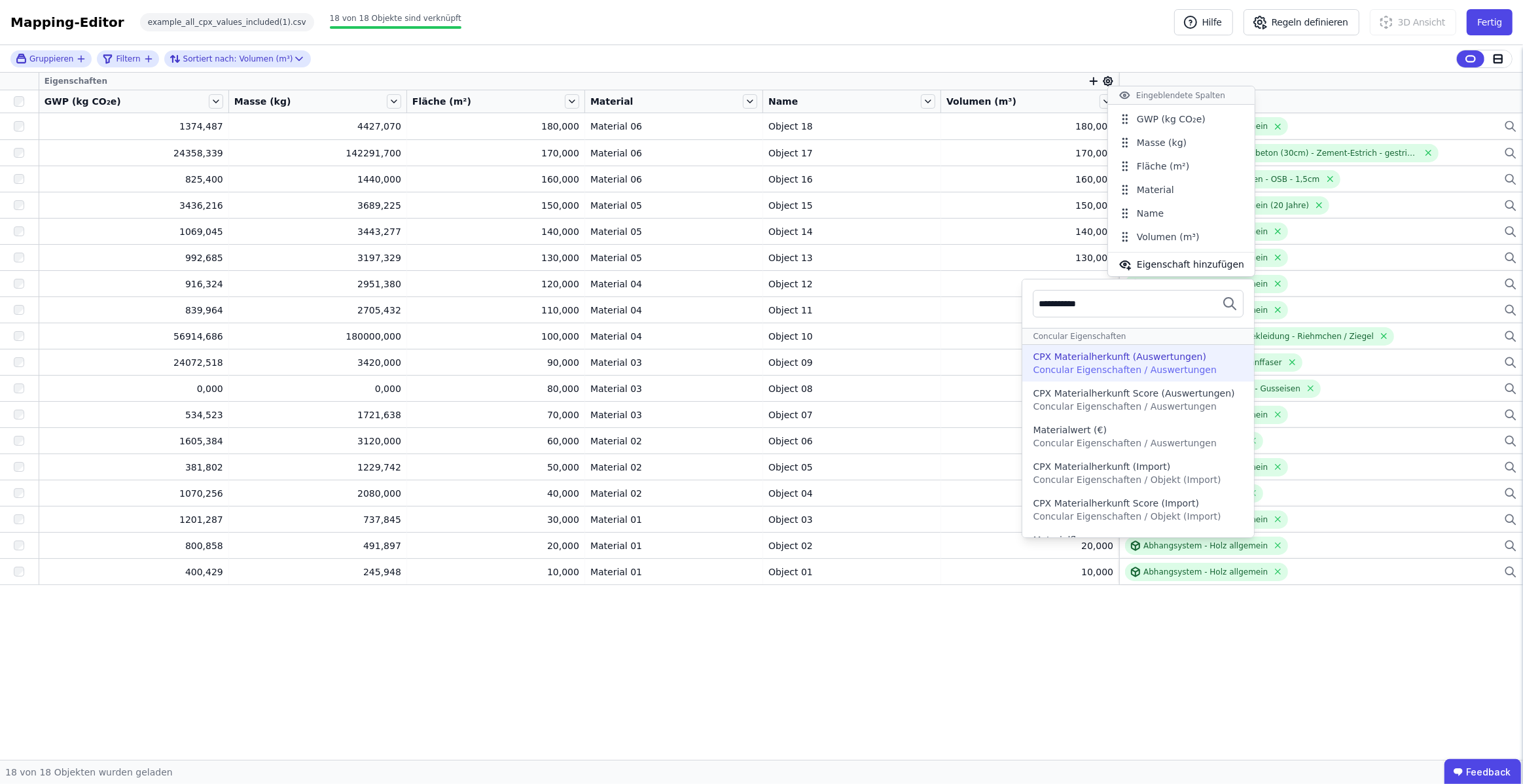
type input "**********"
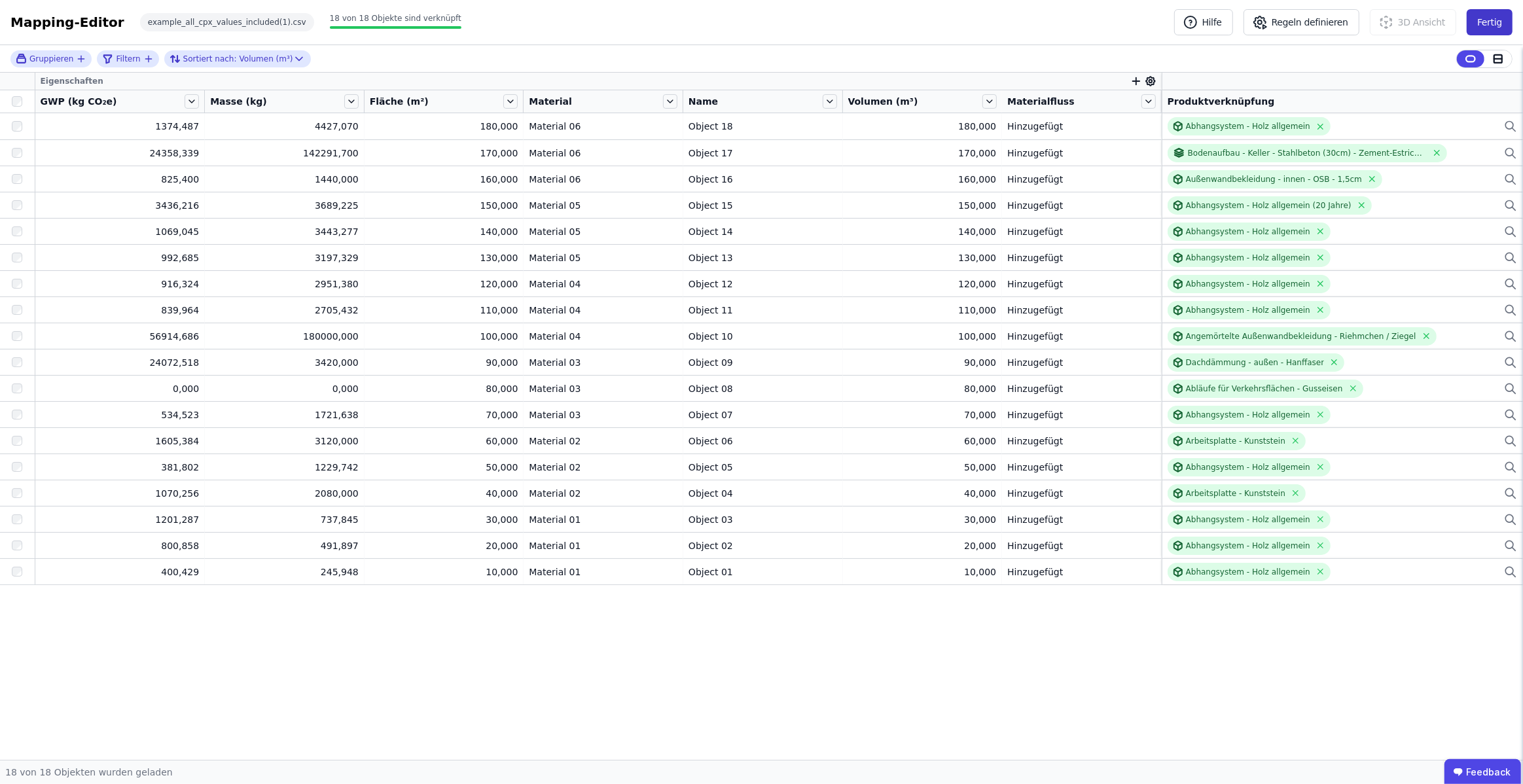
click at [1482, 24] on button "Fertig" at bounding box center [1489, 22] width 46 height 26
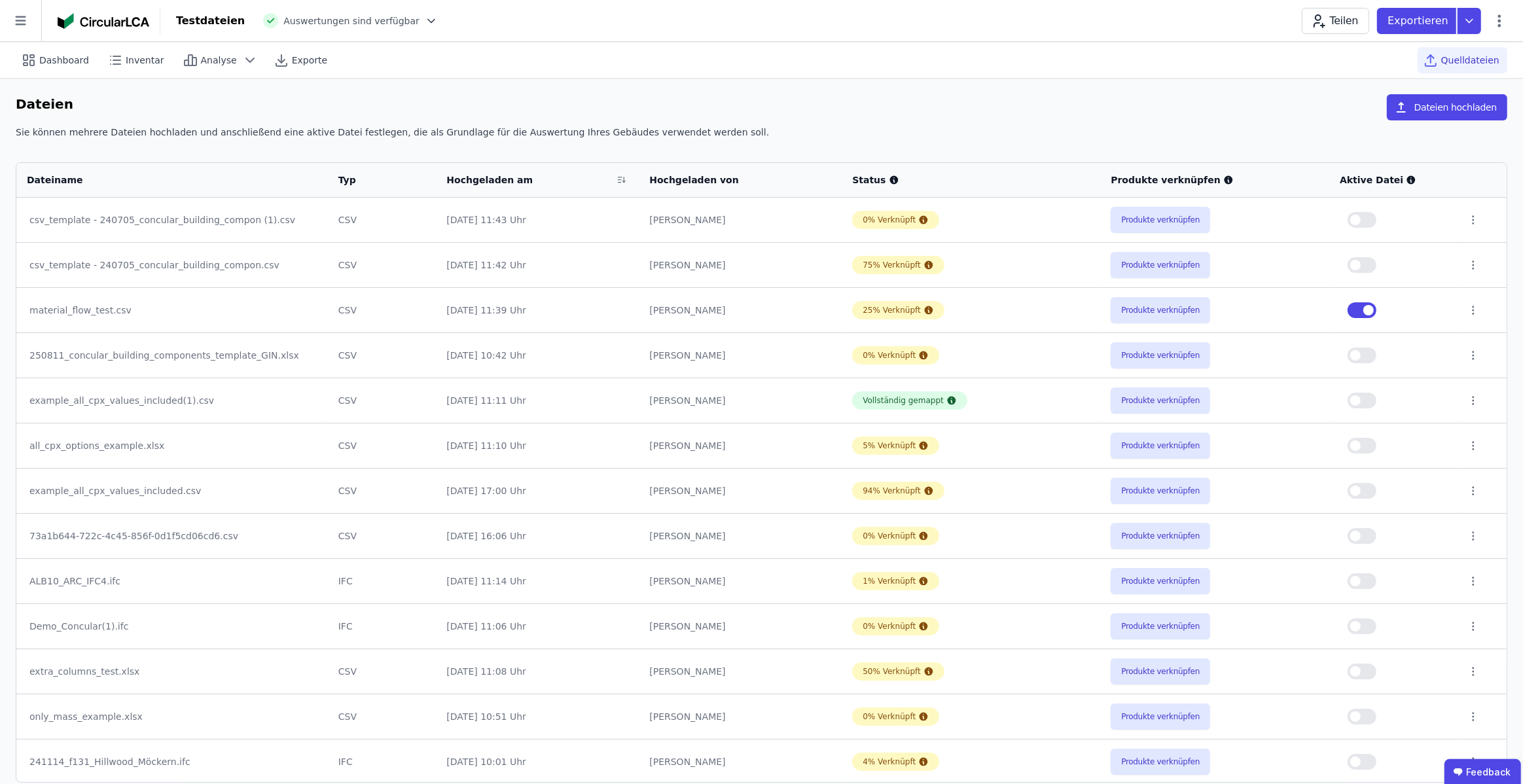
drag, startPoint x: 1359, startPoint y: 399, endPoint x: 1357, endPoint y: 375, distance: 24.1
click at [1359, 398] on span "button" at bounding box center [1356, 400] width 11 height 11
click at [1365, 312] on span "button" at bounding box center [1369, 310] width 11 height 11
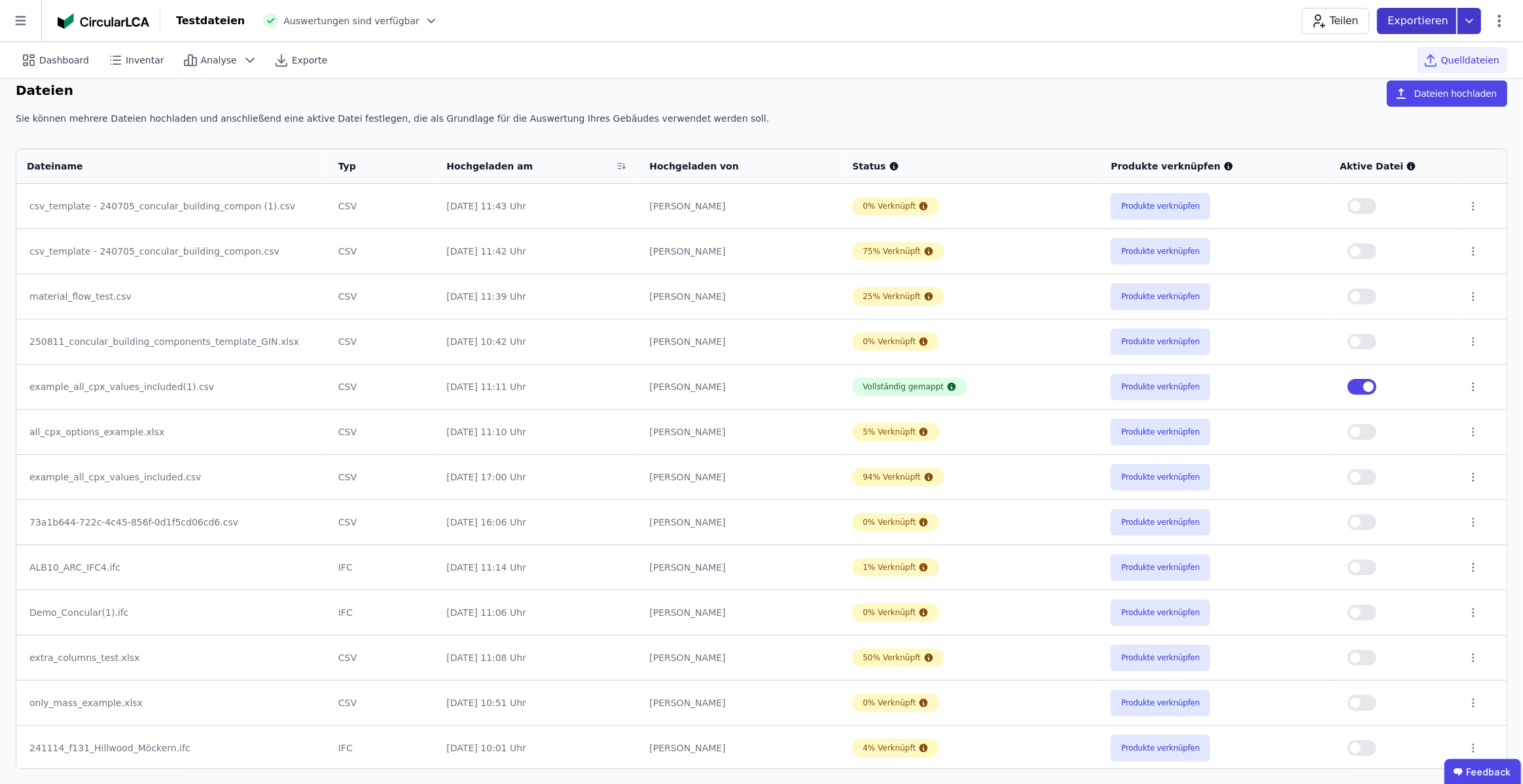
click at [1466, 17] on icon at bounding box center [1469, 20] width 23 height 26
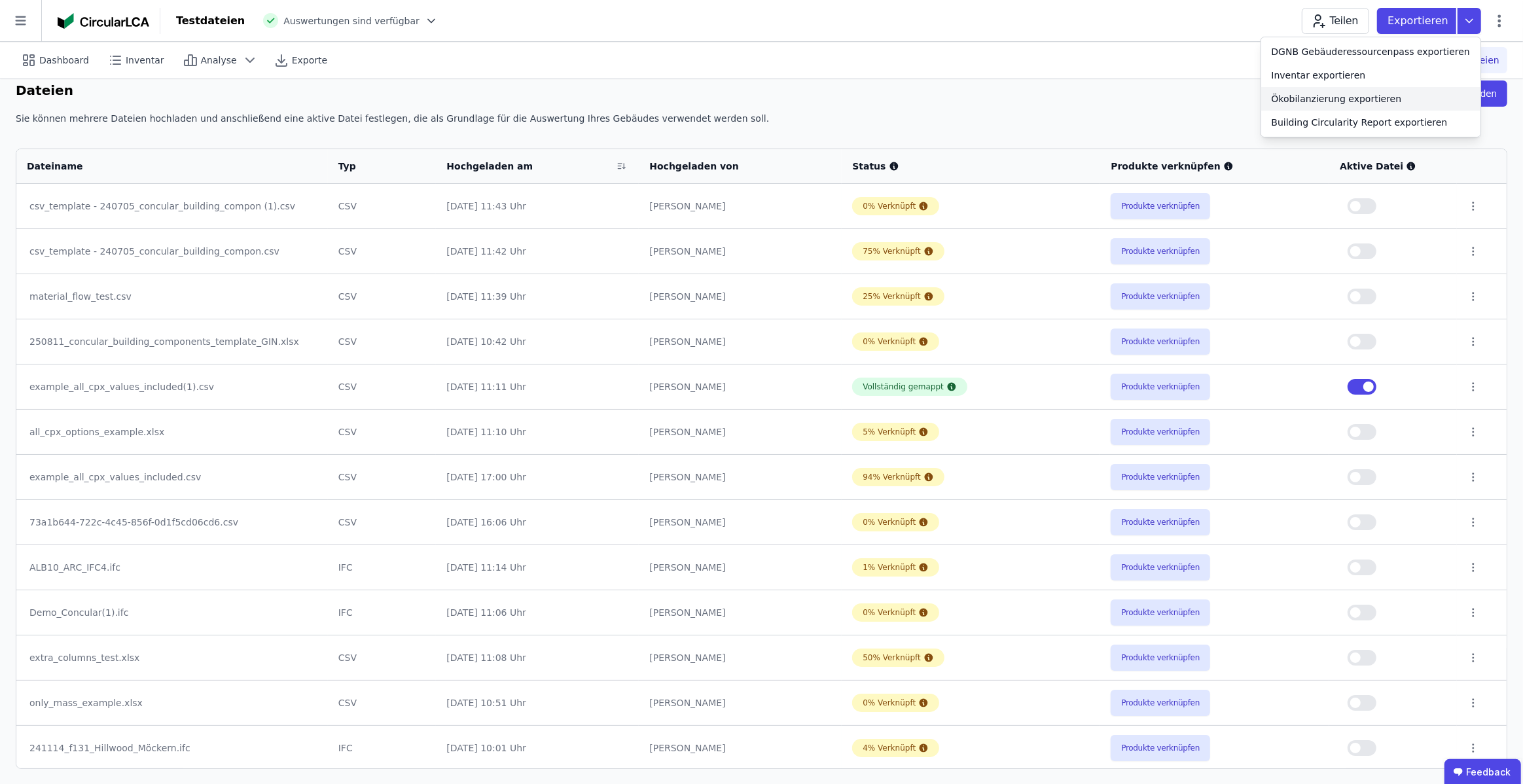
click at [1389, 101] on div "Ökobilanzierung exportieren" at bounding box center [1337, 98] width 130 height 13
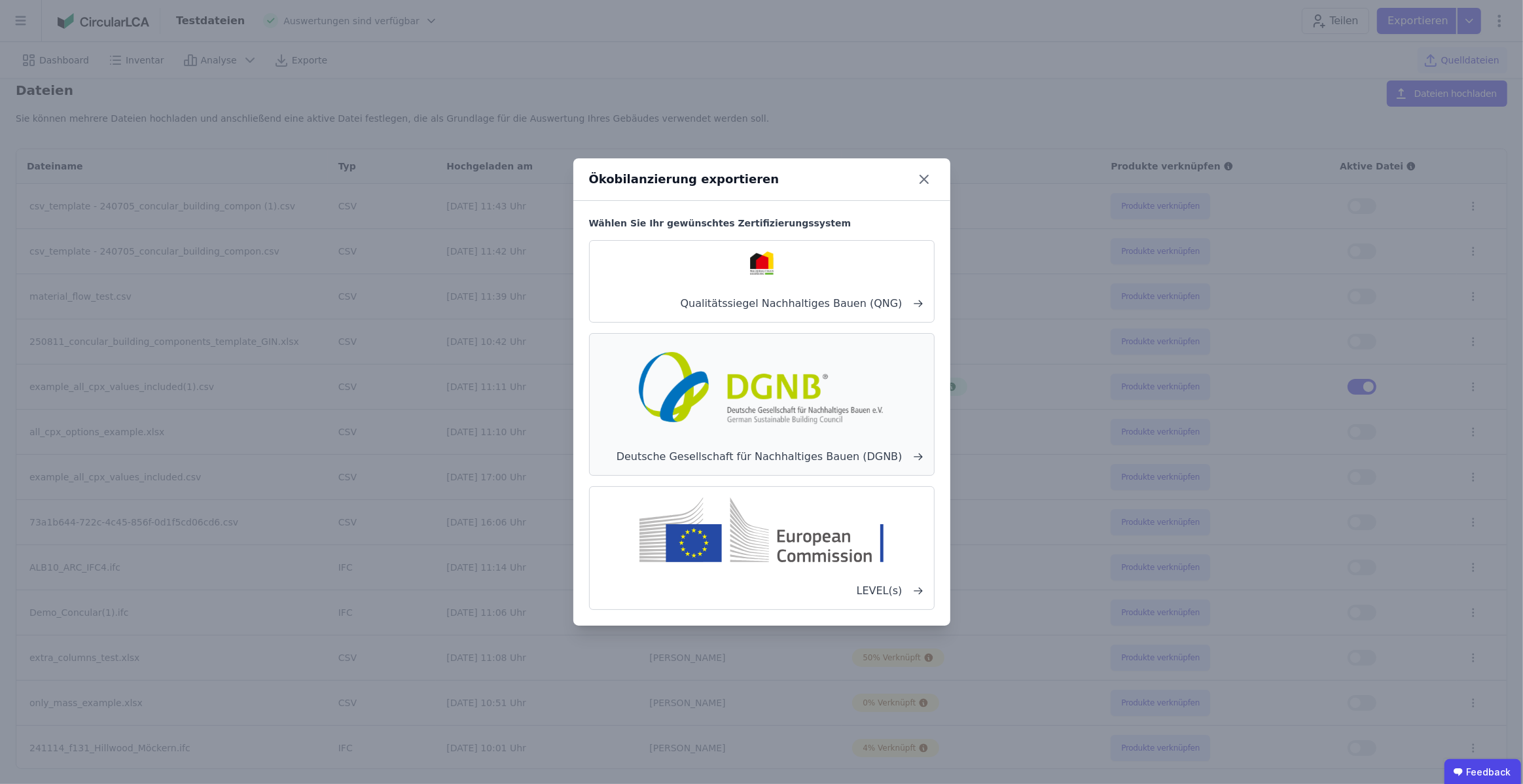
click at [833, 427] on img at bounding box center [762, 386] width 258 height 84
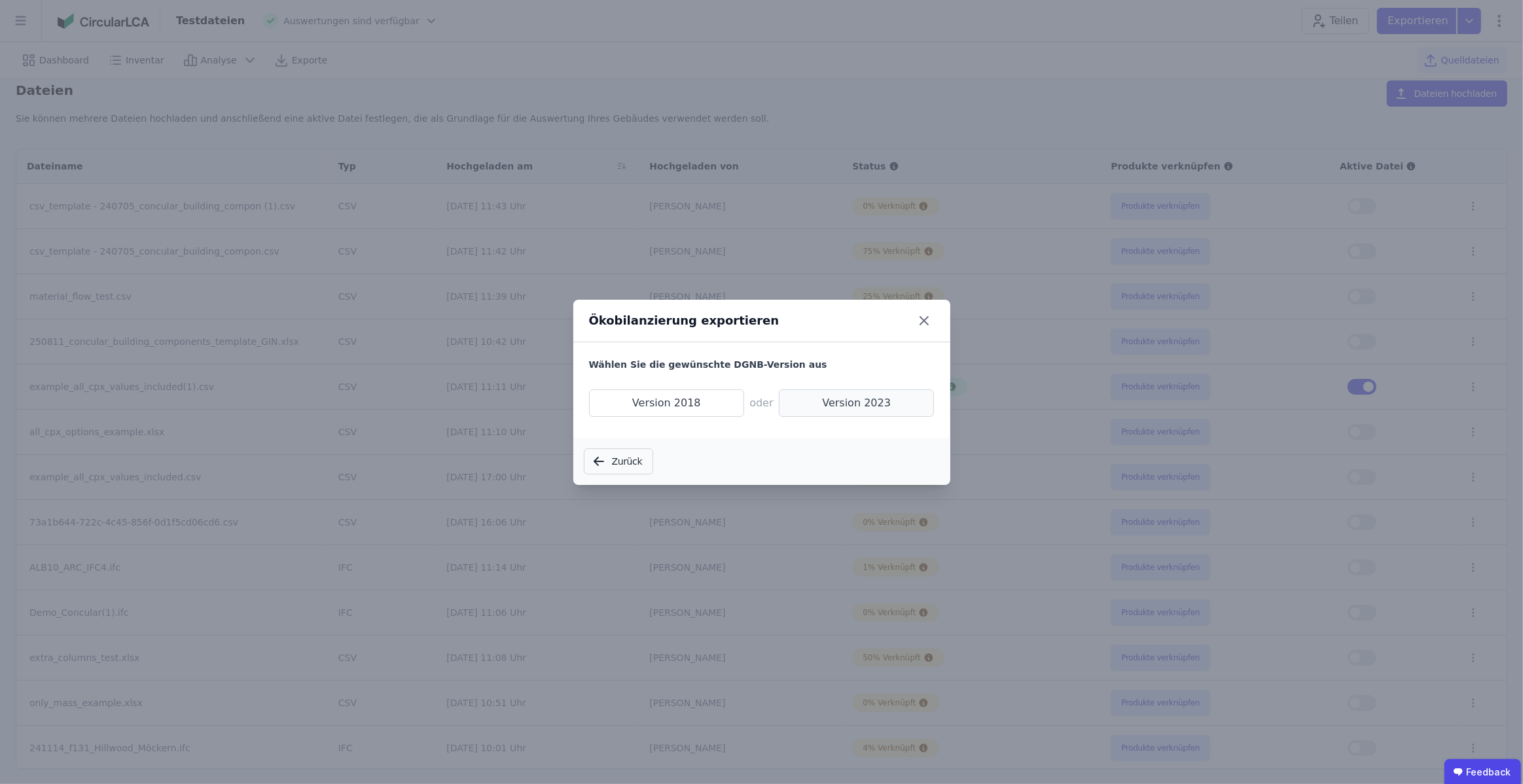
click at [839, 407] on span "Version 2023" at bounding box center [856, 403] width 155 height 28
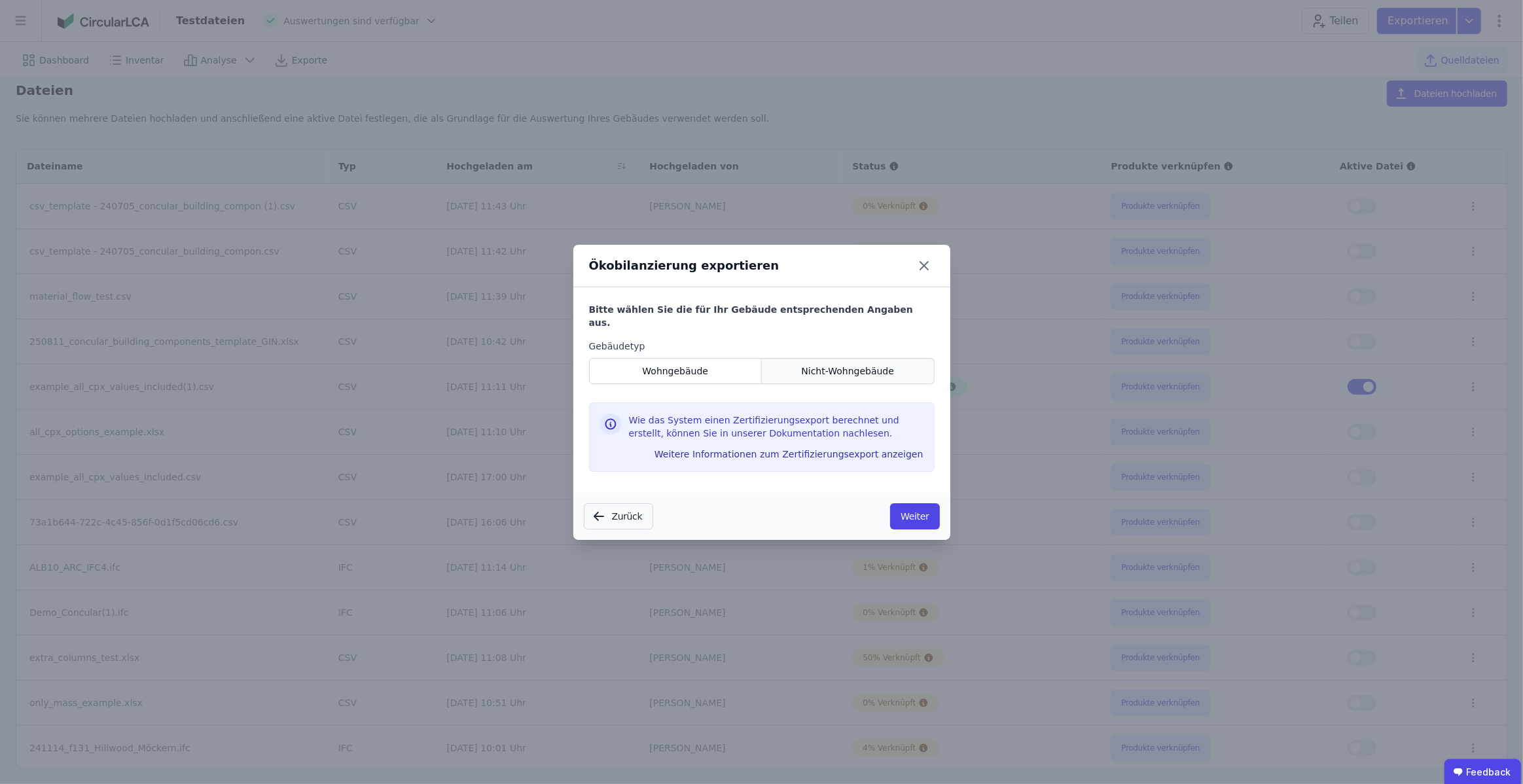
click at [826, 365] on span "Nicht-Wohngebäude" at bounding box center [848, 371] width 93 height 13
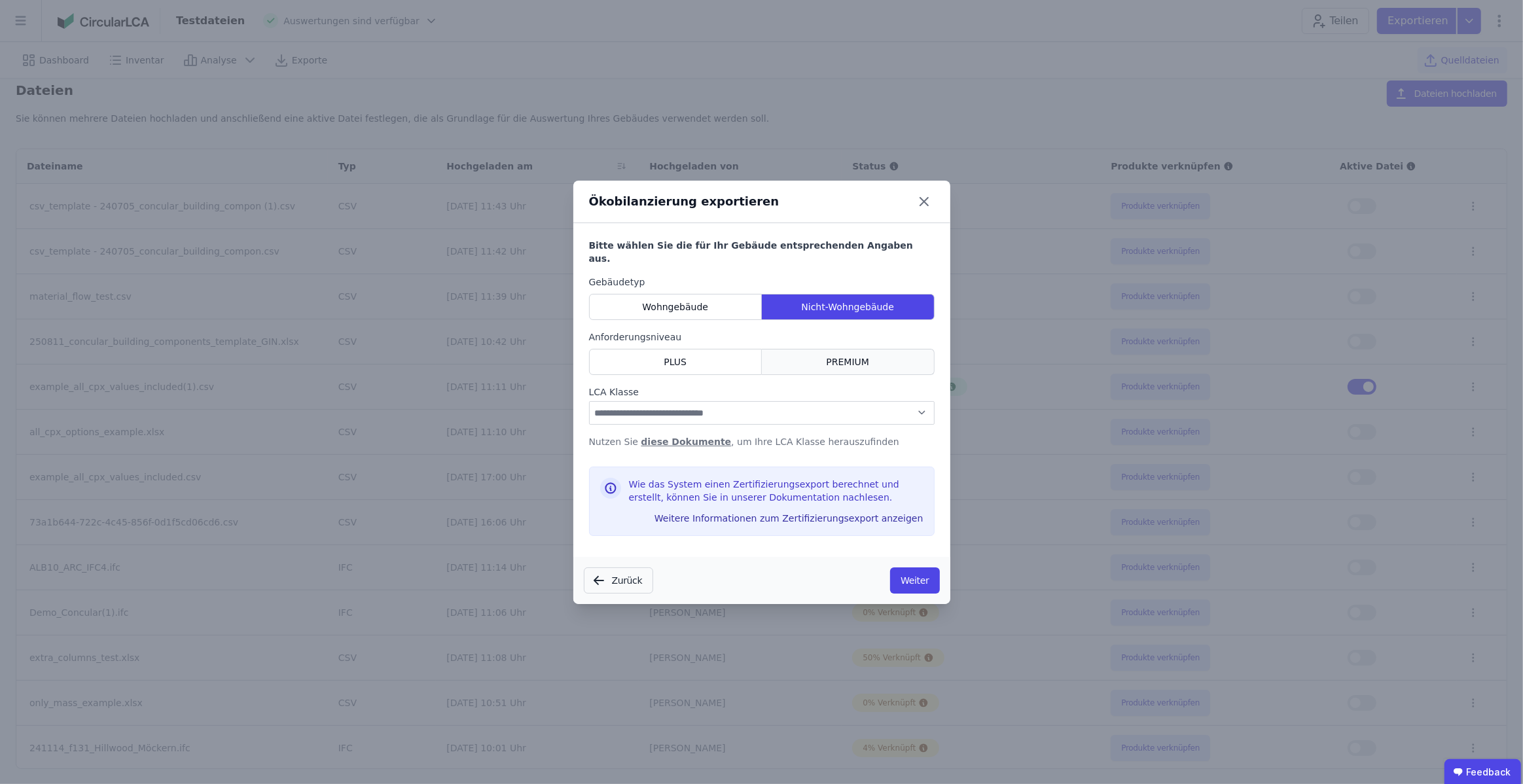
click at [783, 349] on div "PREMIUM" at bounding box center [849, 362] width 173 height 26
click at [773, 420] on div "**********" at bounding box center [762, 367] width 345 height 183
click at [777, 405] on select "**********" at bounding box center [762, 412] width 345 height 23
select select "*"
click at [589, 401] on select "**********" at bounding box center [762, 412] width 345 height 23
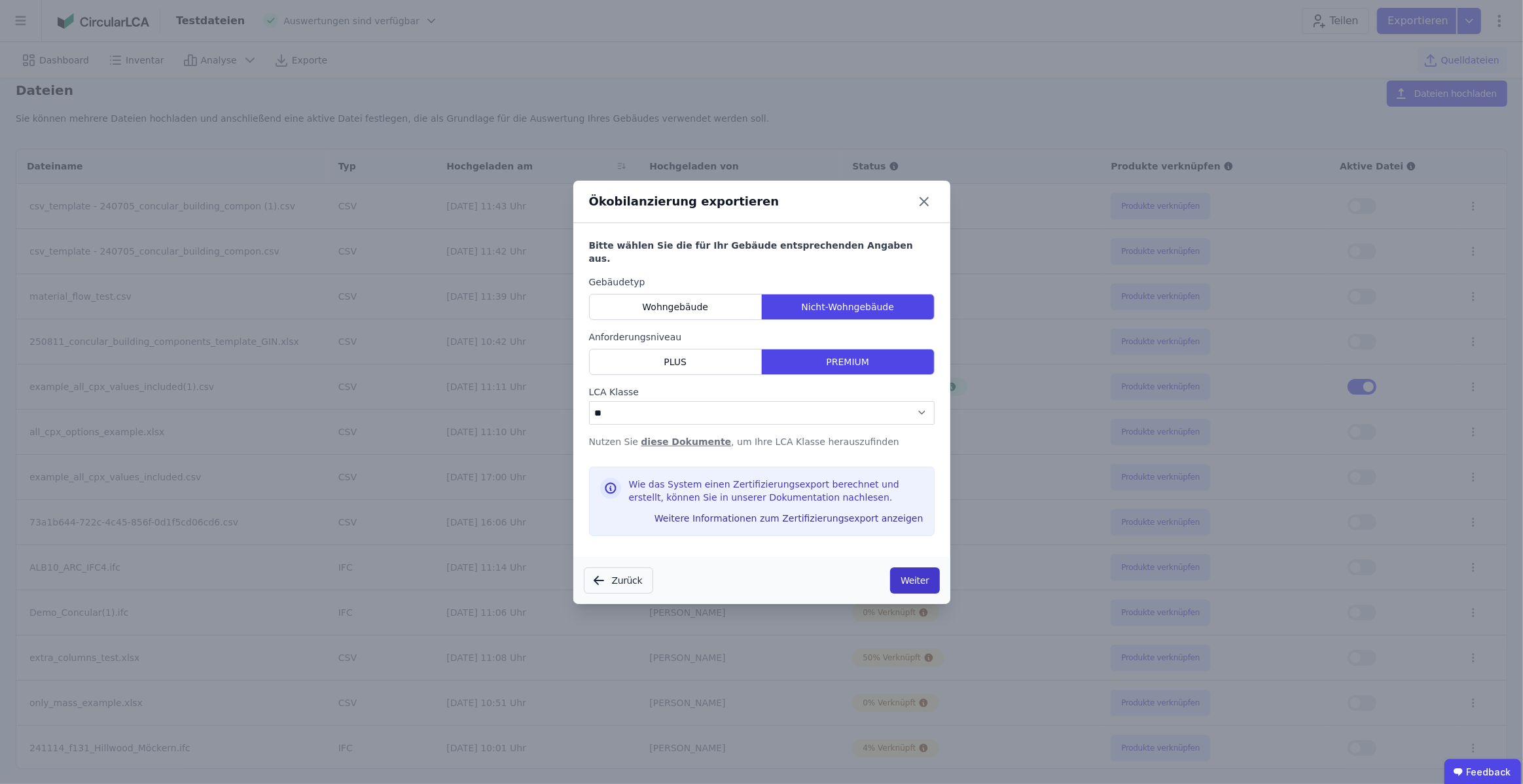
click at [906, 578] on button "Weiter" at bounding box center [914, 580] width 49 height 26
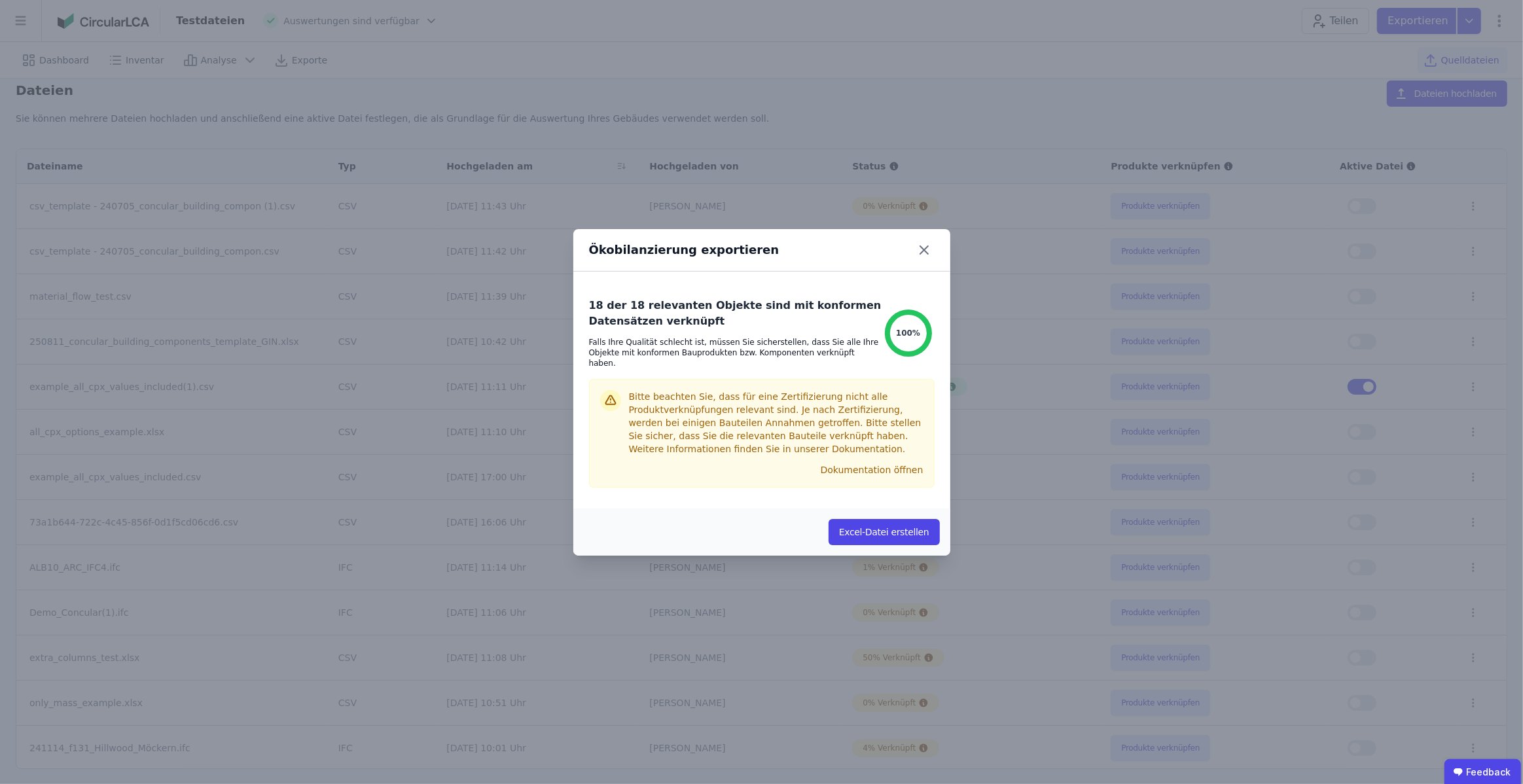
click at [873, 523] on button "Excel-Datei erstellen" at bounding box center [885, 532] width 111 height 26
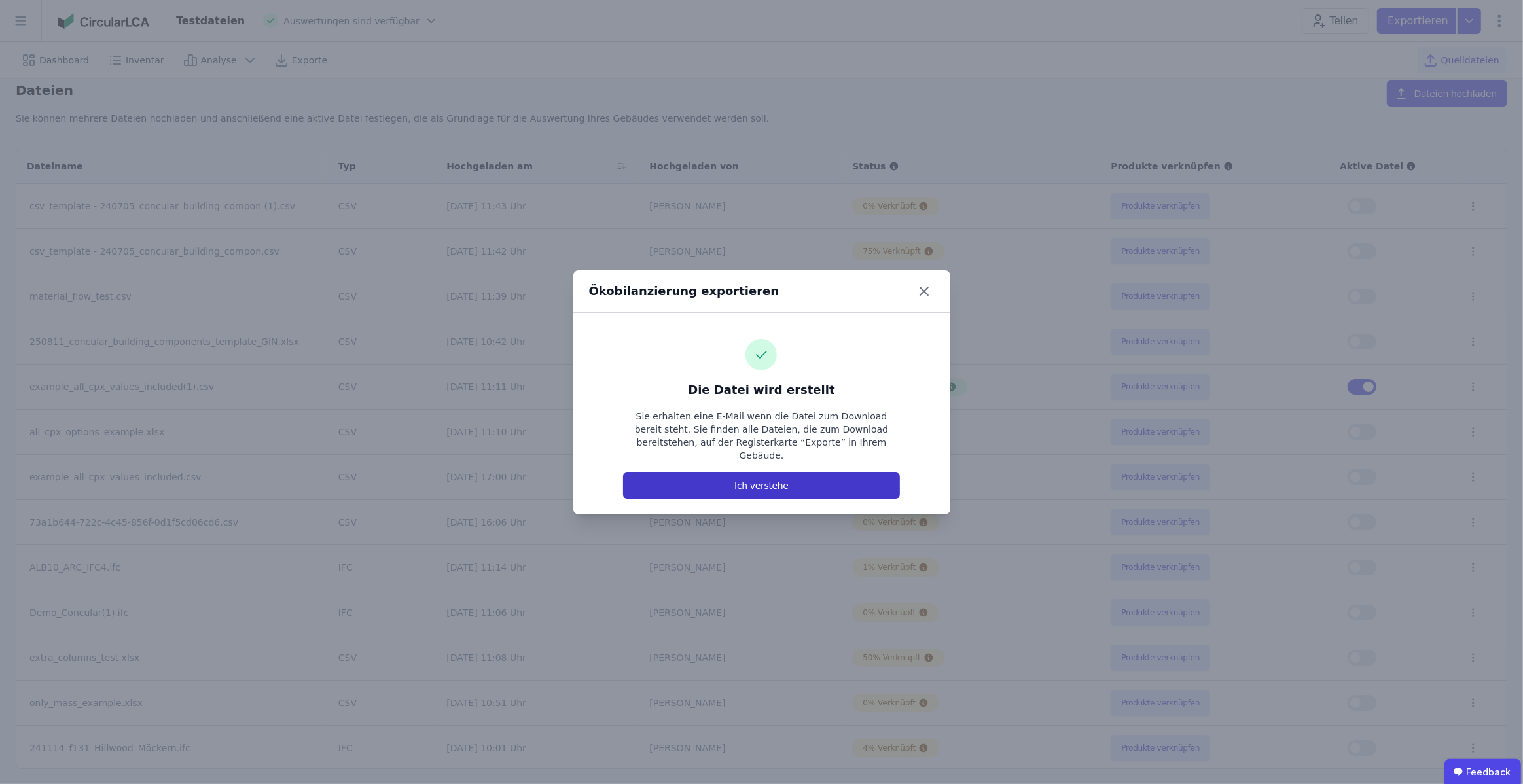
click at [785, 476] on button "Ich verstehe" at bounding box center [762, 485] width 276 height 26
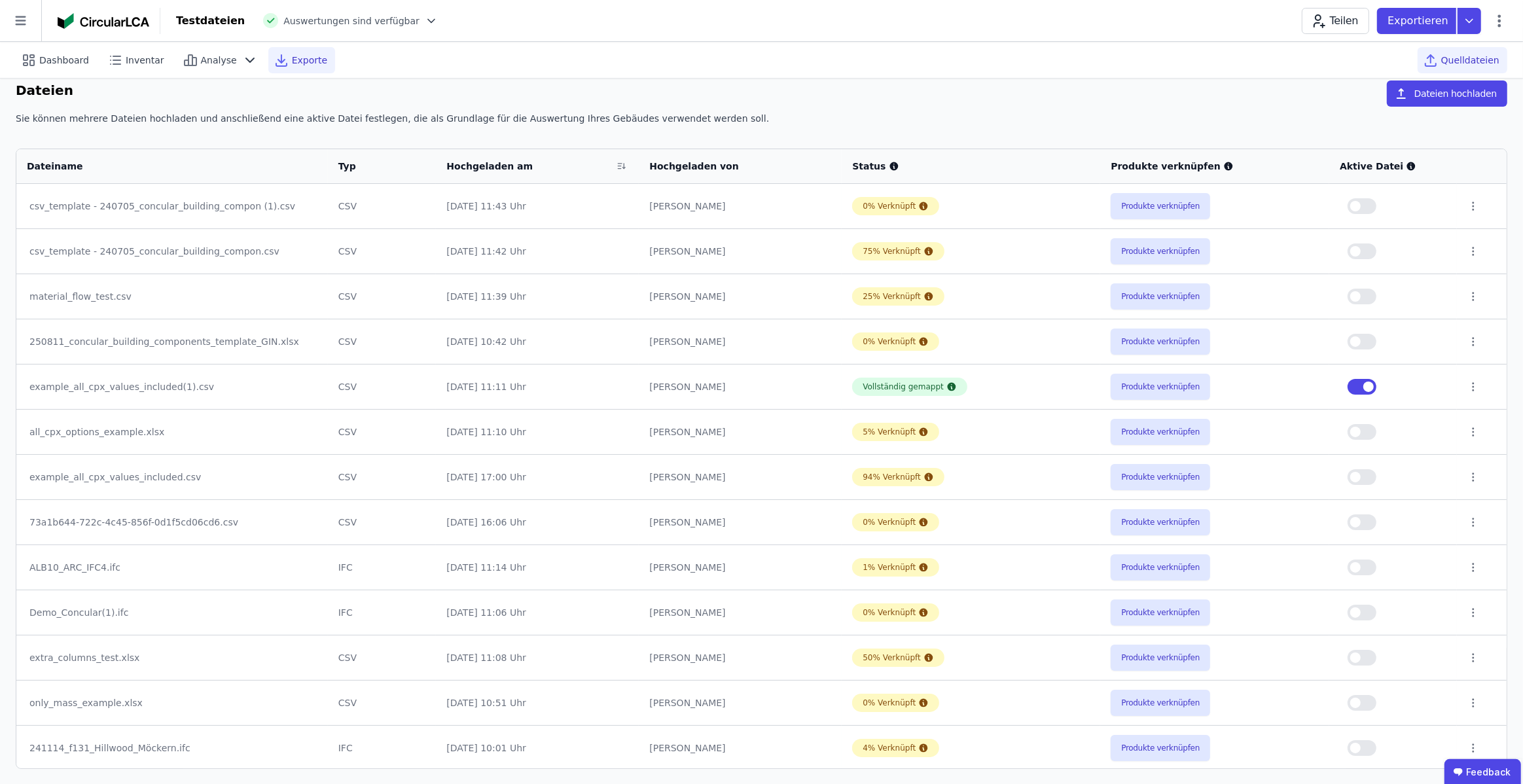
click at [300, 65] on span "Exporte" at bounding box center [309, 59] width 35 height 13
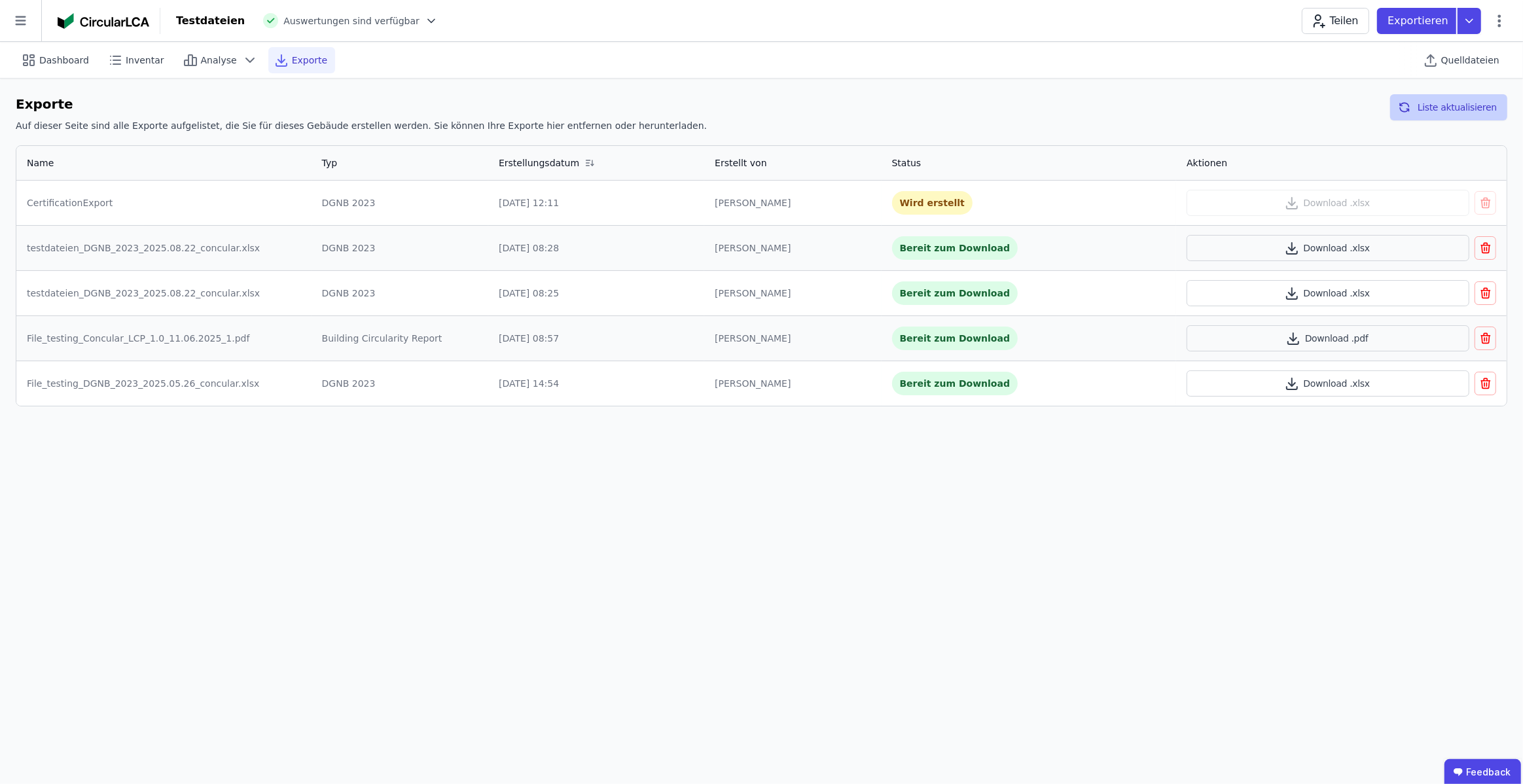
click at [1423, 104] on button "Liste aktualisieren" at bounding box center [1449, 107] width 117 height 26
click at [1354, 202] on button "Download .xlsx" at bounding box center [1328, 203] width 283 height 26
